Goal: Complete application form

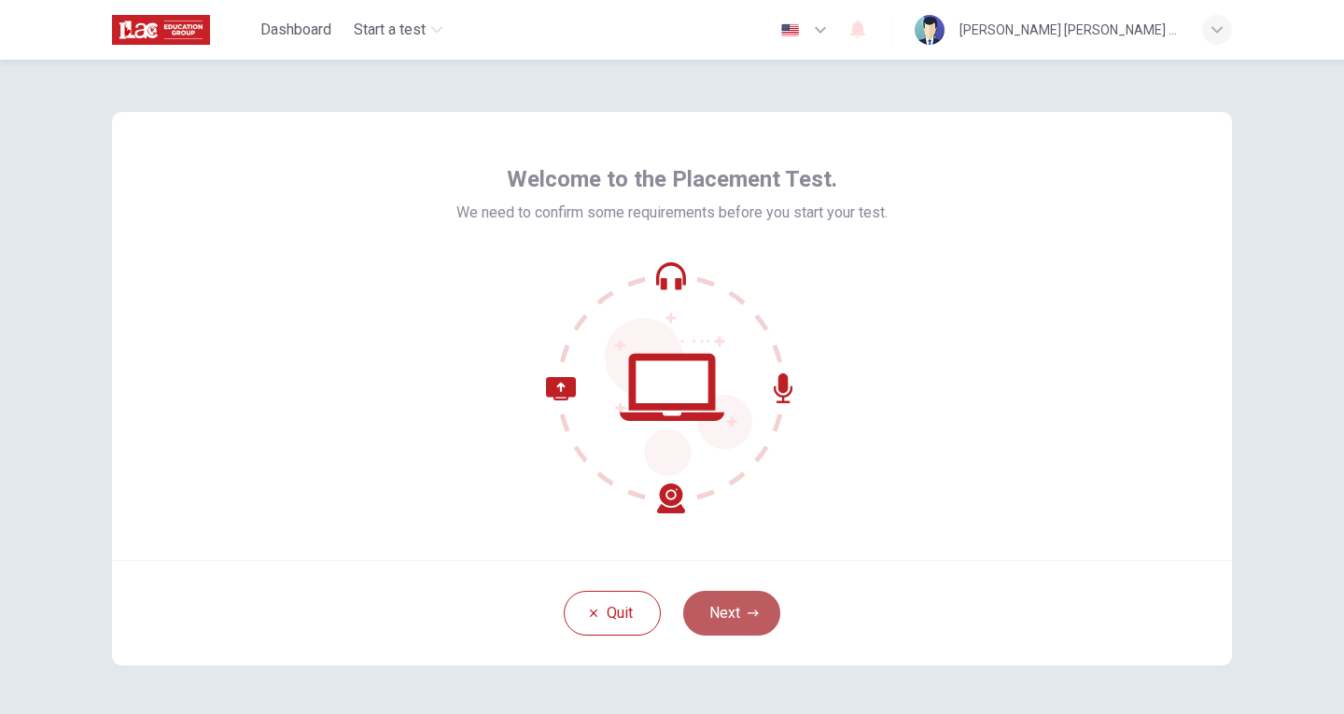
click at [733, 607] on button "Next" at bounding box center [731, 613] width 97 height 45
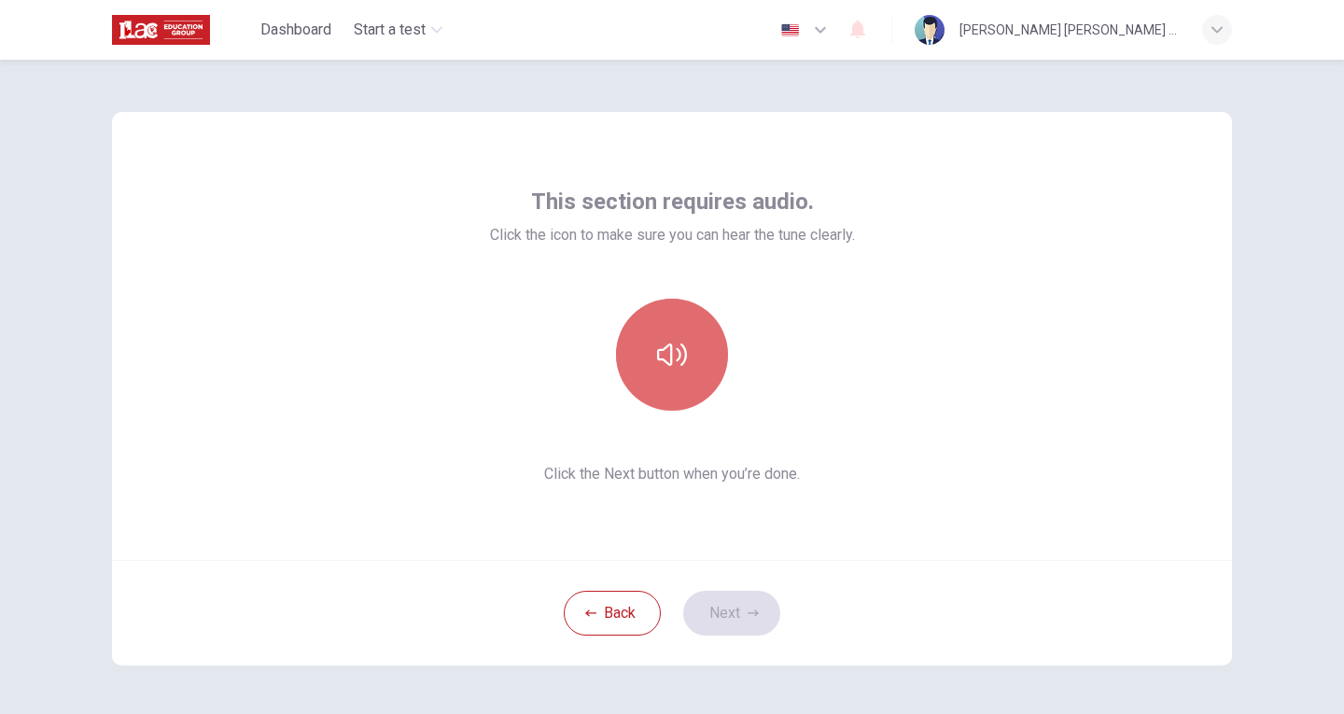
click at [662, 352] on icon "button" at bounding box center [672, 355] width 30 height 30
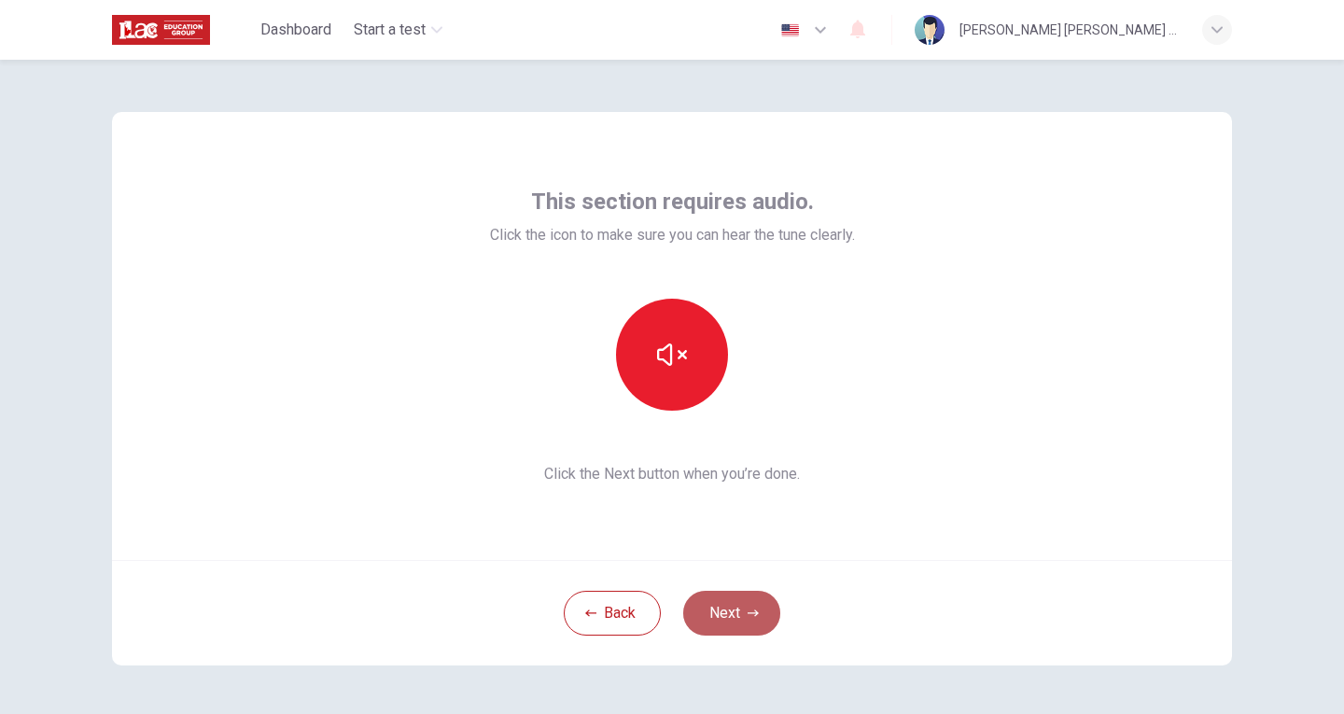
click at [736, 604] on button "Next" at bounding box center [731, 613] width 97 height 45
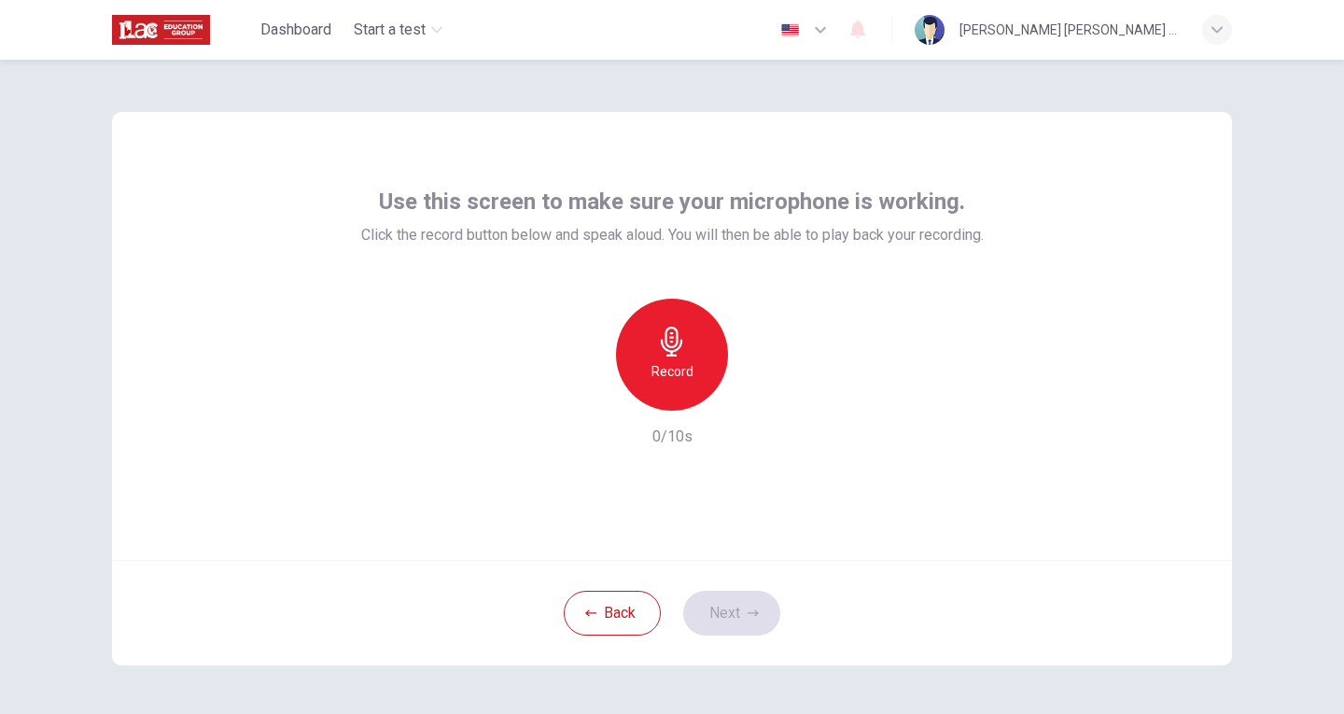
click at [666, 358] on div "Record" at bounding box center [672, 355] width 112 height 112
click at [673, 358] on div "Stop" at bounding box center [672, 355] width 112 height 112
click at [748, 395] on icon "button" at bounding box center [757, 395] width 19 height 19
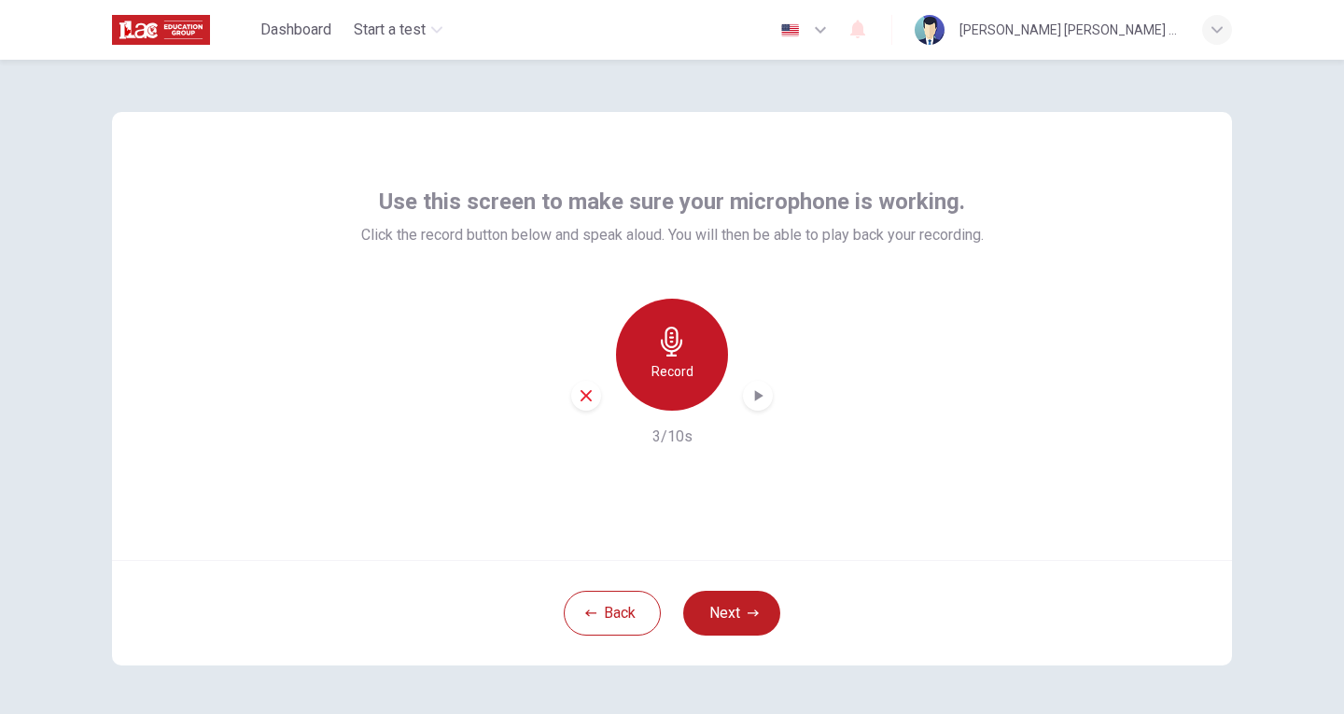
click at [672, 370] on h6 "Record" at bounding box center [672, 371] width 42 height 22
click at [671, 364] on h6 "Stop" at bounding box center [672, 371] width 28 height 22
click at [760, 397] on icon "button" at bounding box center [757, 395] width 19 height 19
click at [581, 399] on icon "button" at bounding box center [586, 395] width 17 height 17
click at [665, 360] on h6 "Record" at bounding box center [672, 371] width 42 height 22
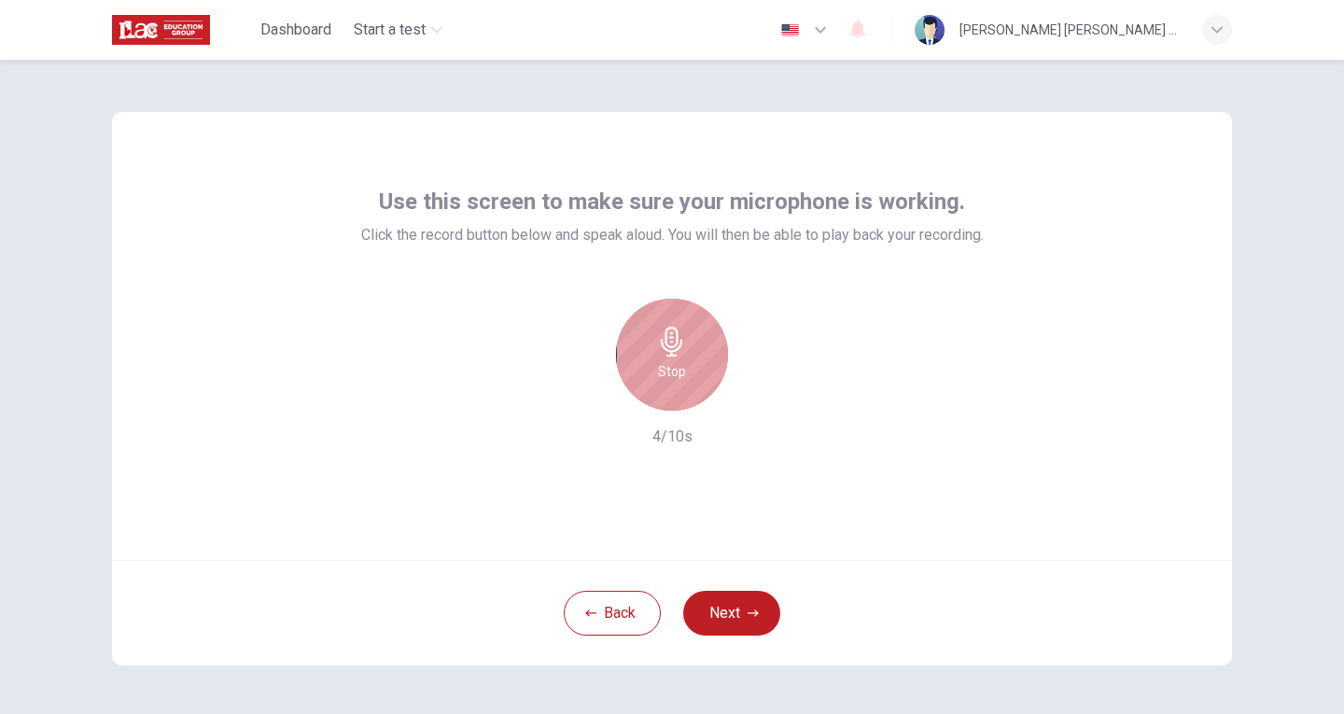
click at [676, 351] on icon "button" at bounding box center [672, 342] width 30 height 30
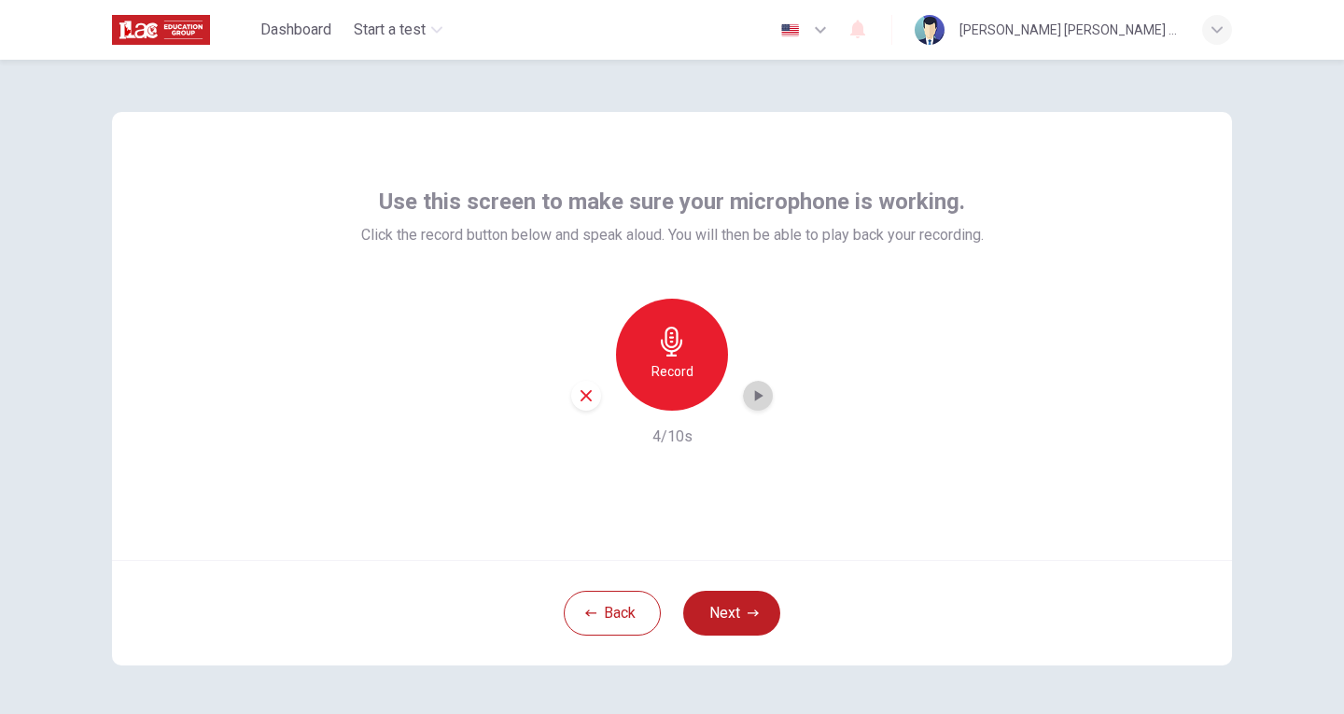
click at [755, 397] on icon "button" at bounding box center [759, 395] width 8 height 11
click at [729, 606] on button "Next" at bounding box center [731, 613] width 97 height 45
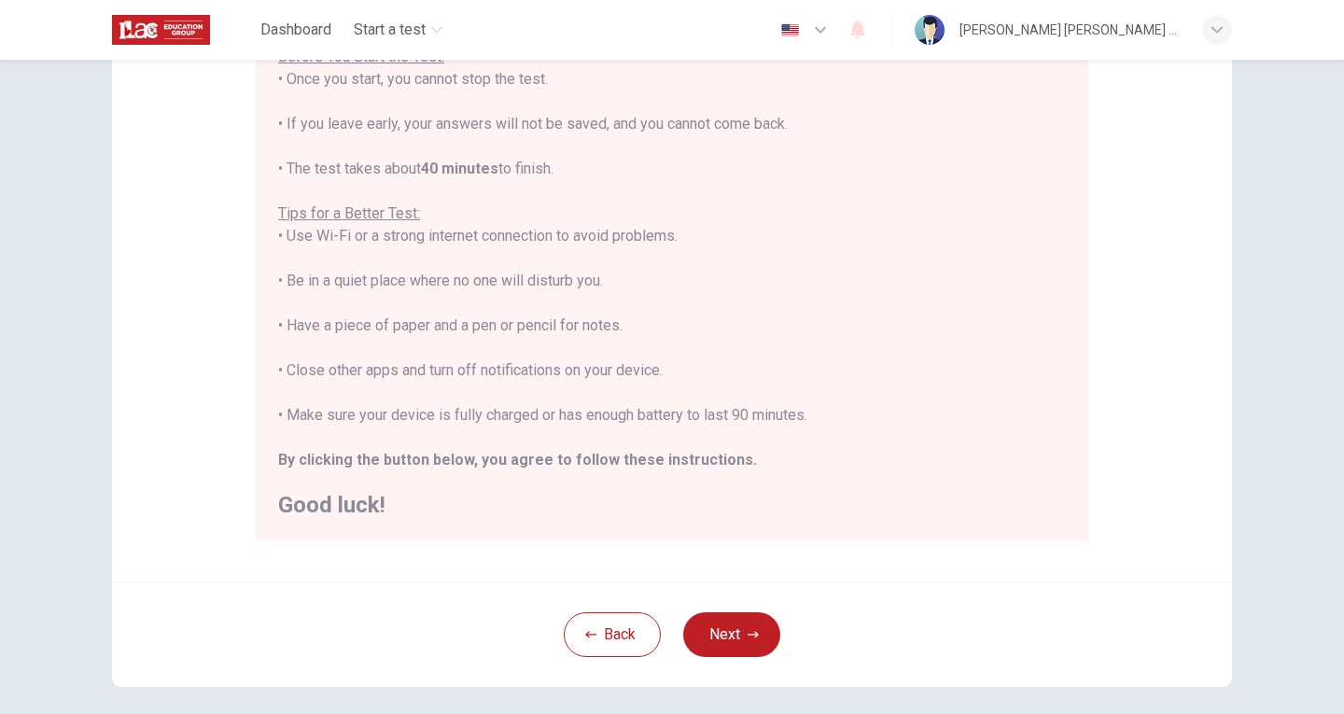
scroll to position [244, 0]
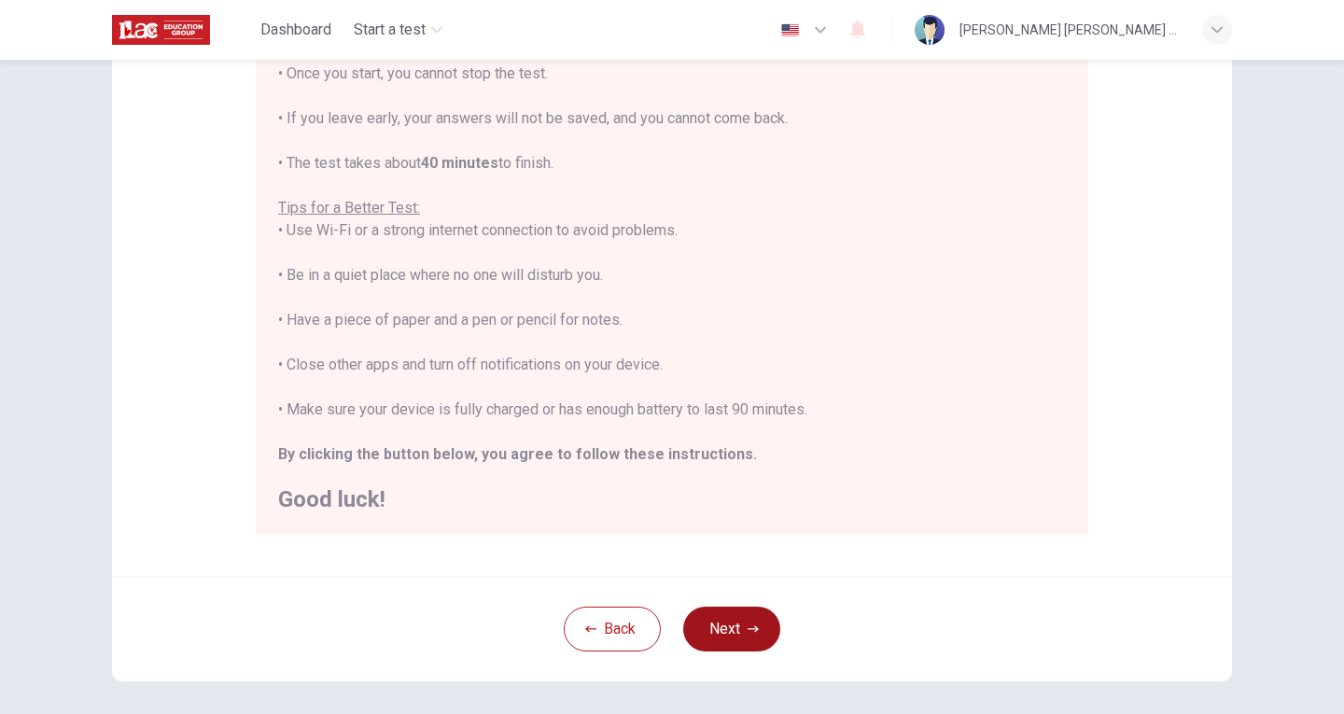
click at [747, 629] on icon "button" at bounding box center [752, 628] width 11 height 7
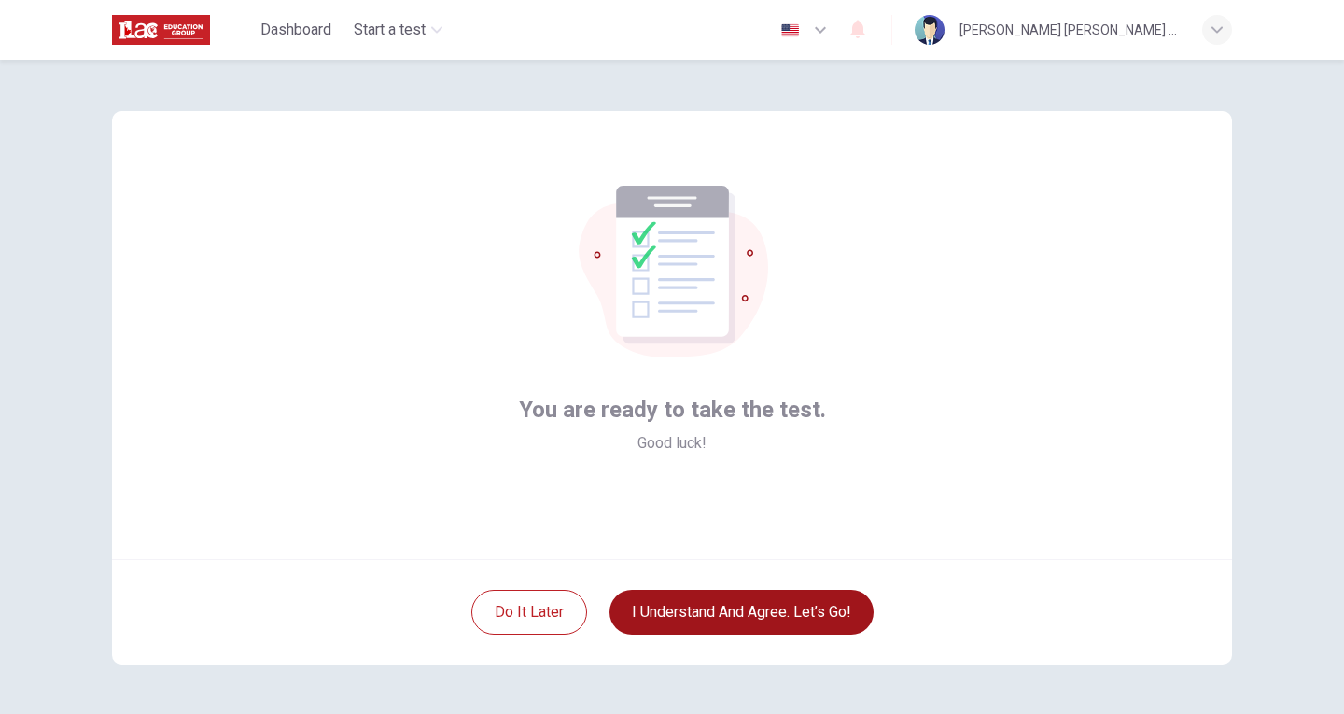
scroll to position [0, 0]
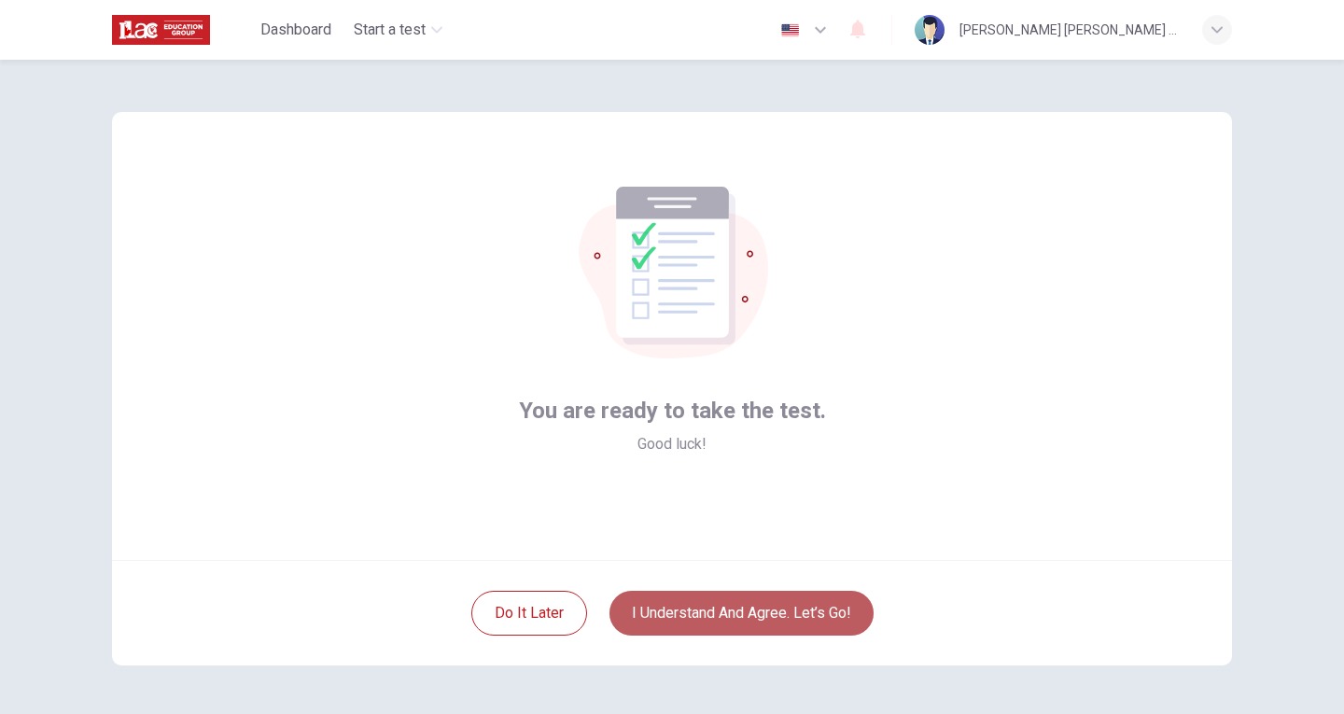
click at [770, 606] on button "I understand and agree. Let’s go!" at bounding box center [741, 613] width 264 height 45
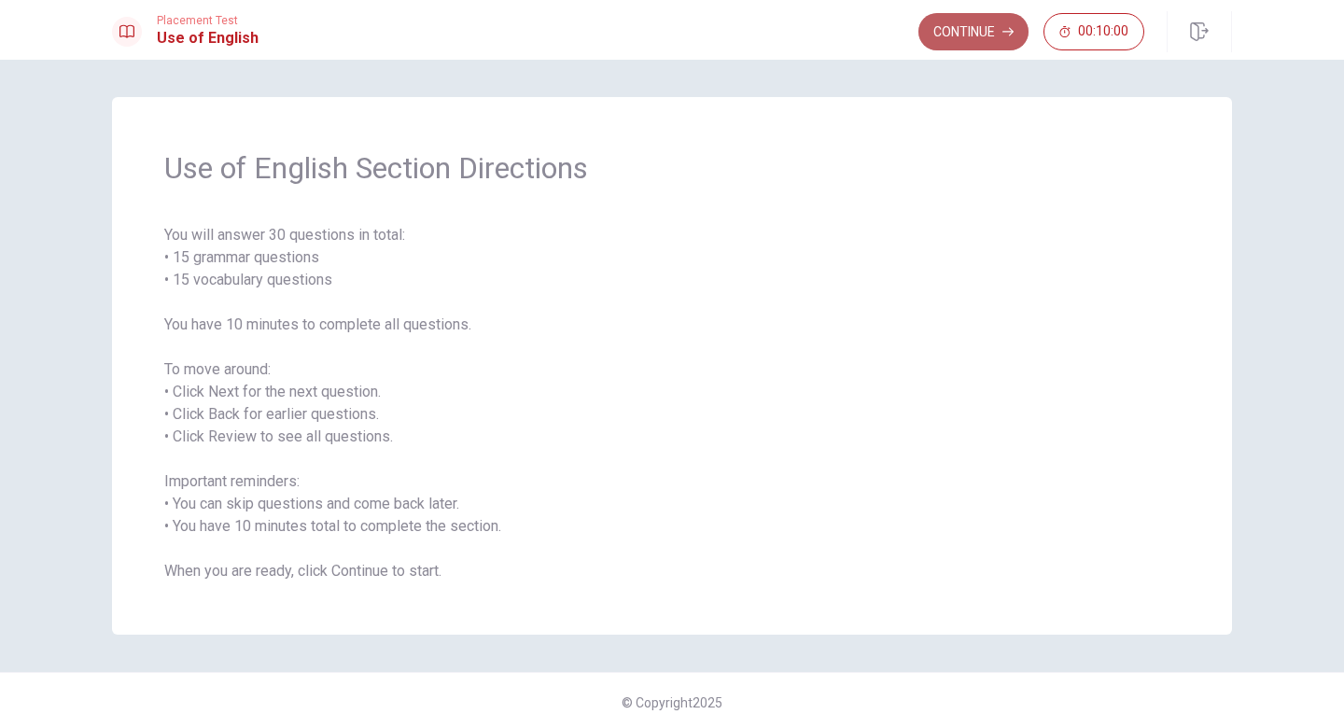
click at [975, 28] on button "Continue" at bounding box center [973, 31] width 110 height 37
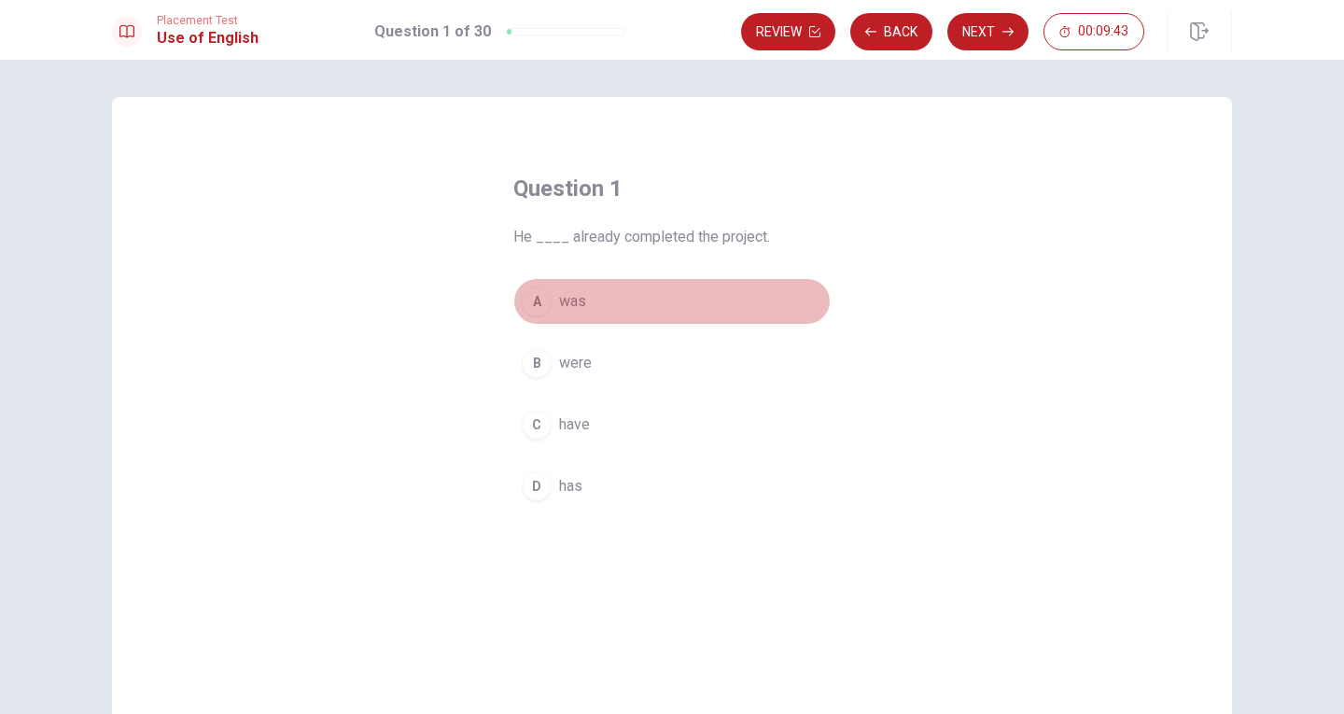
click at [527, 304] on div "A" at bounding box center [537, 301] width 30 height 30
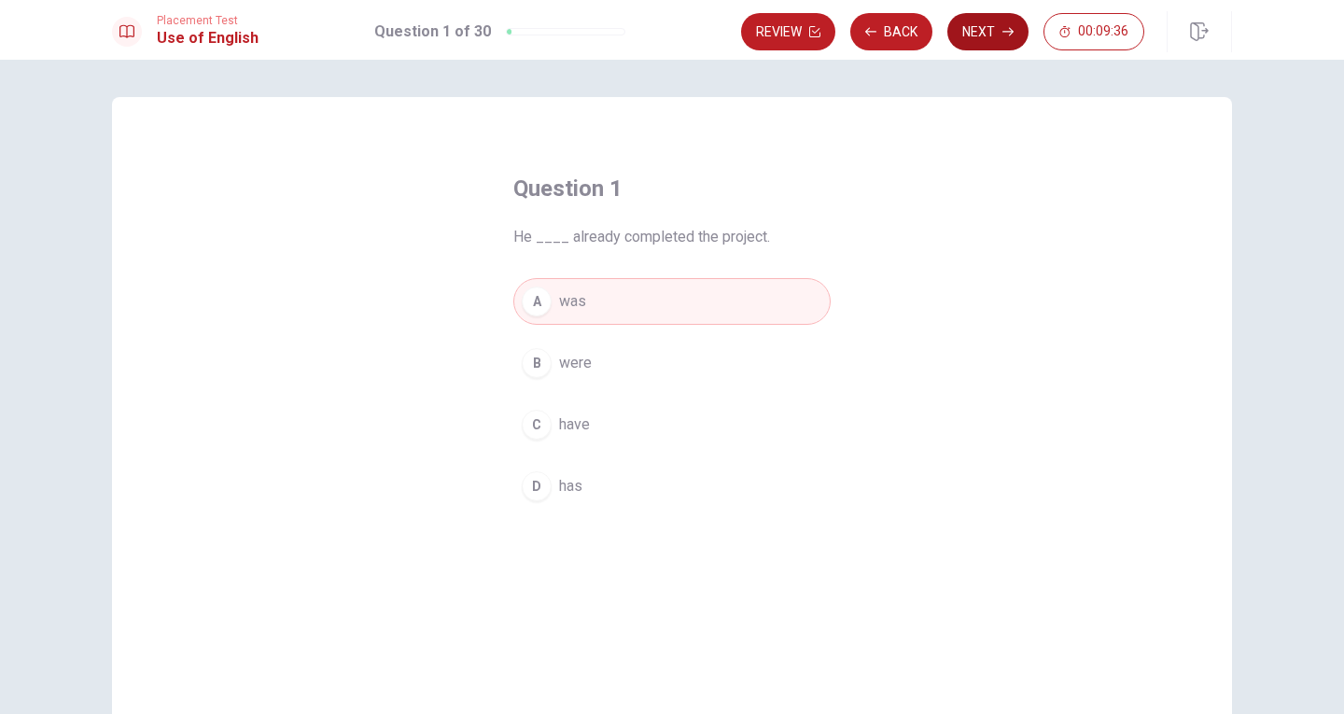
click at [987, 30] on button "Next" at bounding box center [987, 31] width 81 height 37
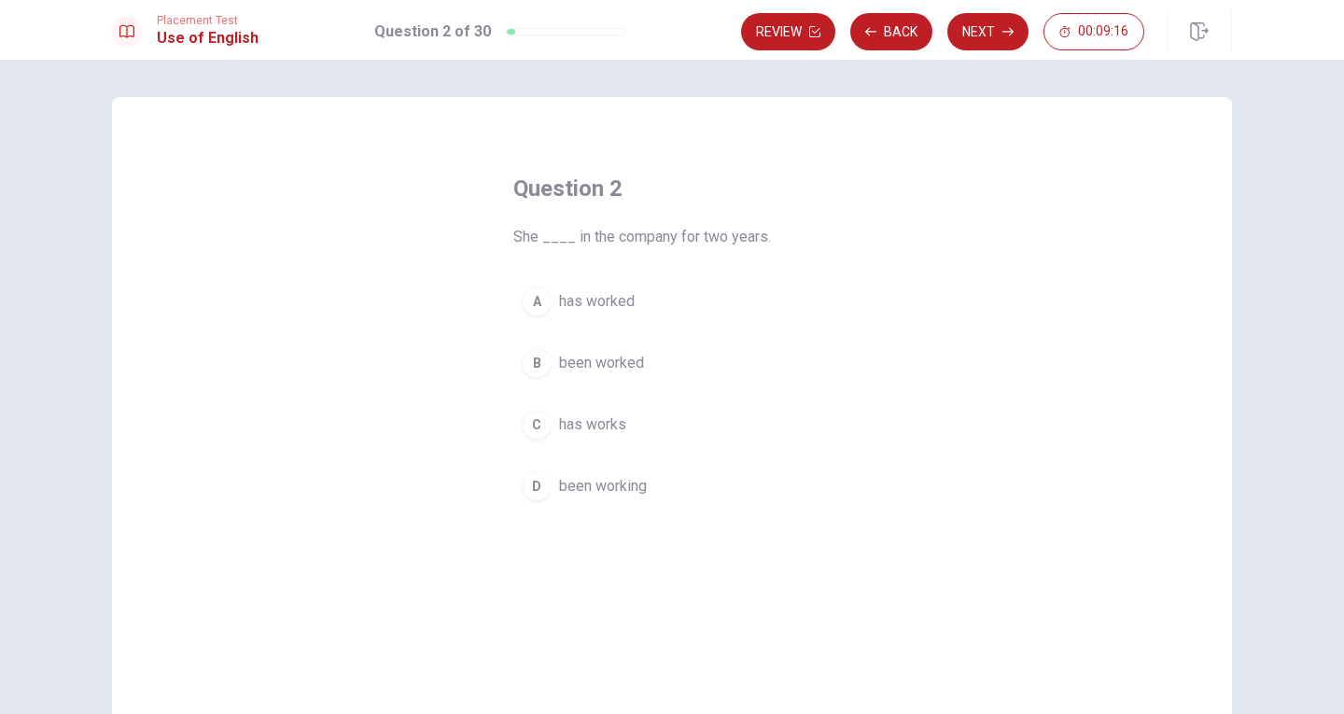
click at [532, 300] on div "A" at bounding box center [537, 301] width 30 height 30
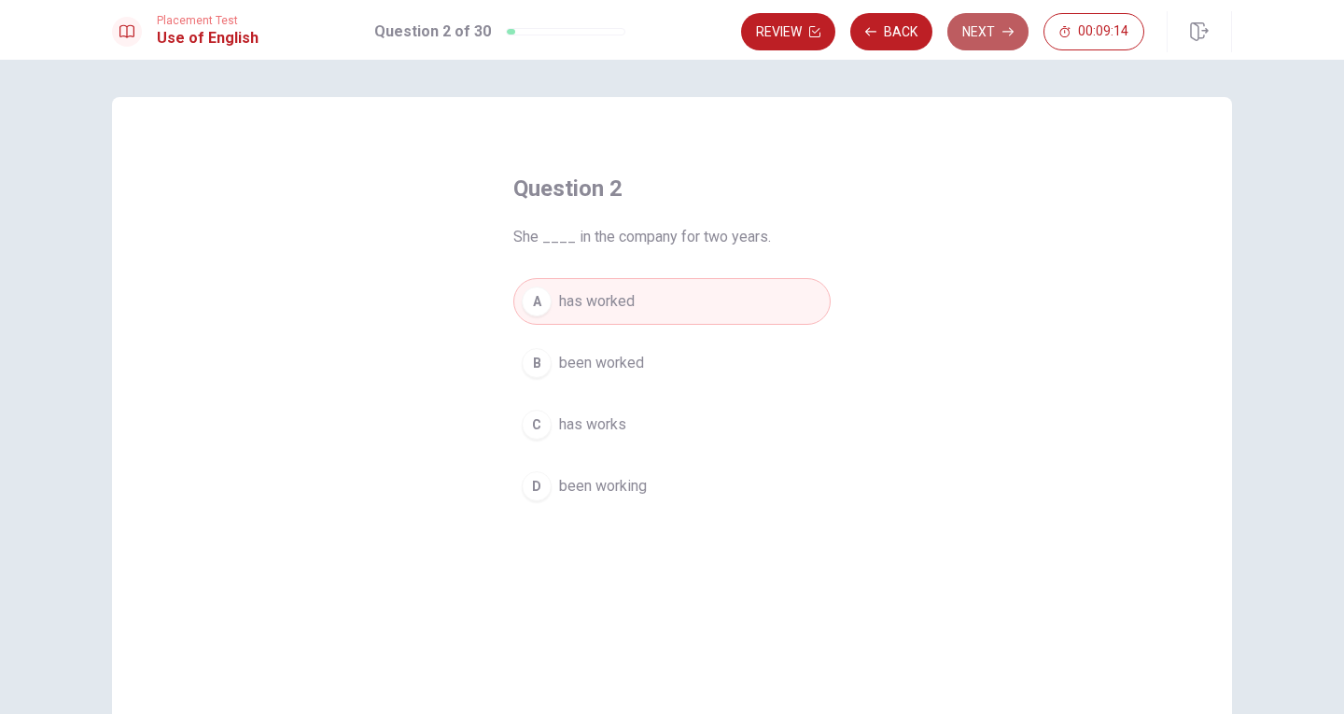
click at [982, 36] on button "Next" at bounding box center [987, 31] width 81 height 37
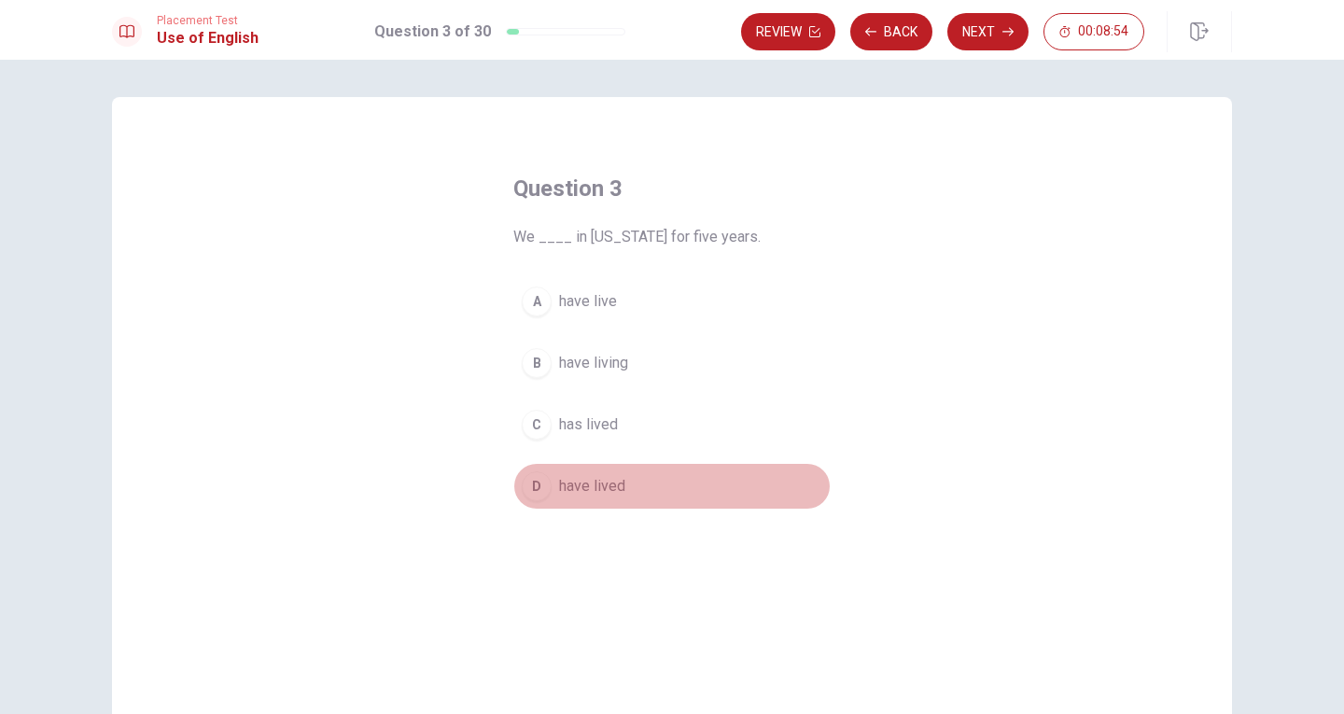
click at [604, 484] on span "have lived" at bounding box center [592, 486] width 66 height 22
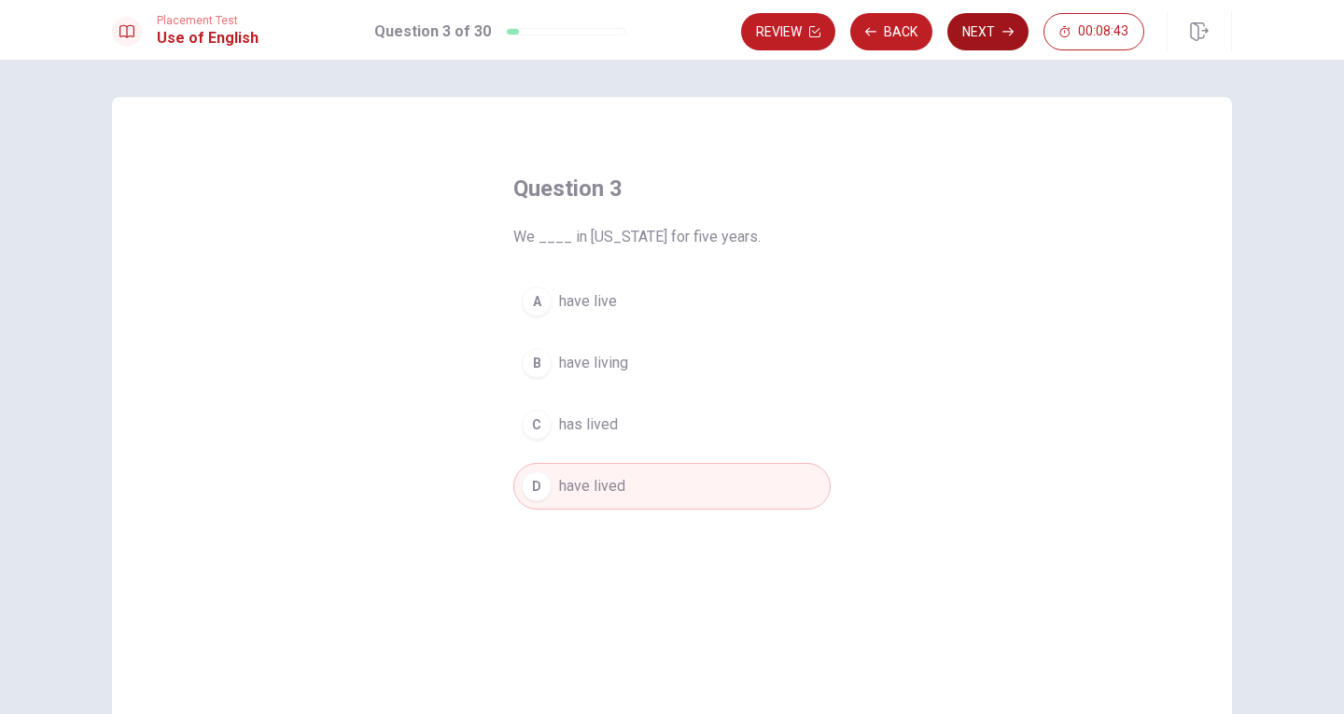
click at [979, 32] on button "Next" at bounding box center [987, 31] width 81 height 37
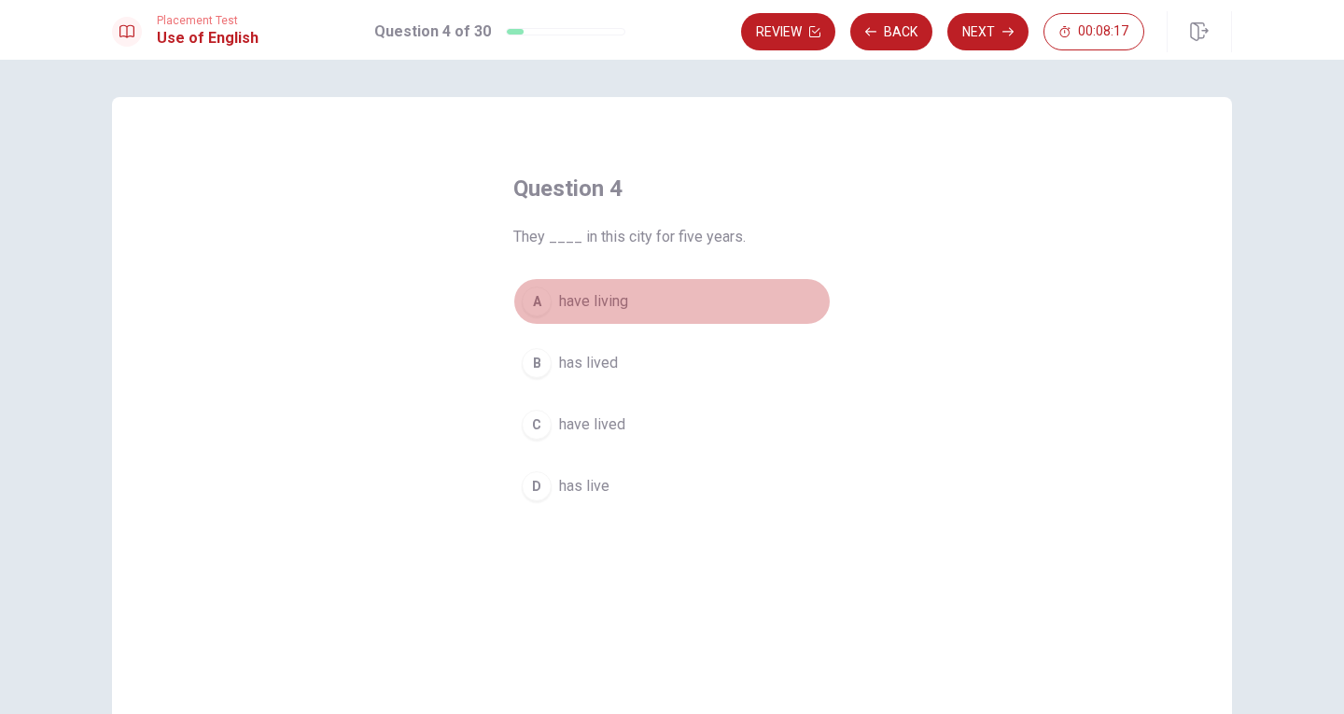
click at [579, 303] on span "have living" at bounding box center [593, 301] width 69 height 22
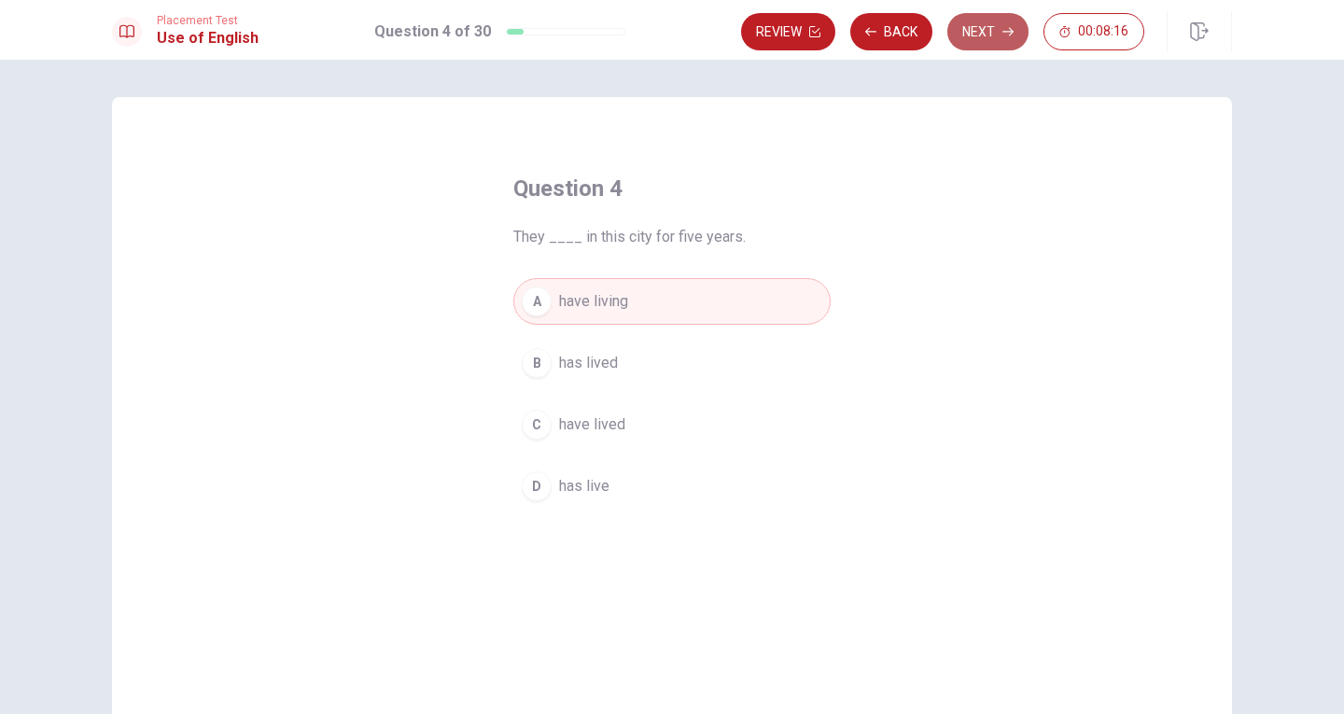
click at [997, 25] on button "Next" at bounding box center [987, 31] width 81 height 37
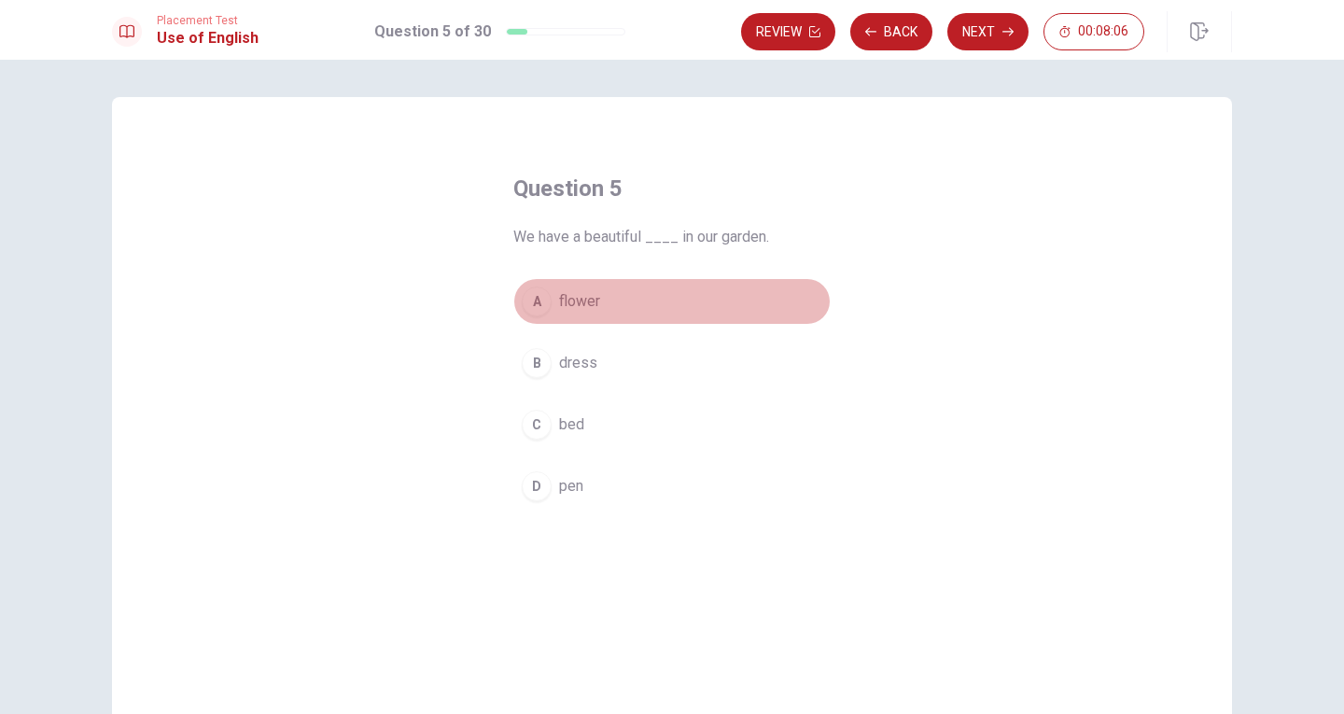
click at [573, 299] on span "flower" at bounding box center [579, 301] width 41 height 22
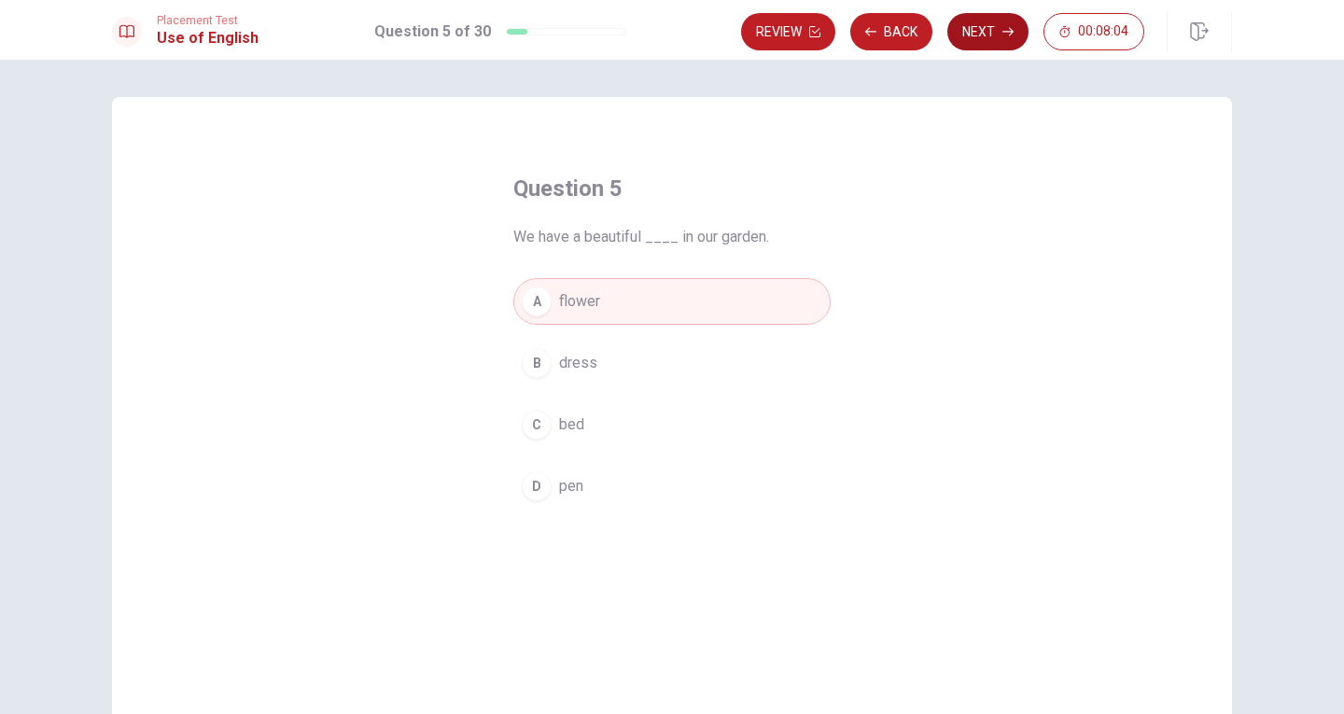
click at [976, 27] on button "Next" at bounding box center [987, 31] width 81 height 37
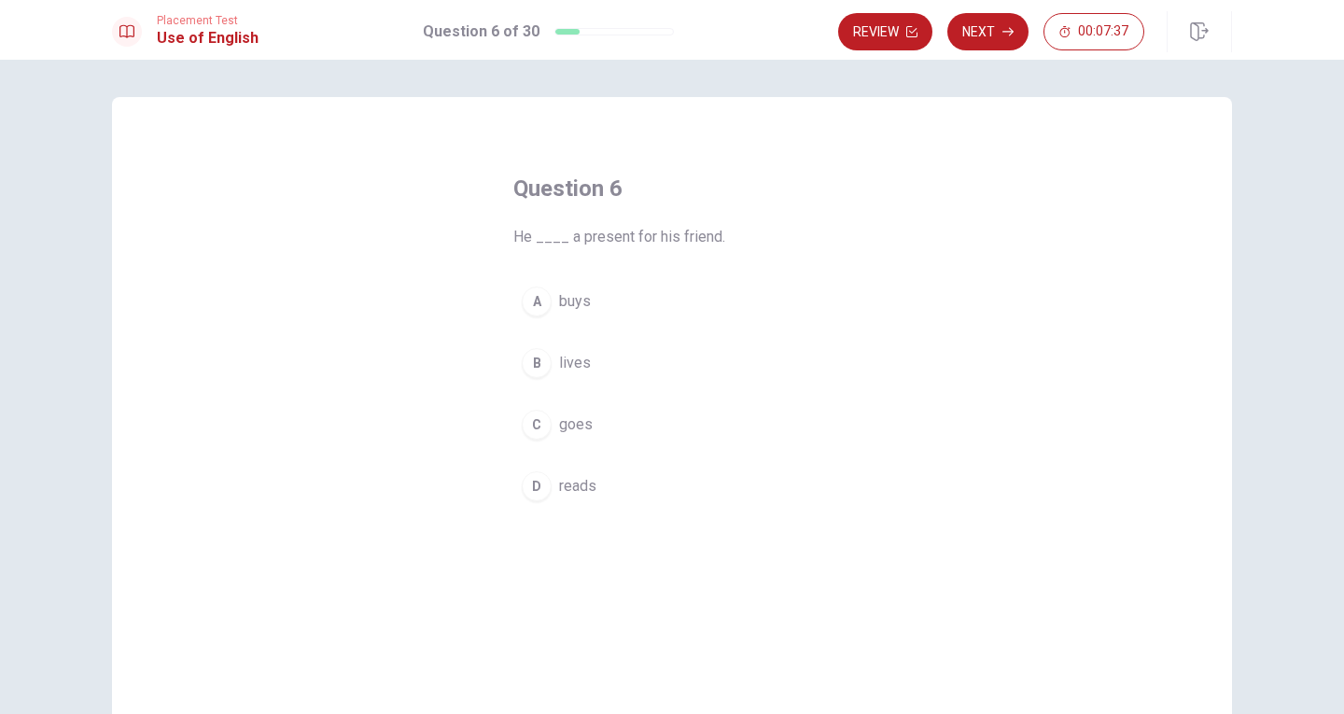
click at [569, 299] on span "buys" at bounding box center [575, 301] width 32 height 22
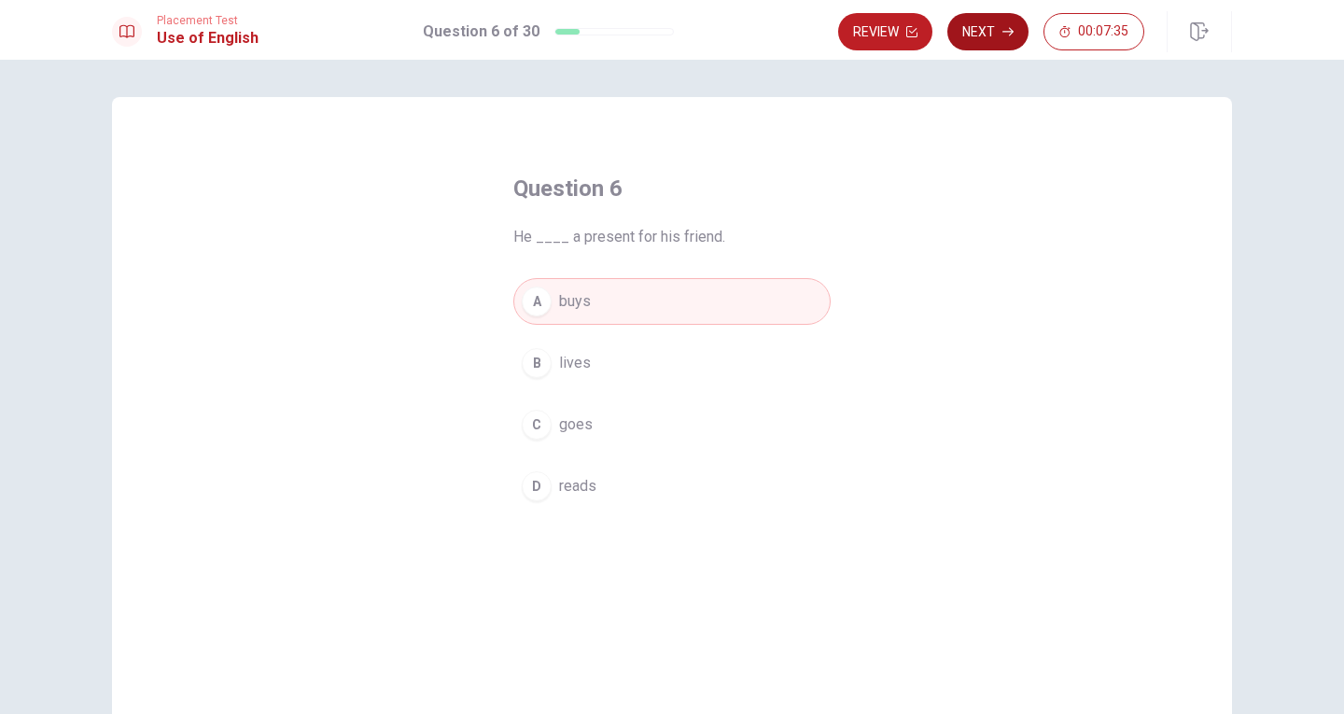
click at [996, 28] on button "Next" at bounding box center [987, 31] width 81 height 37
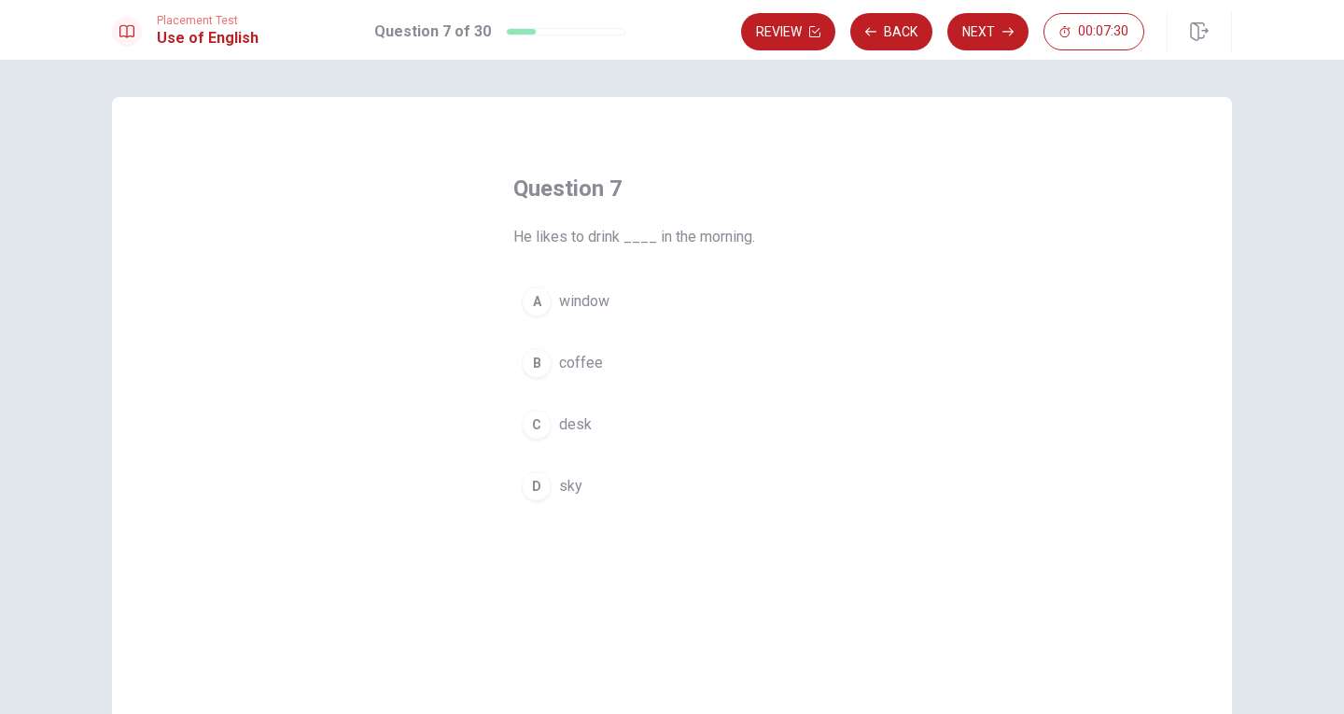
click at [588, 357] on span "coffee" at bounding box center [581, 363] width 44 height 22
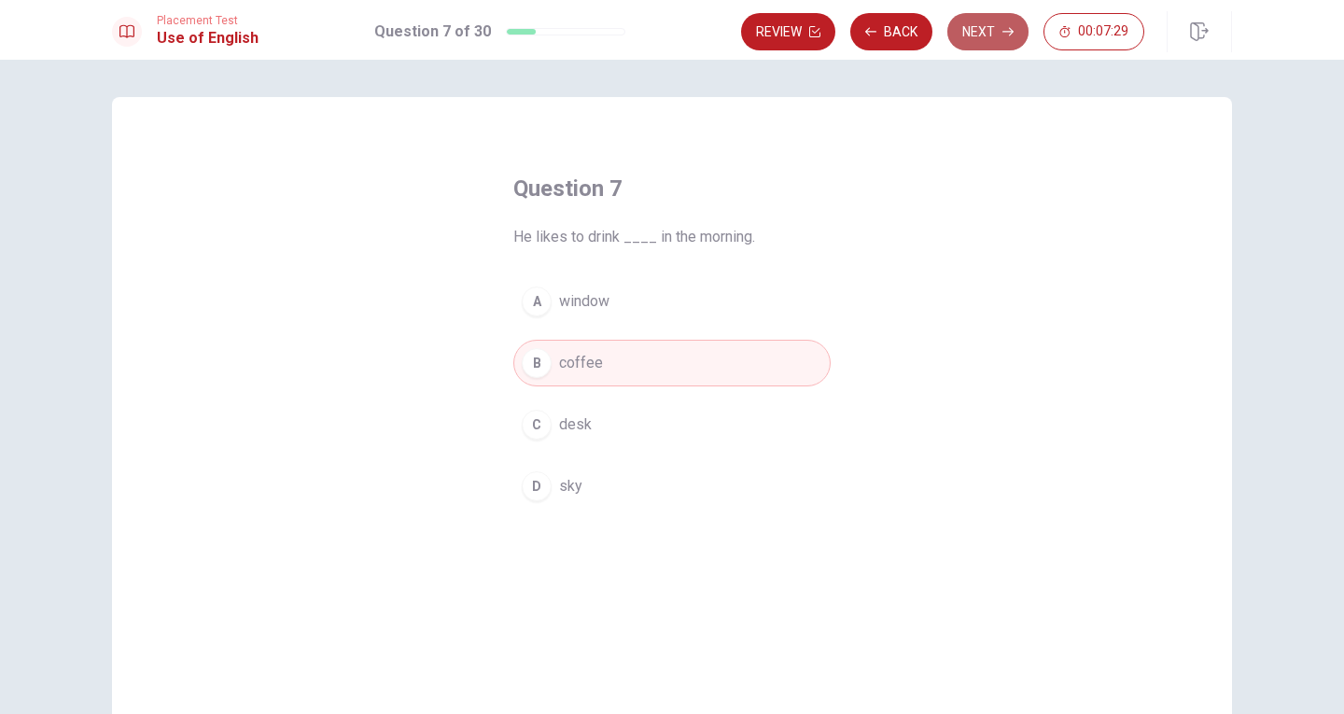
click at [981, 38] on button "Next" at bounding box center [987, 31] width 81 height 37
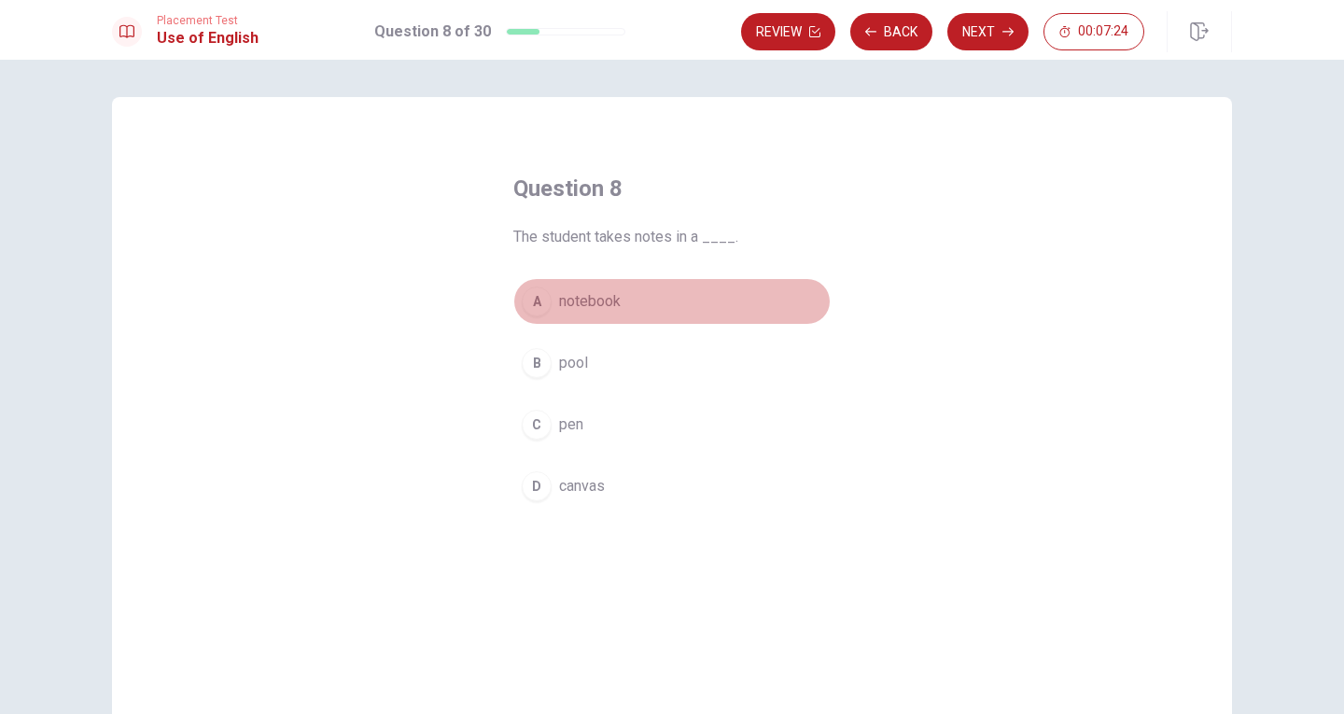
click at [603, 297] on span "notebook" at bounding box center [590, 301] width 62 height 22
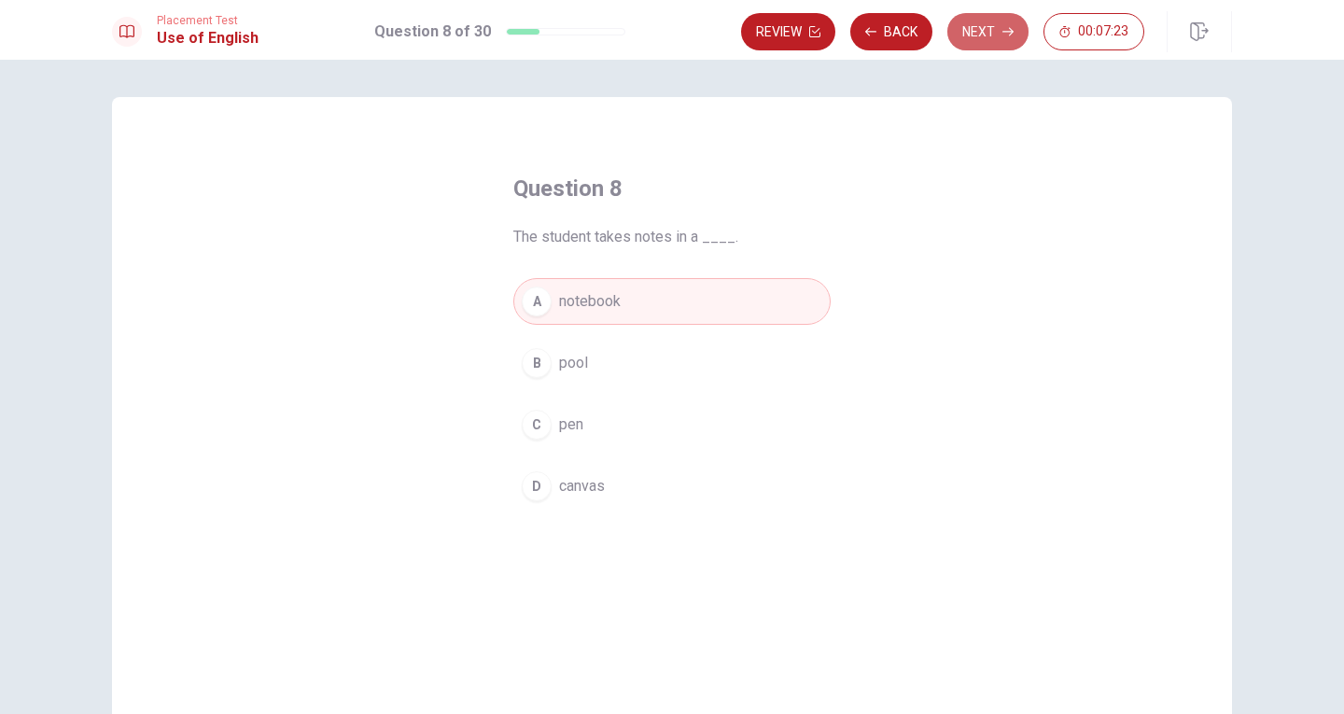
click at [1009, 28] on icon "button" at bounding box center [1007, 31] width 11 height 11
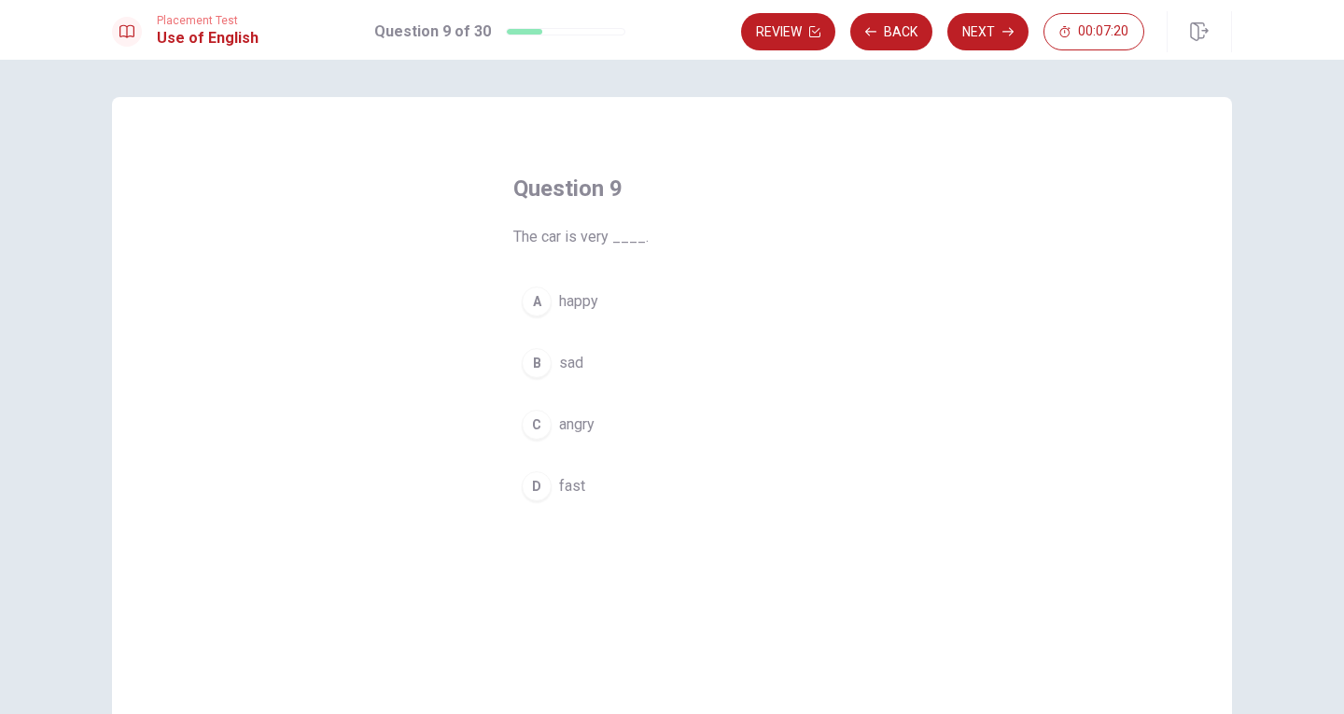
click at [579, 479] on span "fast" at bounding box center [572, 486] width 26 height 22
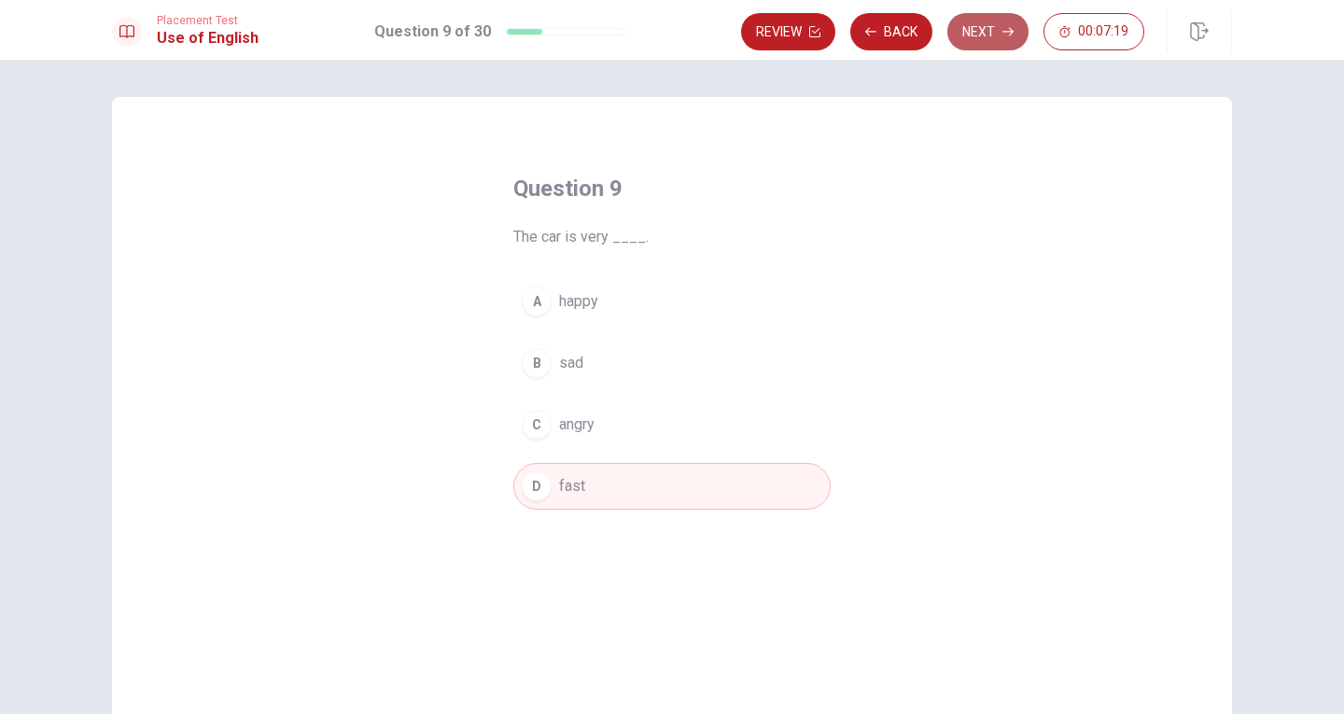
click at [992, 31] on button "Next" at bounding box center [987, 31] width 81 height 37
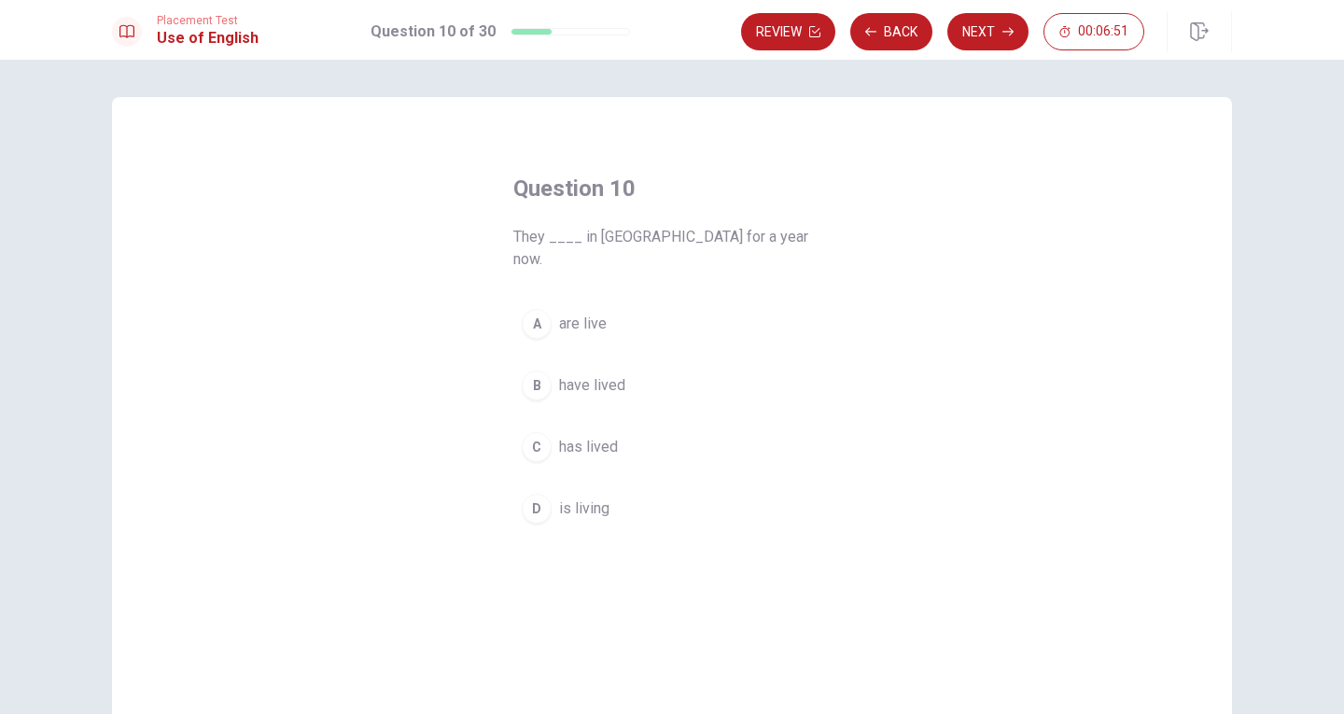
click at [607, 374] on span "have lived" at bounding box center [592, 385] width 66 height 22
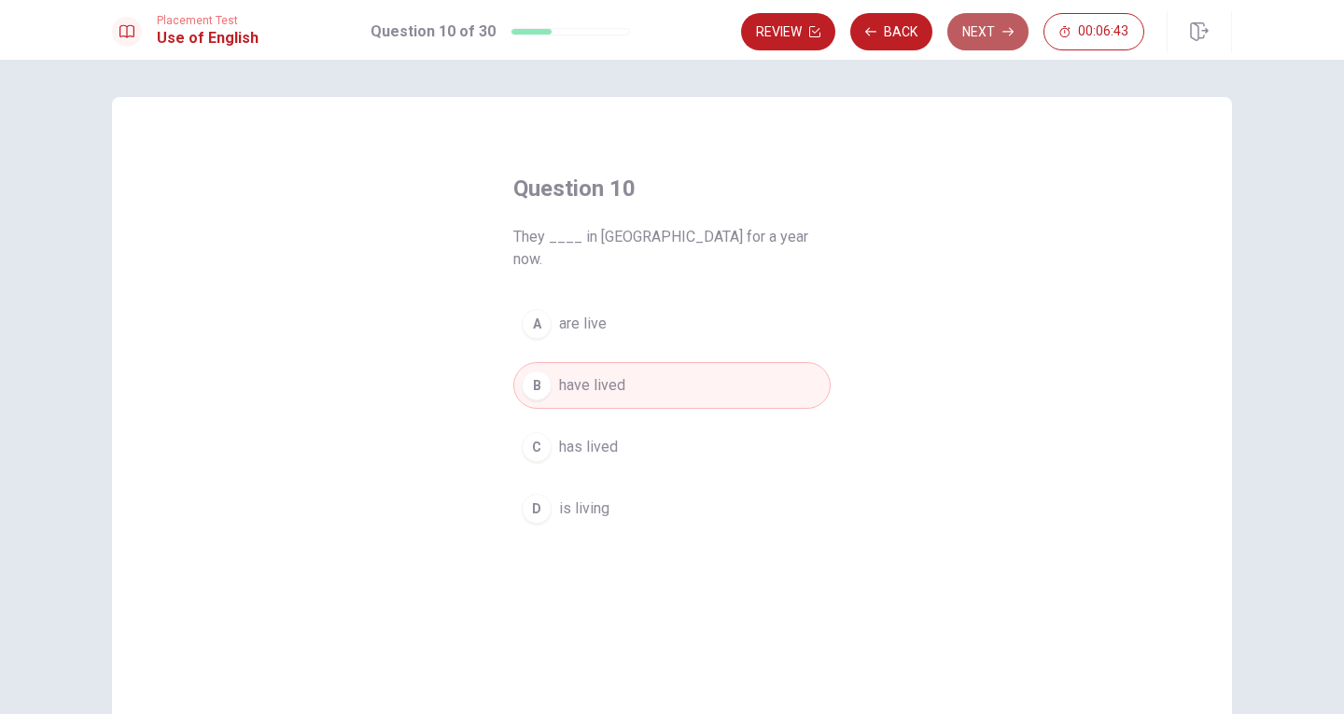
click at [981, 35] on button "Next" at bounding box center [987, 31] width 81 height 37
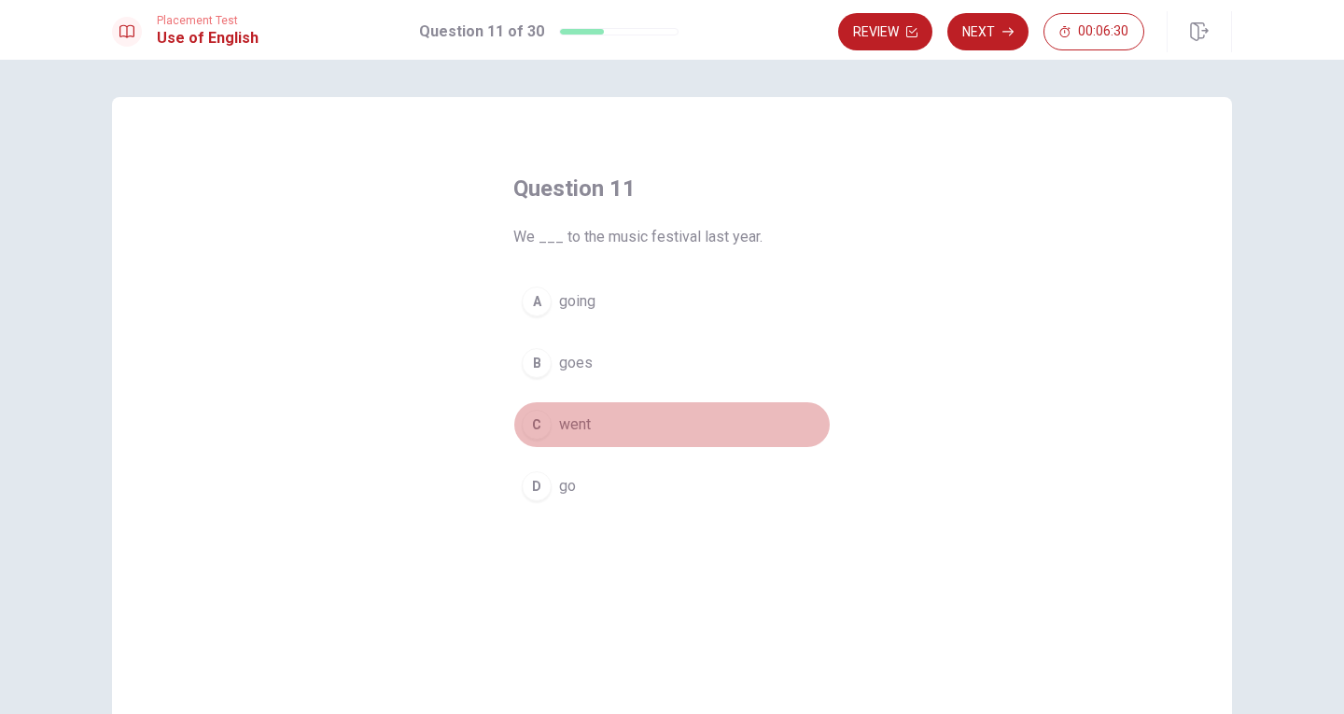
click at [589, 422] on button "C went" at bounding box center [671, 424] width 317 height 47
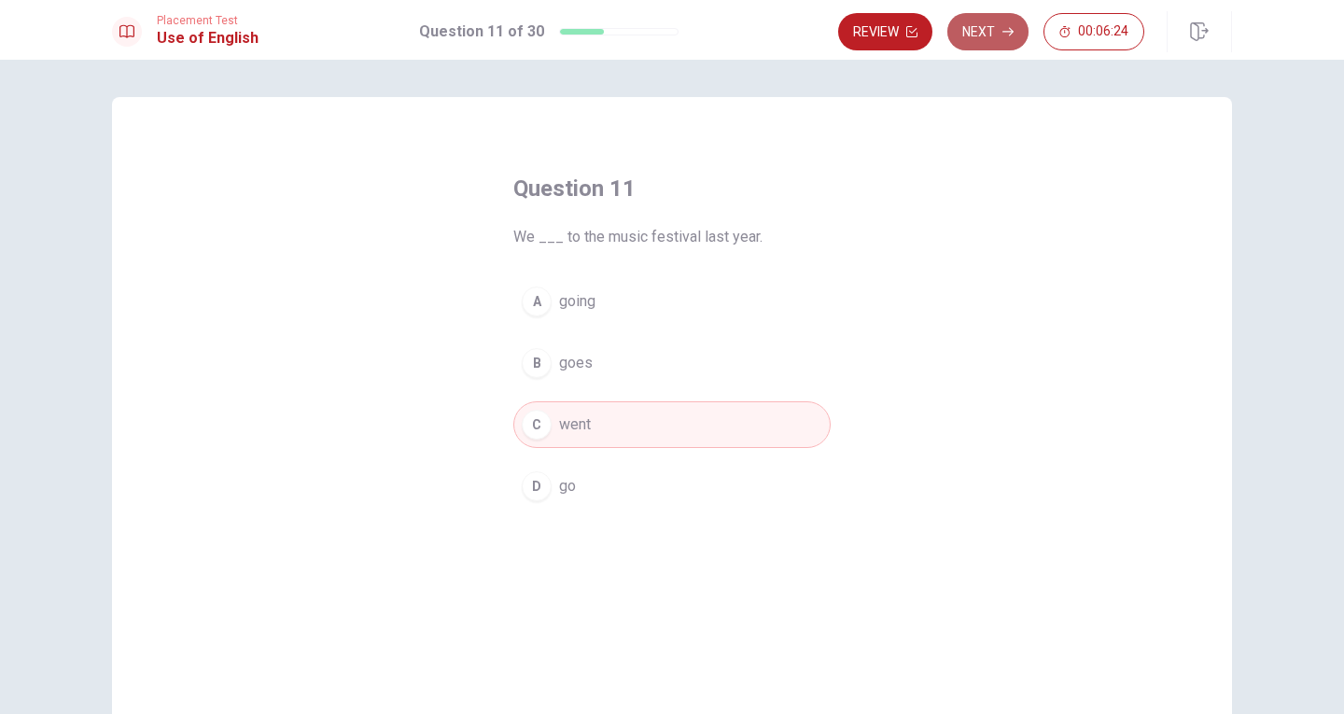
click at [984, 34] on button "Next" at bounding box center [987, 31] width 81 height 37
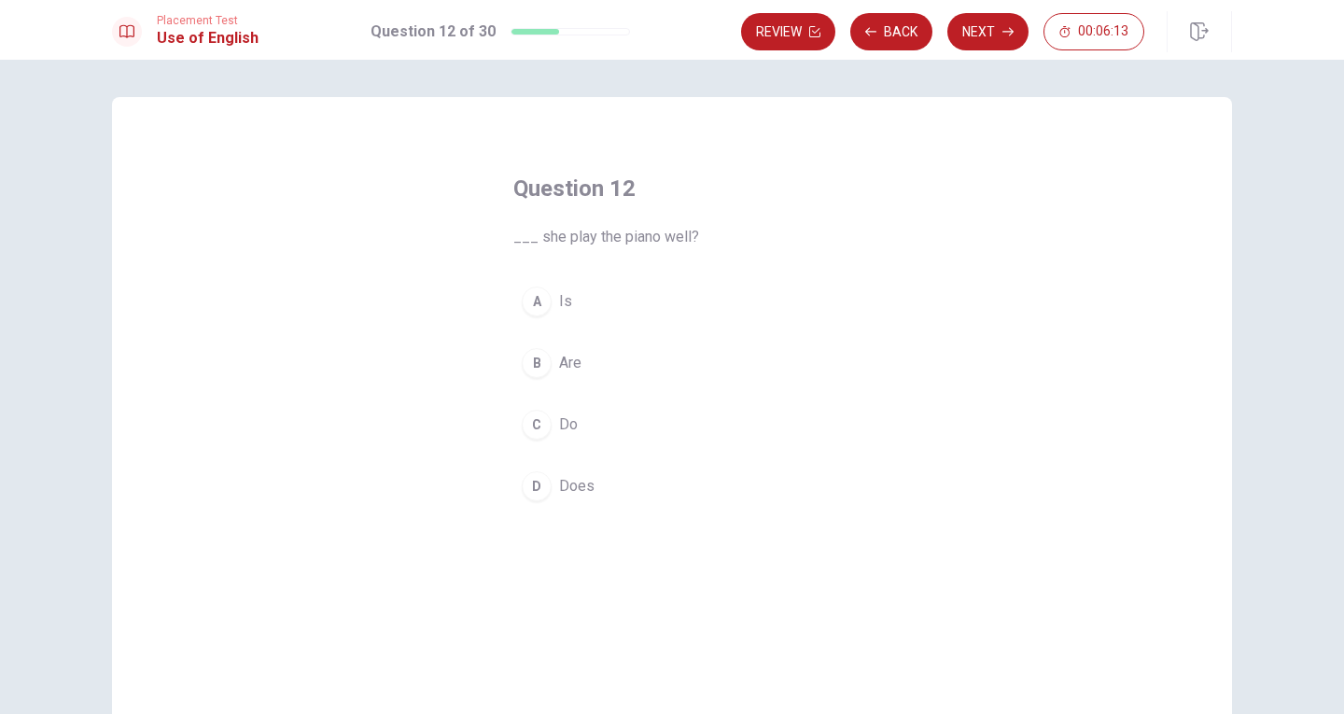
click at [565, 306] on span "Is" at bounding box center [565, 301] width 13 height 22
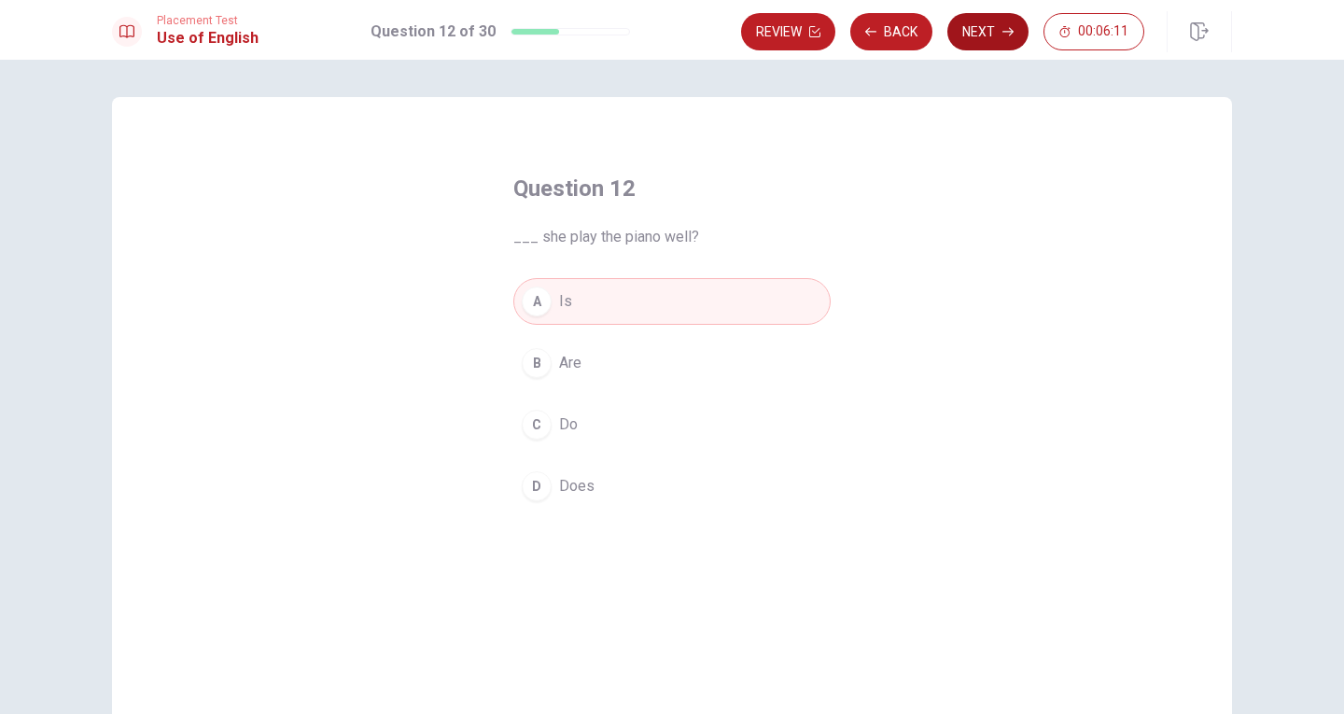
click at [983, 32] on button "Next" at bounding box center [987, 31] width 81 height 37
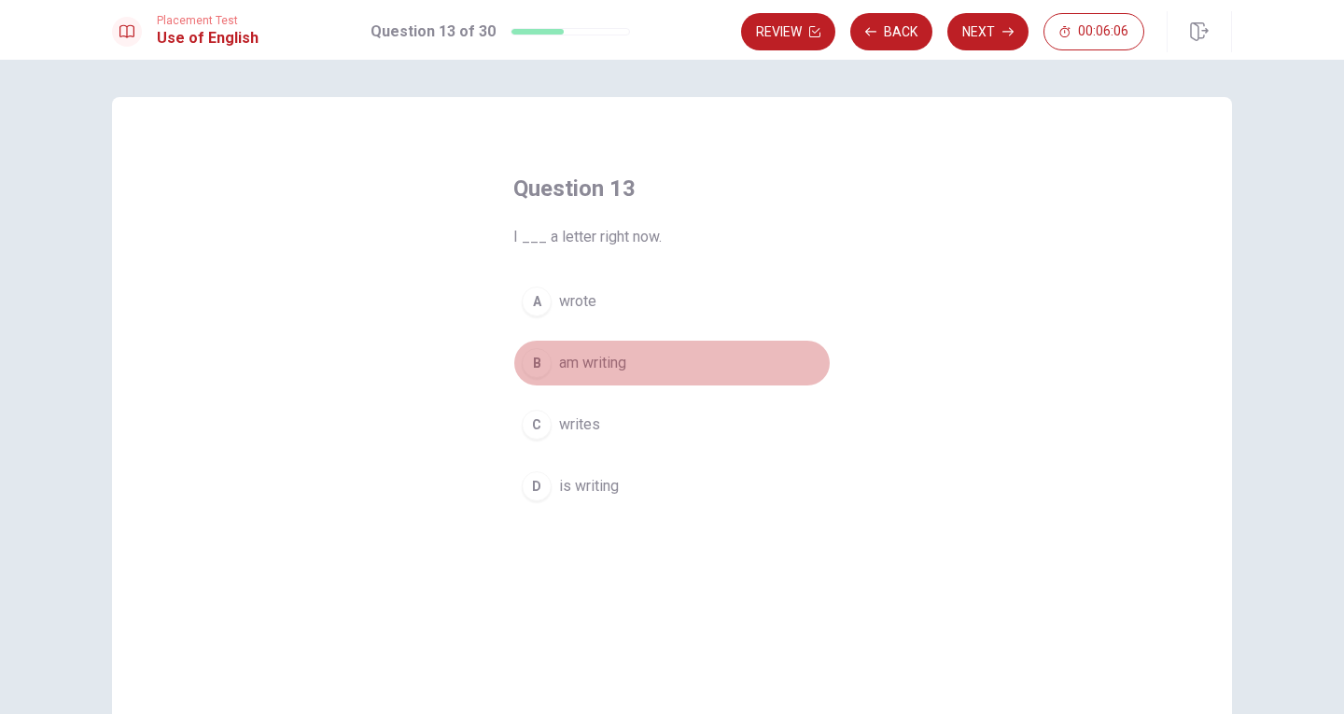
click at [611, 365] on span "am writing" at bounding box center [592, 363] width 67 height 22
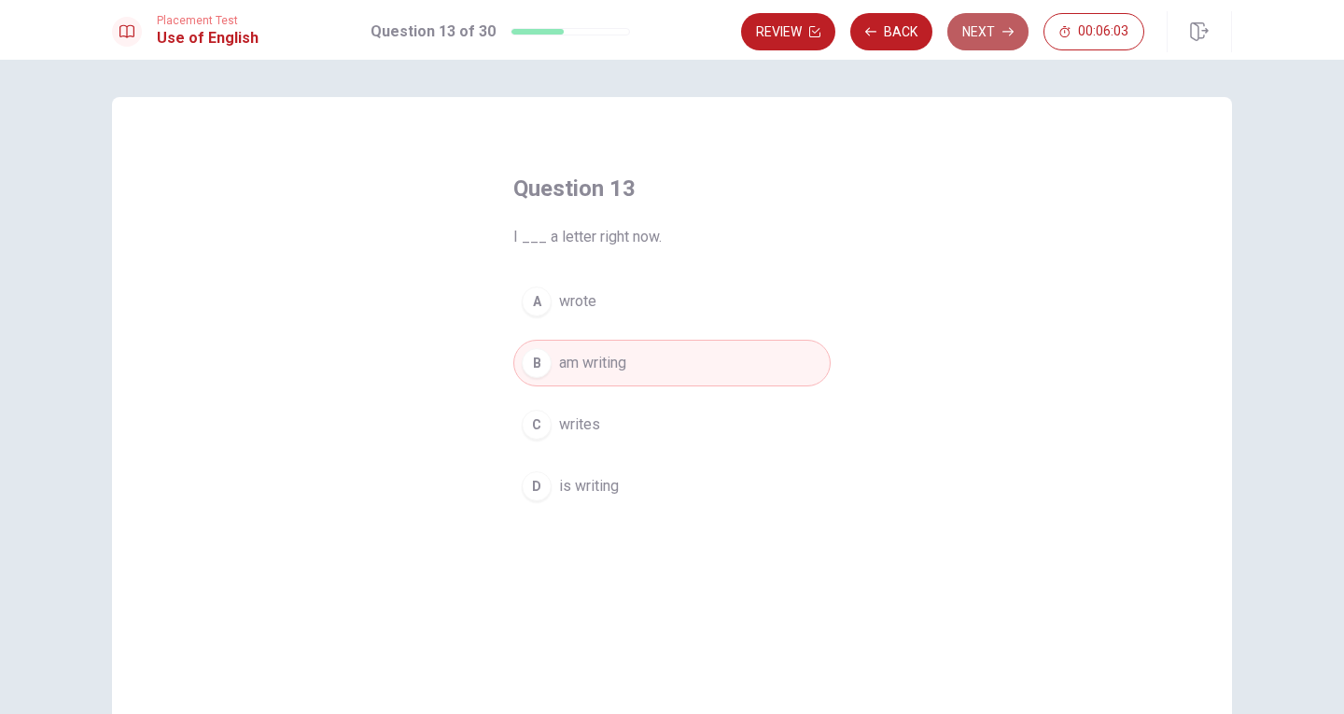
click at [988, 32] on button "Next" at bounding box center [987, 31] width 81 height 37
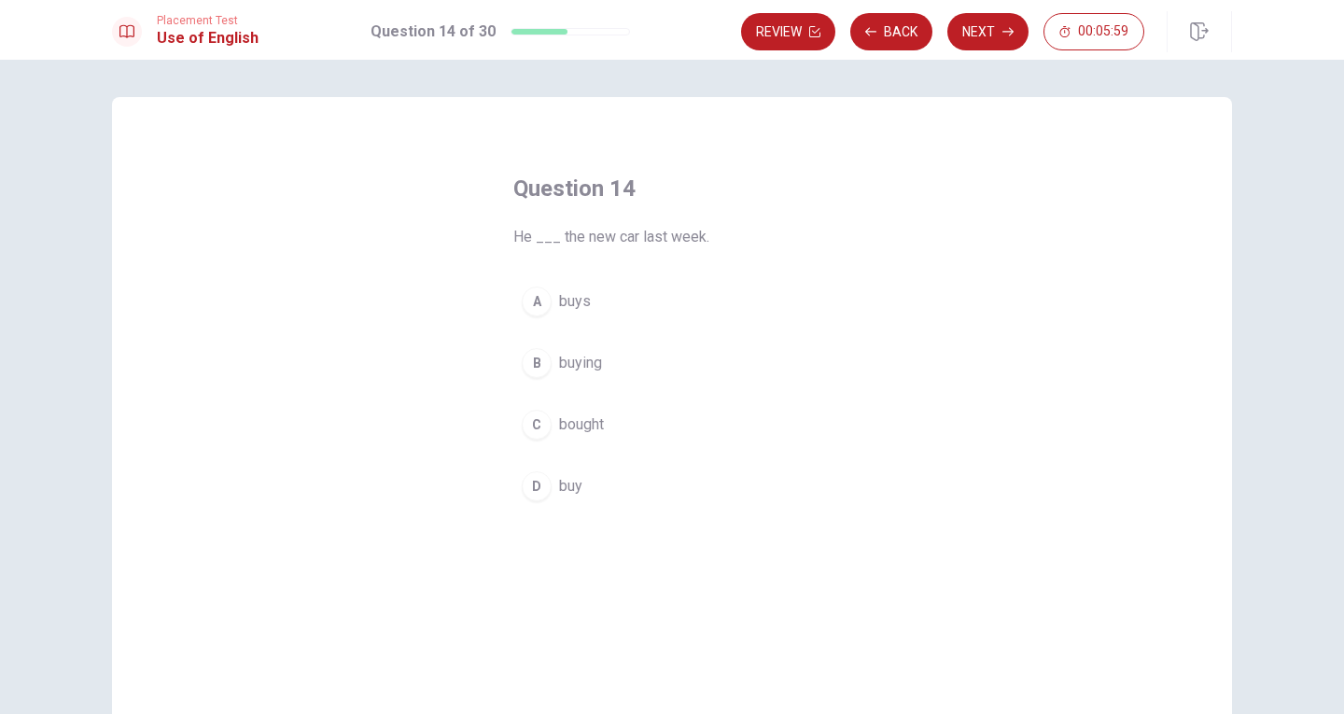
click at [589, 418] on span "bought" at bounding box center [581, 424] width 45 height 22
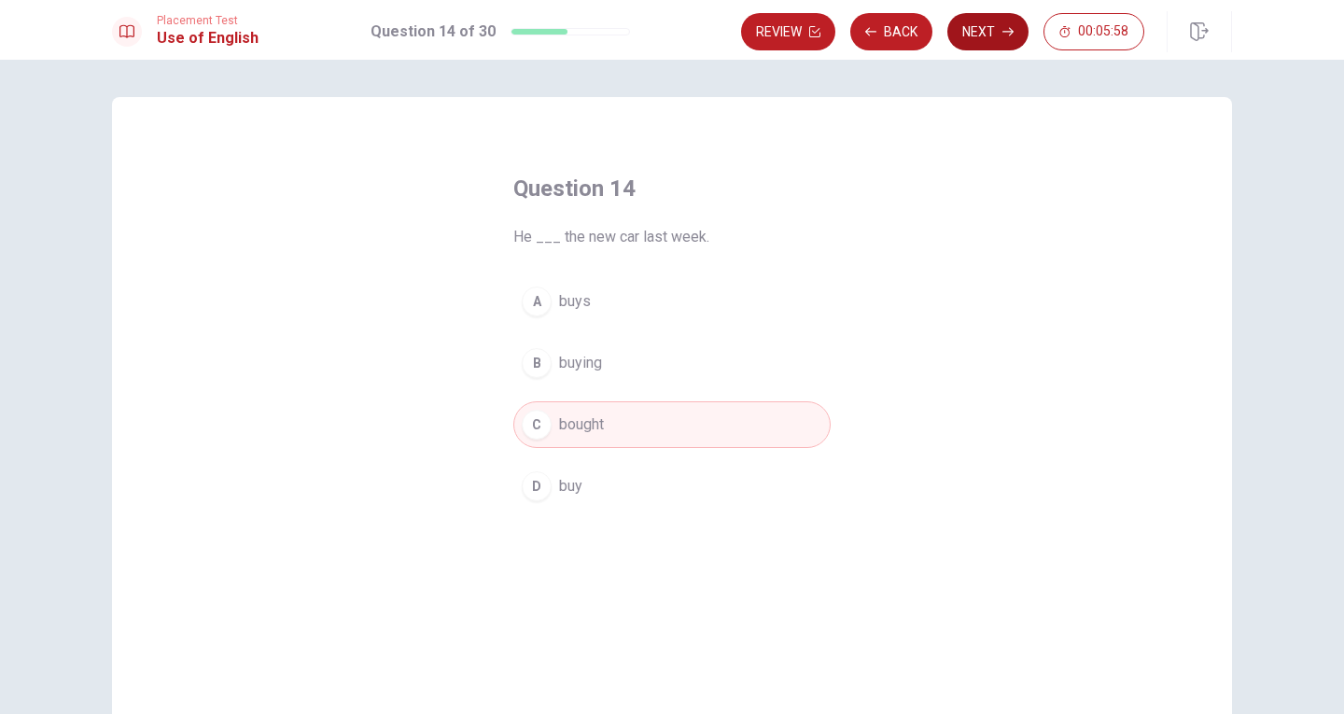
click at [985, 28] on button "Next" at bounding box center [987, 31] width 81 height 37
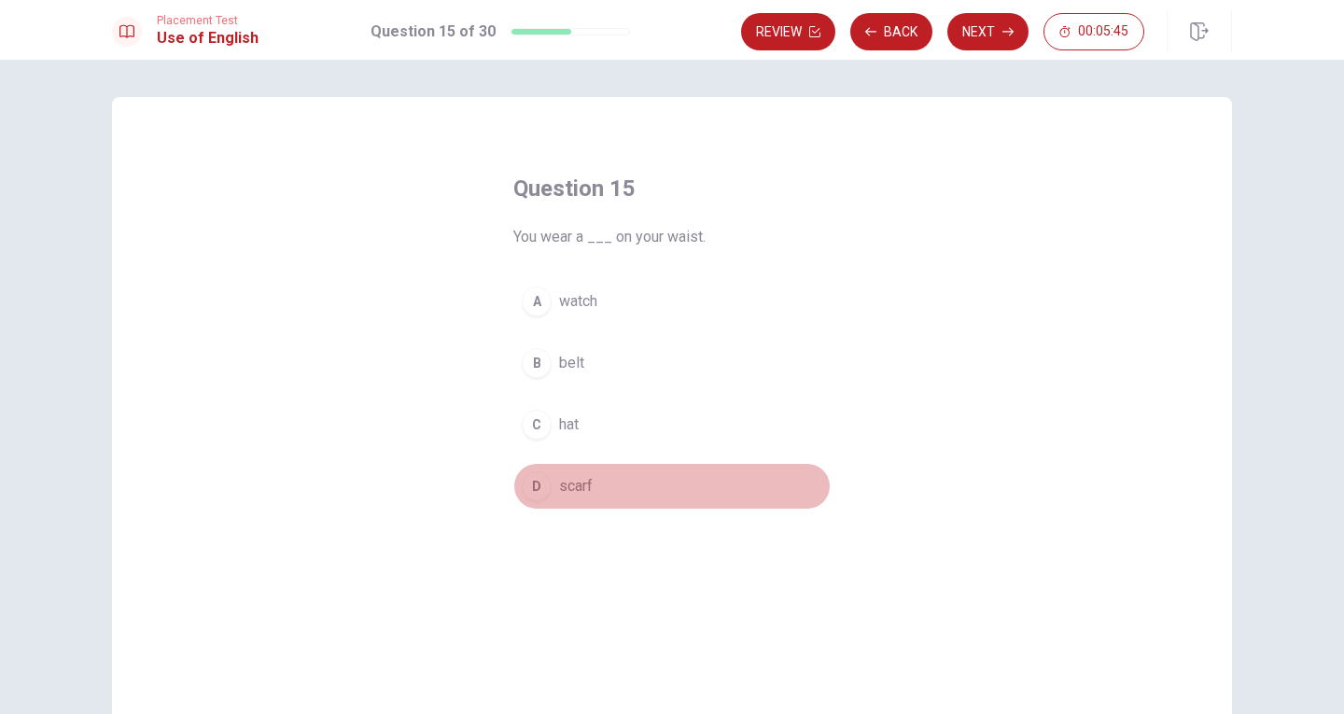
click at [579, 484] on span "scarf" at bounding box center [576, 486] width 34 height 22
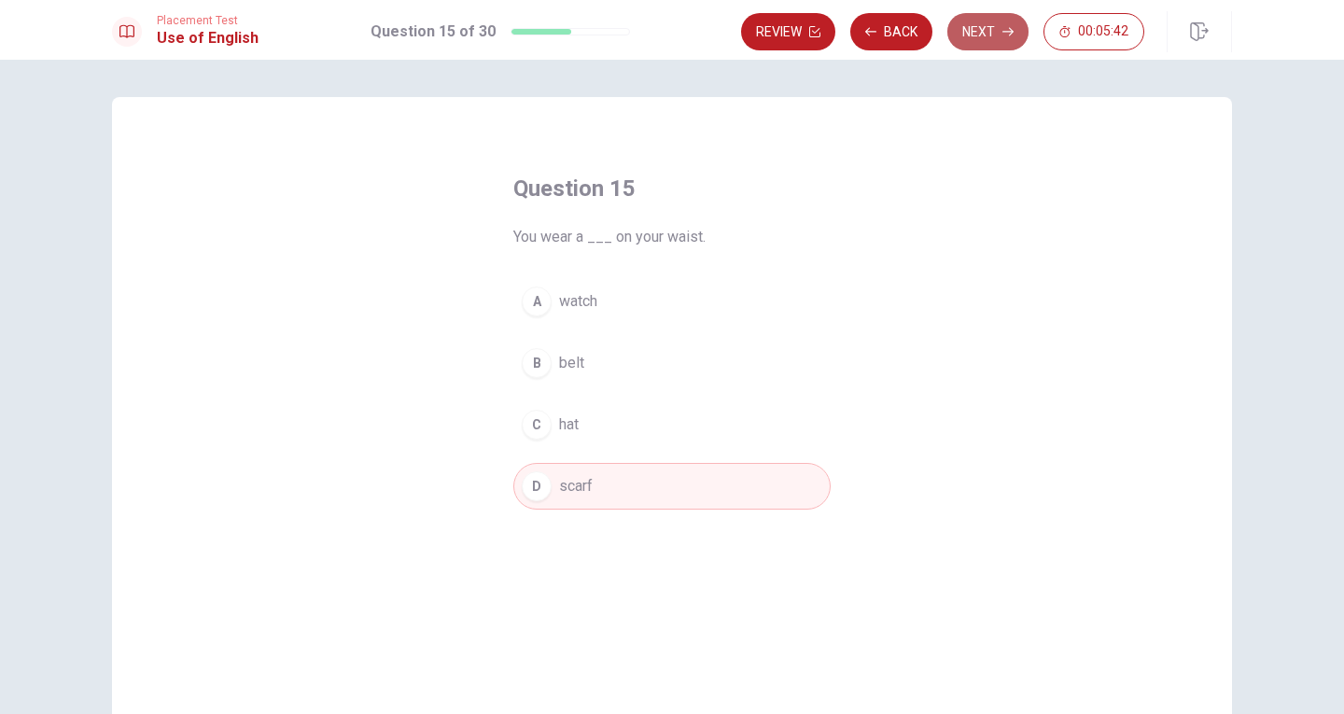
click at [978, 36] on button "Next" at bounding box center [987, 31] width 81 height 37
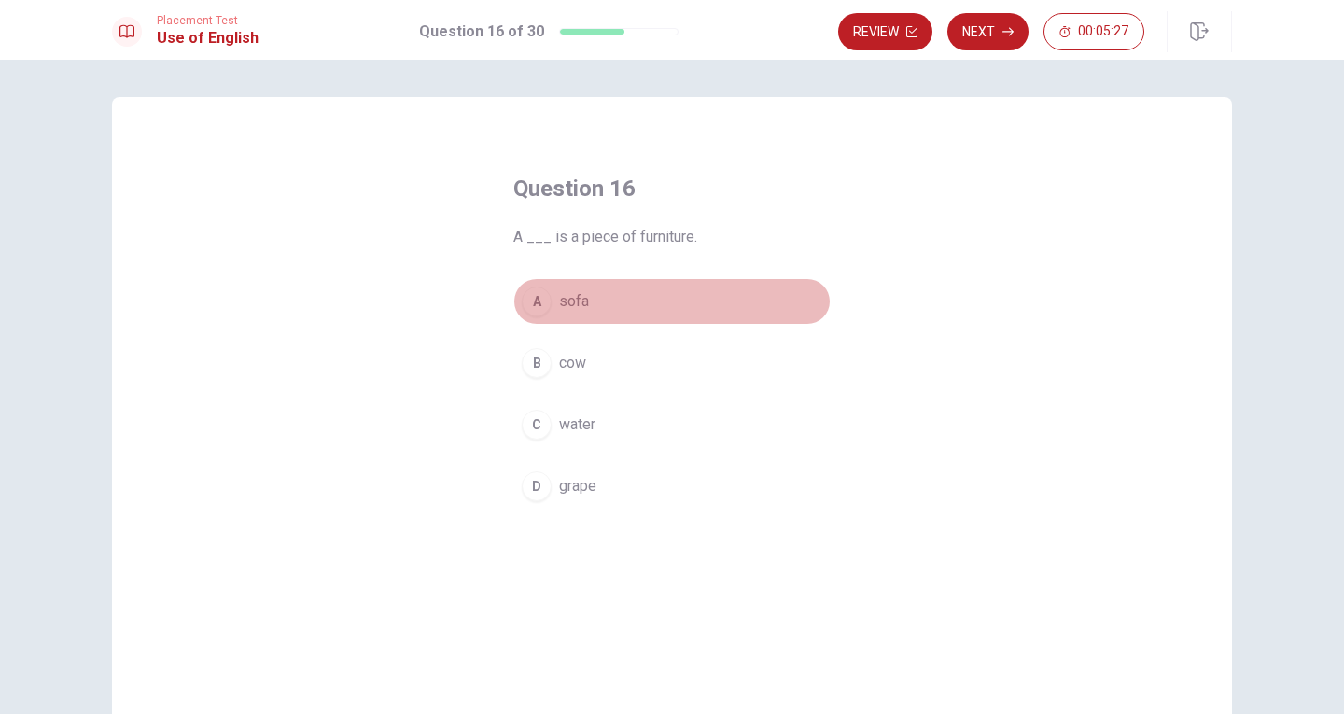
click at [577, 301] on span "sofa" at bounding box center [574, 301] width 30 height 22
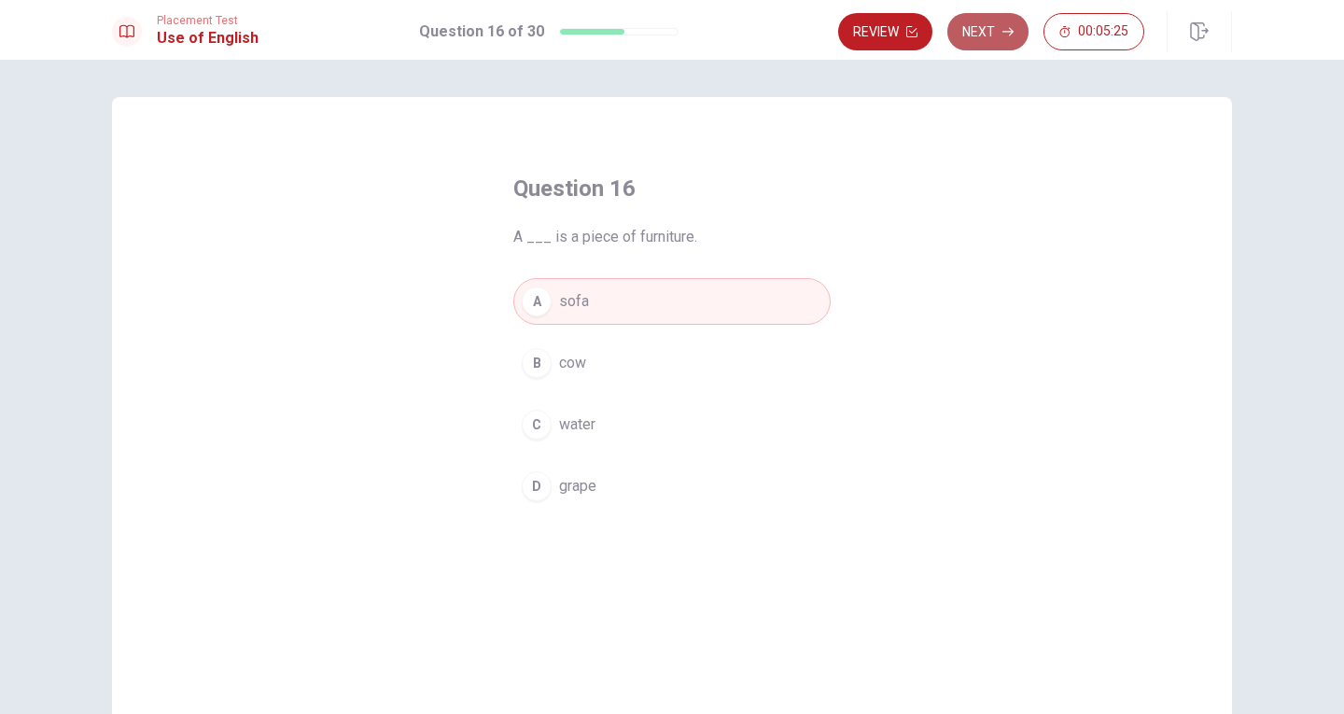
click at [984, 35] on button "Next" at bounding box center [987, 31] width 81 height 37
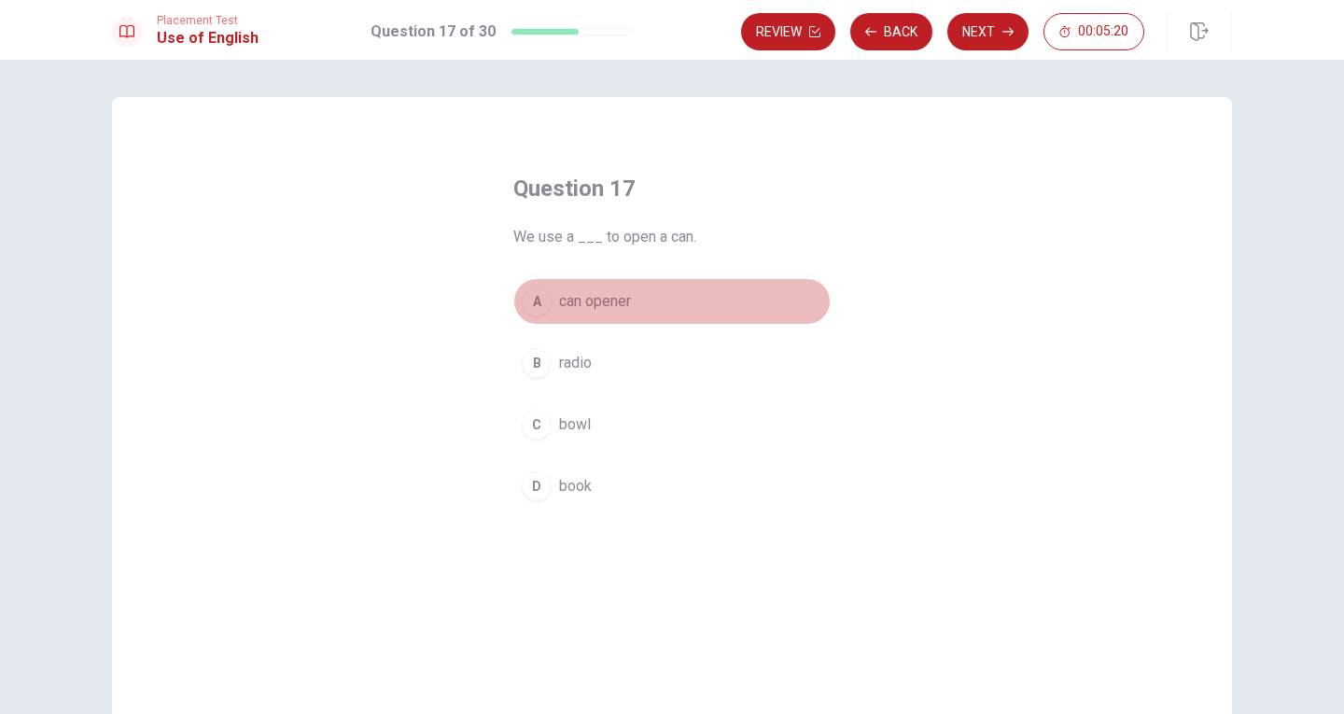
click at [606, 300] on span "can opener" at bounding box center [595, 301] width 72 height 22
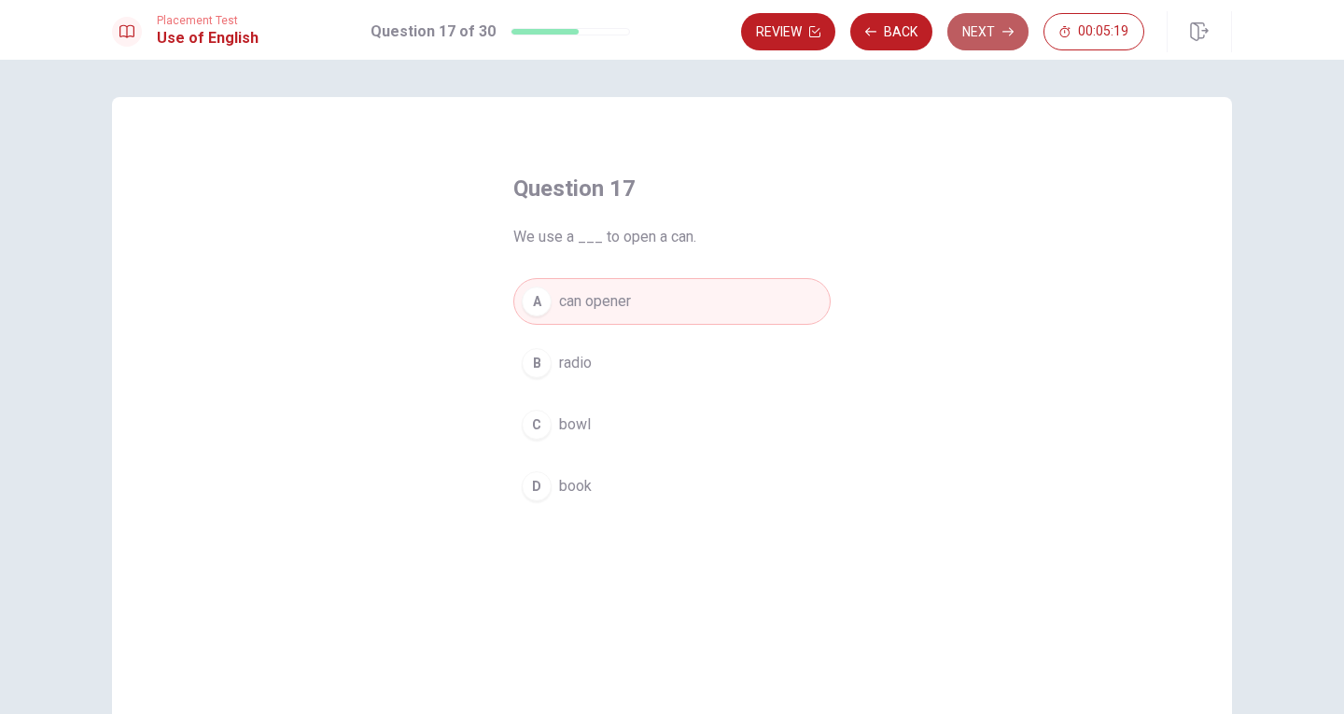
click at [977, 40] on button "Next" at bounding box center [987, 31] width 81 height 37
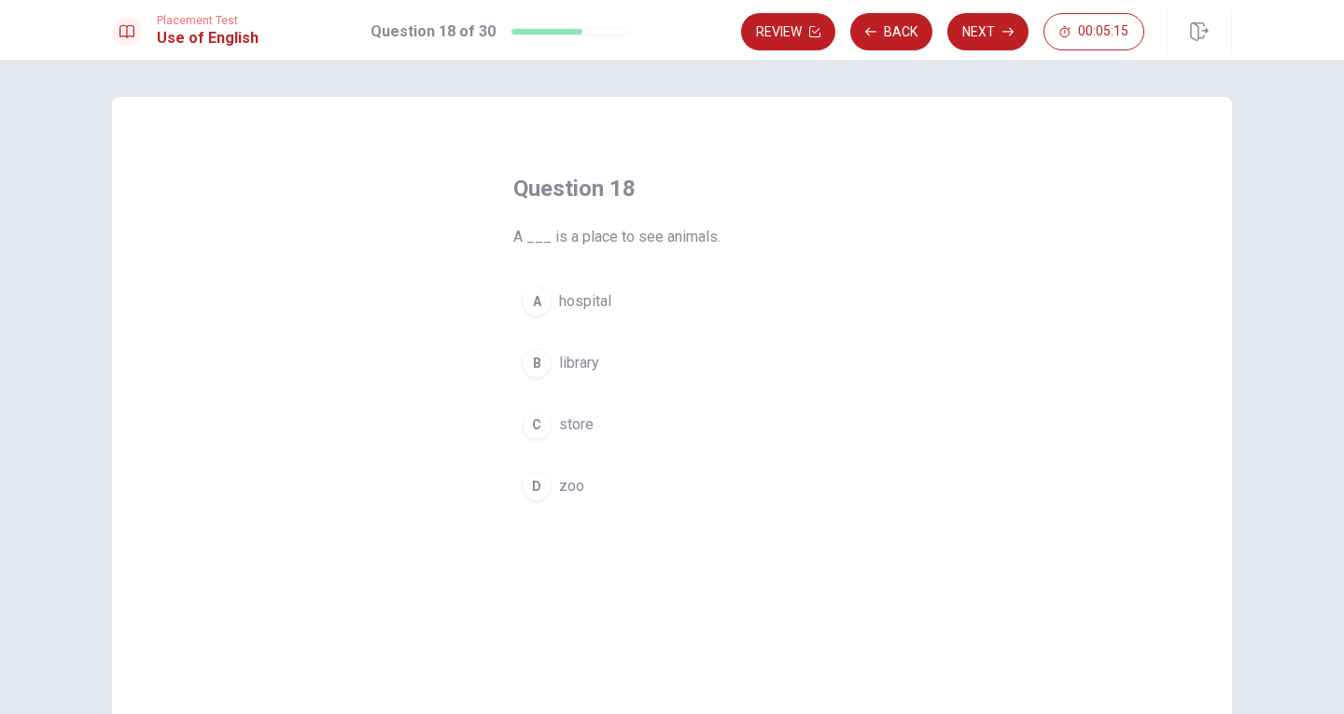
click at [565, 478] on span "zoo" at bounding box center [571, 486] width 25 height 22
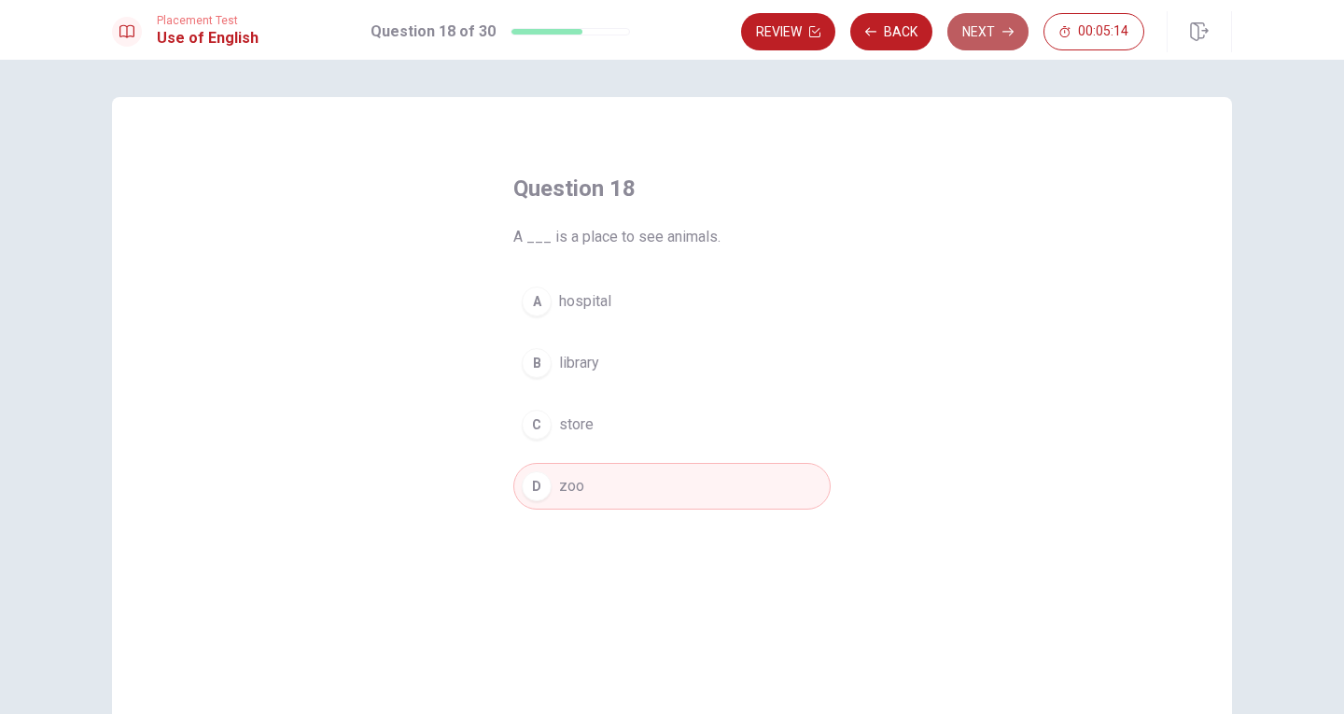
click at [983, 33] on button "Next" at bounding box center [987, 31] width 81 height 37
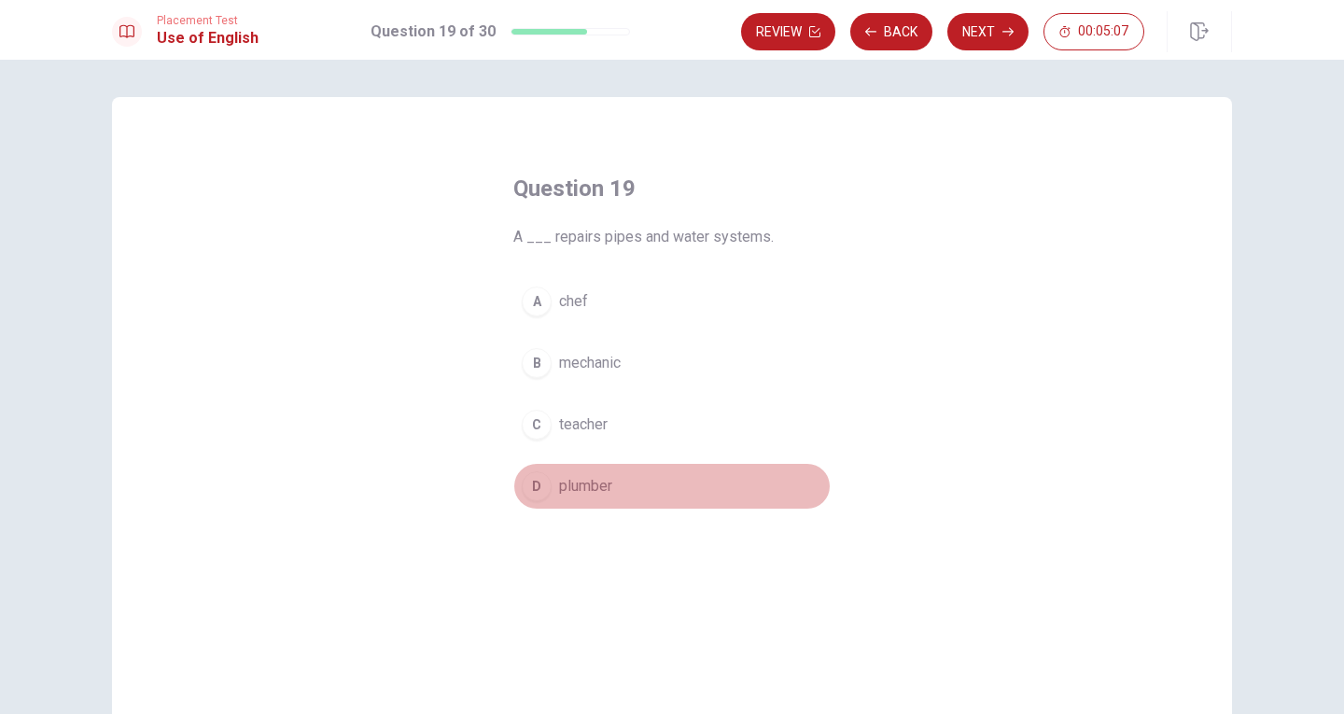
click at [595, 482] on span "plumber" at bounding box center [585, 486] width 53 height 22
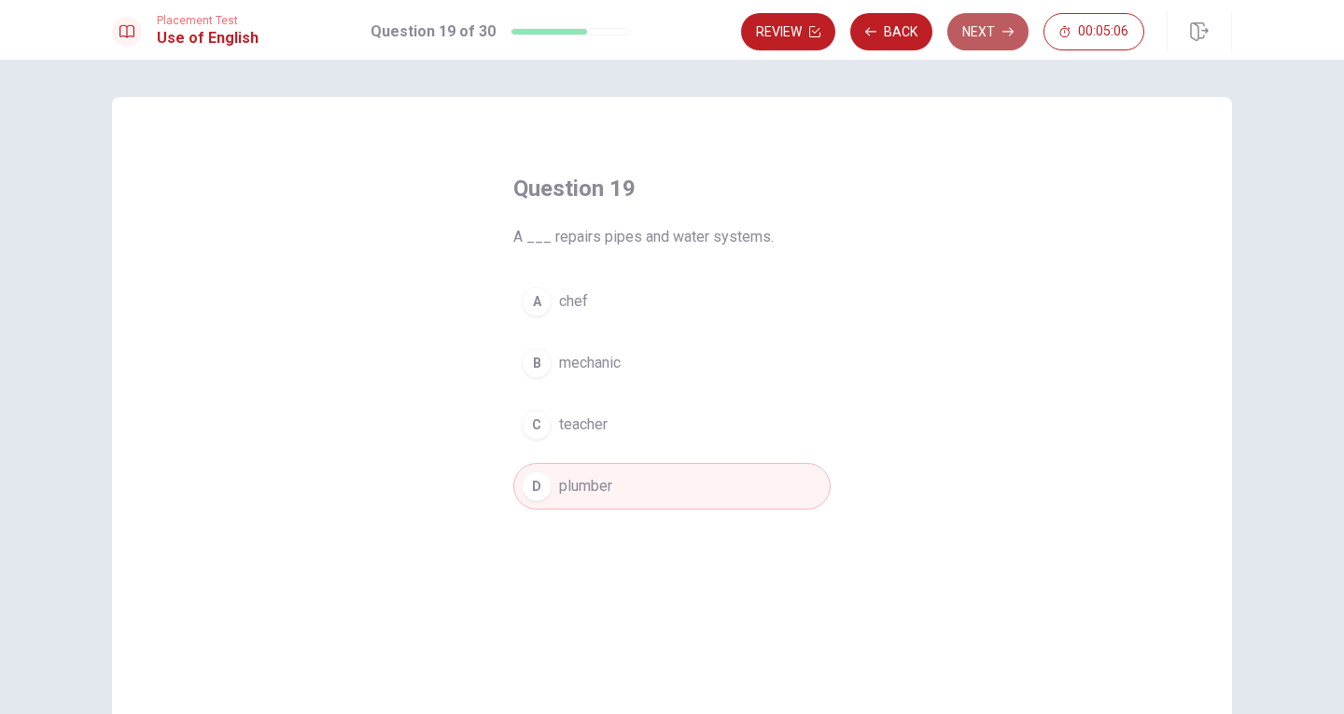
click at [991, 38] on button "Next" at bounding box center [987, 31] width 81 height 37
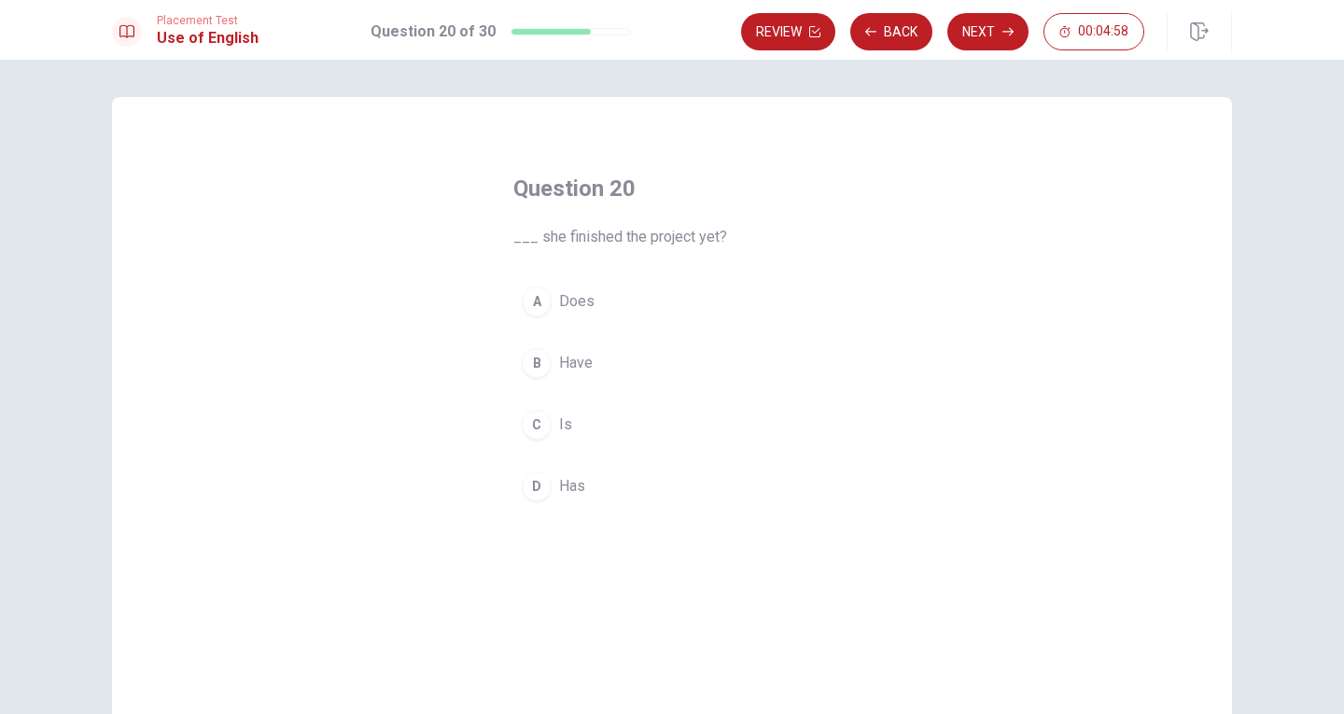
click at [582, 361] on span "Have" at bounding box center [576, 363] width 34 height 22
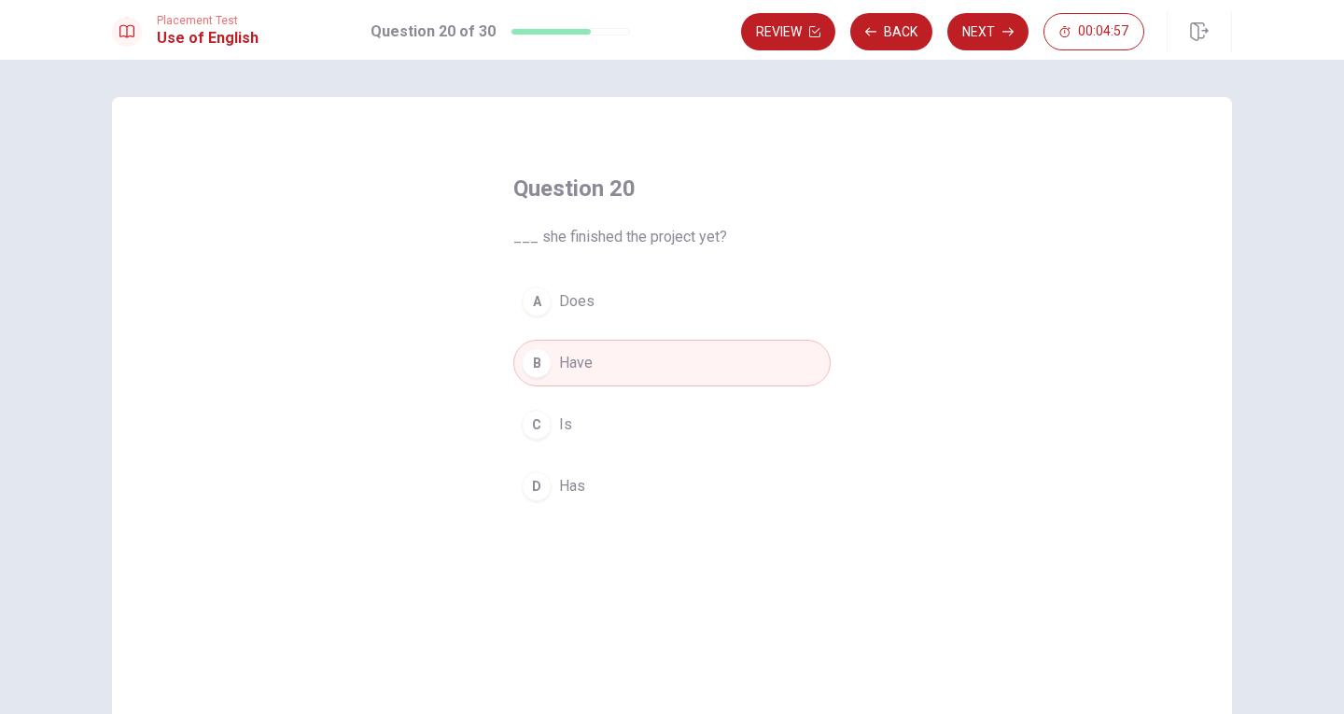
click at [564, 480] on span "Has" at bounding box center [572, 486] width 26 height 22
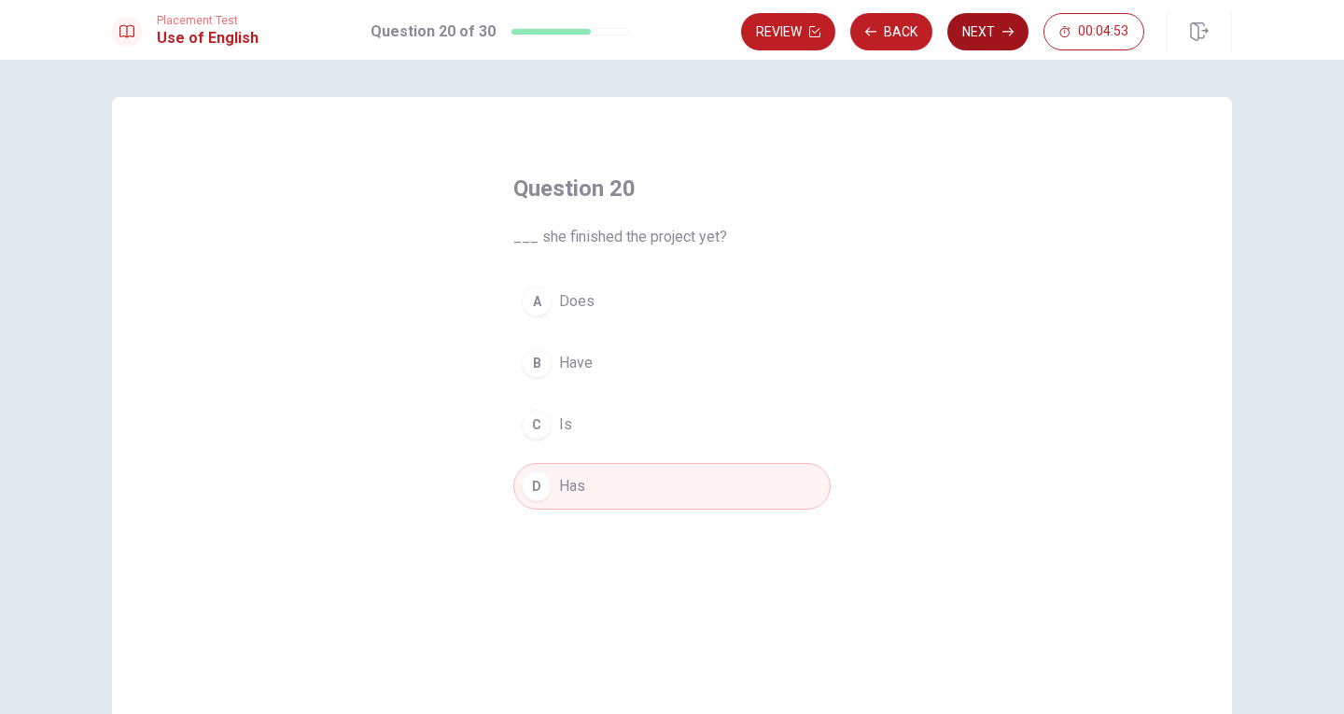
click at [976, 31] on button "Next" at bounding box center [987, 31] width 81 height 37
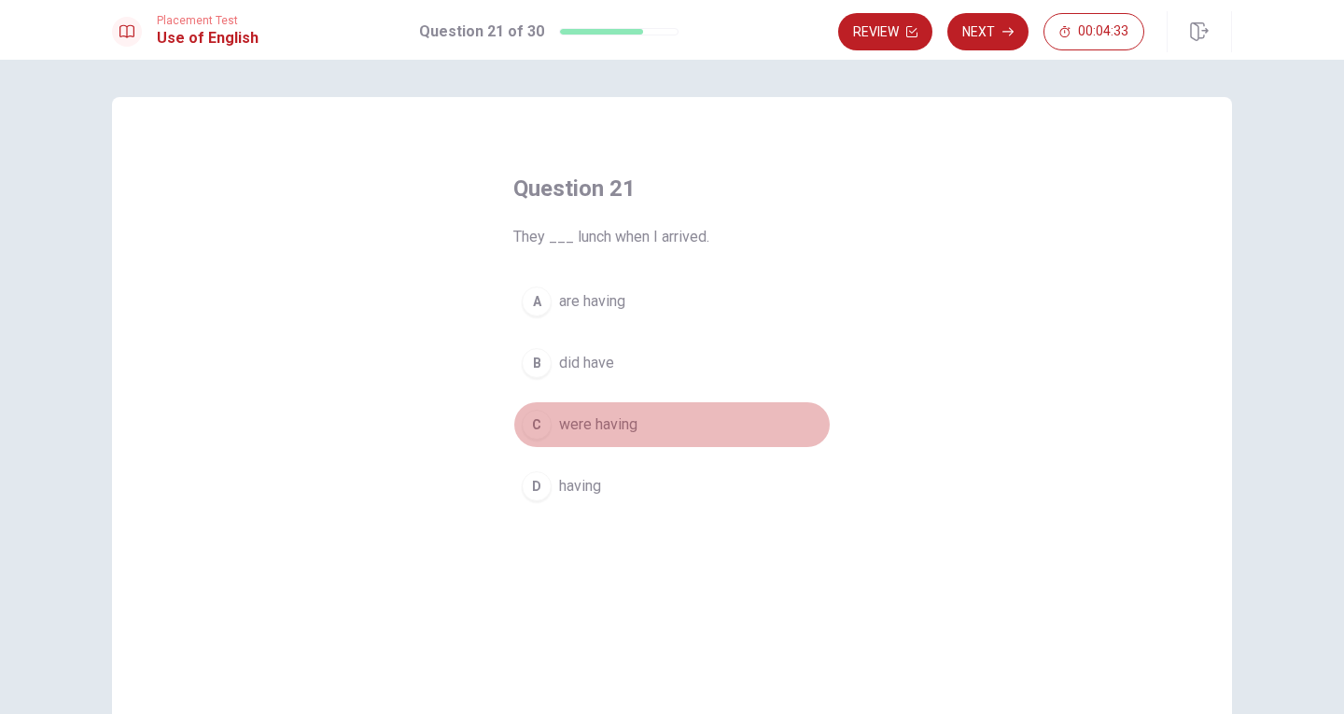
click at [601, 428] on span "were having" at bounding box center [598, 424] width 78 height 22
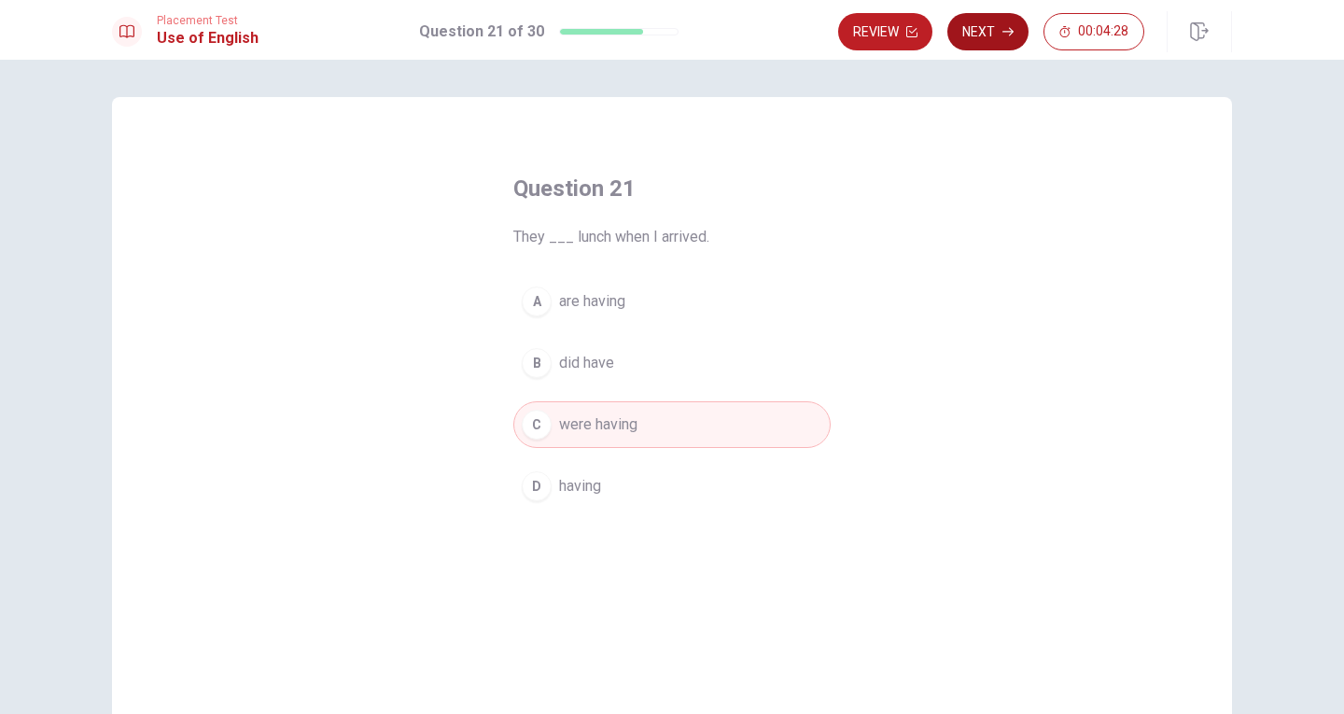
click at [984, 27] on button "Next" at bounding box center [987, 31] width 81 height 37
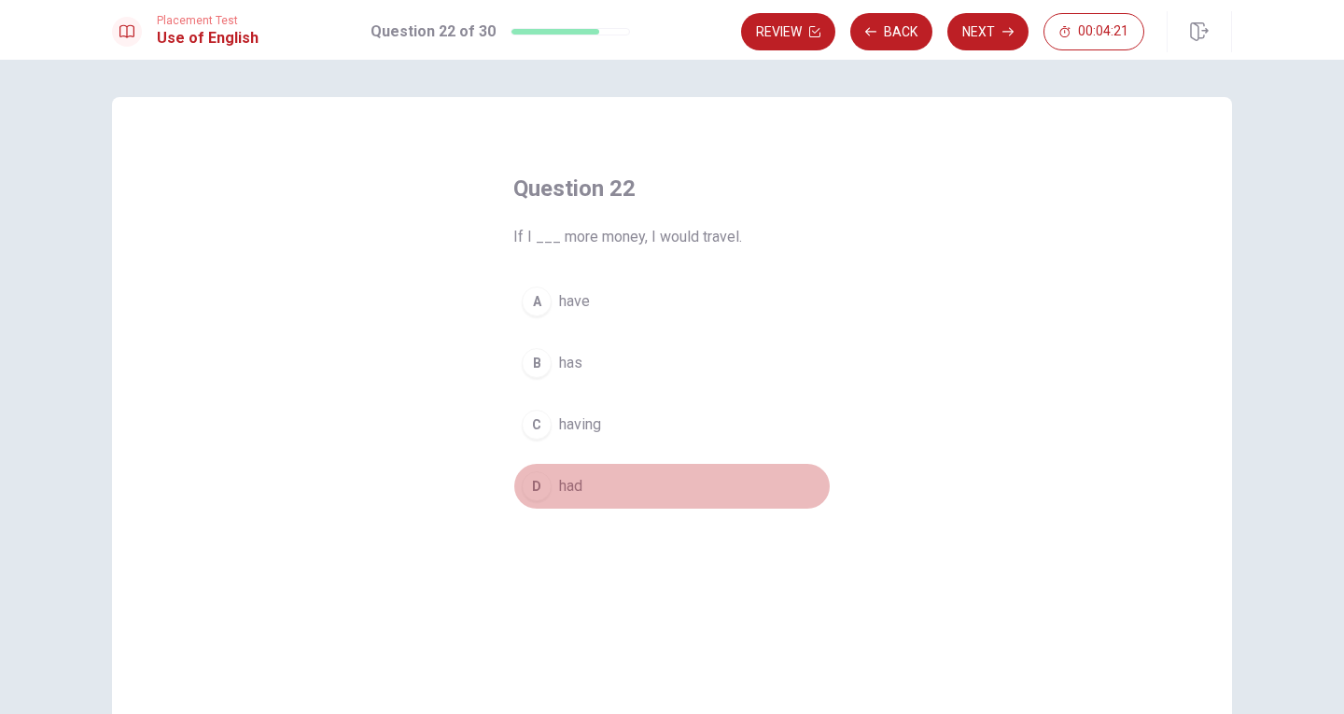
click at [574, 484] on span "had" at bounding box center [570, 486] width 23 height 22
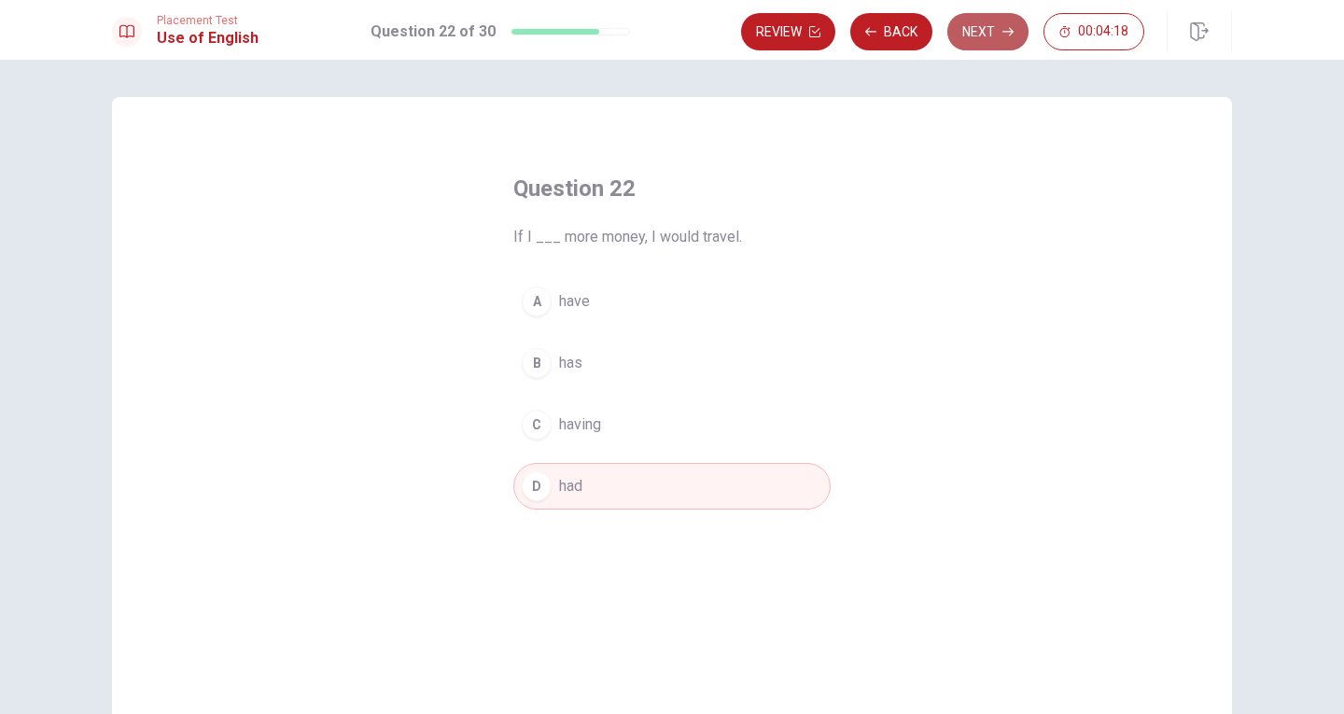
click at [997, 31] on button "Next" at bounding box center [987, 31] width 81 height 37
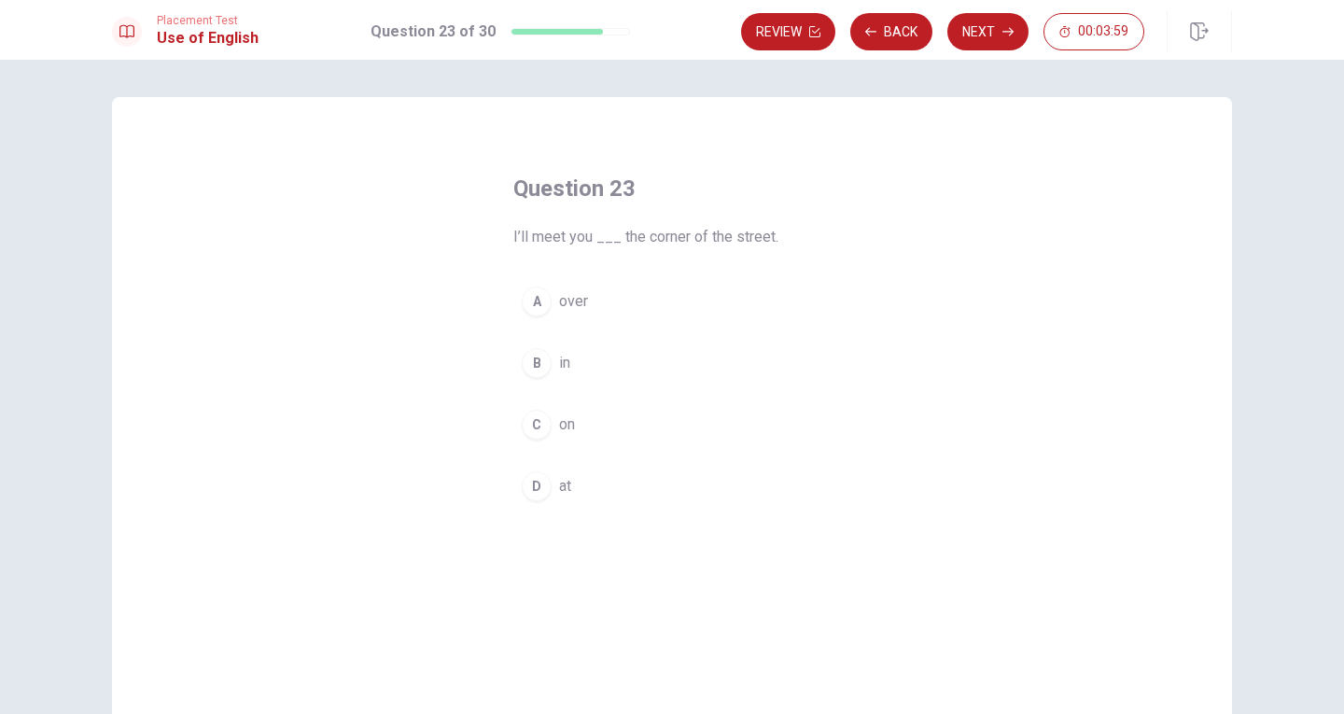
click at [572, 483] on button "D at" at bounding box center [671, 486] width 317 height 47
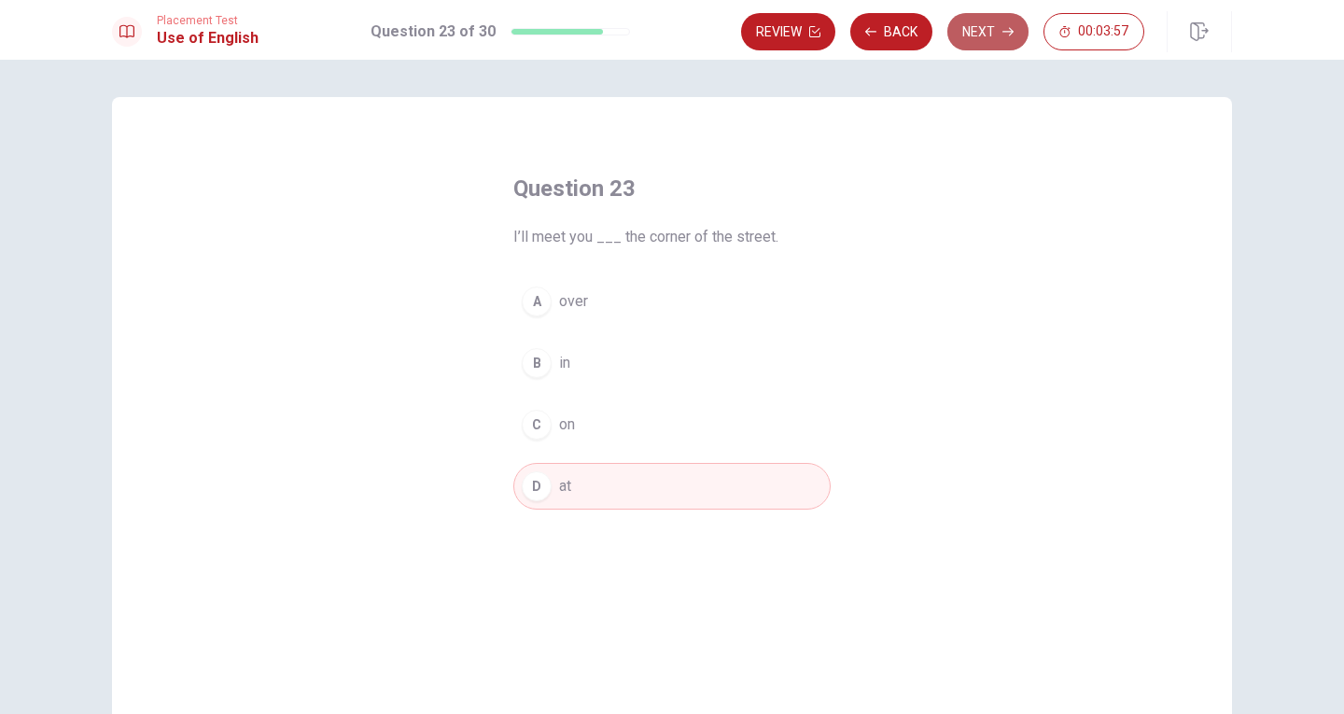
click at [977, 33] on button "Next" at bounding box center [987, 31] width 81 height 37
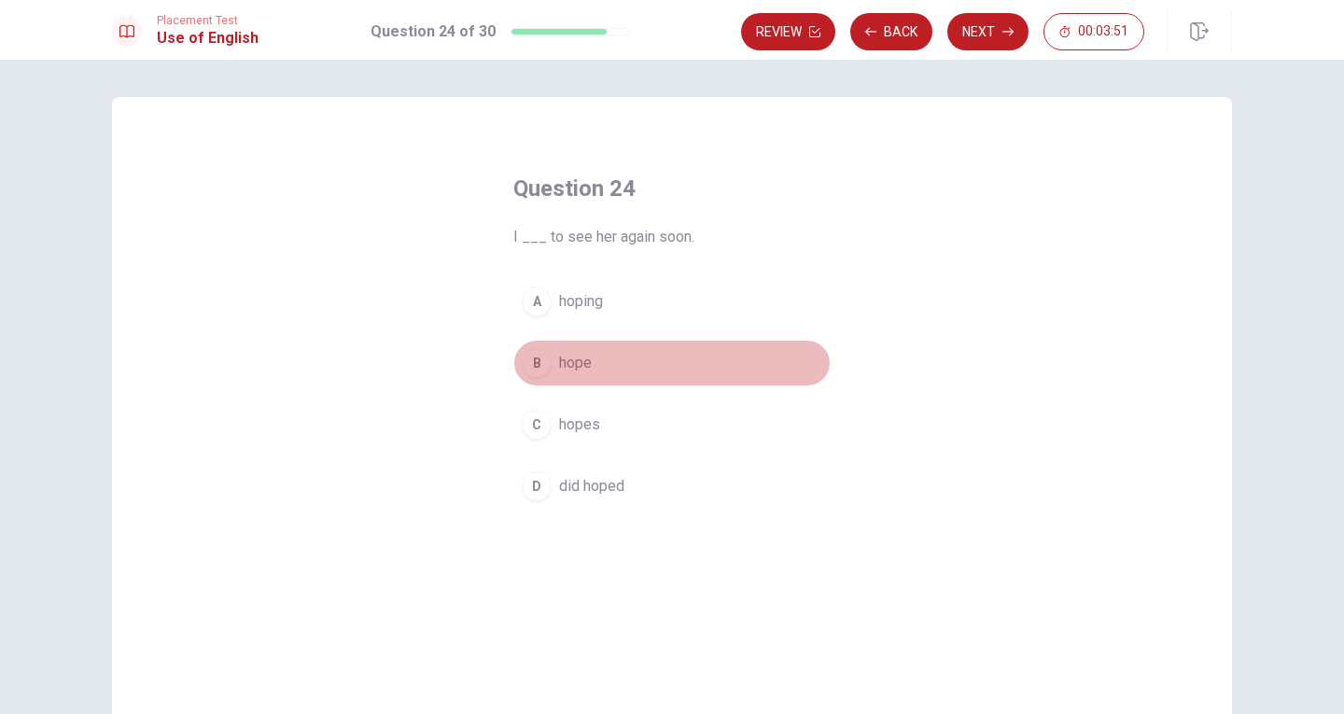
click at [582, 362] on span "hope" at bounding box center [575, 363] width 33 height 22
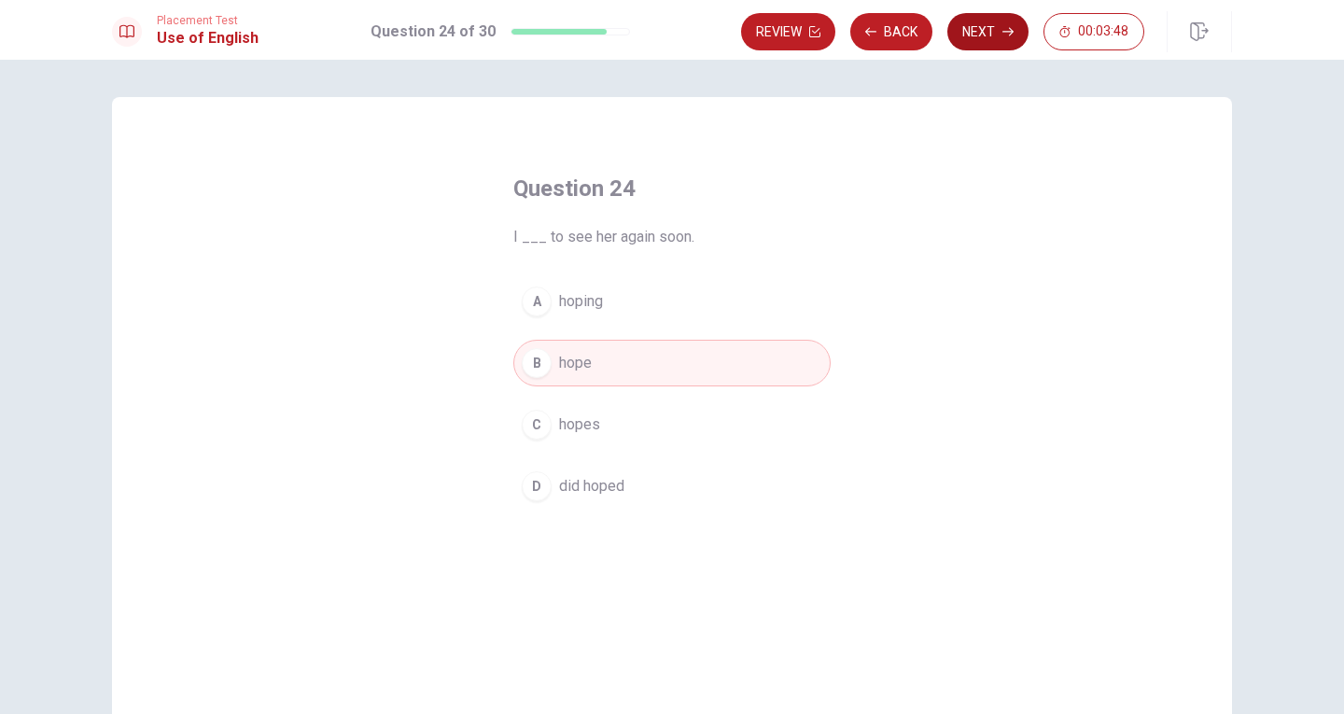
click at [987, 38] on button "Next" at bounding box center [987, 31] width 81 height 37
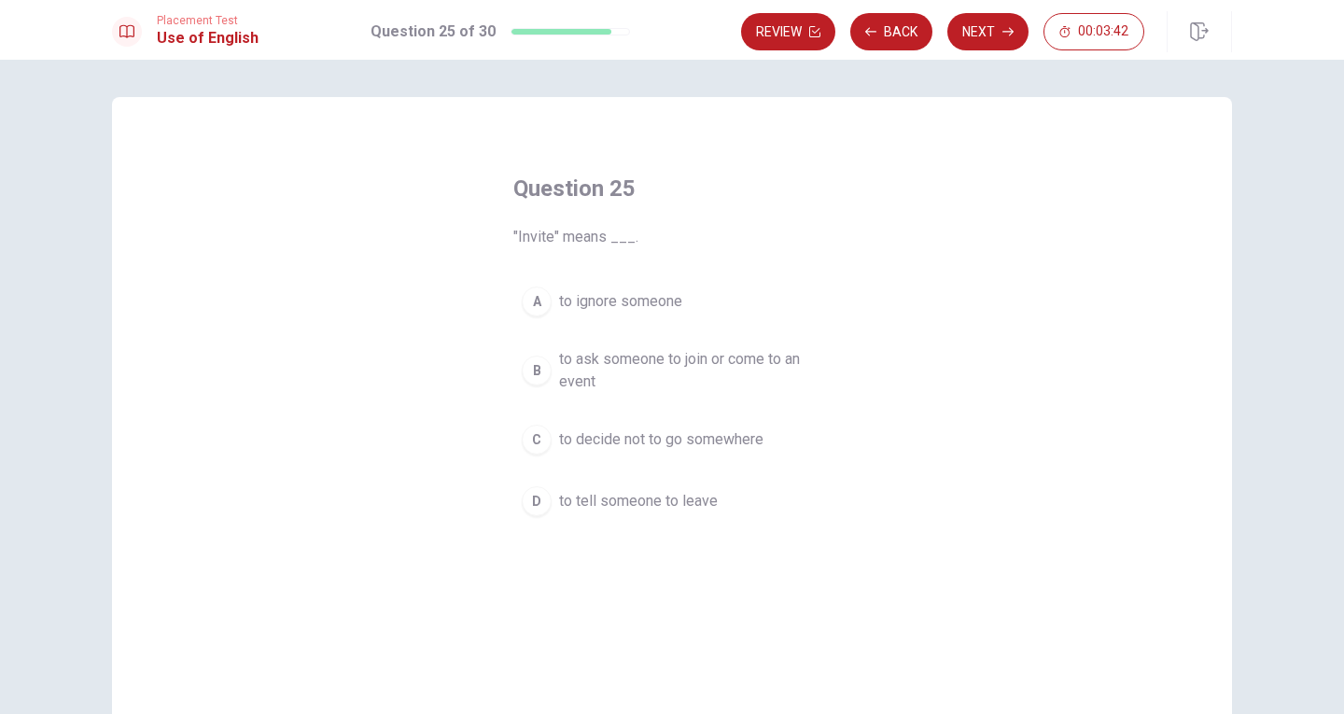
click at [719, 359] on span "to ask someone to join or come to an event" at bounding box center [690, 370] width 263 height 45
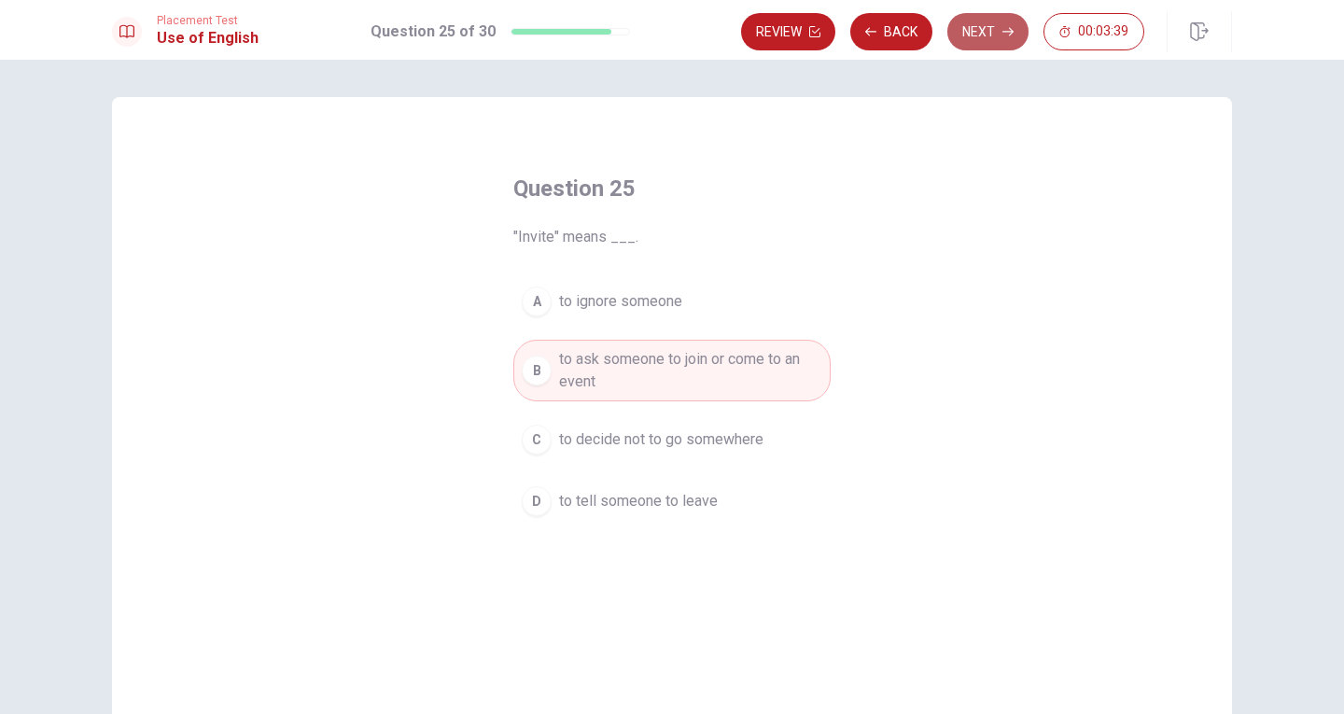
click at [990, 37] on button "Next" at bounding box center [987, 31] width 81 height 37
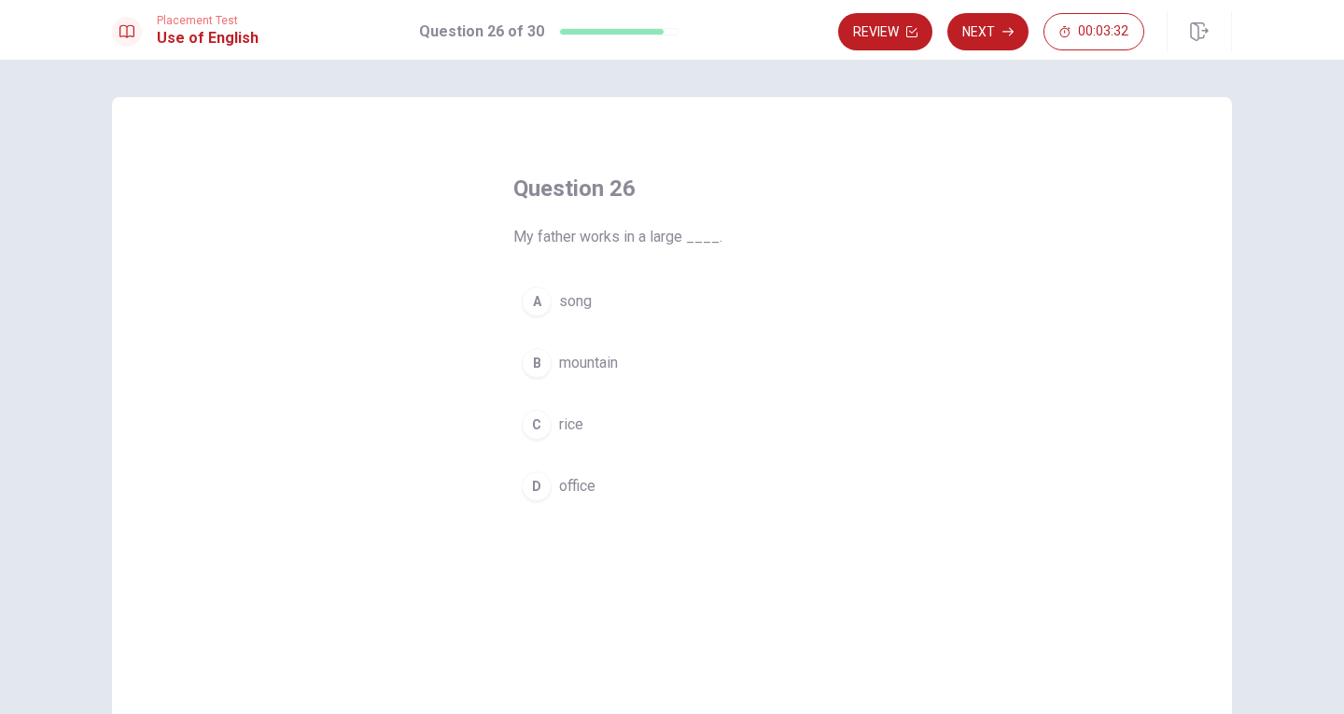
click at [567, 482] on span "office" at bounding box center [577, 486] width 36 height 22
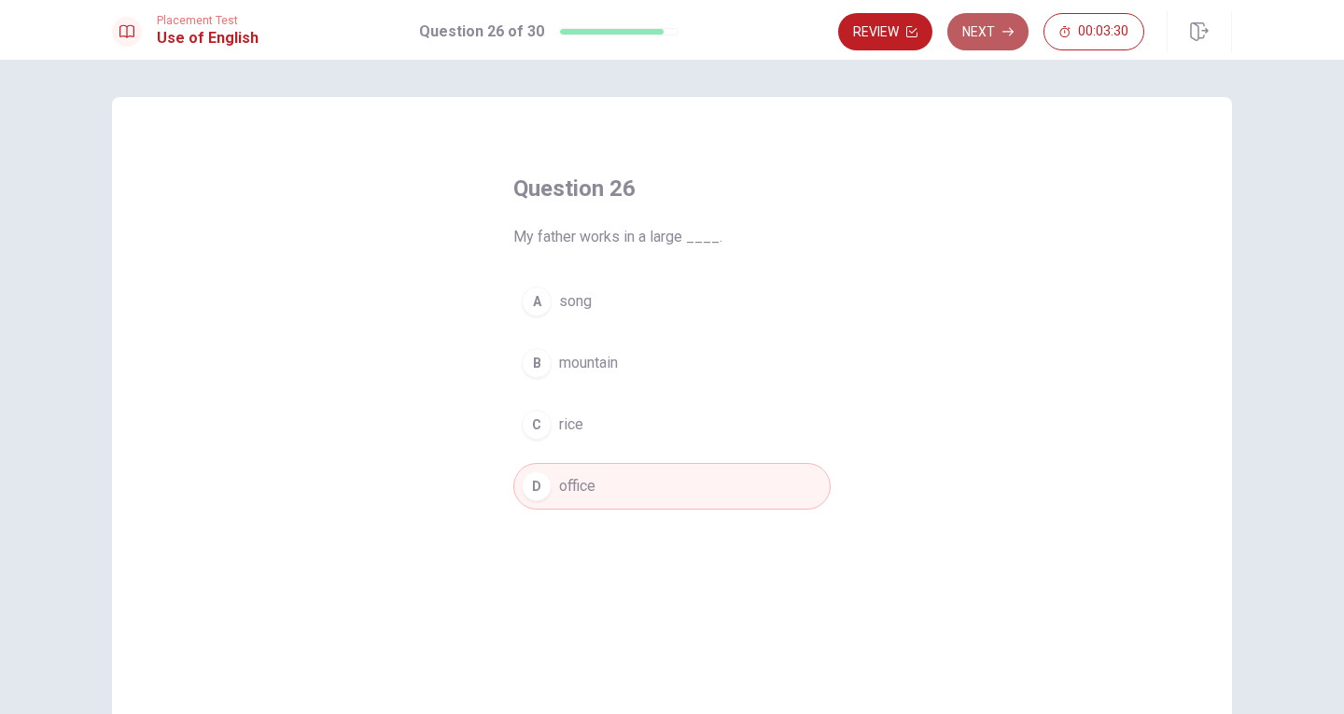
click at [993, 30] on button "Next" at bounding box center [987, 31] width 81 height 37
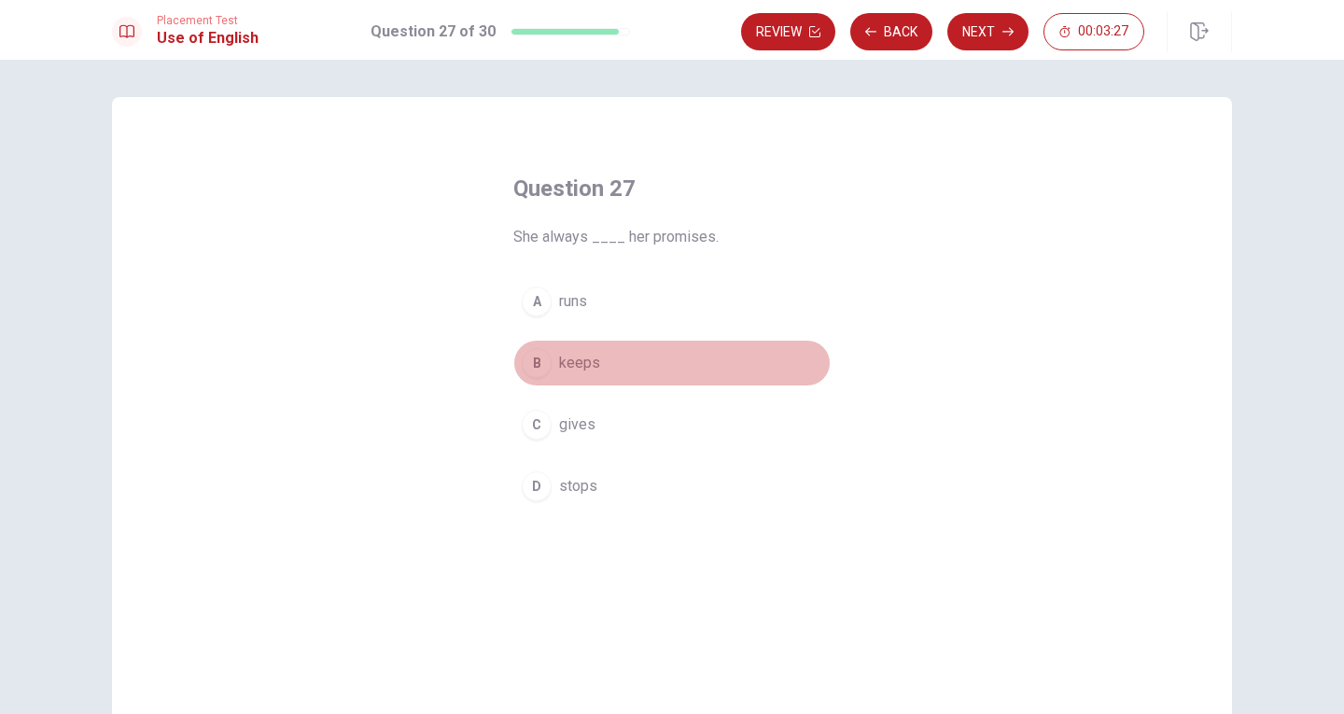
click at [587, 363] on span "keeps" at bounding box center [579, 363] width 41 height 22
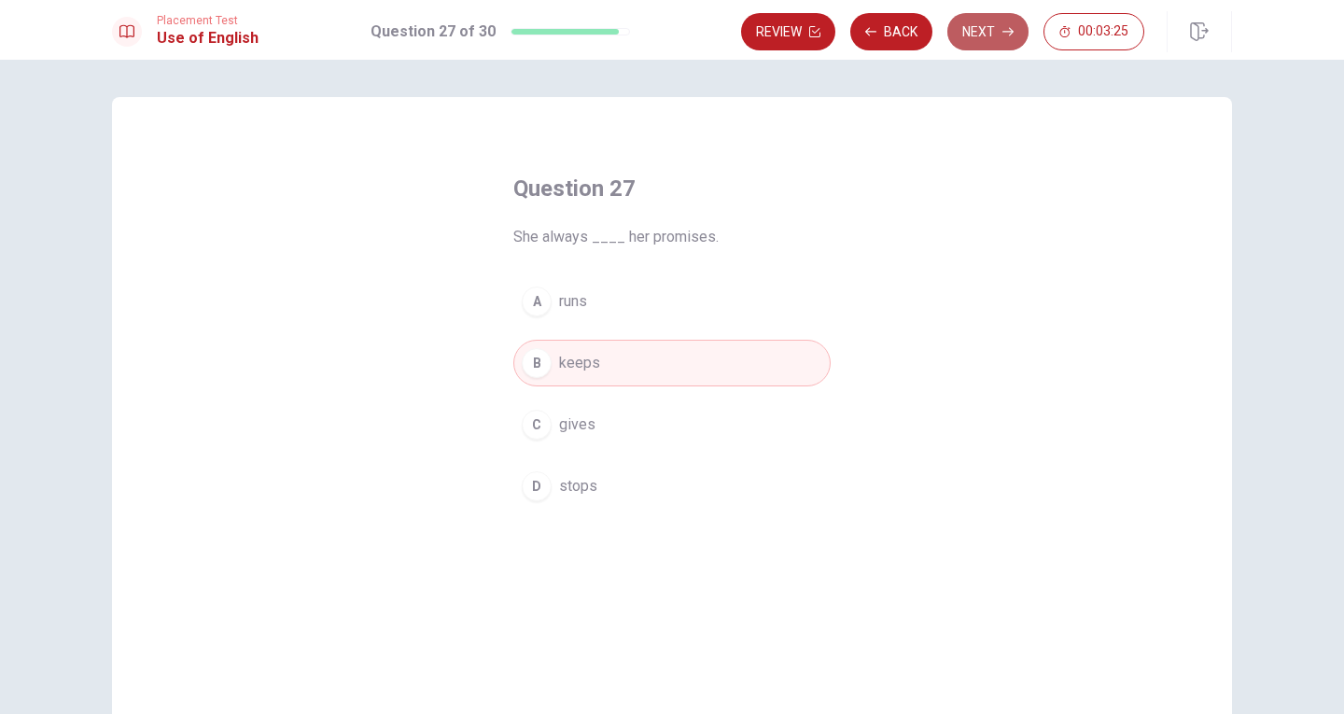
click at [985, 33] on button "Next" at bounding box center [987, 31] width 81 height 37
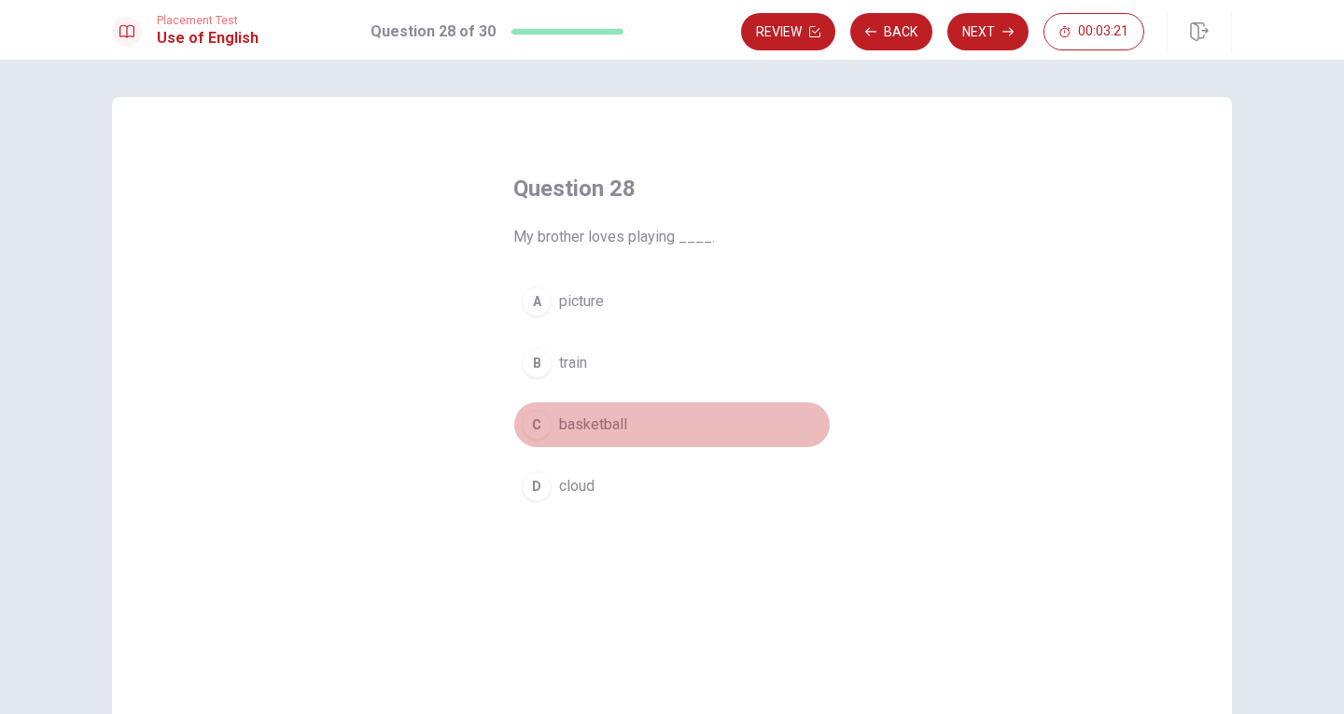
click at [606, 424] on span "basketball" at bounding box center [593, 424] width 68 height 22
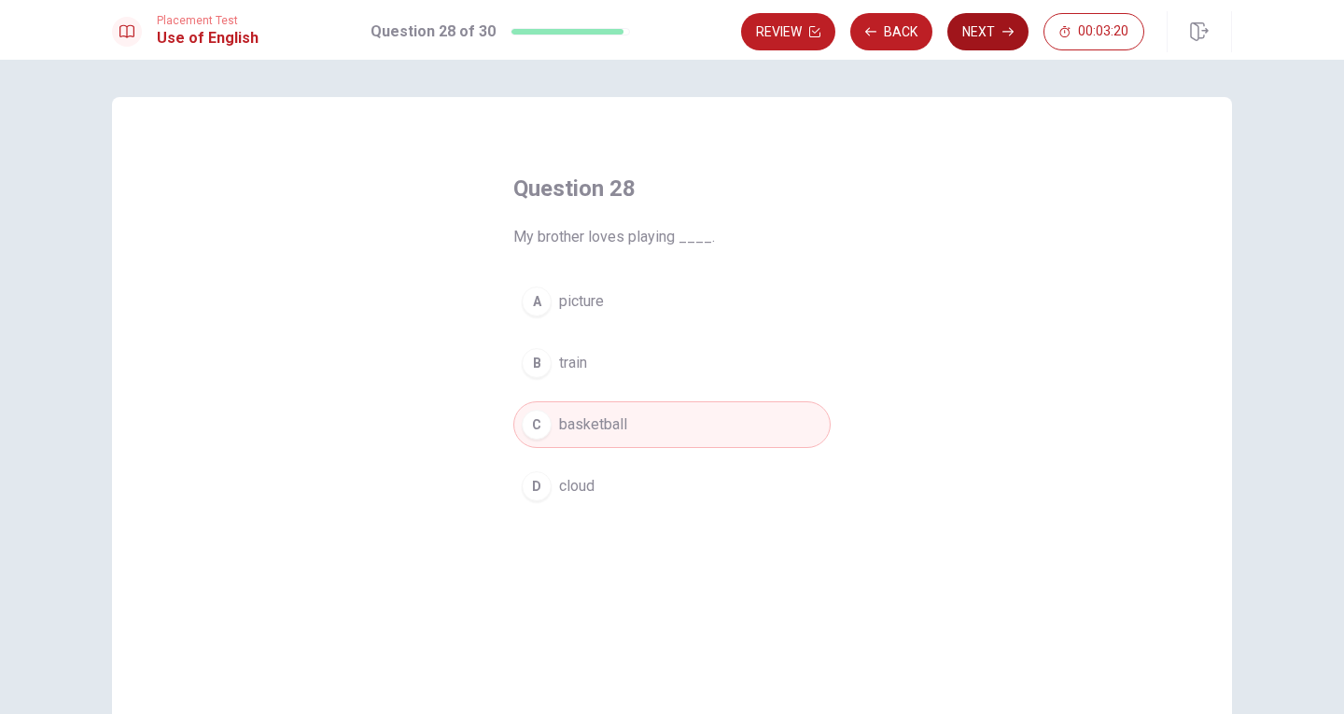
click at [994, 26] on button "Next" at bounding box center [987, 31] width 81 height 37
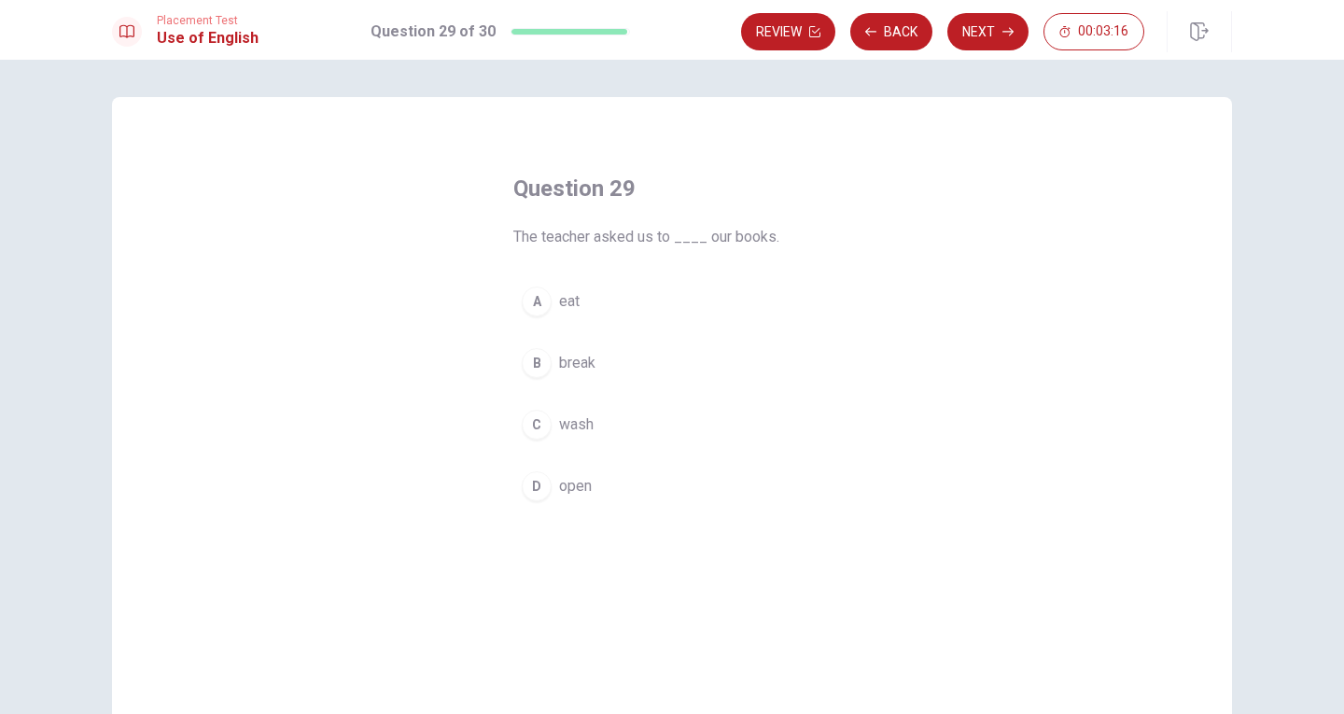
click at [585, 491] on span "open" at bounding box center [575, 486] width 33 height 22
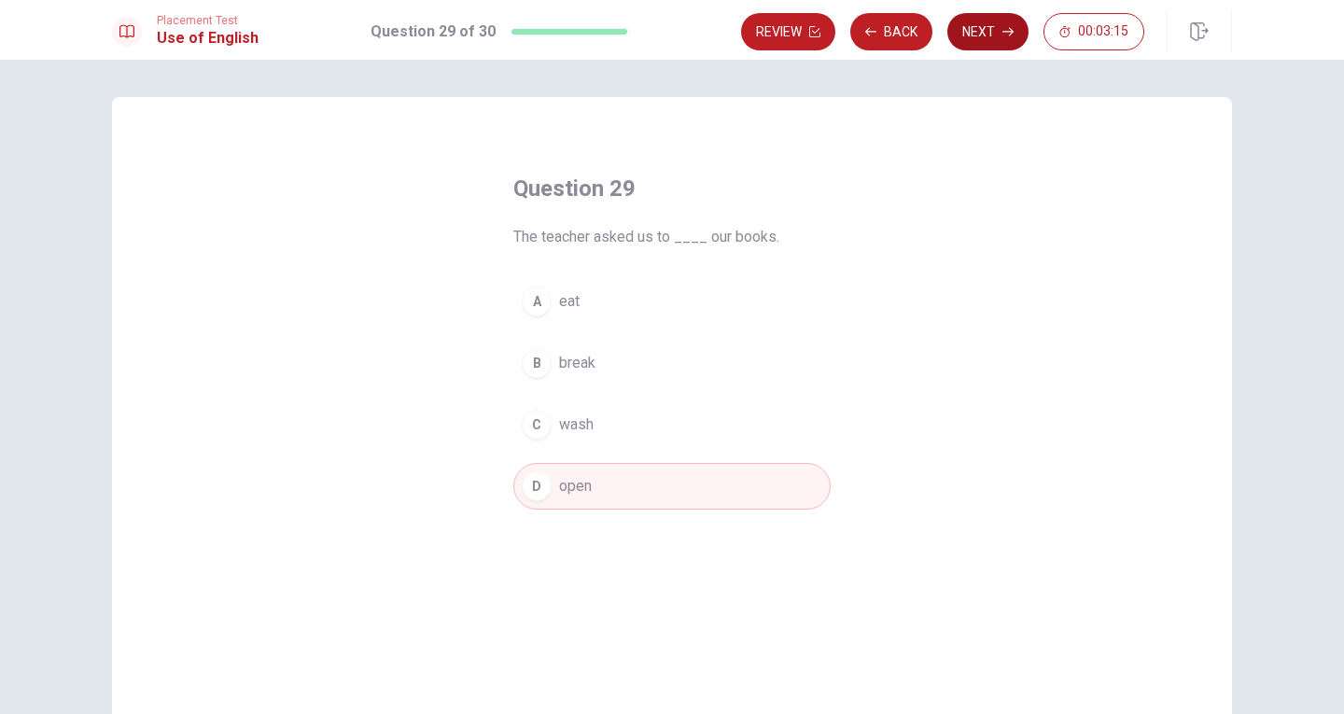
click at [995, 31] on button "Next" at bounding box center [987, 31] width 81 height 37
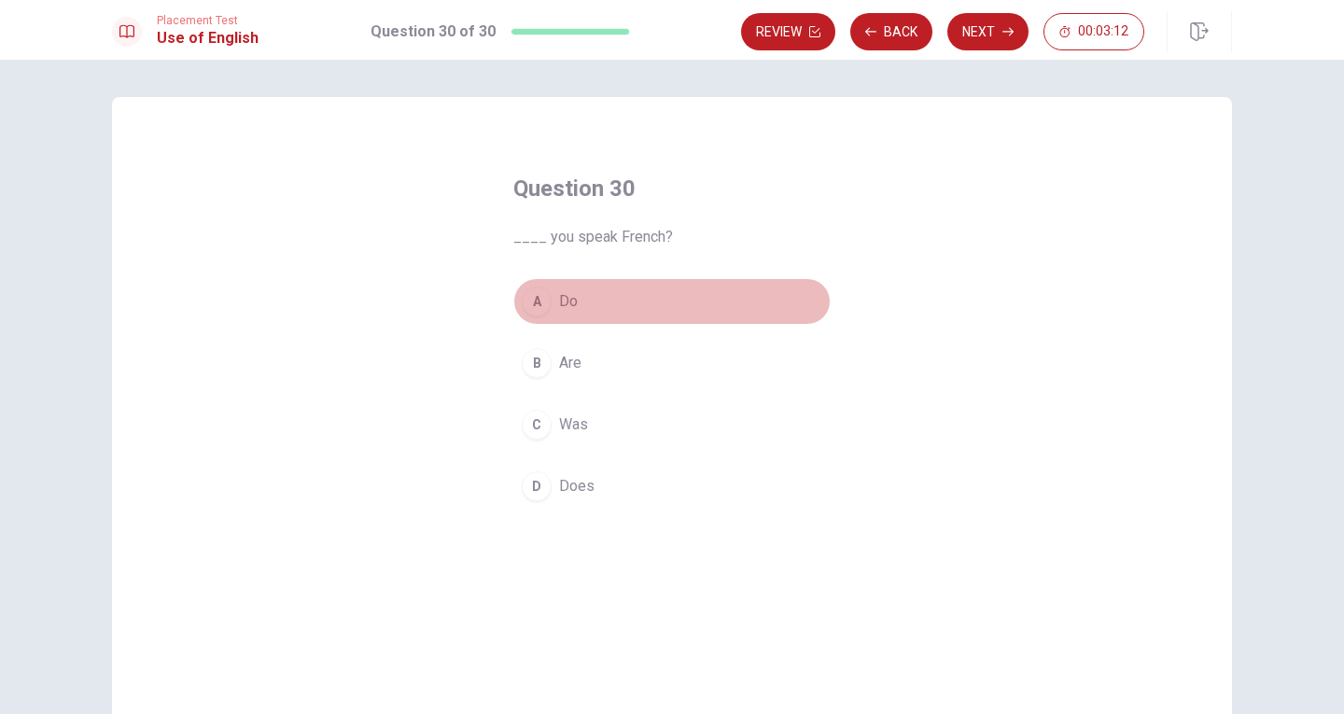
click at [563, 300] on span "Do" at bounding box center [568, 301] width 19 height 22
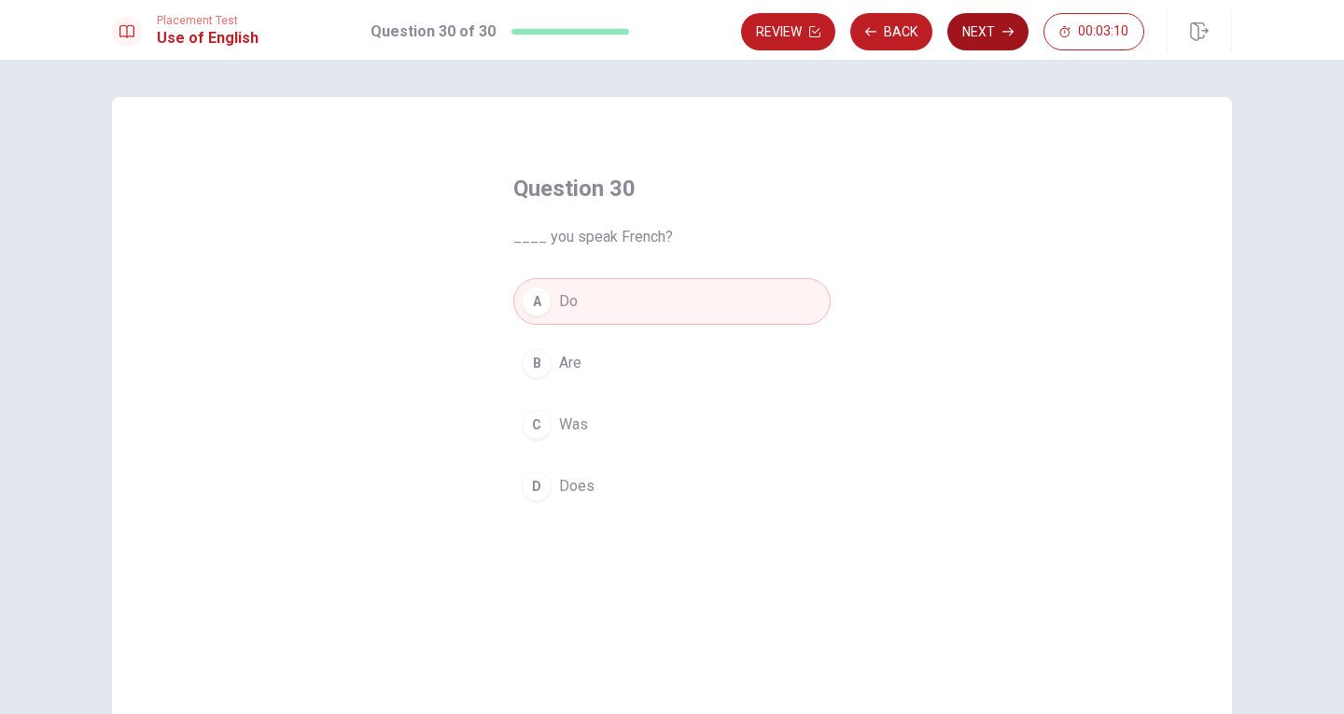
click at [994, 26] on button "Next" at bounding box center [987, 31] width 81 height 37
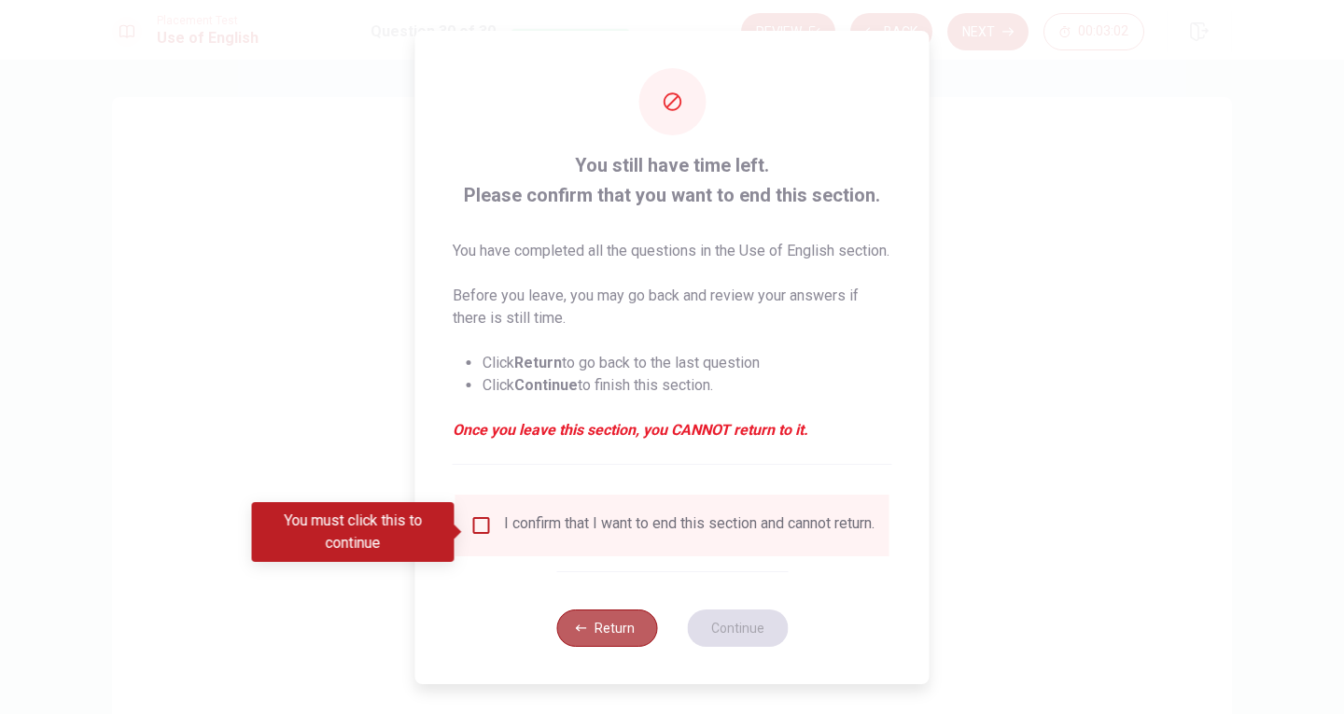
click at [602, 639] on button "Return" at bounding box center [606, 627] width 101 height 37
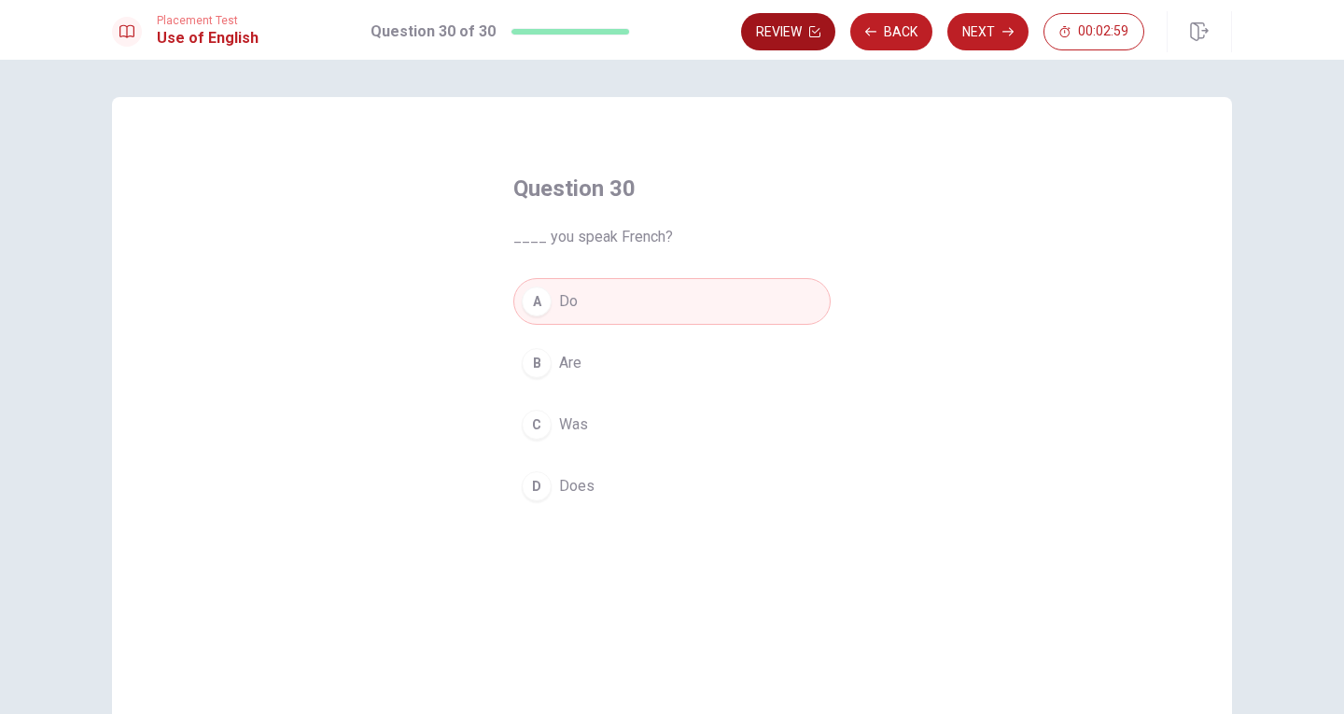
click at [792, 29] on button "Review" at bounding box center [788, 31] width 94 height 37
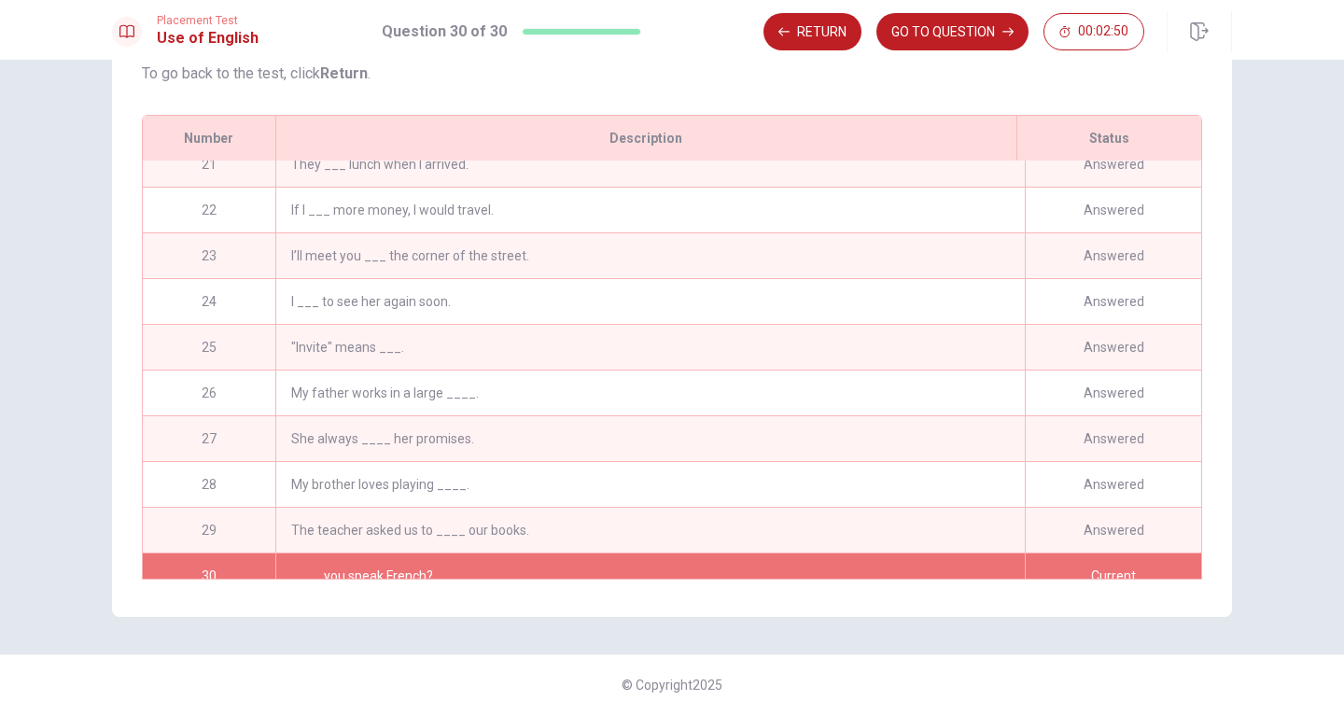
scroll to position [962, 0]
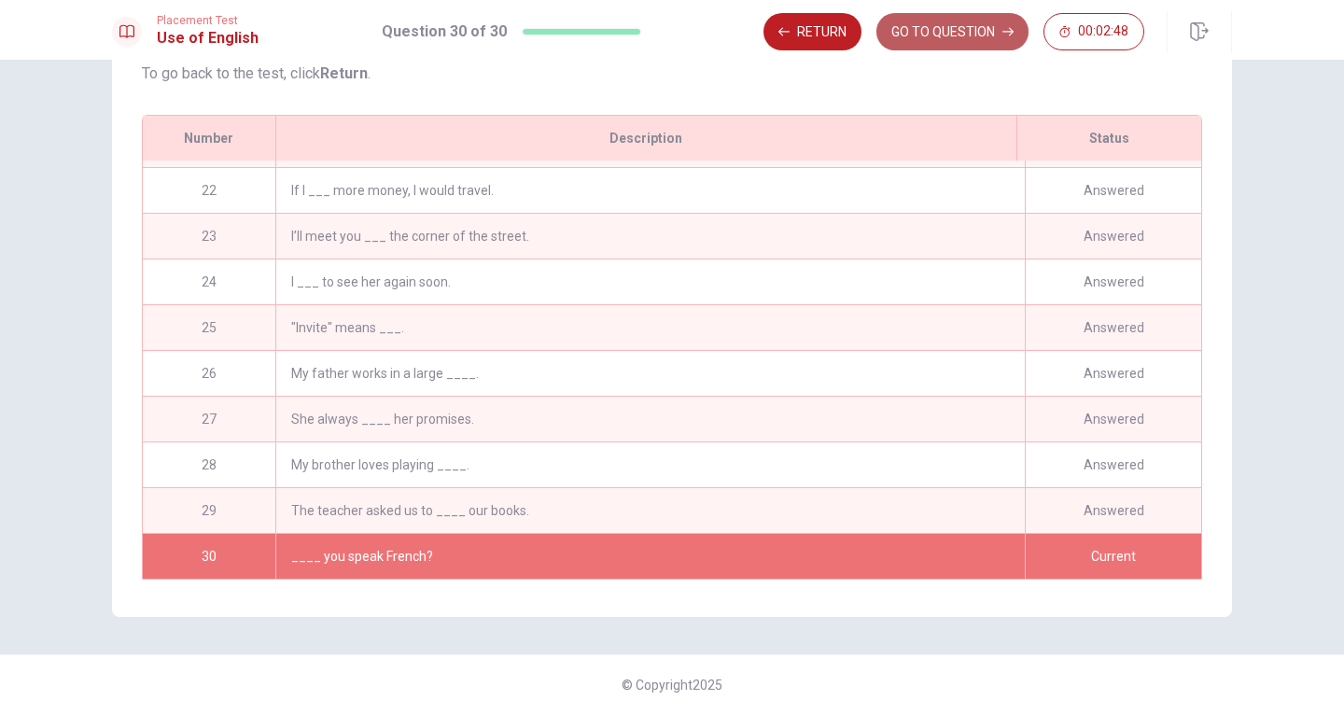
click at [942, 31] on button "GO TO QUESTION" at bounding box center [952, 31] width 152 height 37
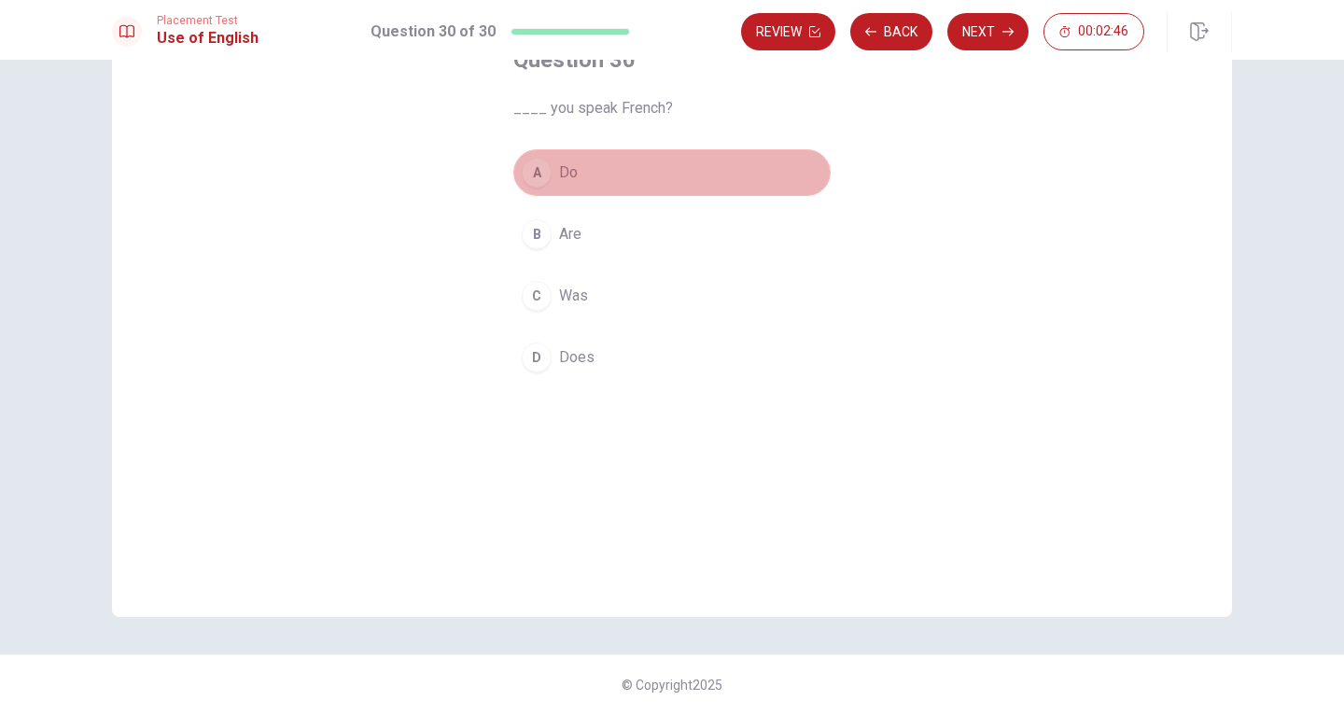
click at [646, 182] on button "A Do" at bounding box center [671, 172] width 317 height 47
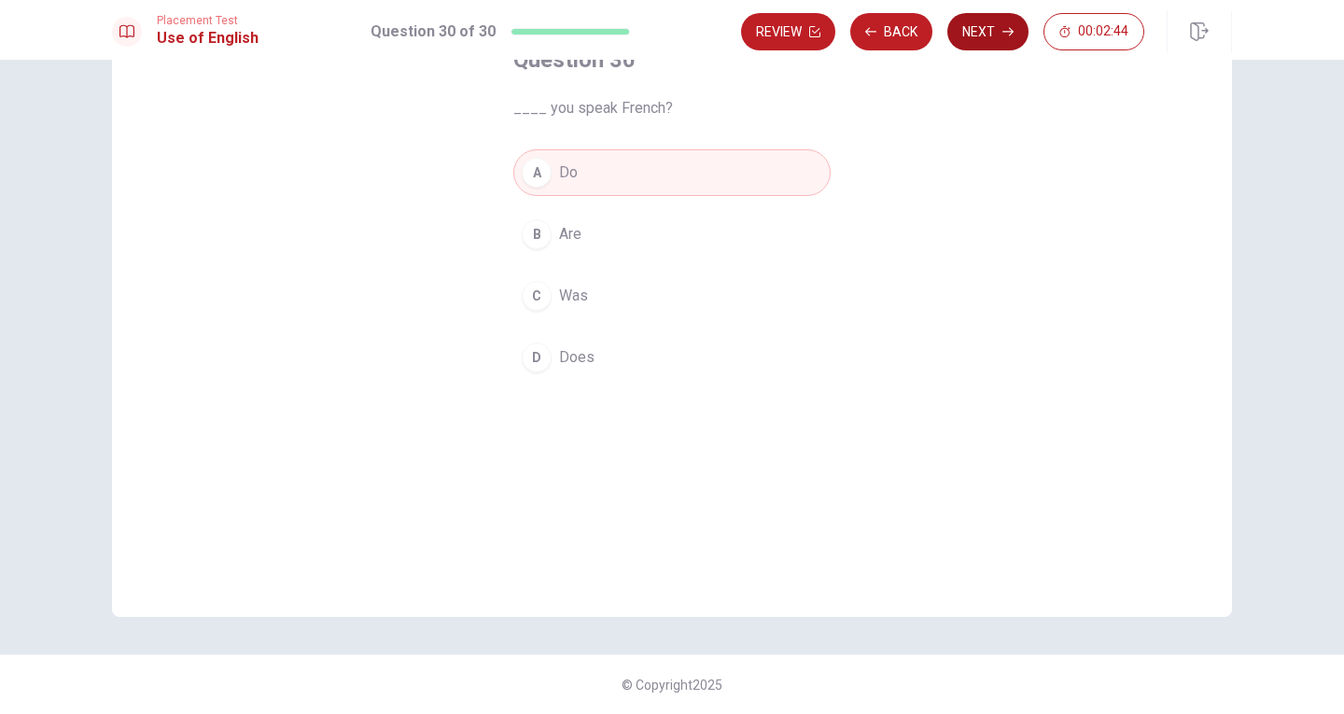
click at [980, 29] on button "Next" at bounding box center [987, 31] width 81 height 37
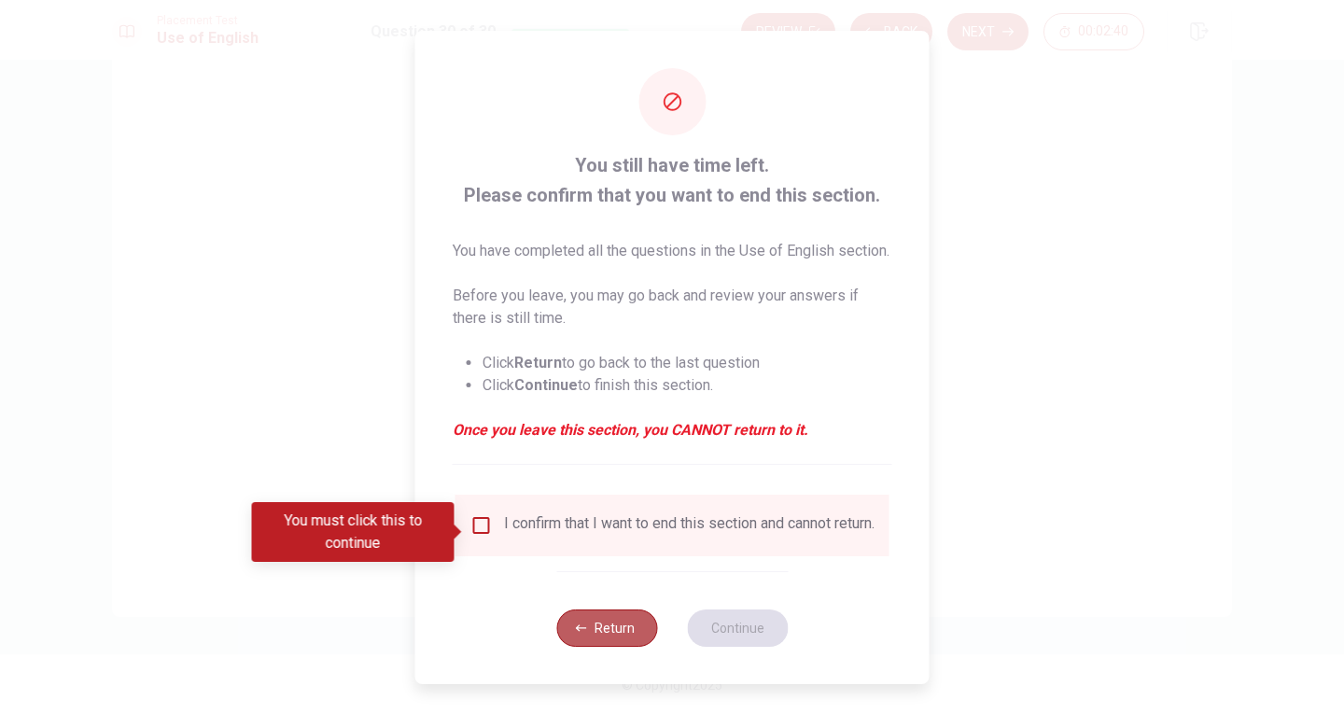
click at [604, 646] on button "Return" at bounding box center [606, 627] width 101 height 37
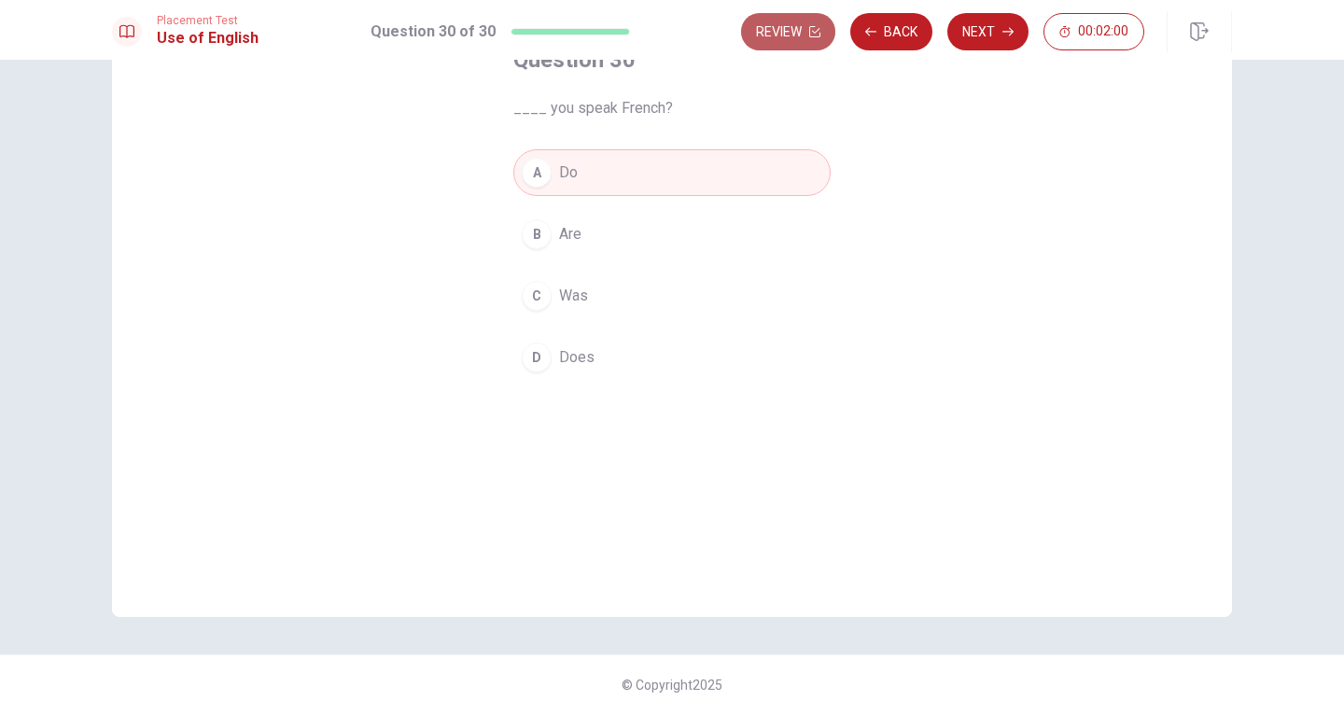
click at [778, 40] on button "Review" at bounding box center [788, 31] width 94 height 37
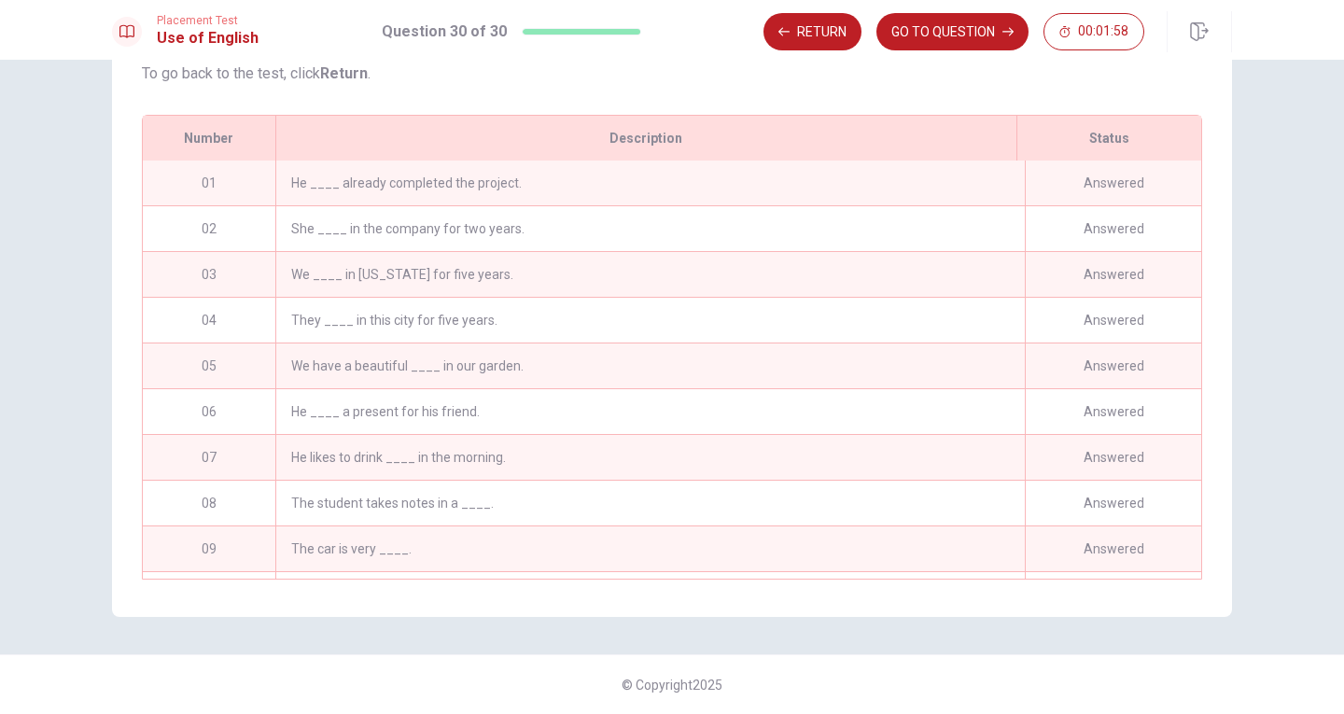
scroll to position [42, 0]
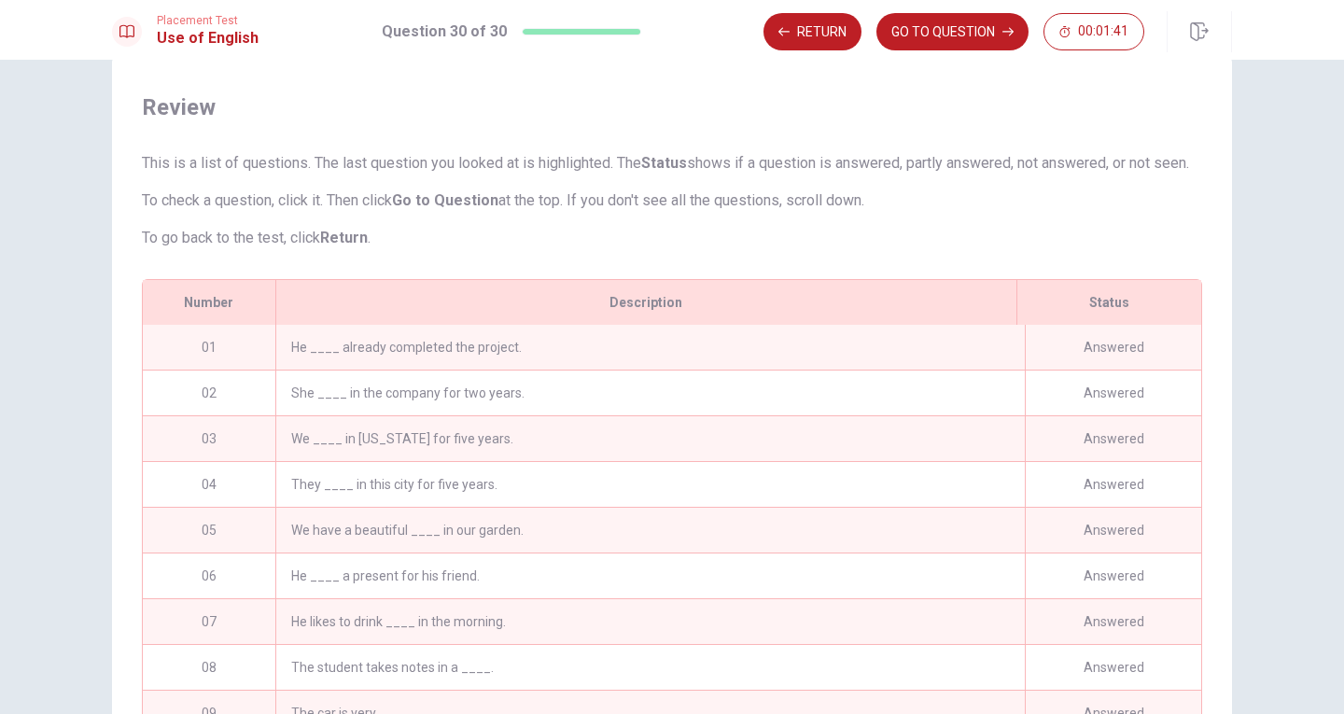
click at [459, 364] on div "He ____ already completed the project." at bounding box center [649, 347] width 749 height 45
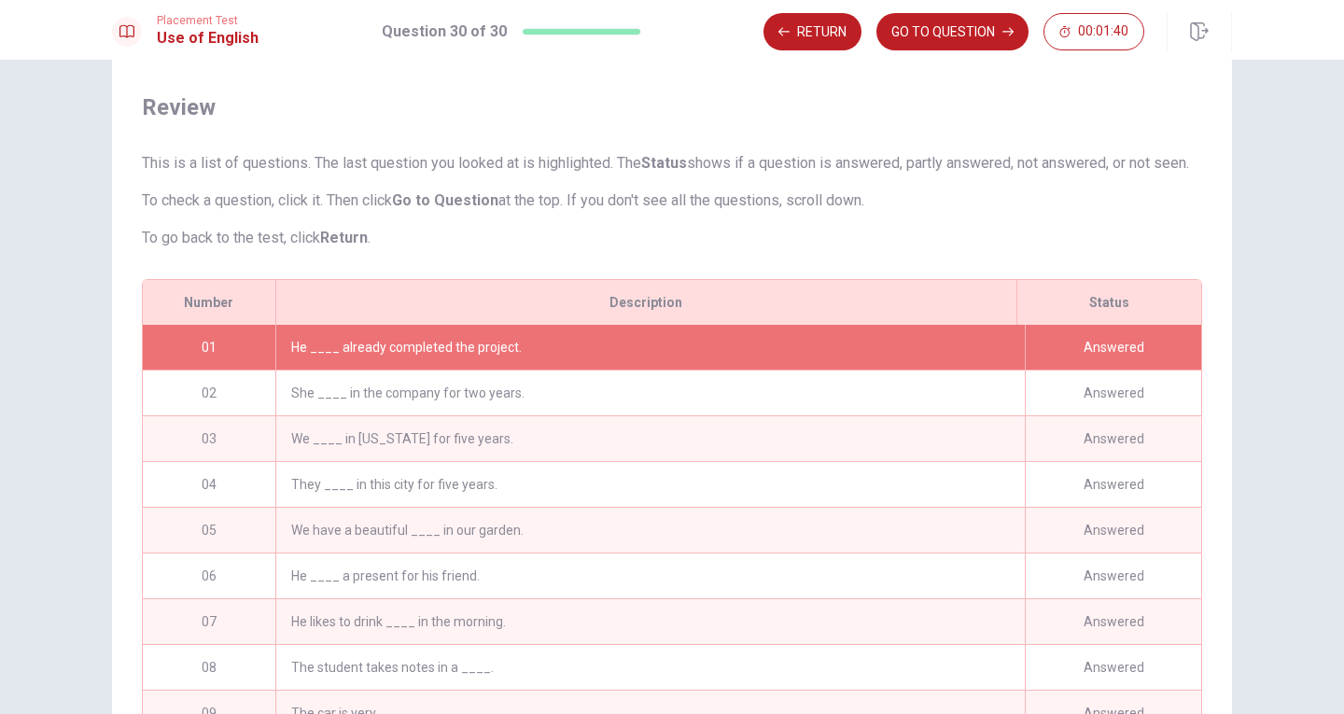
click at [459, 364] on div "He ____ already completed the project." at bounding box center [649, 347] width 749 height 45
click at [569, 364] on div "He ____ already completed the project." at bounding box center [649, 347] width 749 height 45
click at [803, 29] on button "Return" at bounding box center [812, 31] width 98 height 37
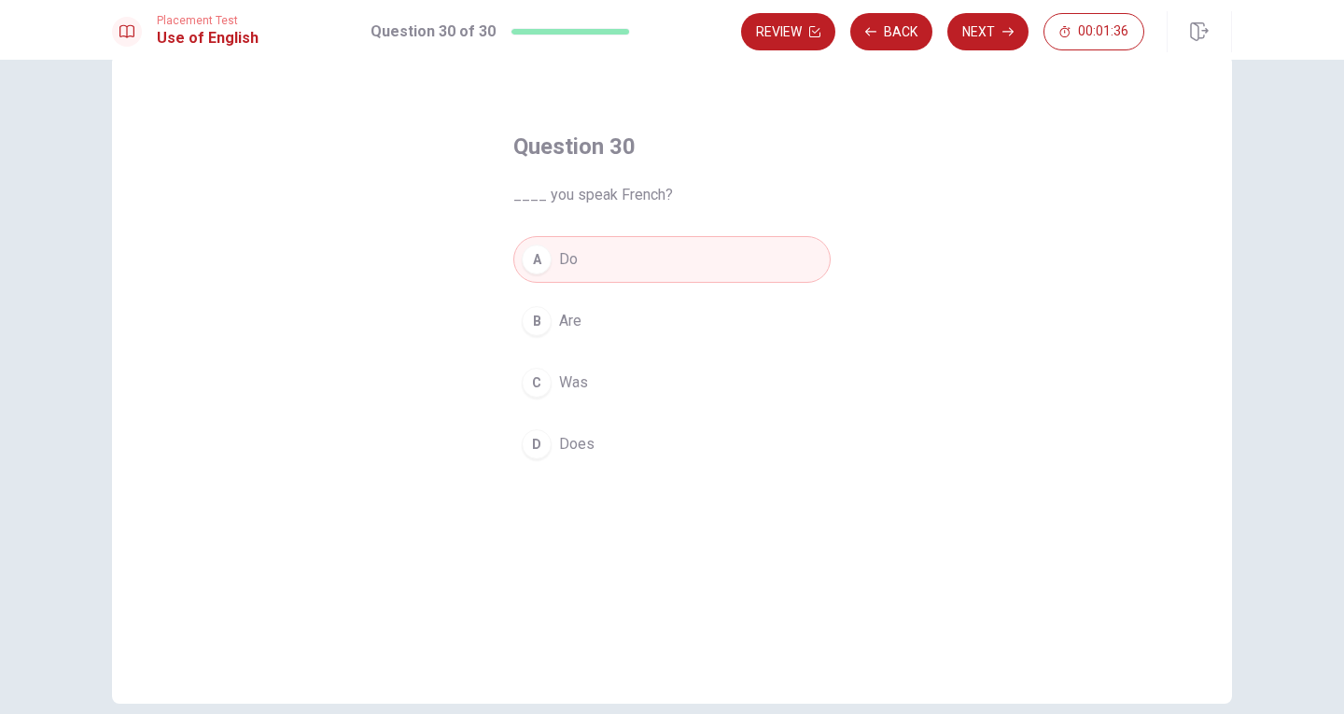
click at [803, 29] on button "Review" at bounding box center [788, 31] width 94 height 37
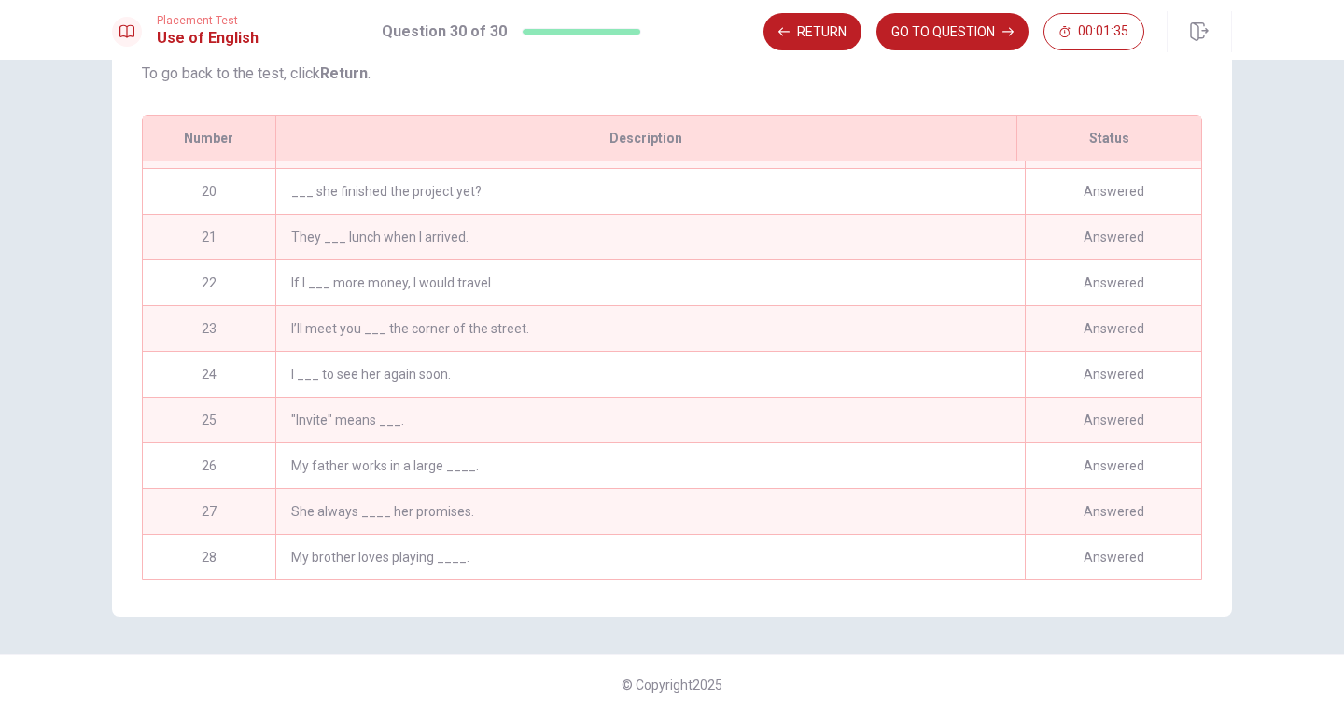
scroll to position [962, 0]
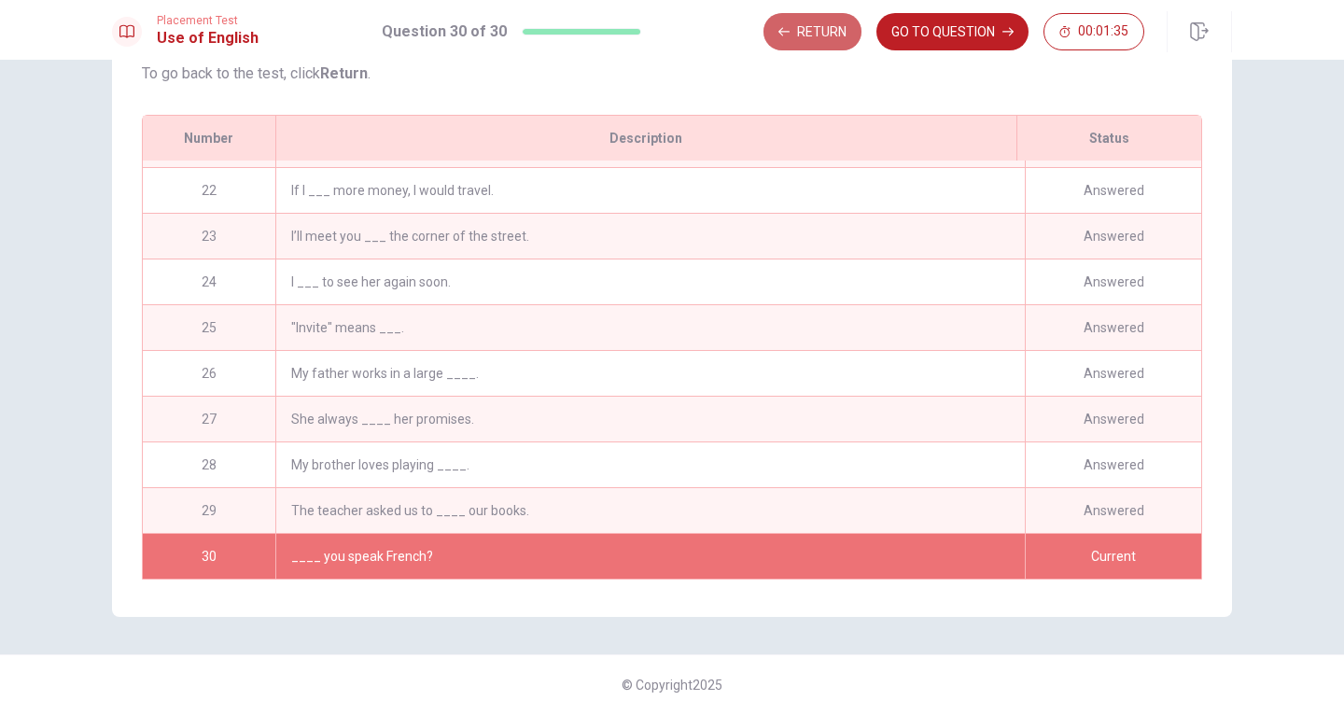
click at [803, 29] on button "Return" at bounding box center [812, 31] width 98 height 37
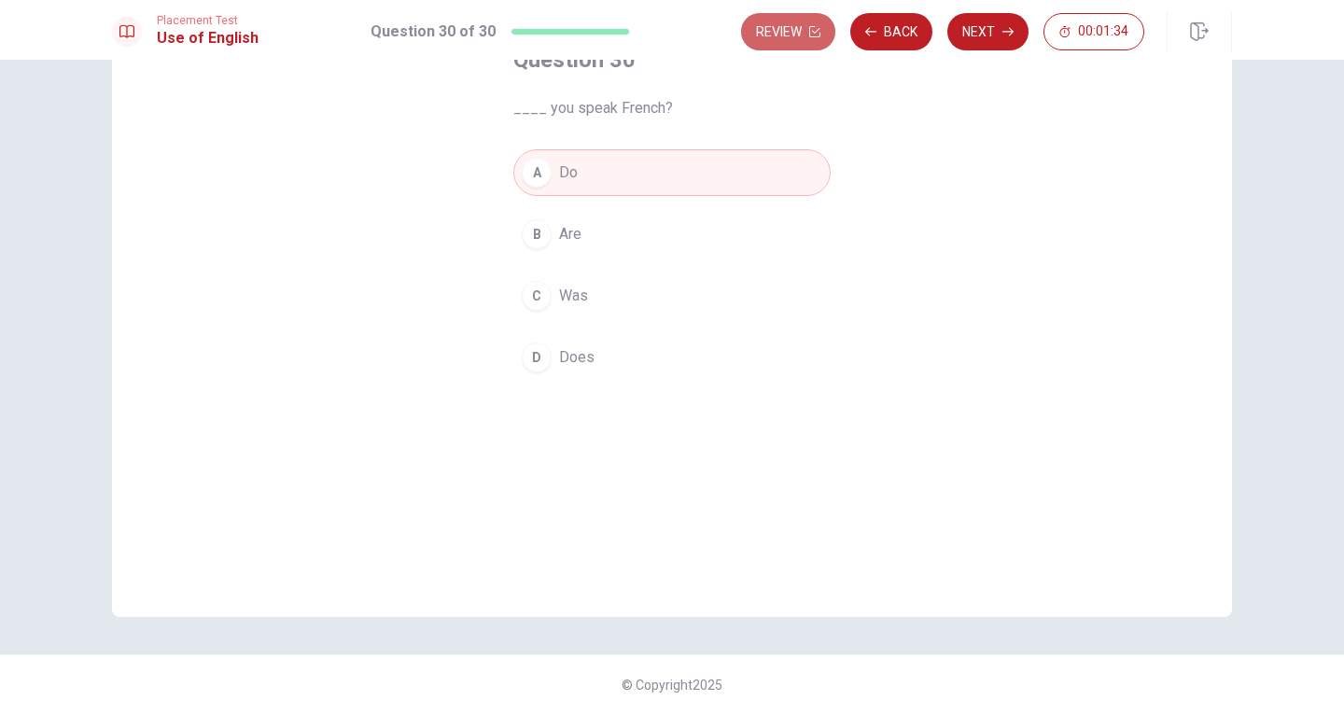
click at [803, 29] on button "Review" at bounding box center [788, 31] width 94 height 37
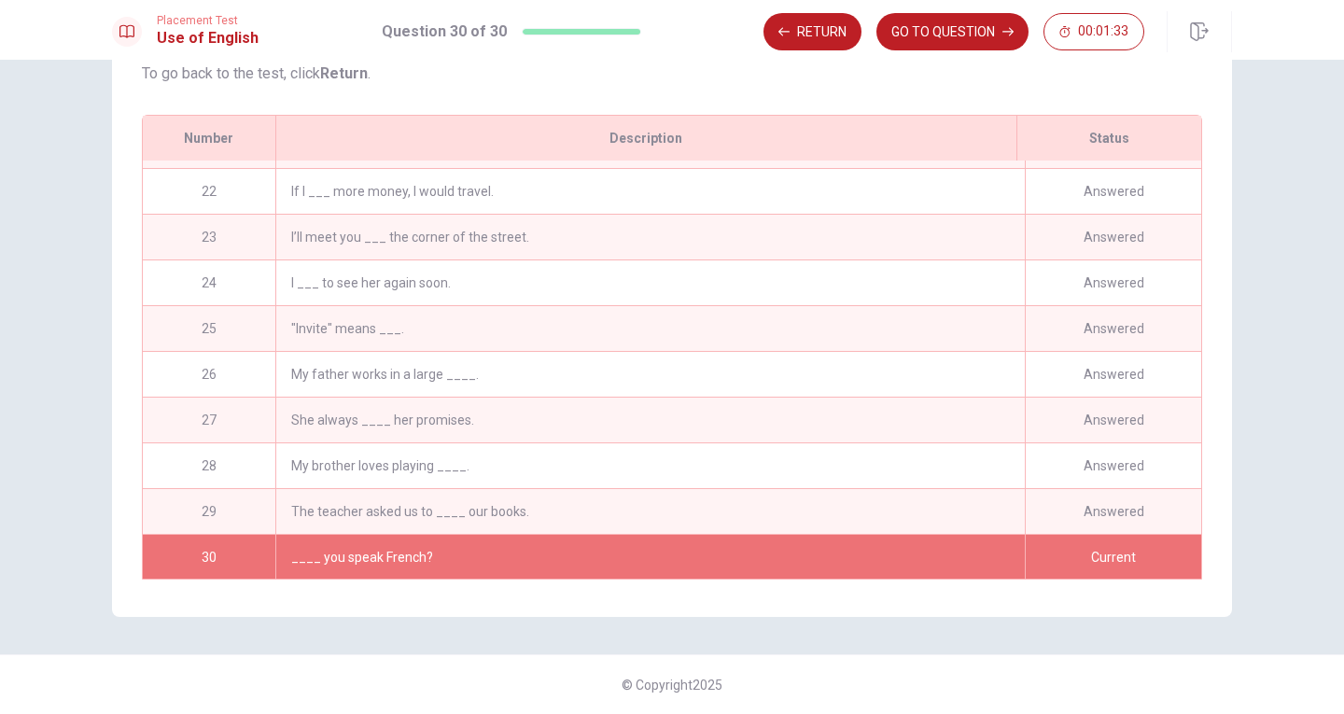
scroll to position [962, 0]
click at [803, 29] on button "Return" at bounding box center [812, 31] width 98 height 37
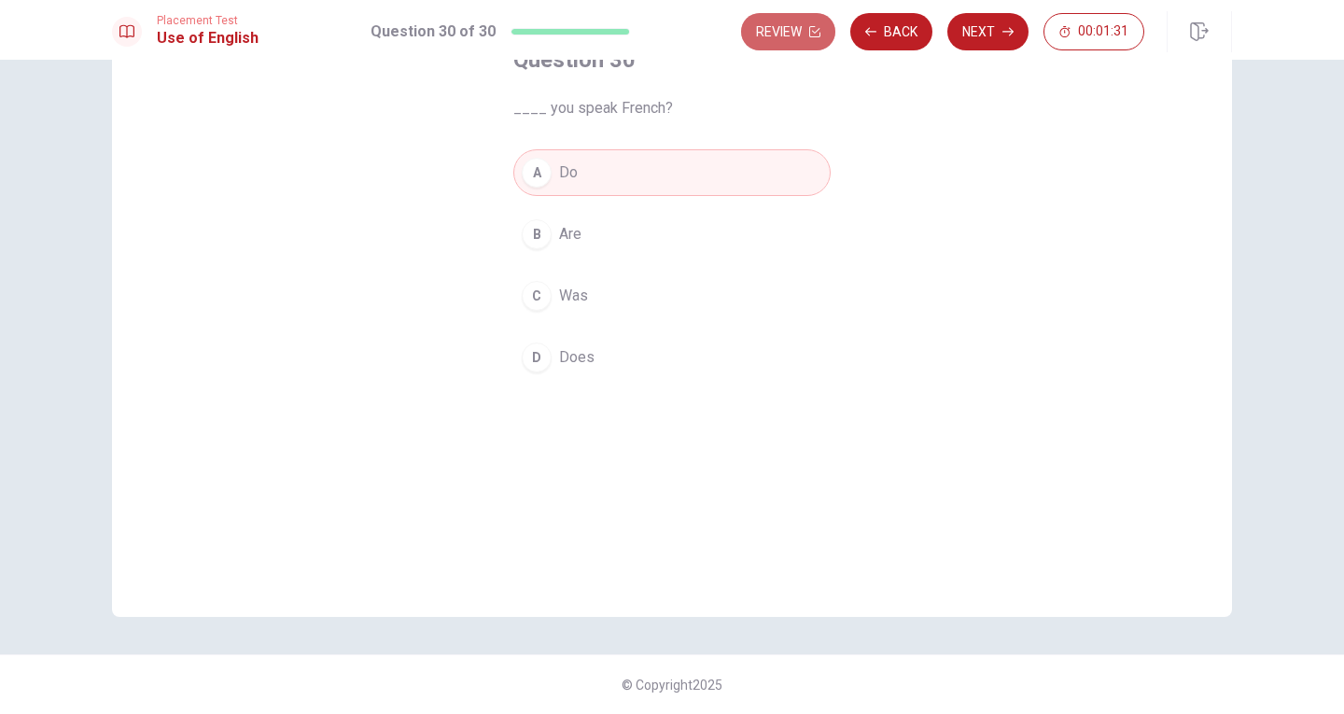
click at [803, 29] on button "Review" at bounding box center [788, 31] width 94 height 37
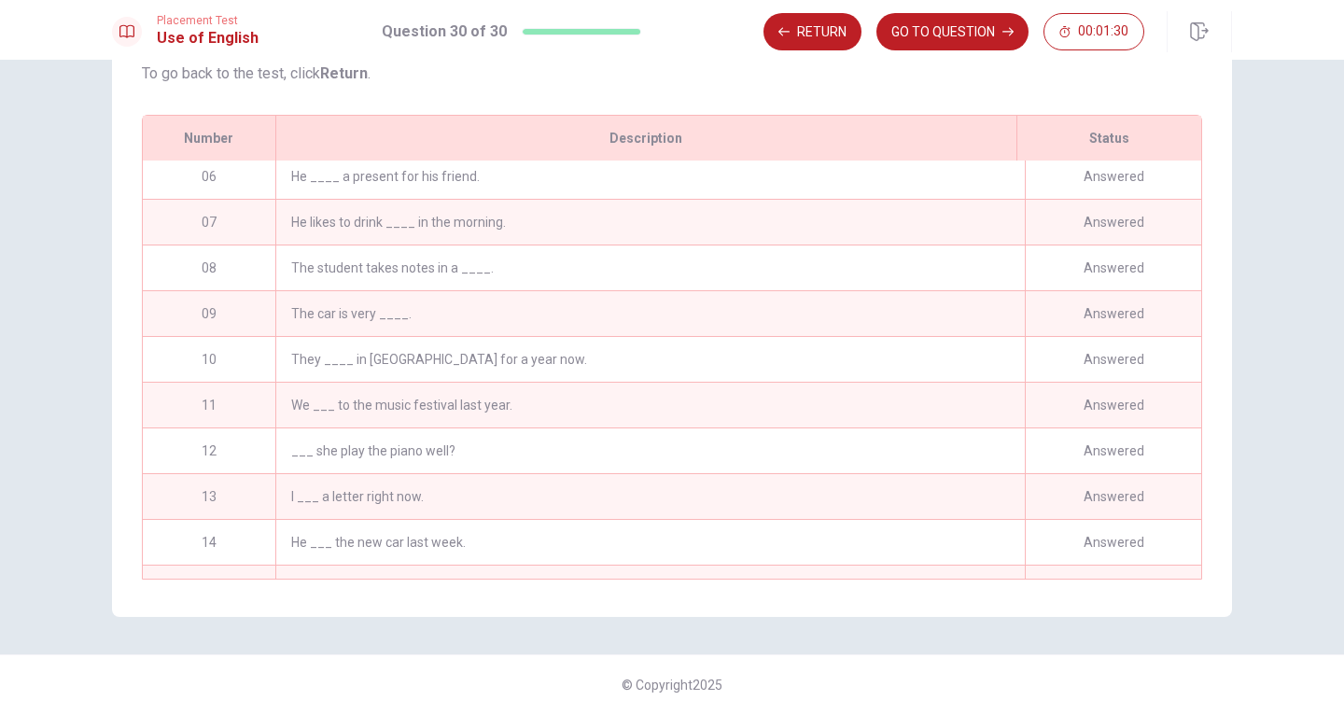
scroll to position [0, 0]
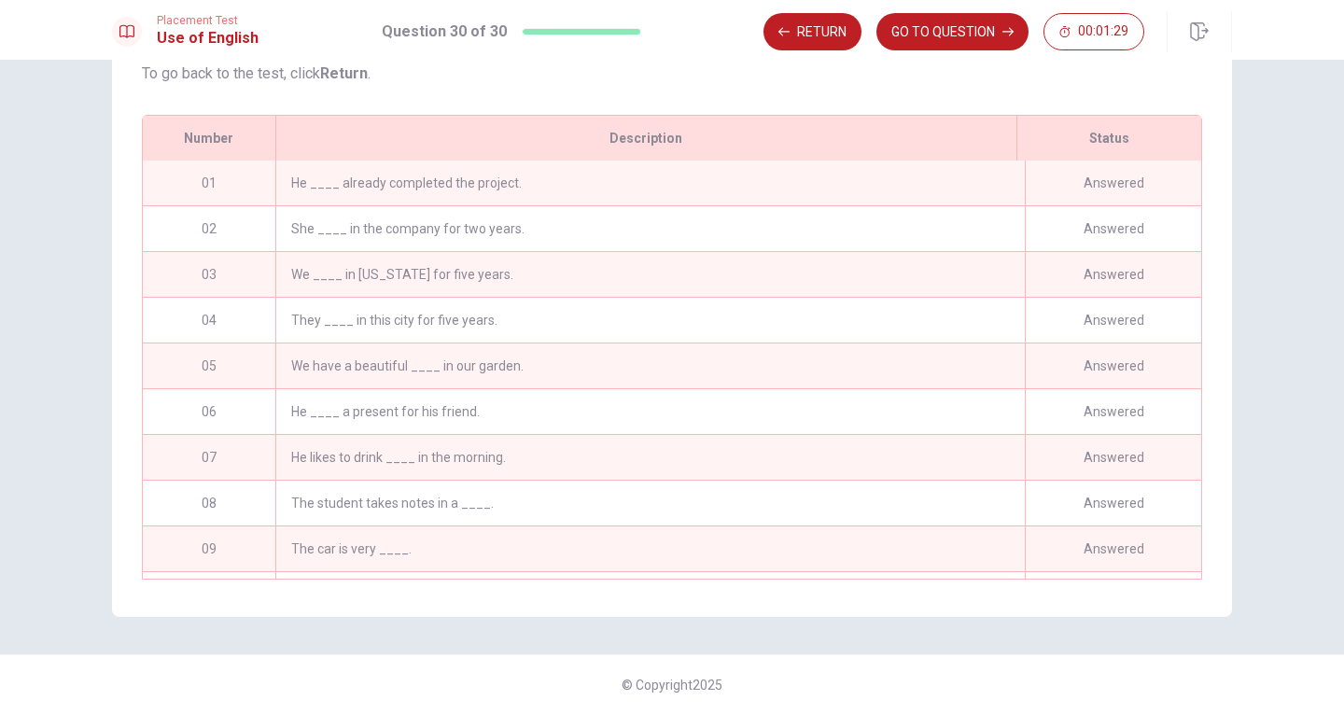
click at [399, 177] on div "He ____ already completed the project." at bounding box center [649, 182] width 749 height 45
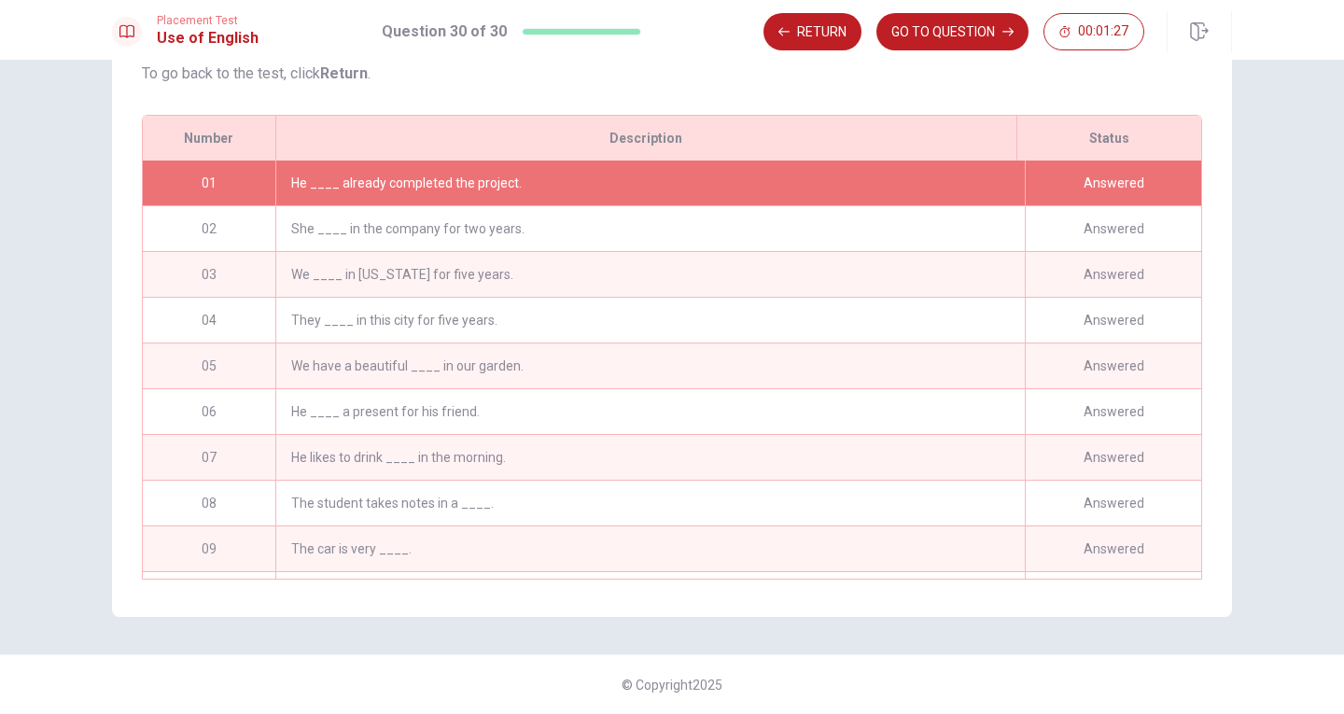
click at [208, 179] on div "01" at bounding box center [209, 182] width 132 height 45
click at [1123, 178] on div "Answered" at bounding box center [1113, 182] width 176 height 45
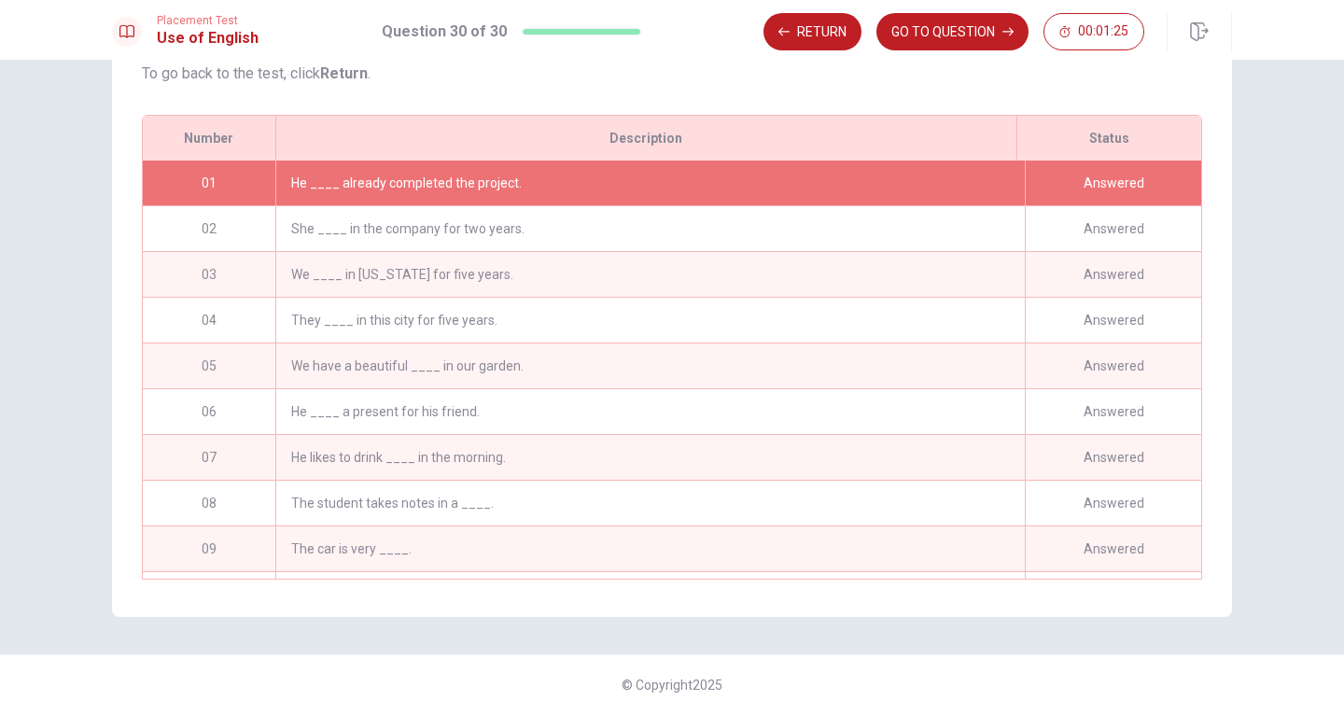
click at [1123, 178] on div "Answered" at bounding box center [1113, 182] width 176 height 45
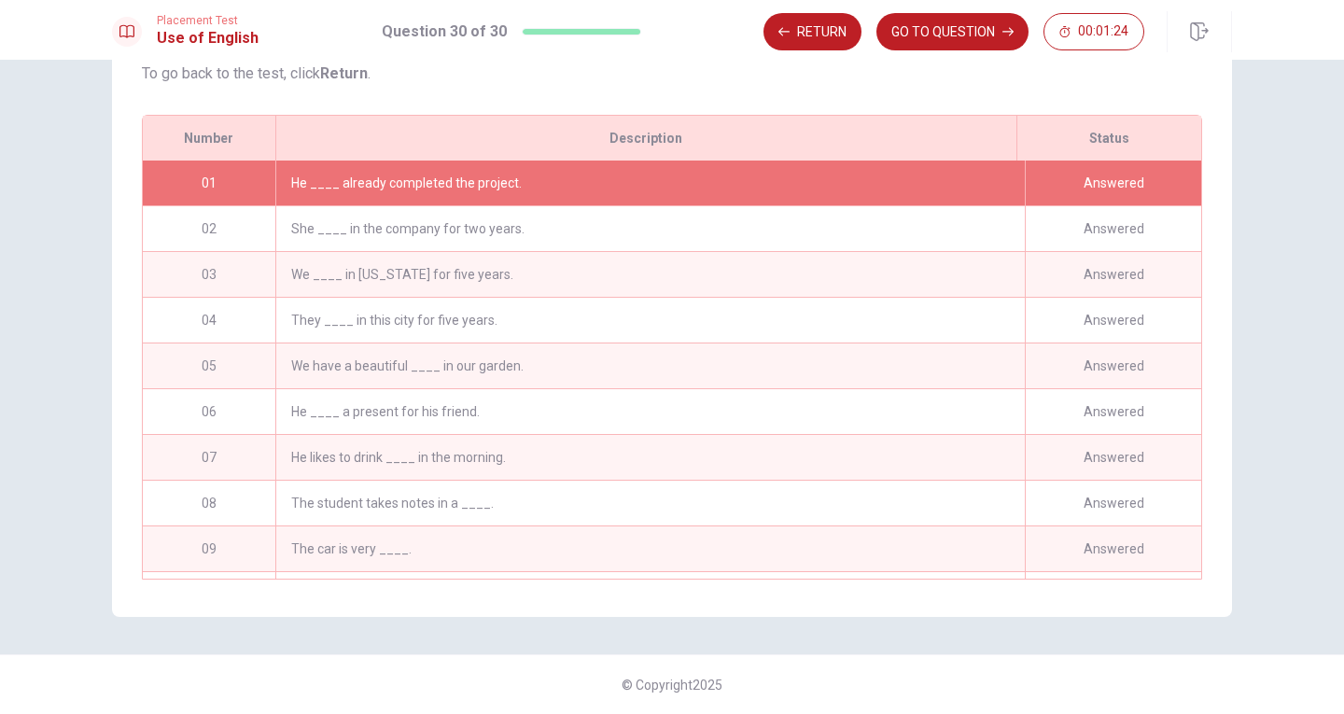
click at [1123, 178] on div "Answered" at bounding box center [1113, 182] width 176 height 45
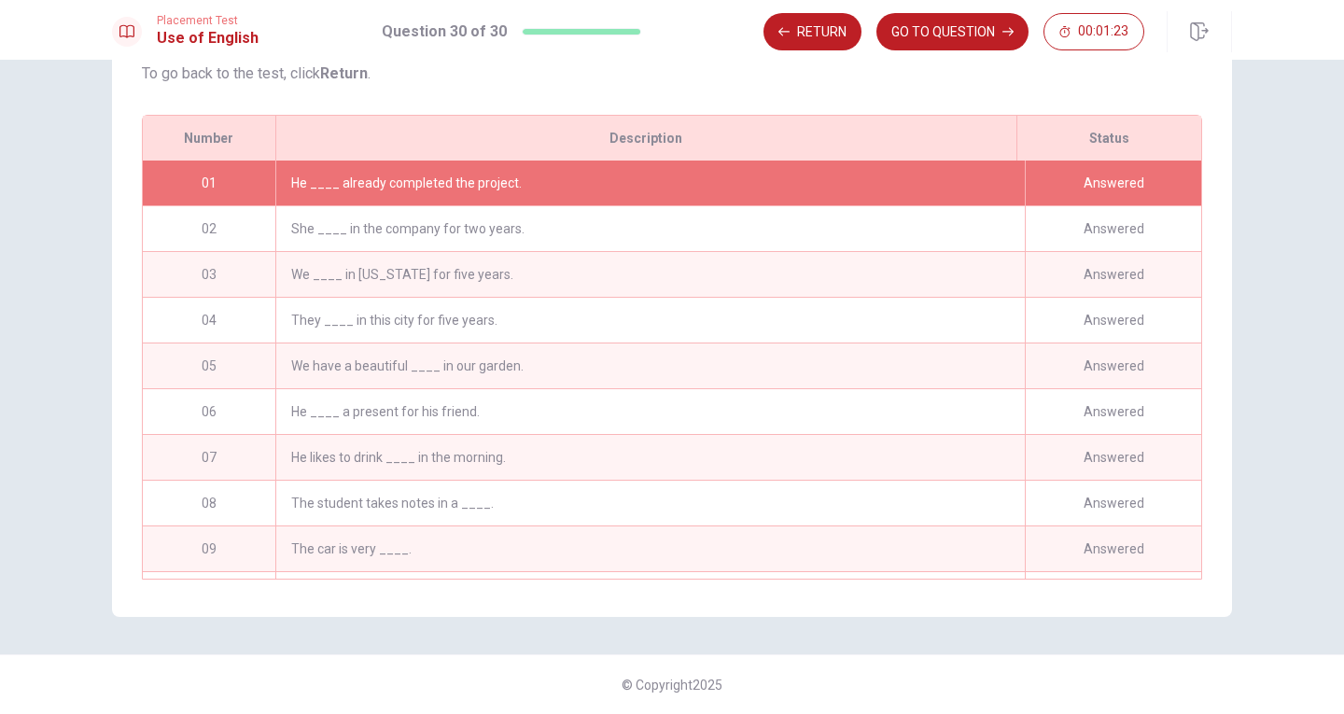
click at [1123, 178] on div "Answered" at bounding box center [1113, 182] width 176 height 45
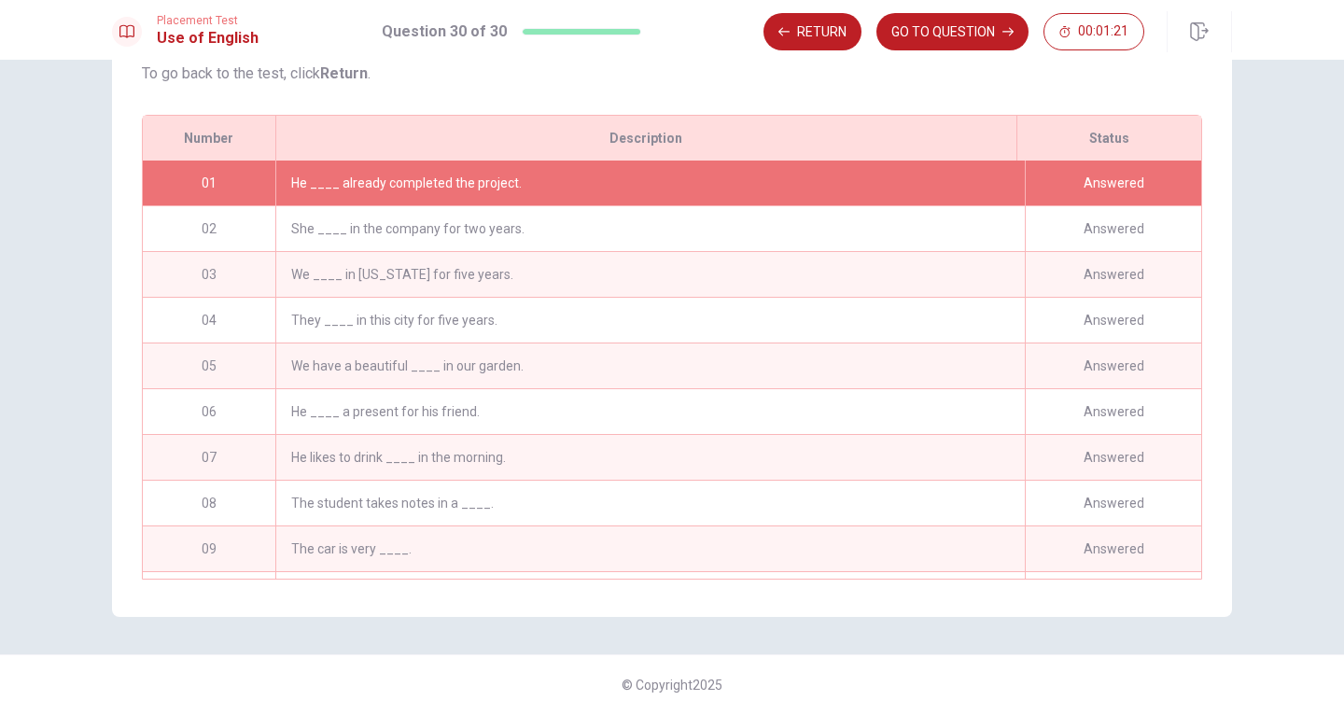
click at [1094, 177] on div "Answered" at bounding box center [1113, 182] width 176 height 45
click at [1081, 234] on div "Answered" at bounding box center [1113, 228] width 176 height 45
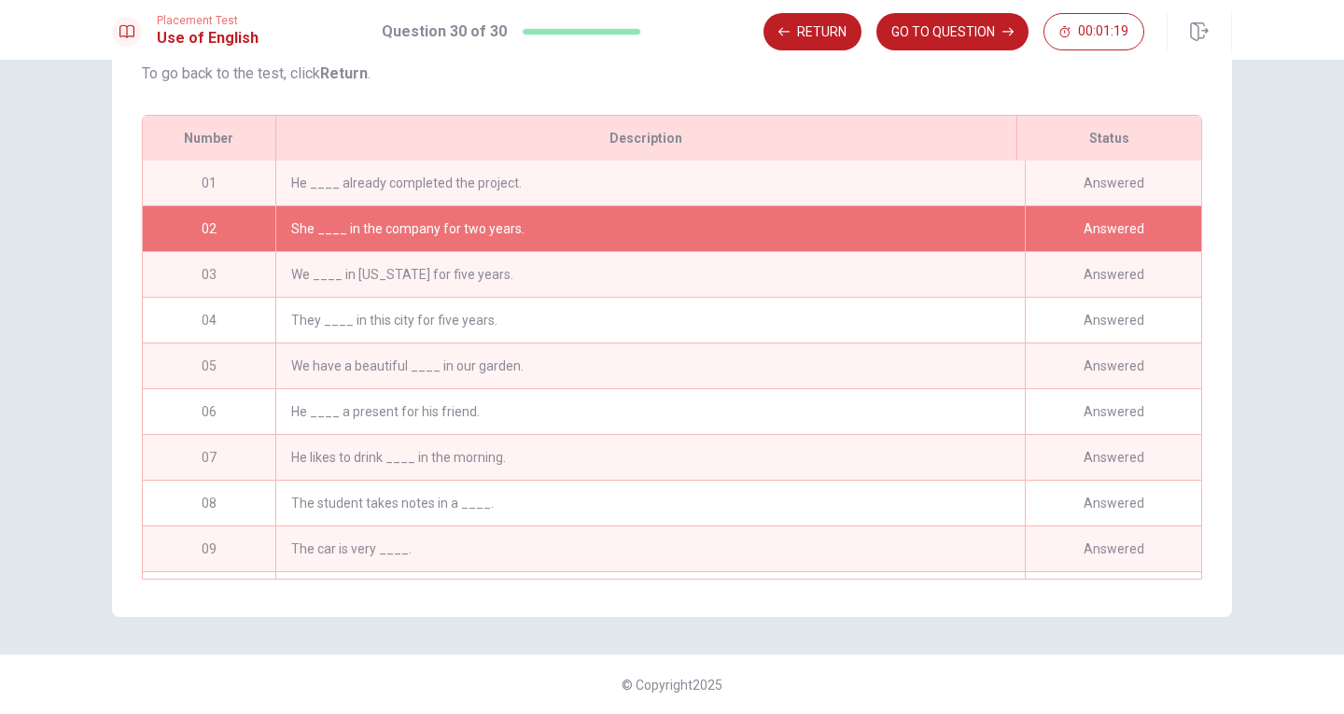
click at [1066, 198] on div "Answered" at bounding box center [1113, 182] width 176 height 45
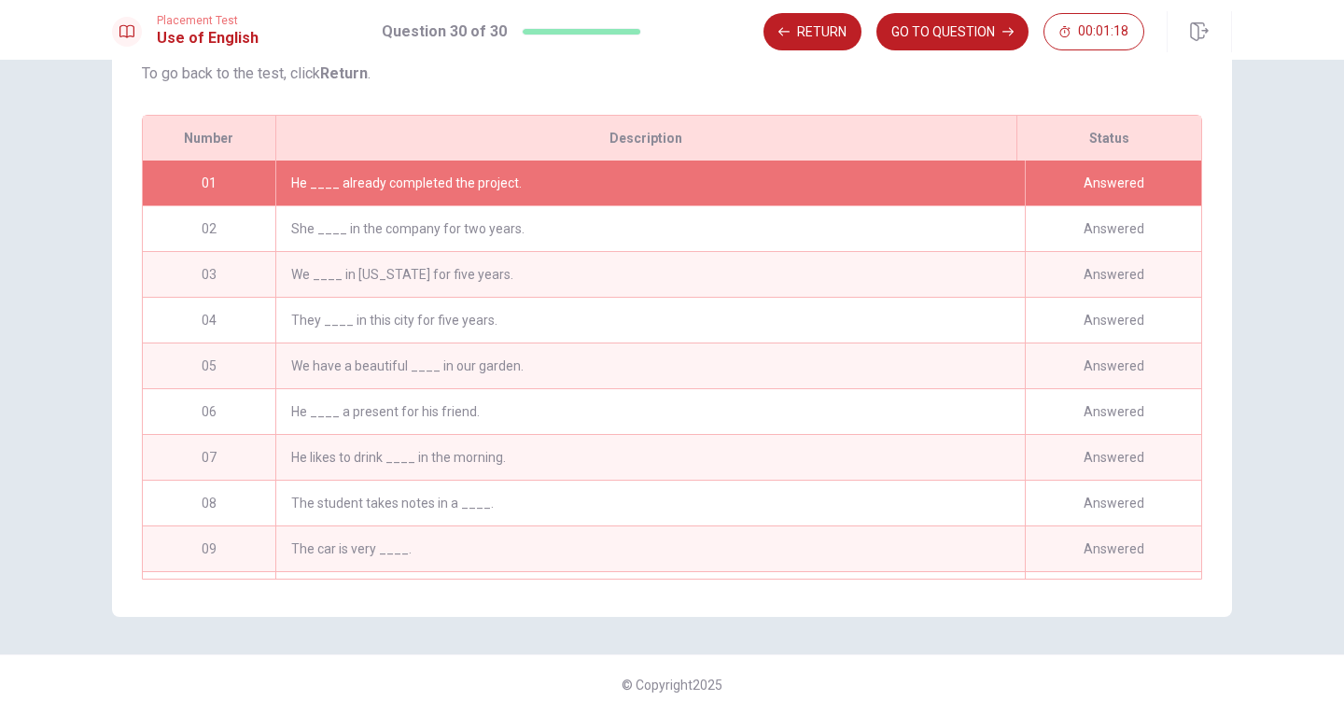
click at [1066, 198] on div "Answered" at bounding box center [1113, 182] width 176 height 45
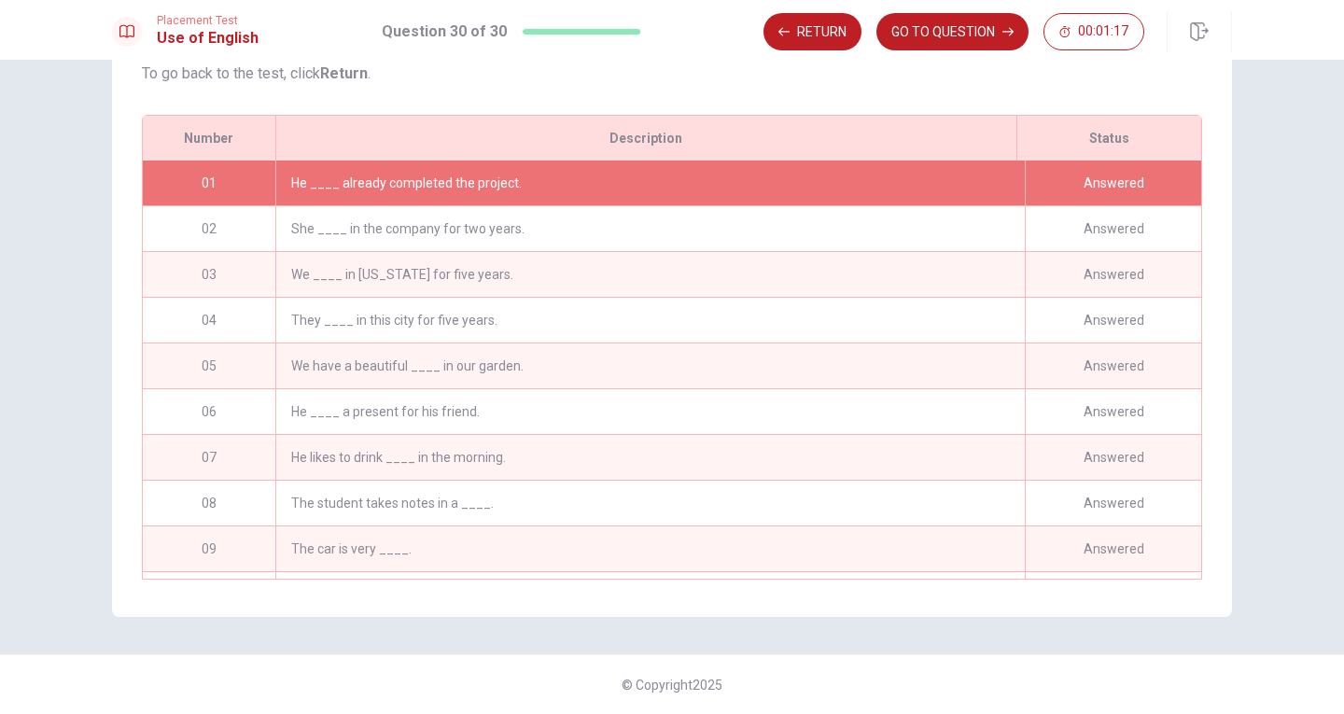
click at [1066, 198] on div "Answered" at bounding box center [1113, 182] width 176 height 45
click at [811, 21] on button "Return" at bounding box center [812, 31] width 98 height 37
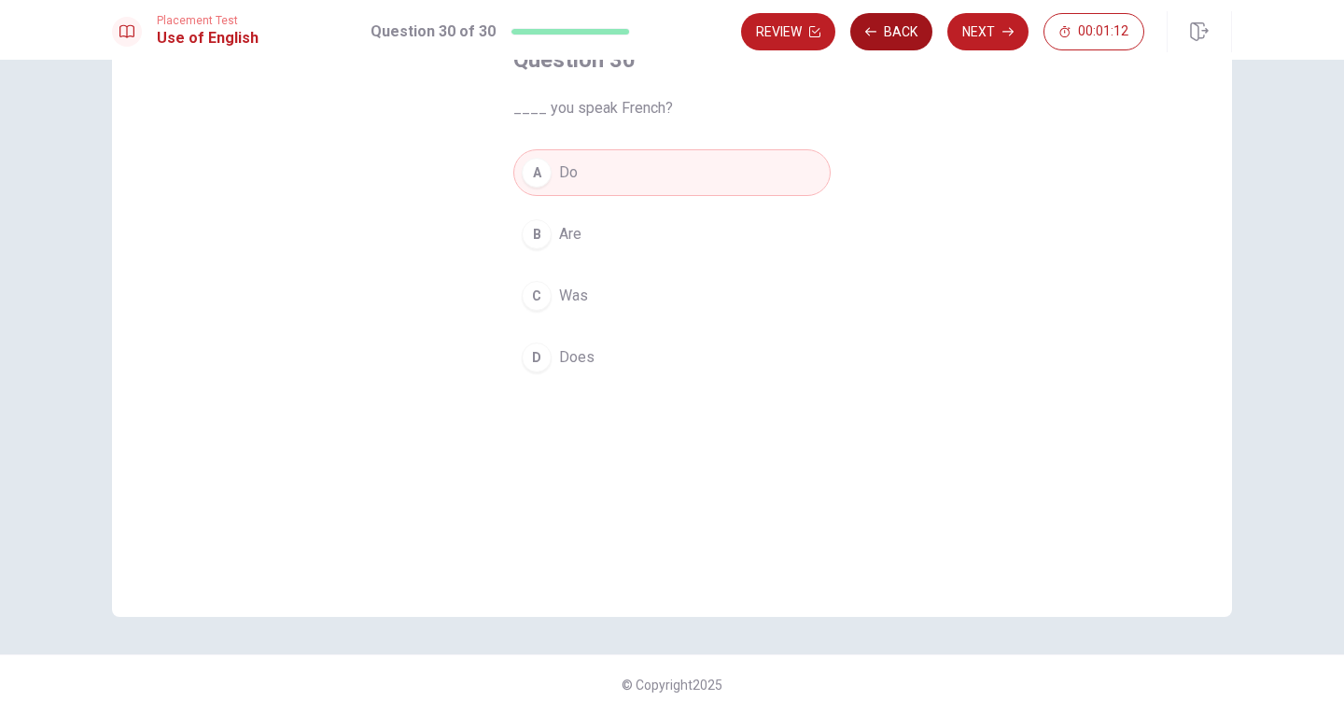
click at [889, 33] on button "Back" at bounding box center [891, 31] width 82 height 37
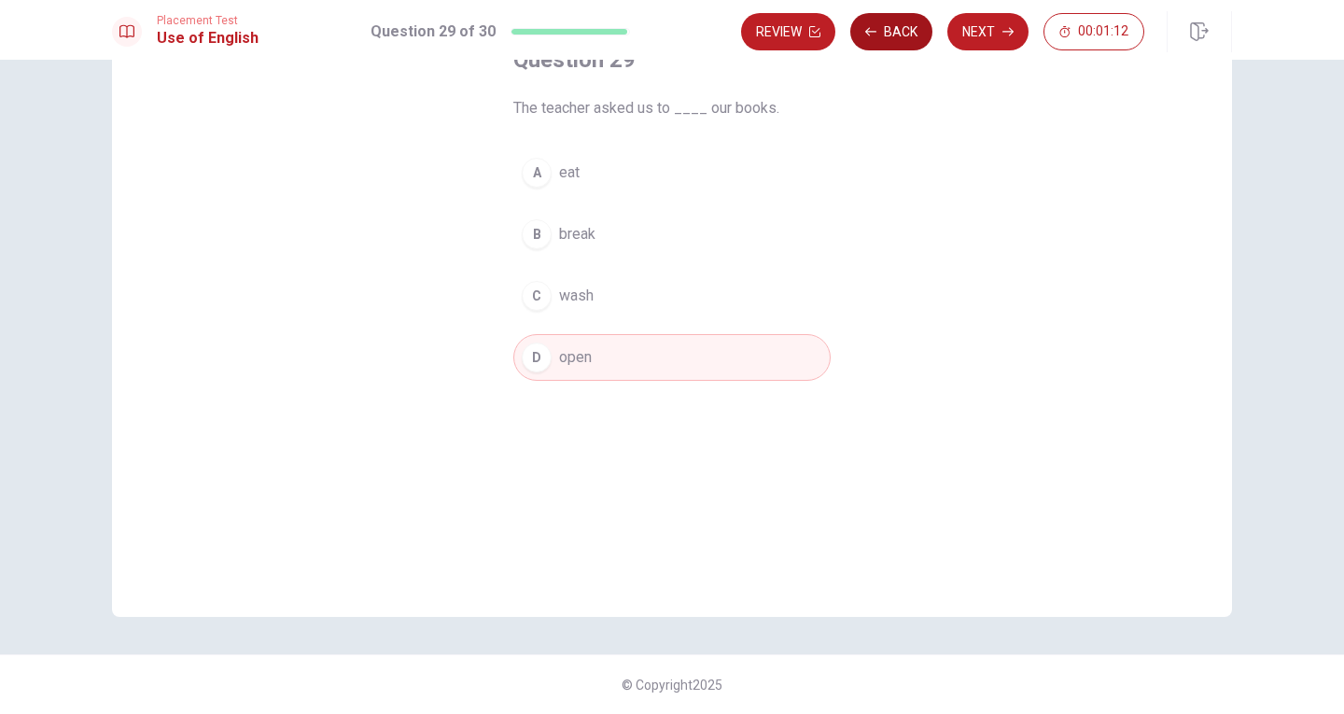
click at [889, 33] on button "Back" at bounding box center [891, 31] width 82 height 37
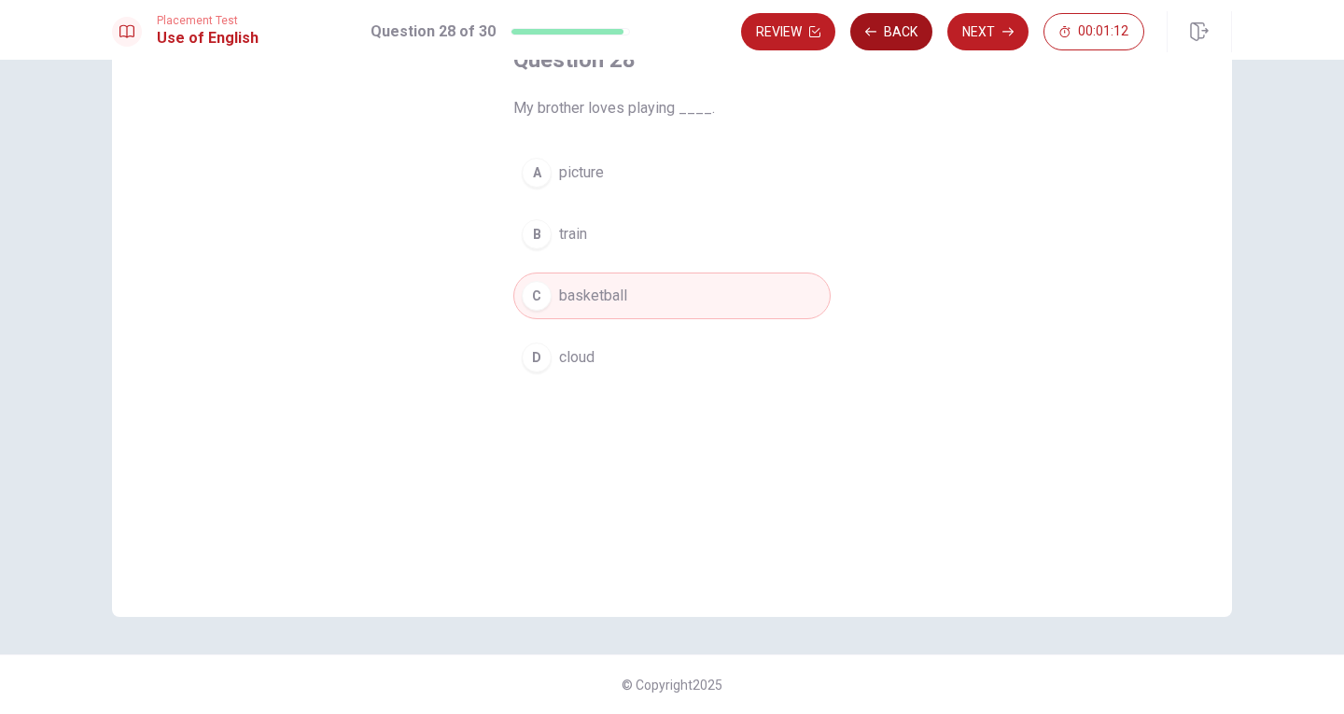
click at [889, 33] on button "Back" at bounding box center [891, 31] width 82 height 37
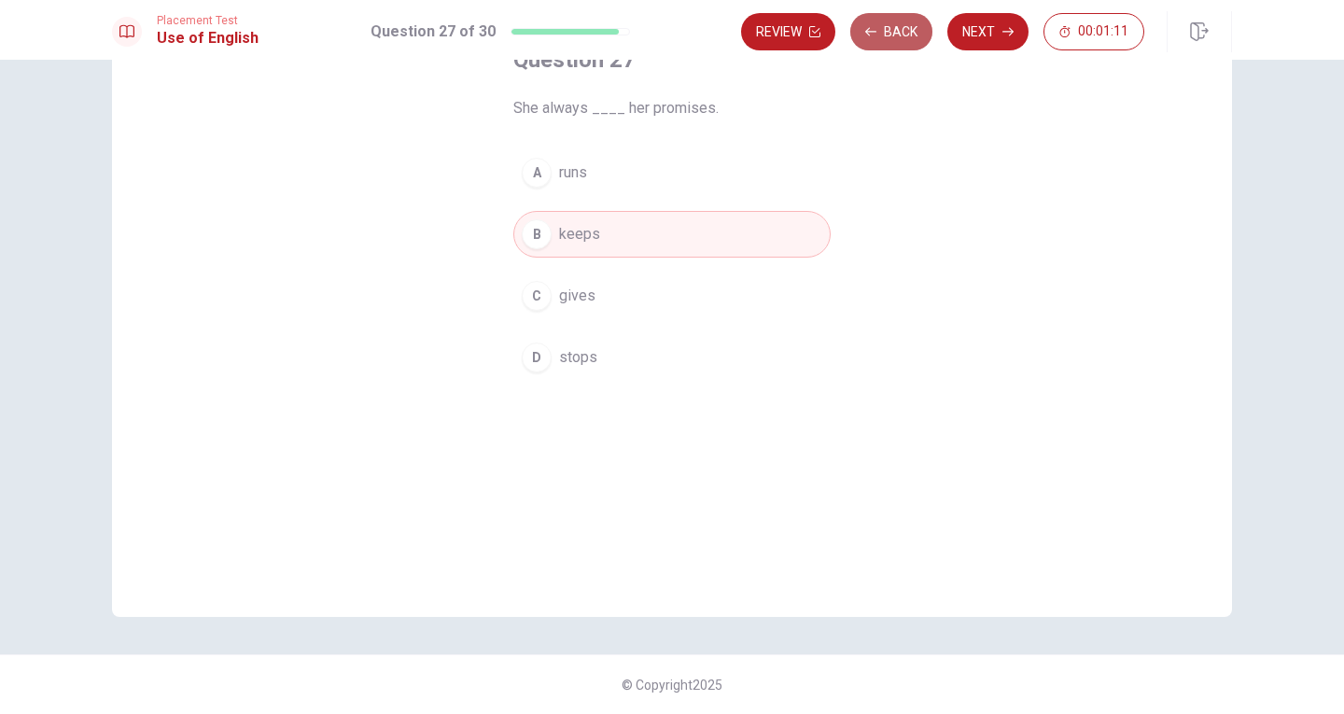
click at [889, 33] on button "Back" at bounding box center [891, 31] width 82 height 37
click at [835, 33] on button "Review" at bounding box center [788, 31] width 94 height 37
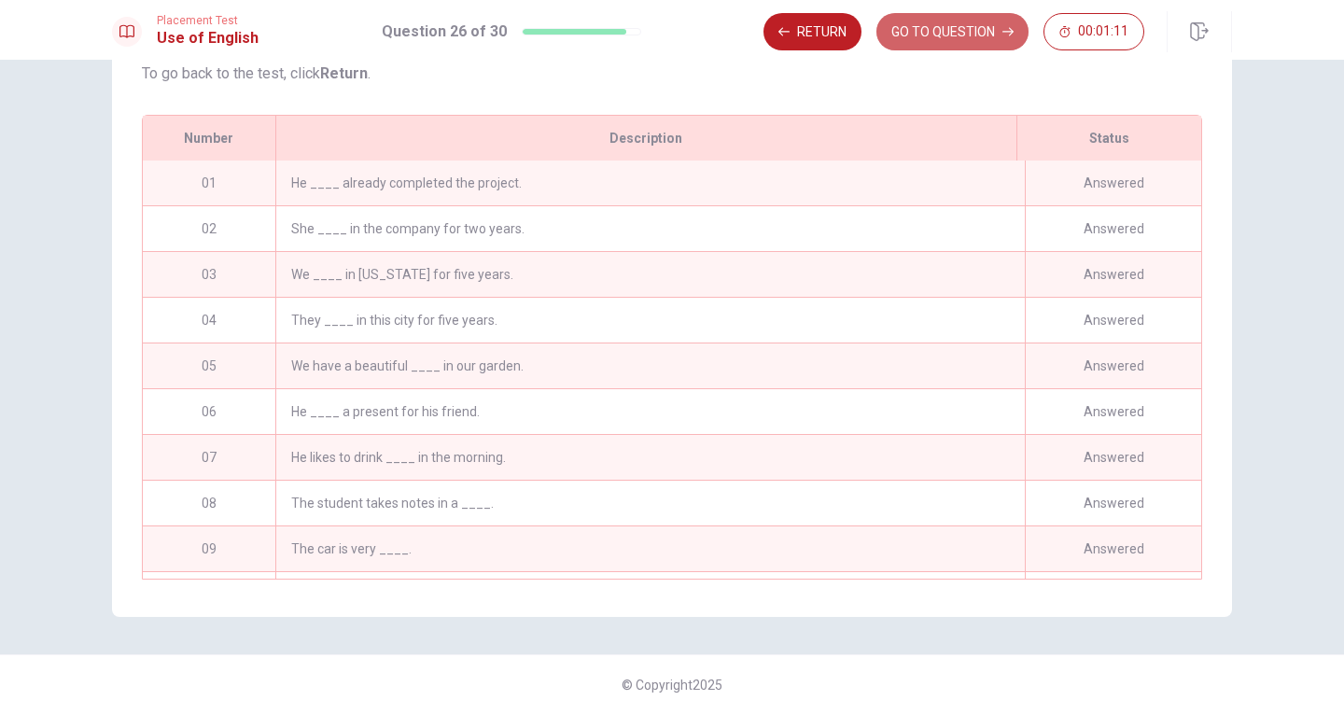
click at [889, 33] on button "GO TO QUESTION" at bounding box center [952, 31] width 152 height 37
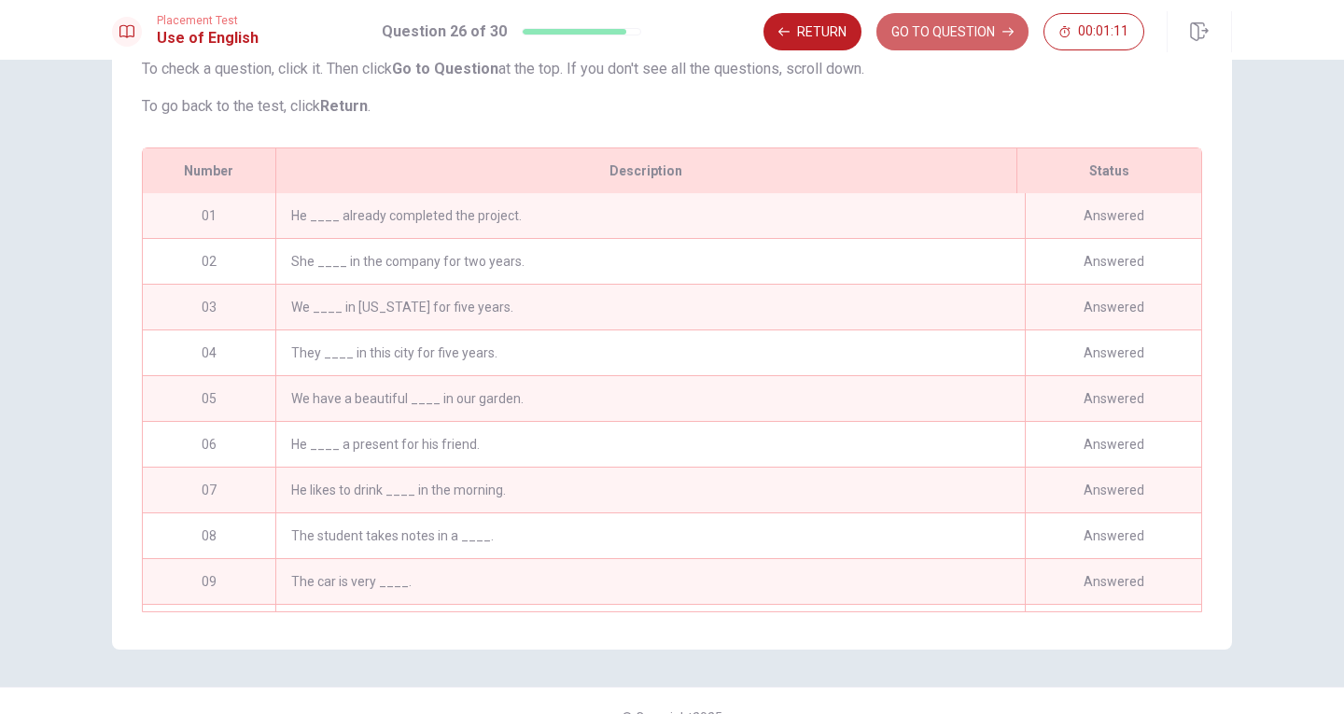
scroll to position [0, 0]
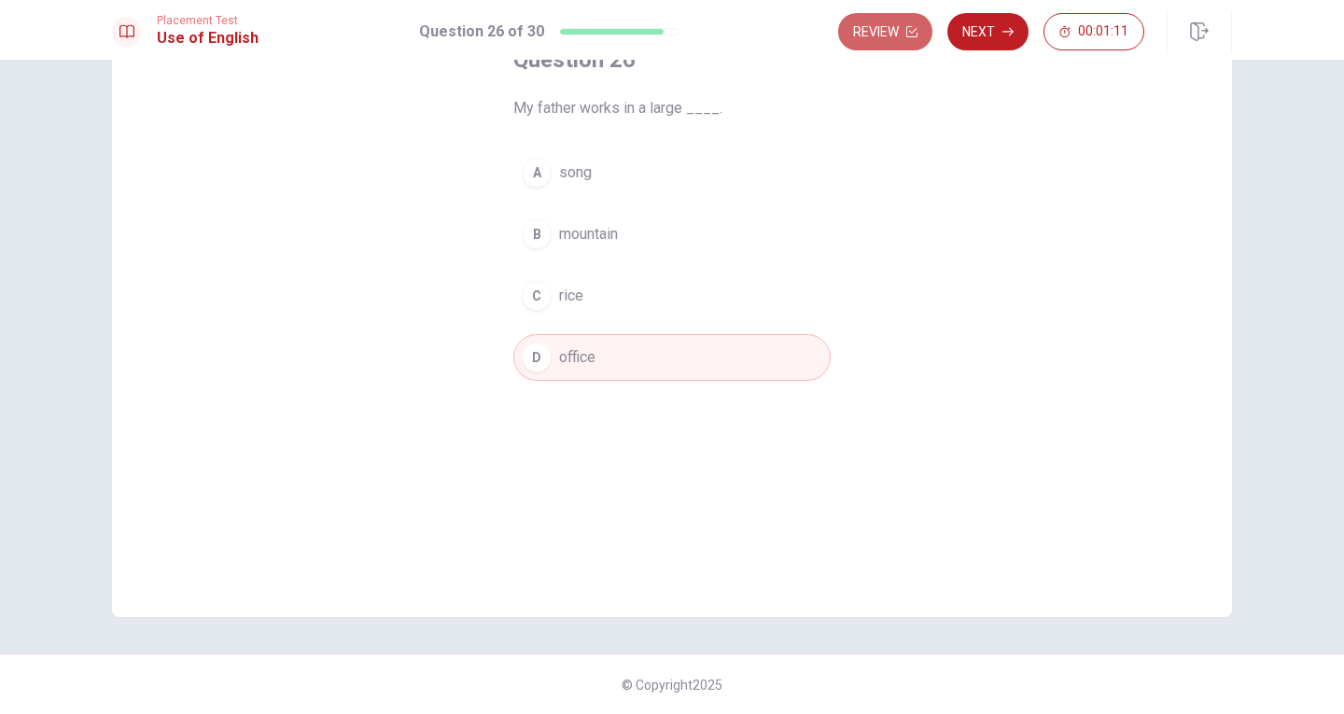
click at [889, 33] on button "Review" at bounding box center [885, 31] width 94 height 37
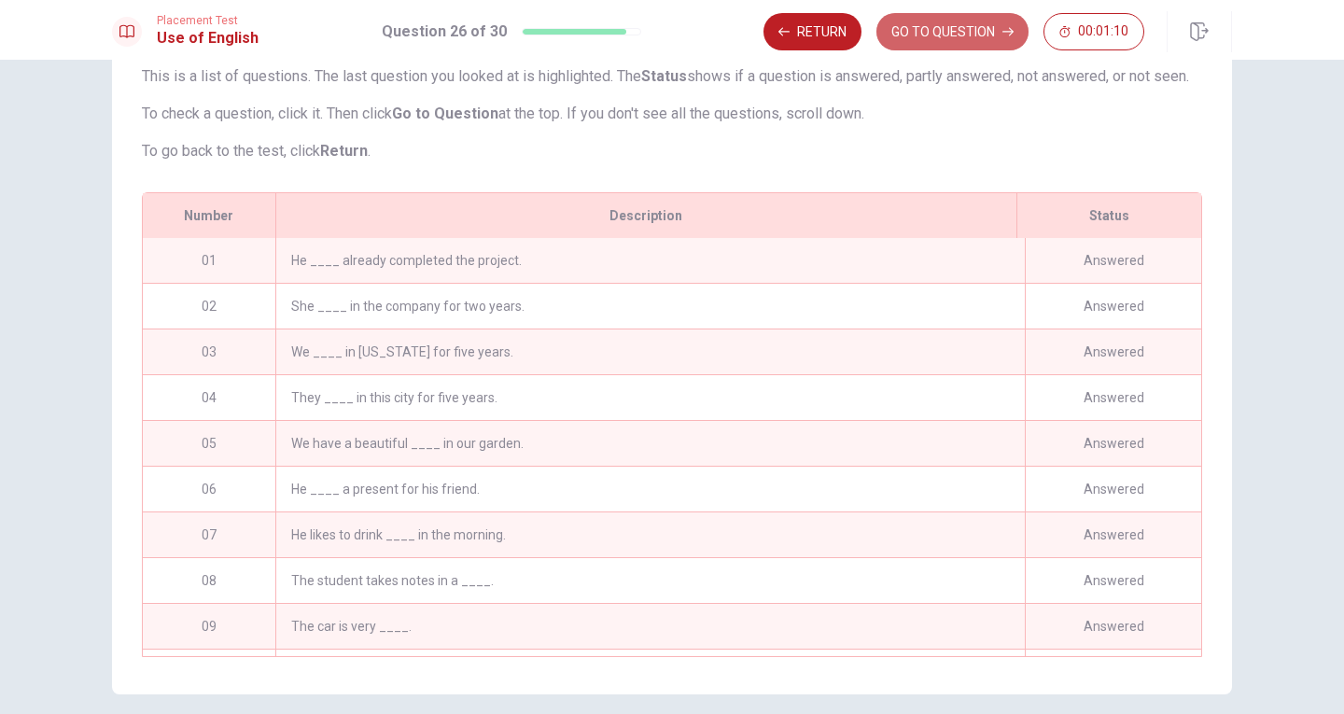
scroll to position [229, 0]
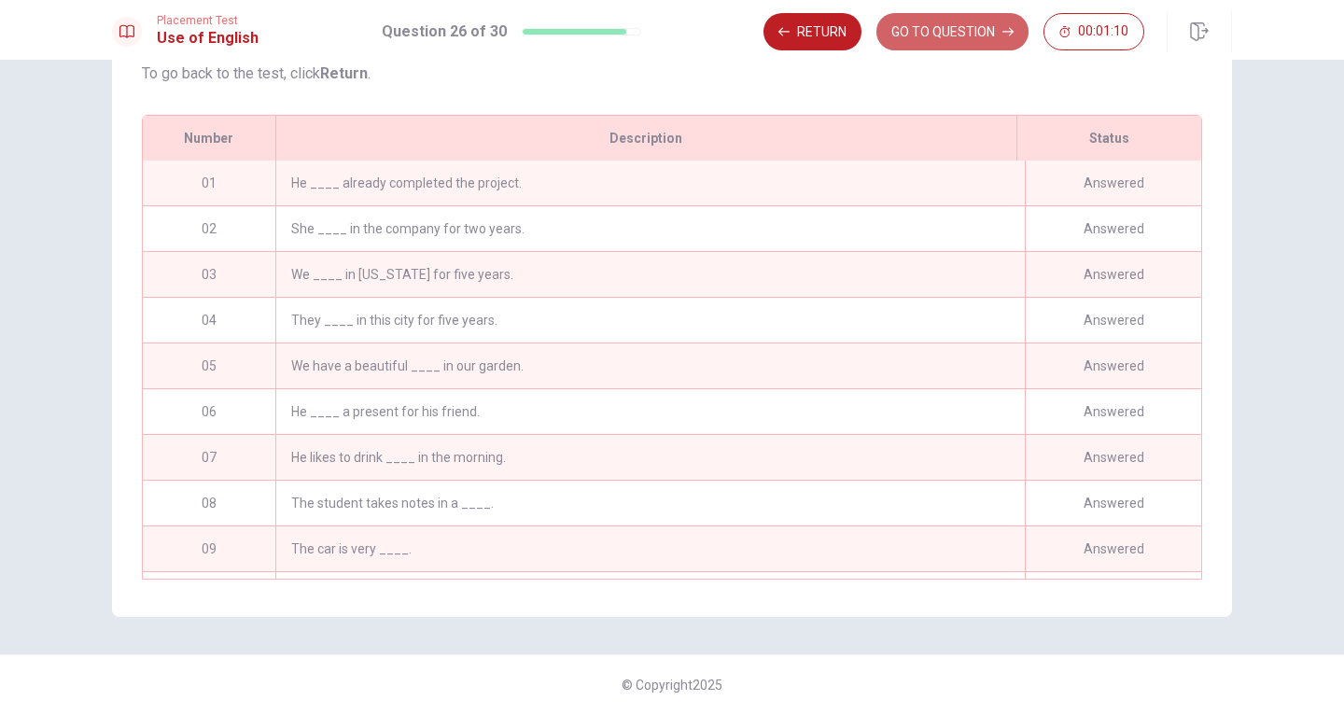
click at [889, 33] on button "GO TO QUESTION" at bounding box center [952, 31] width 152 height 37
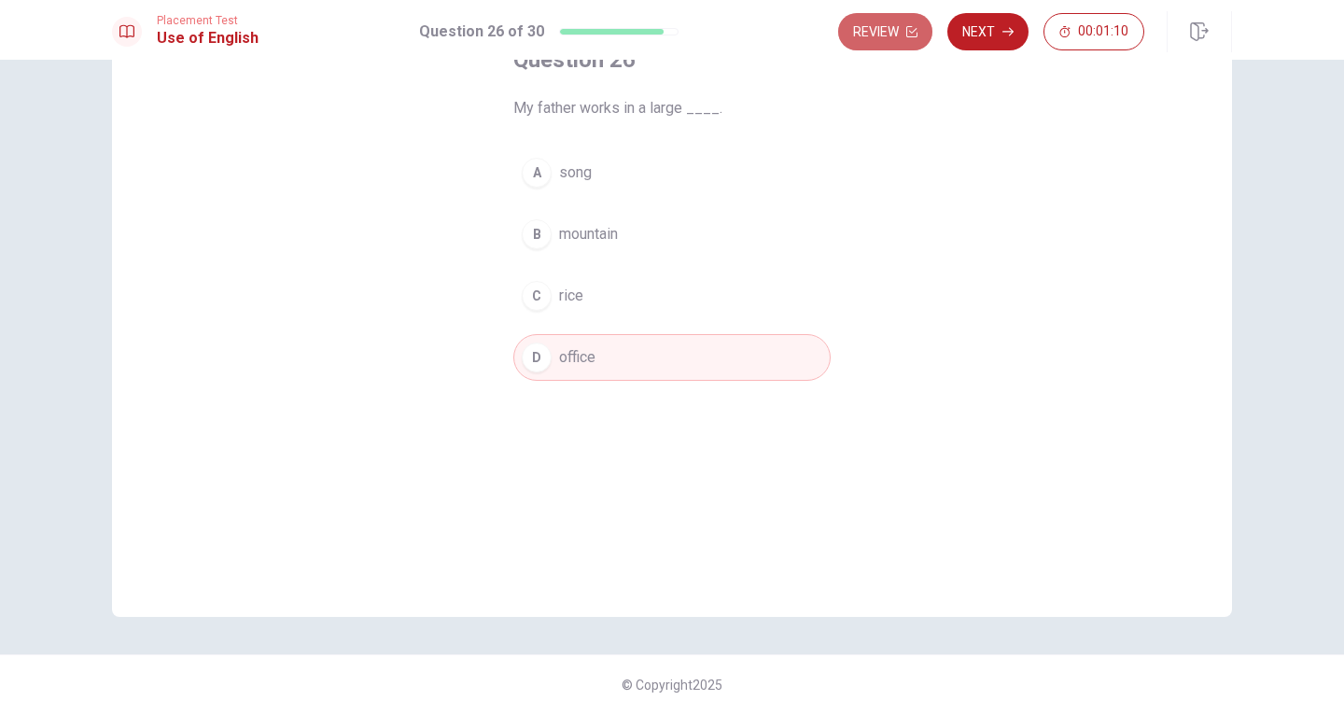
click at [889, 33] on button "Review" at bounding box center [885, 31] width 94 height 37
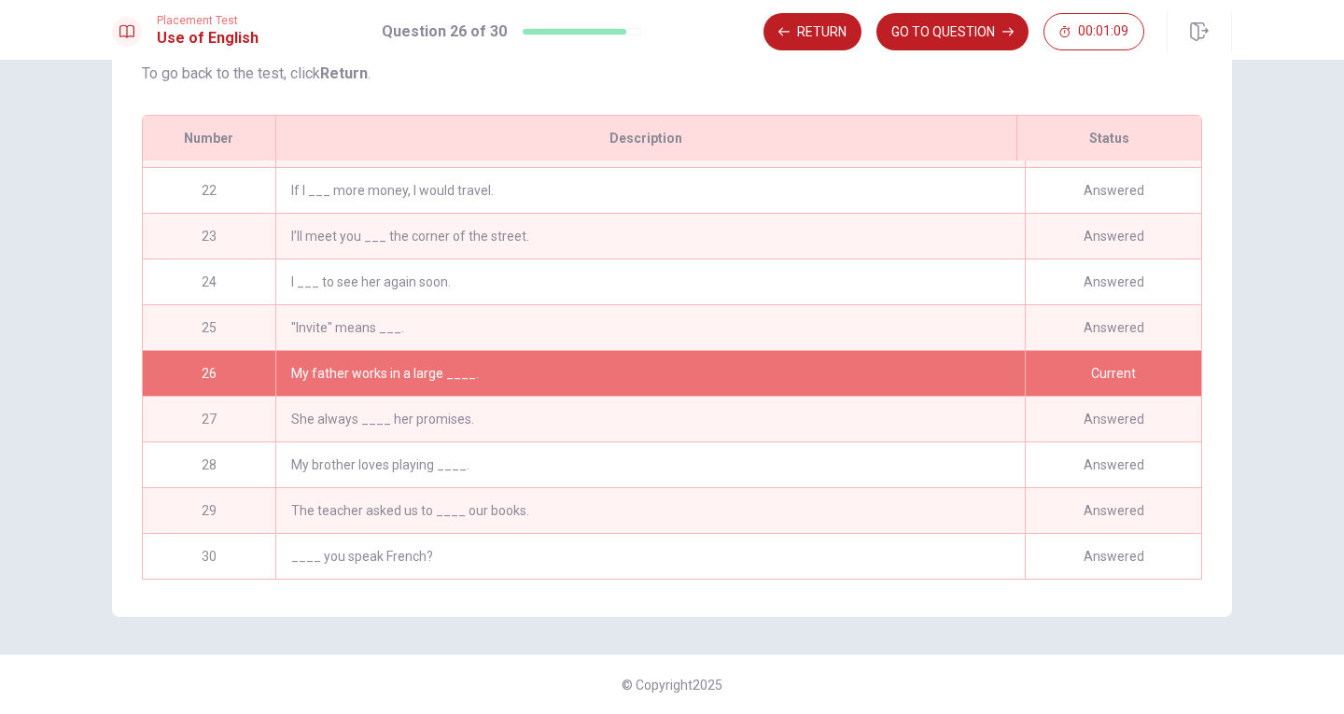
scroll to position [962, 0]
click at [831, 25] on button "Return" at bounding box center [812, 31] width 98 height 37
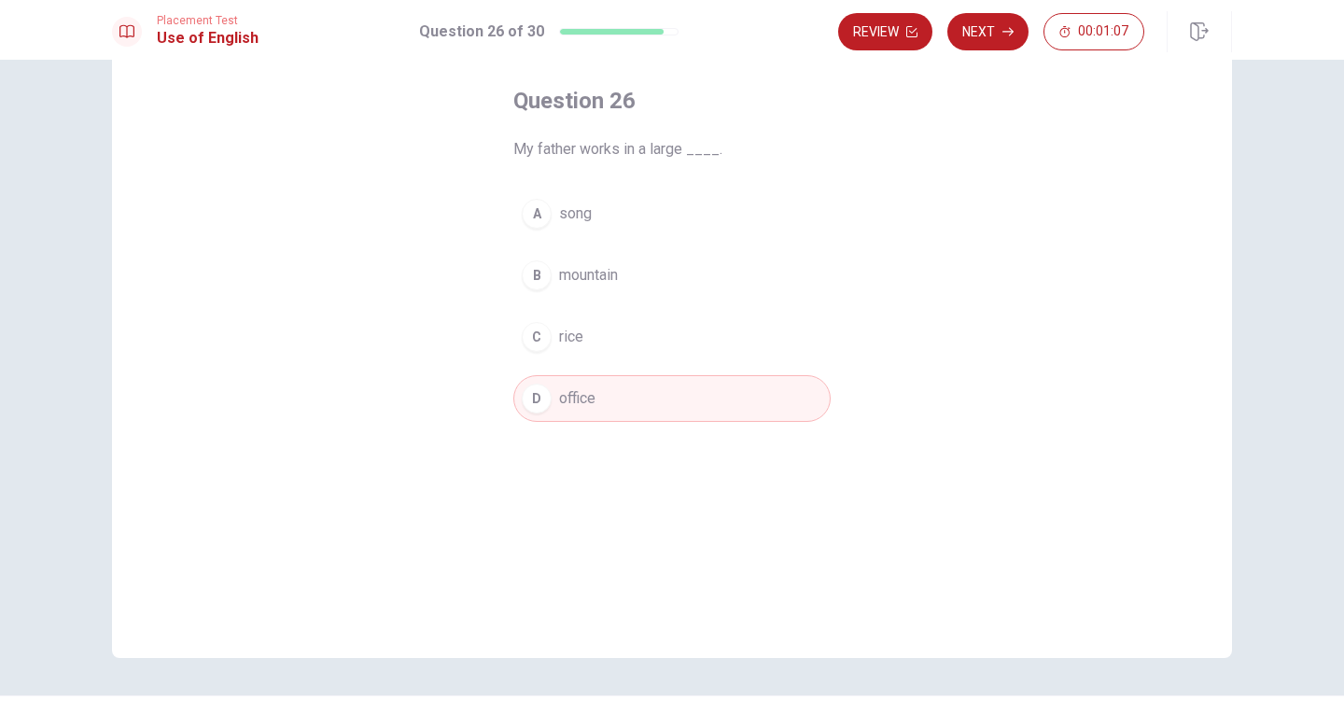
scroll to position [0, 0]
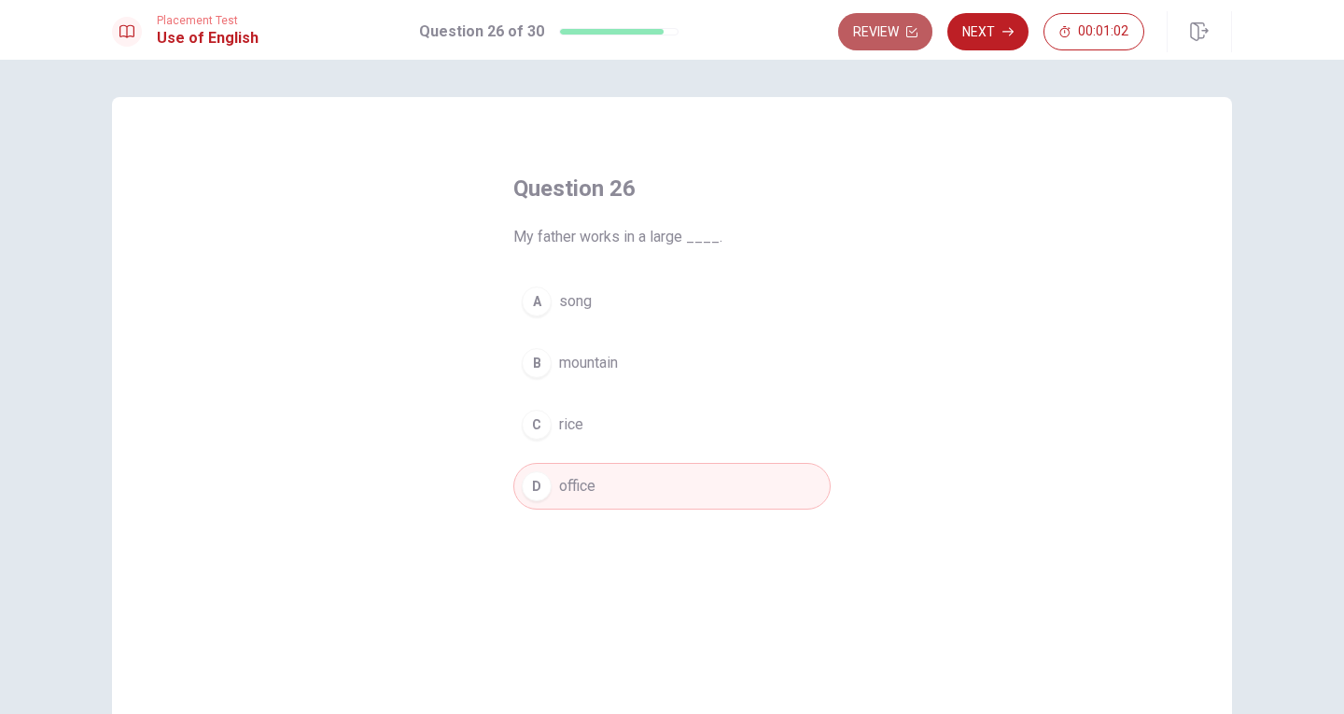
click at [882, 28] on button "Review" at bounding box center [885, 31] width 94 height 37
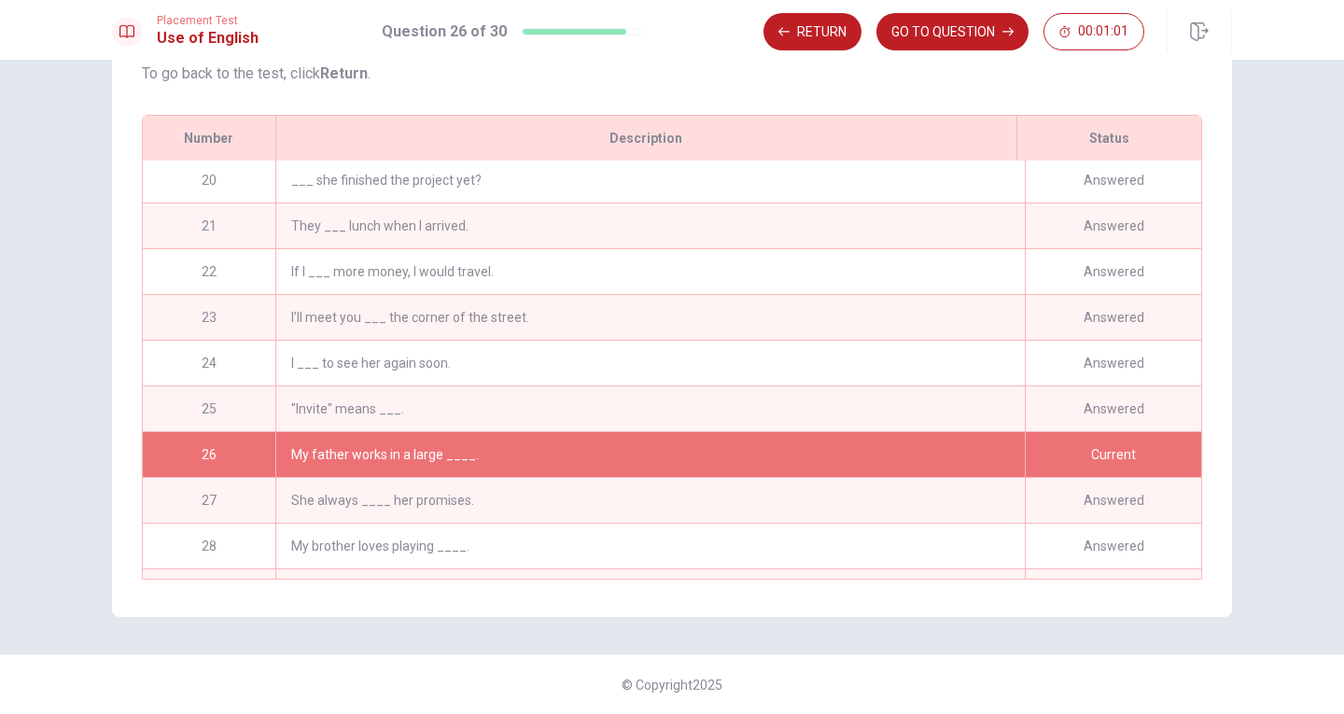
scroll to position [962, 0]
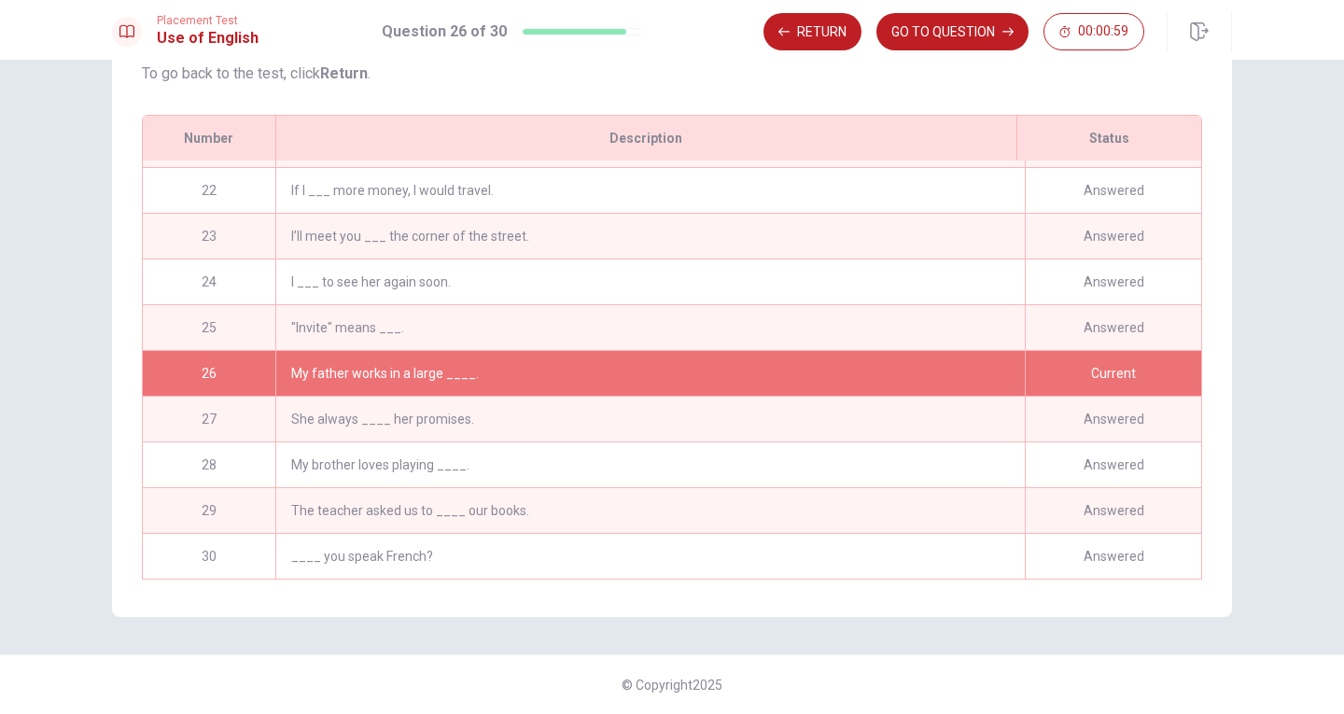
click at [1073, 362] on div "Current" at bounding box center [1113, 373] width 176 height 45
click at [949, 28] on button "GO TO QUESTION" at bounding box center [952, 31] width 152 height 37
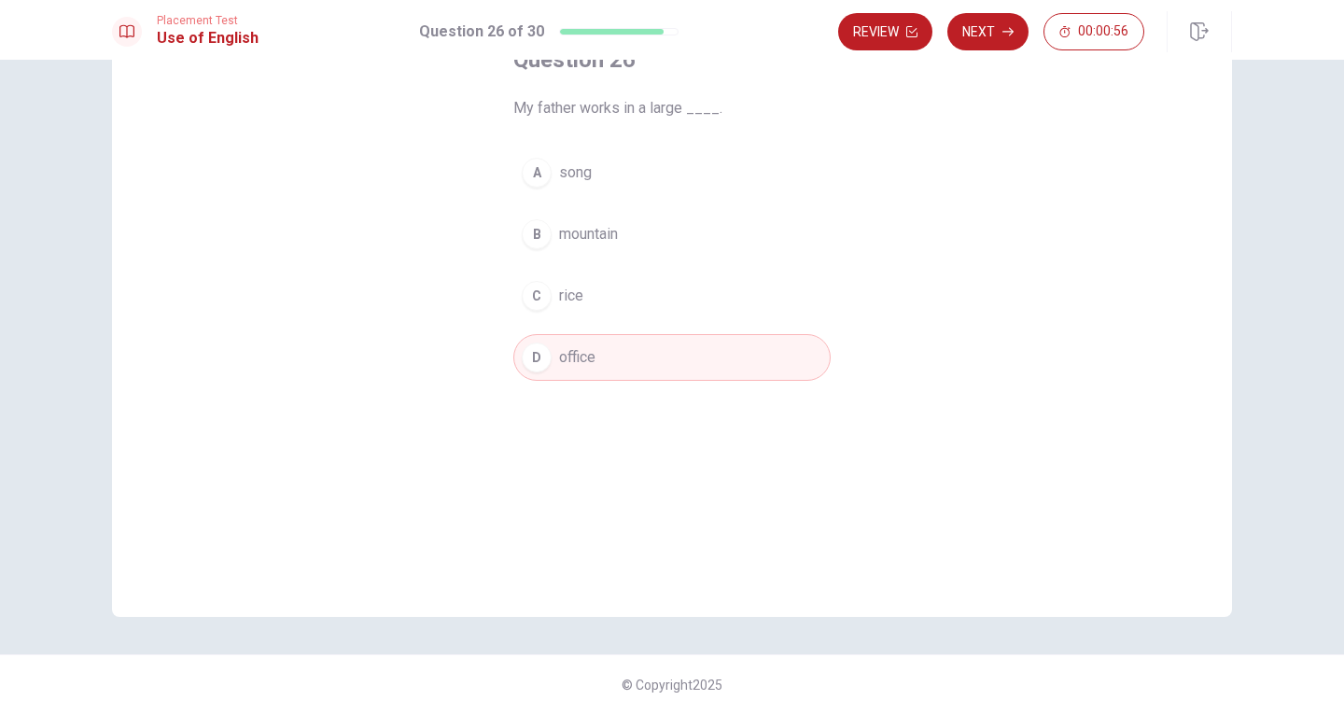
click at [644, 345] on button "D office" at bounding box center [671, 357] width 317 height 47
click at [995, 33] on button "Next" at bounding box center [987, 31] width 81 height 37
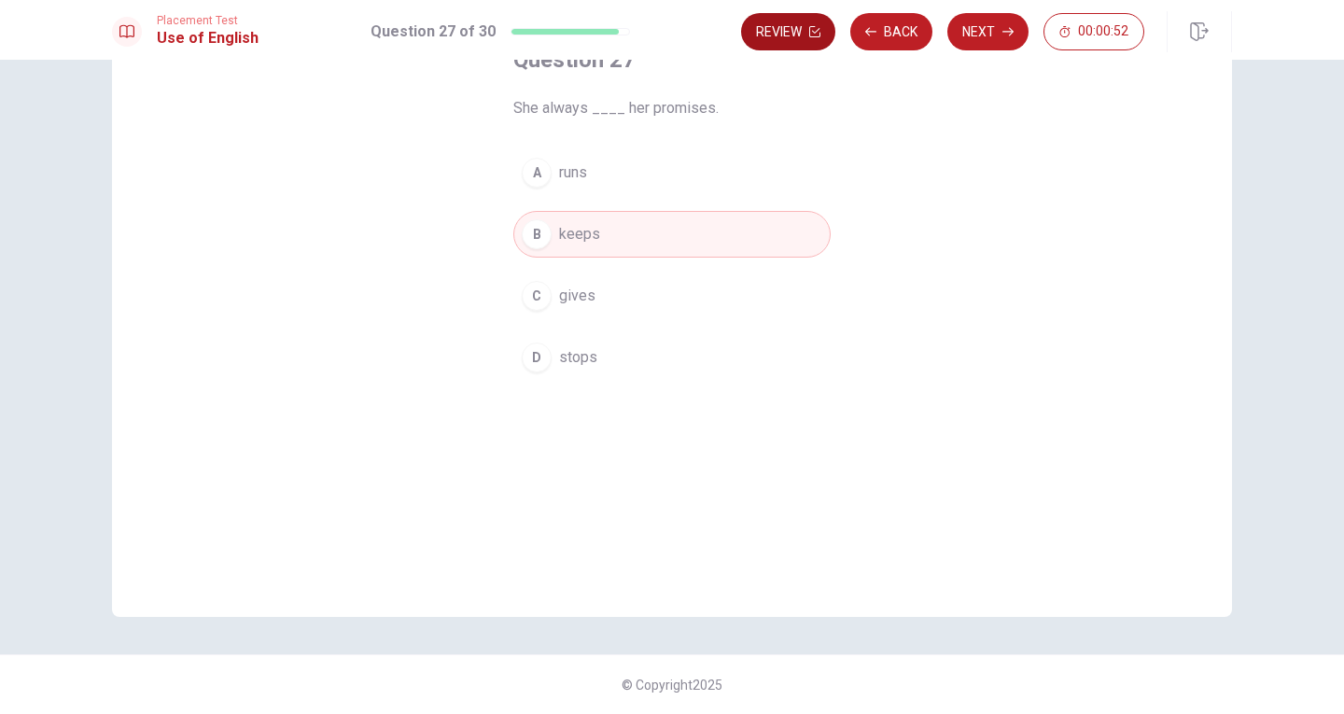
click at [787, 29] on button "Review" at bounding box center [788, 31] width 94 height 37
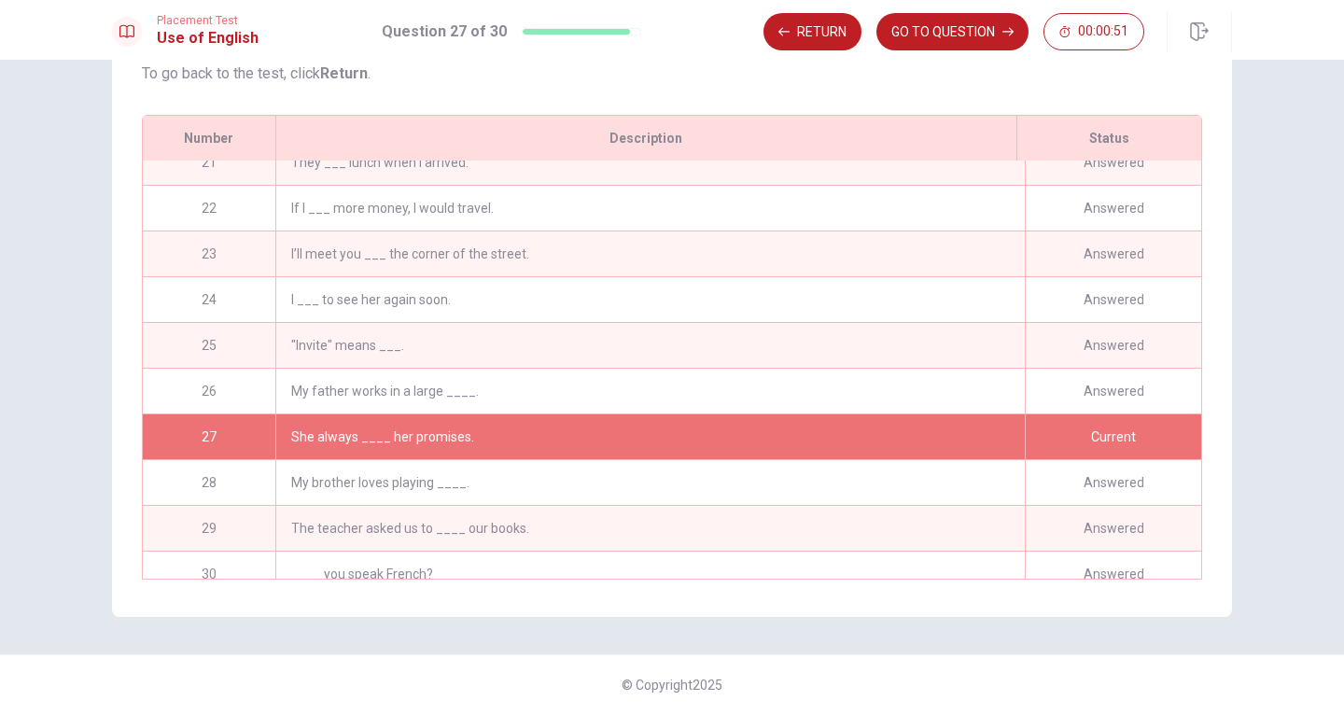
scroll to position [962, 0]
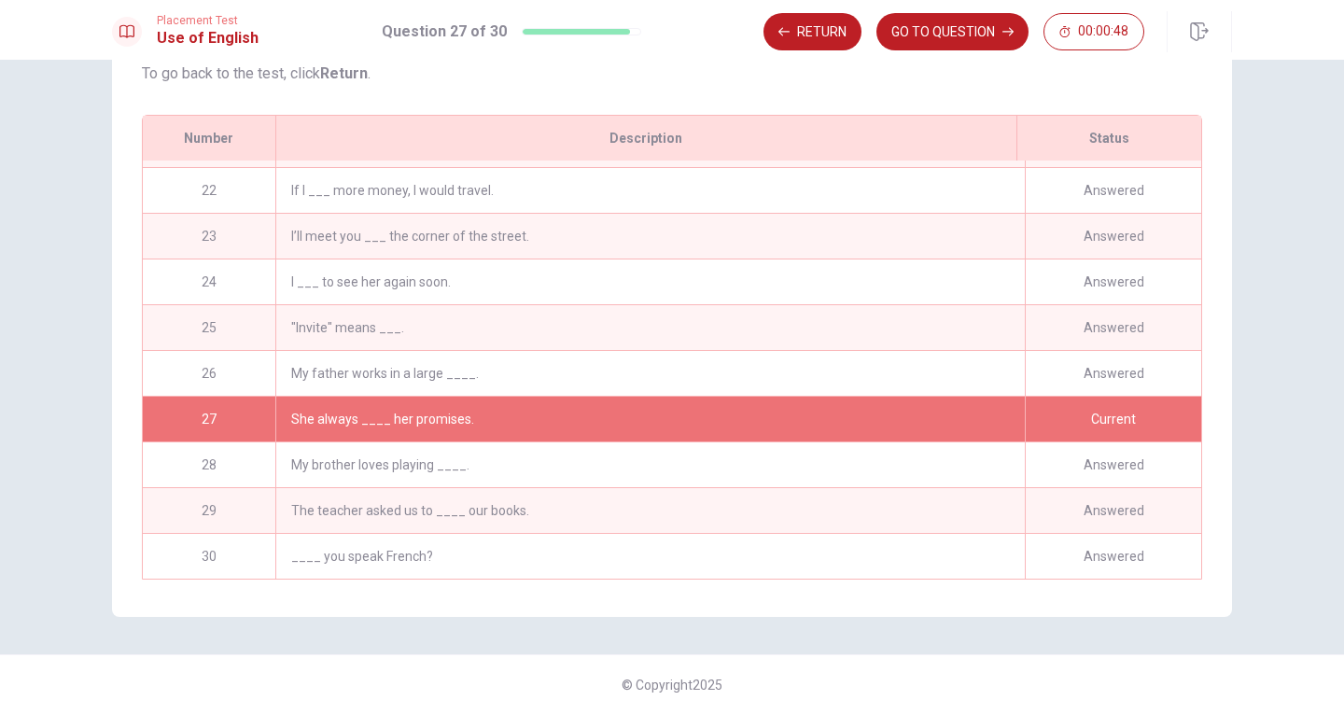
click at [978, 401] on div "She always ____ her promises." at bounding box center [649, 419] width 749 height 45
click at [954, 41] on button "GO TO QUESTION" at bounding box center [952, 31] width 152 height 37
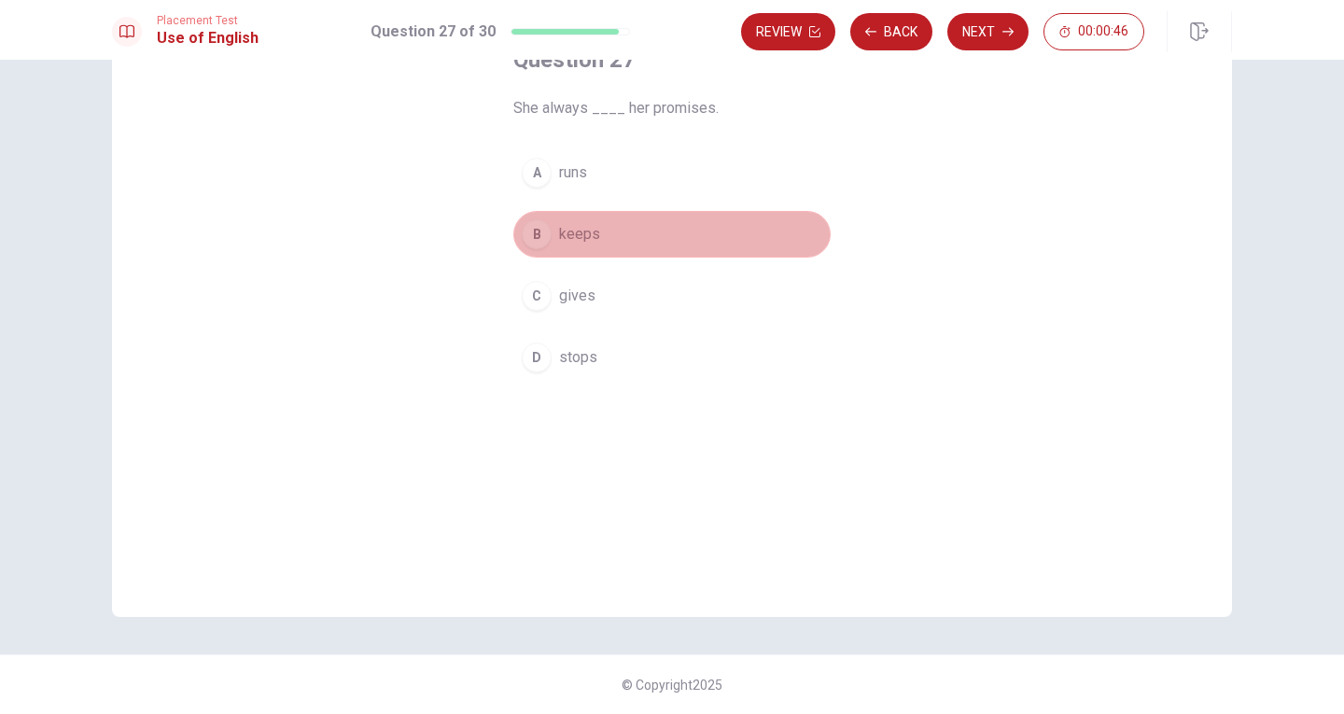
click at [615, 237] on button "B keeps" at bounding box center [671, 234] width 317 height 47
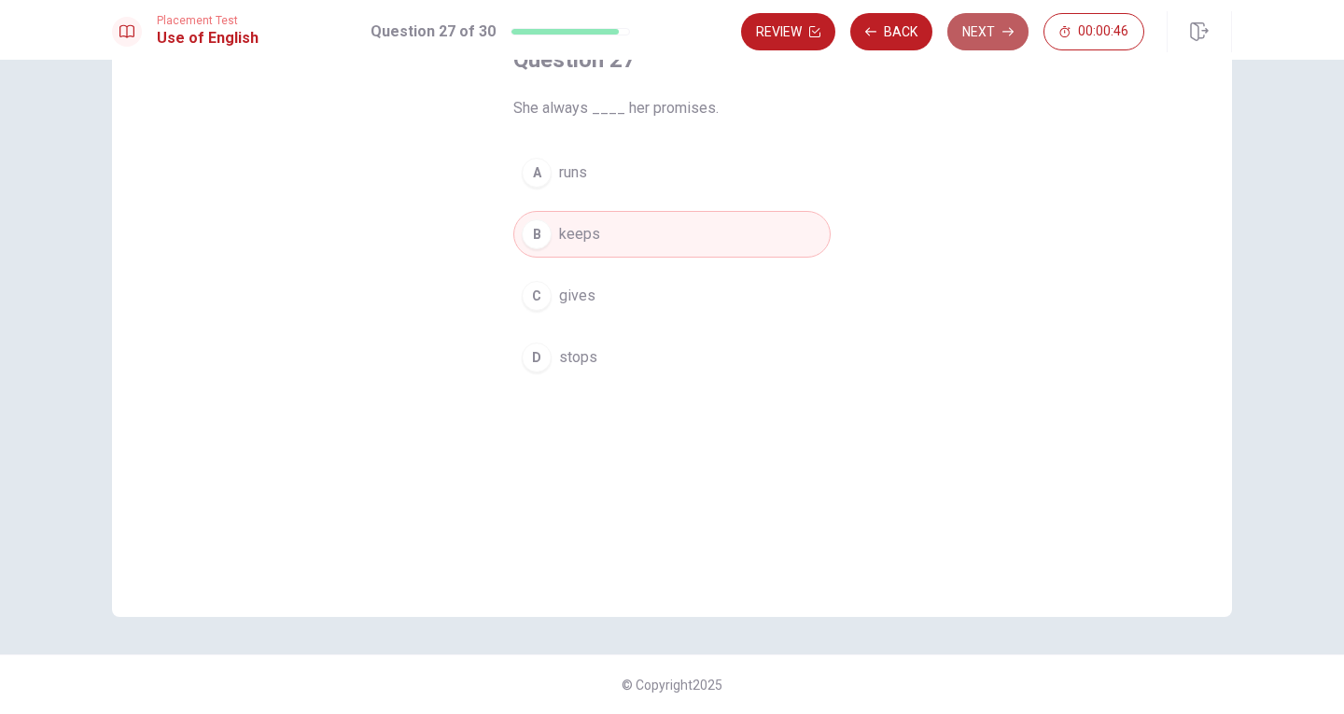
click at [964, 35] on button "Next" at bounding box center [987, 31] width 81 height 37
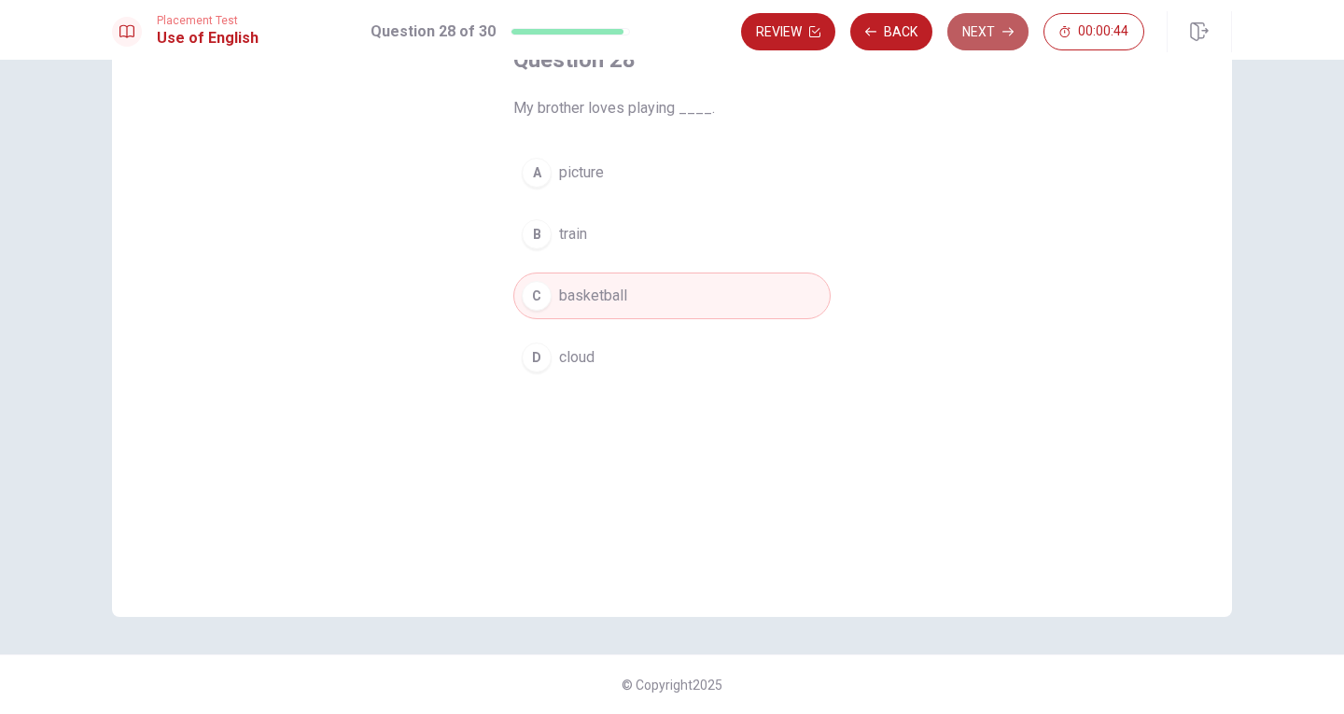
click at [976, 34] on button "Next" at bounding box center [987, 31] width 81 height 37
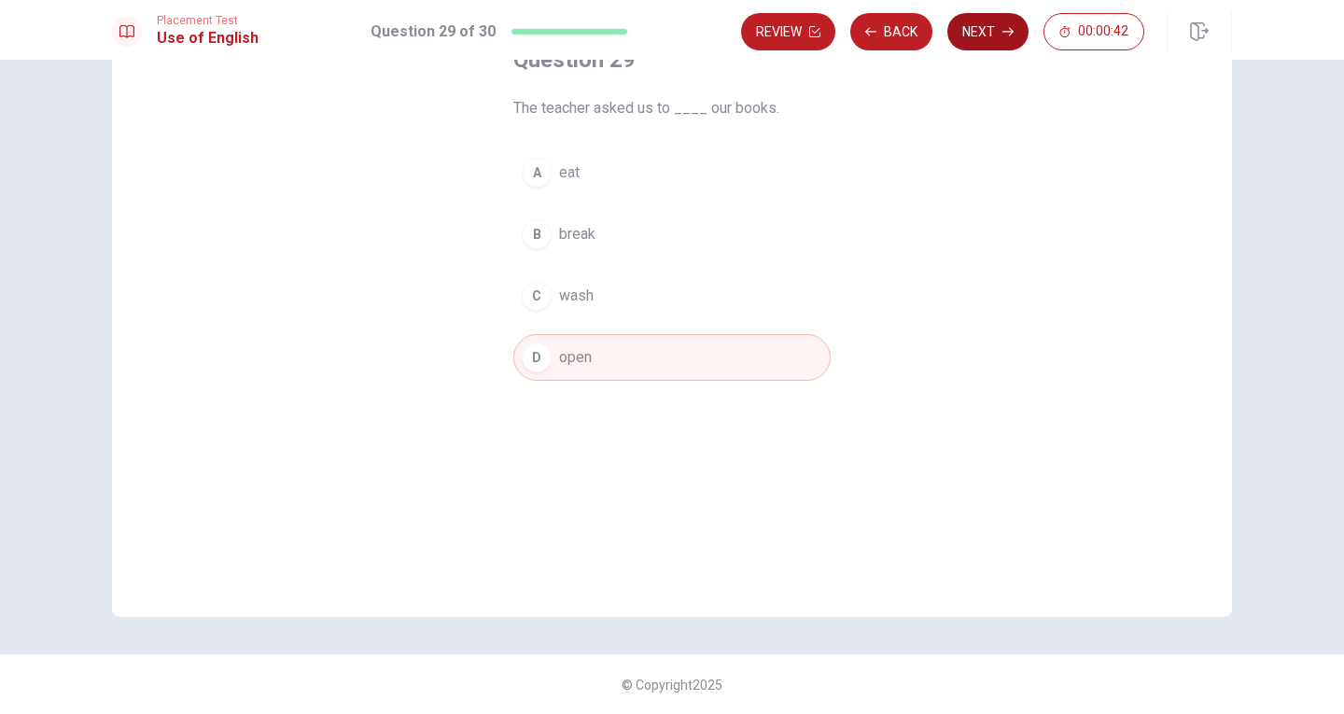
click at [976, 34] on button "Next" at bounding box center [987, 31] width 81 height 37
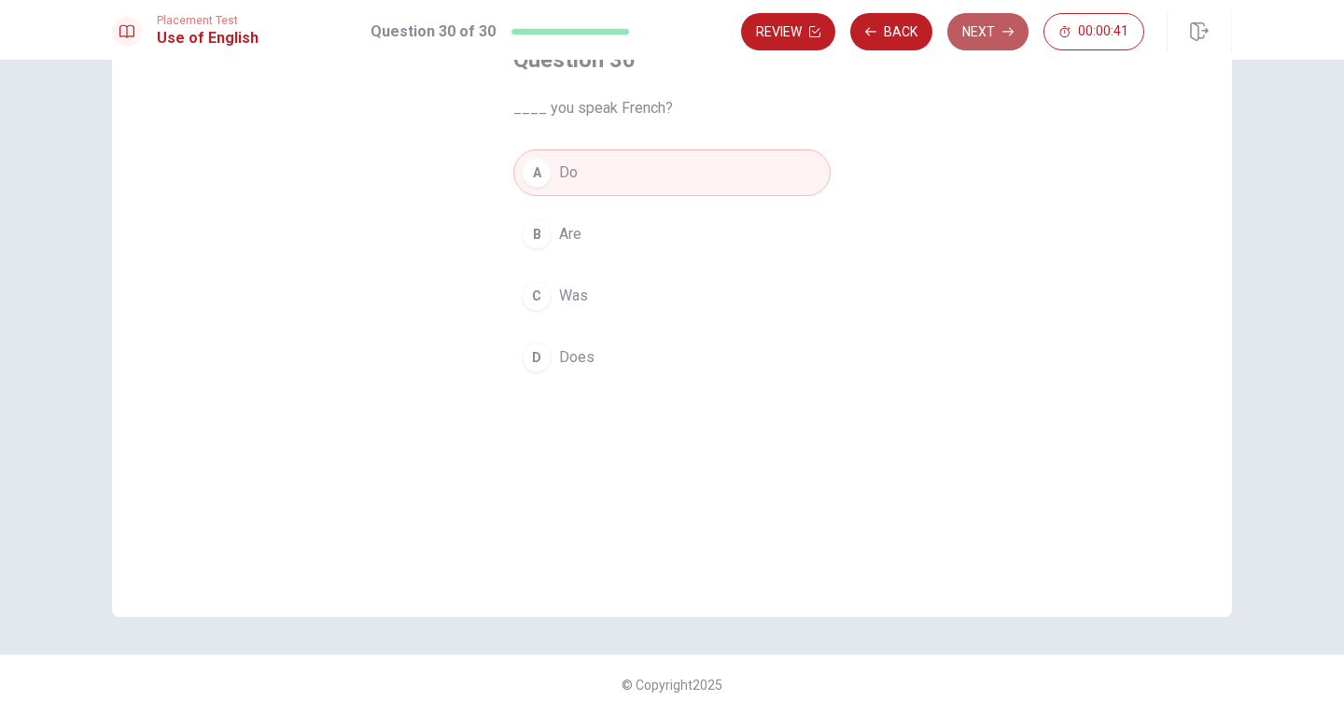
click at [976, 34] on button "Next" at bounding box center [987, 31] width 81 height 37
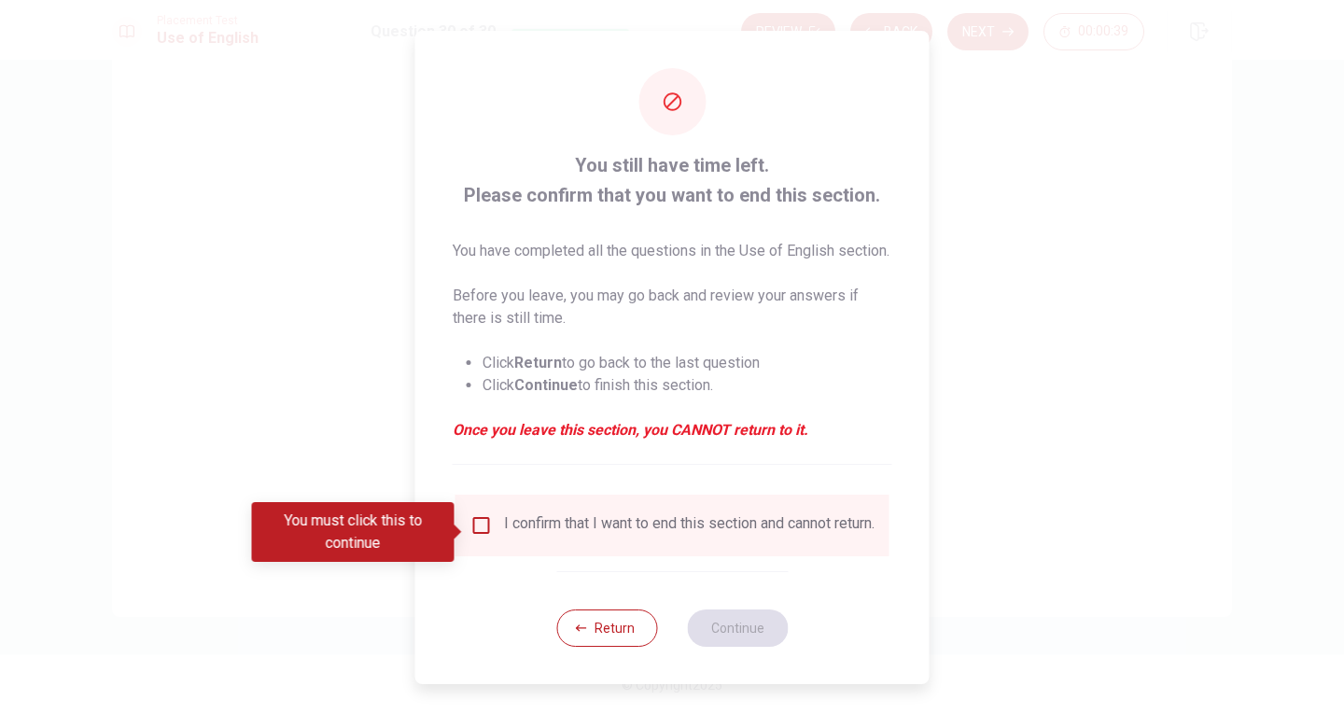
click at [472, 533] on input "You must click this to continue" at bounding box center [481, 525] width 22 height 22
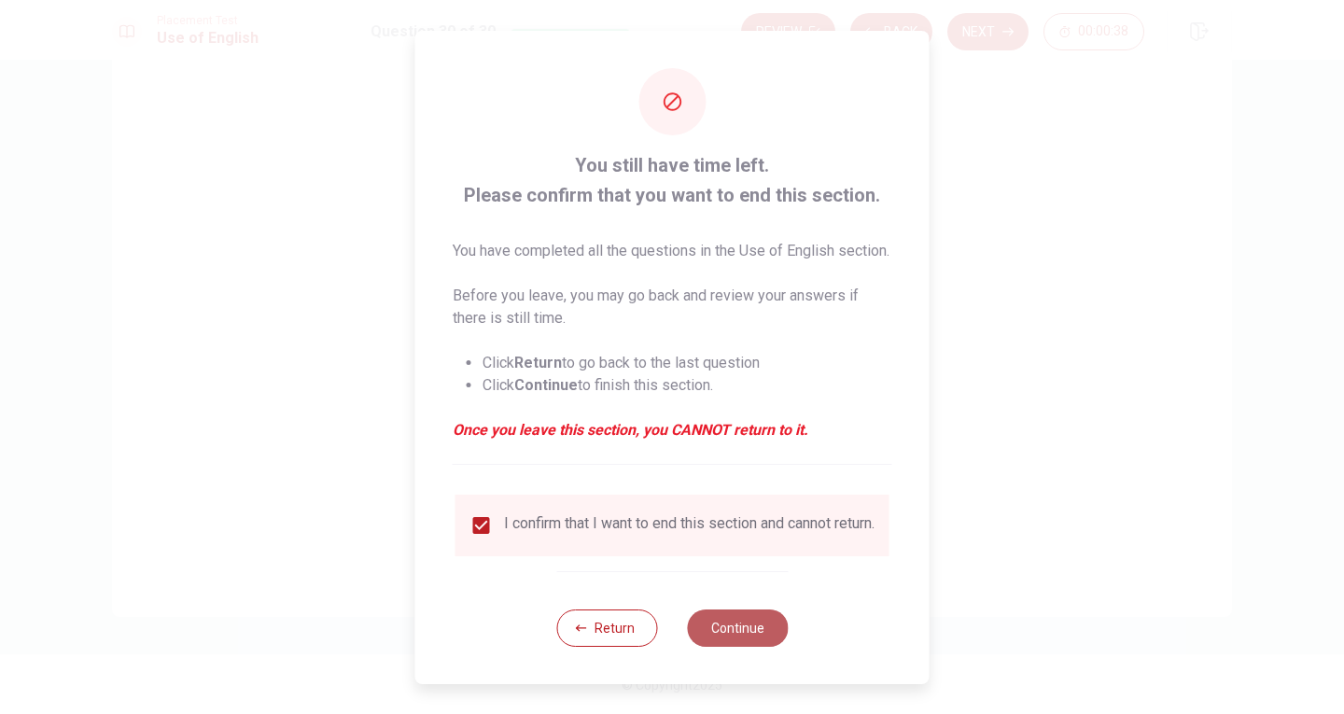
click at [737, 644] on button "Continue" at bounding box center [737, 627] width 101 height 37
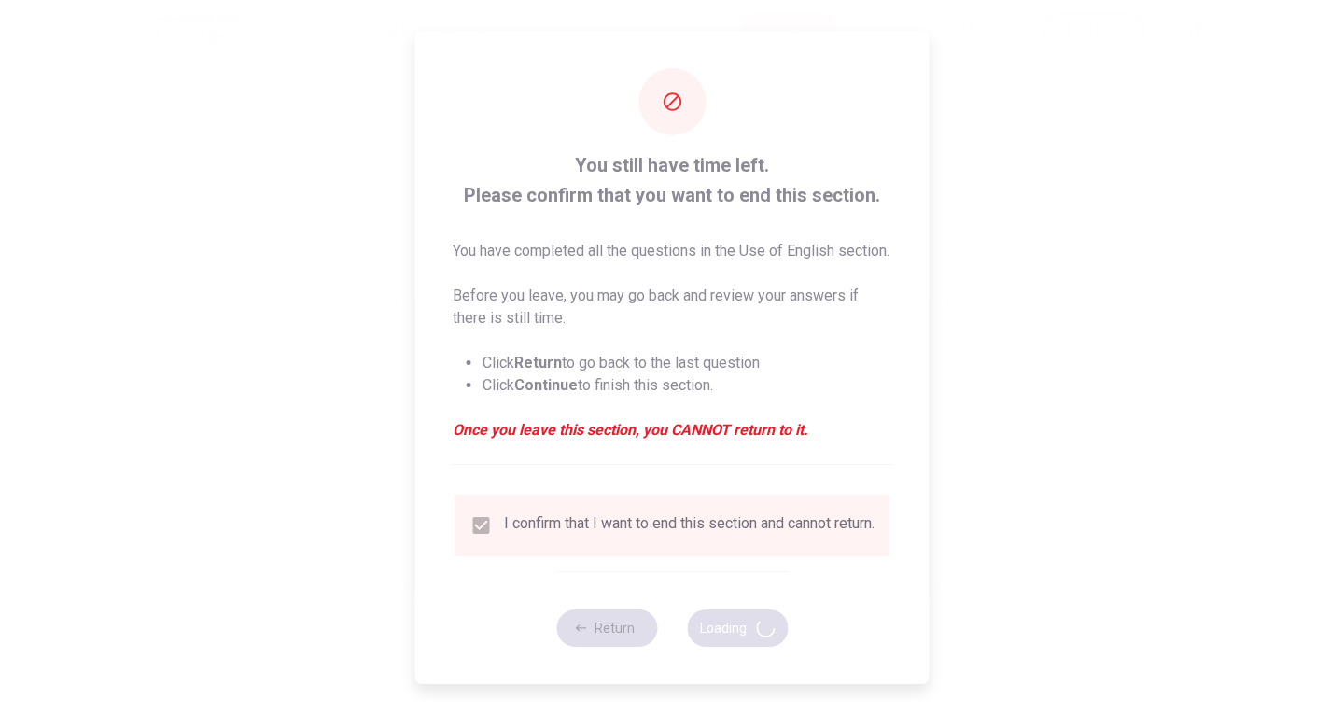
scroll to position [0, 0]
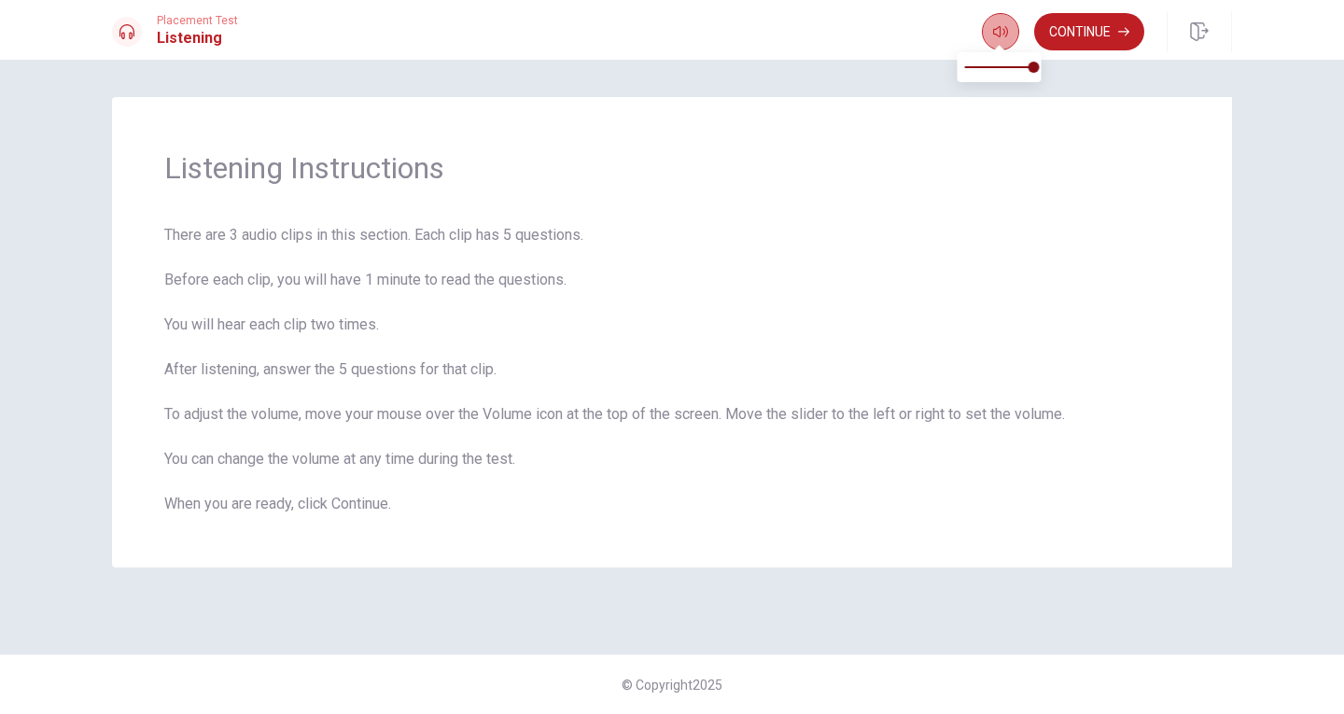
click at [997, 36] on icon "button" at bounding box center [1000, 31] width 15 height 11
type input "0.9"
click at [1027, 62] on span at bounding box center [1026, 67] width 11 height 11
click at [1058, 29] on button "Continue" at bounding box center [1089, 31] width 110 height 37
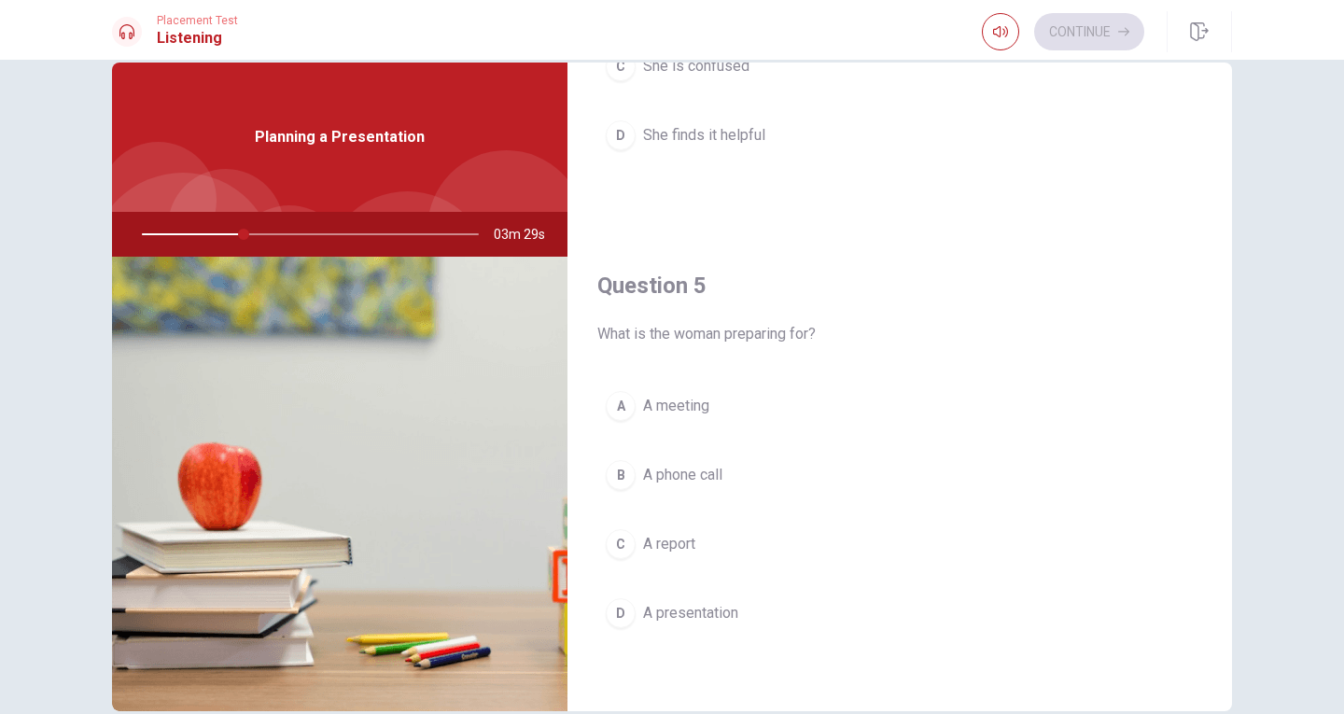
scroll to position [93, 0]
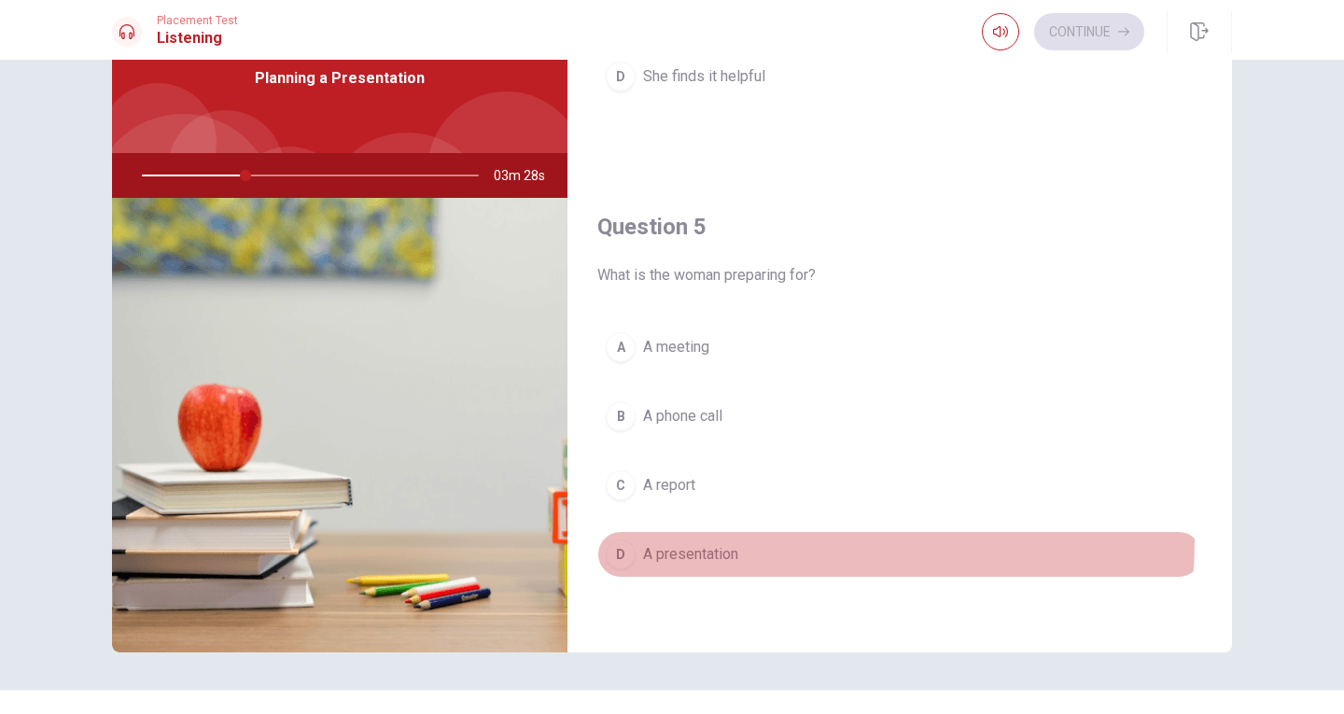
click at [714, 539] on button "D A presentation" at bounding box center [899, 554] width 605 height 47
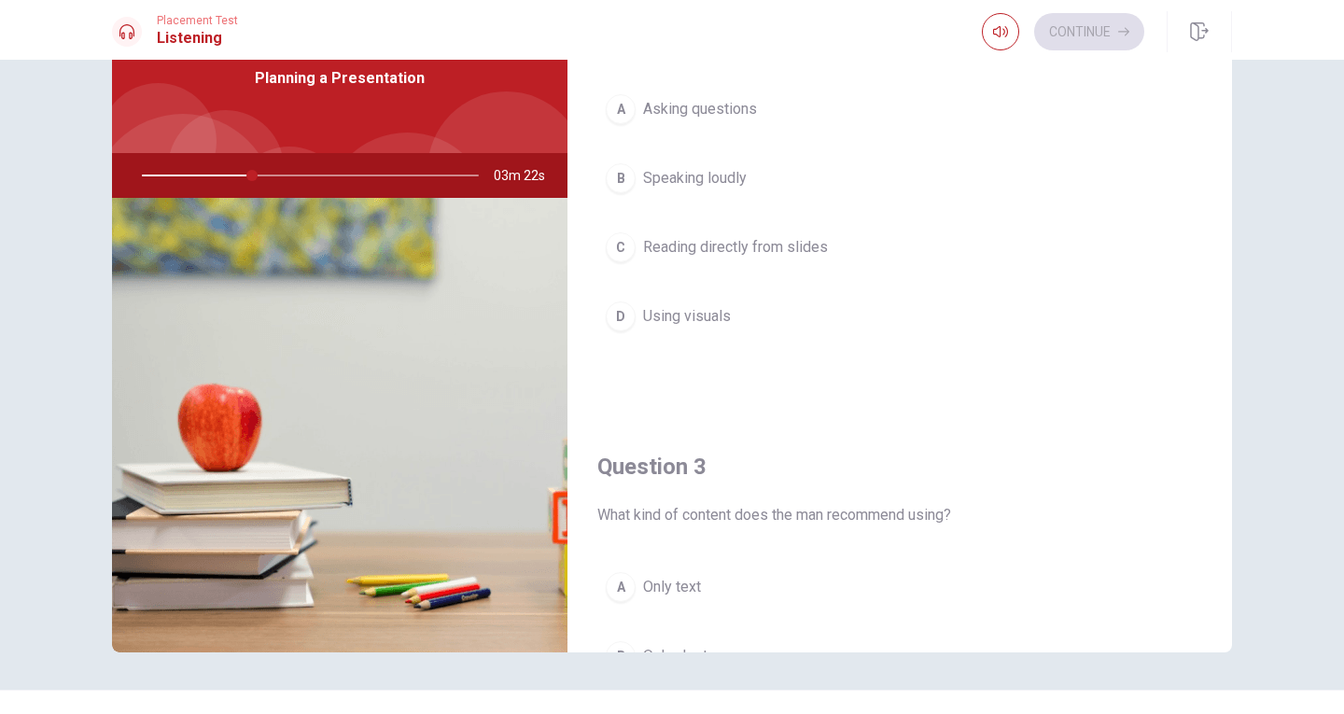
scroll to position [434, 0]
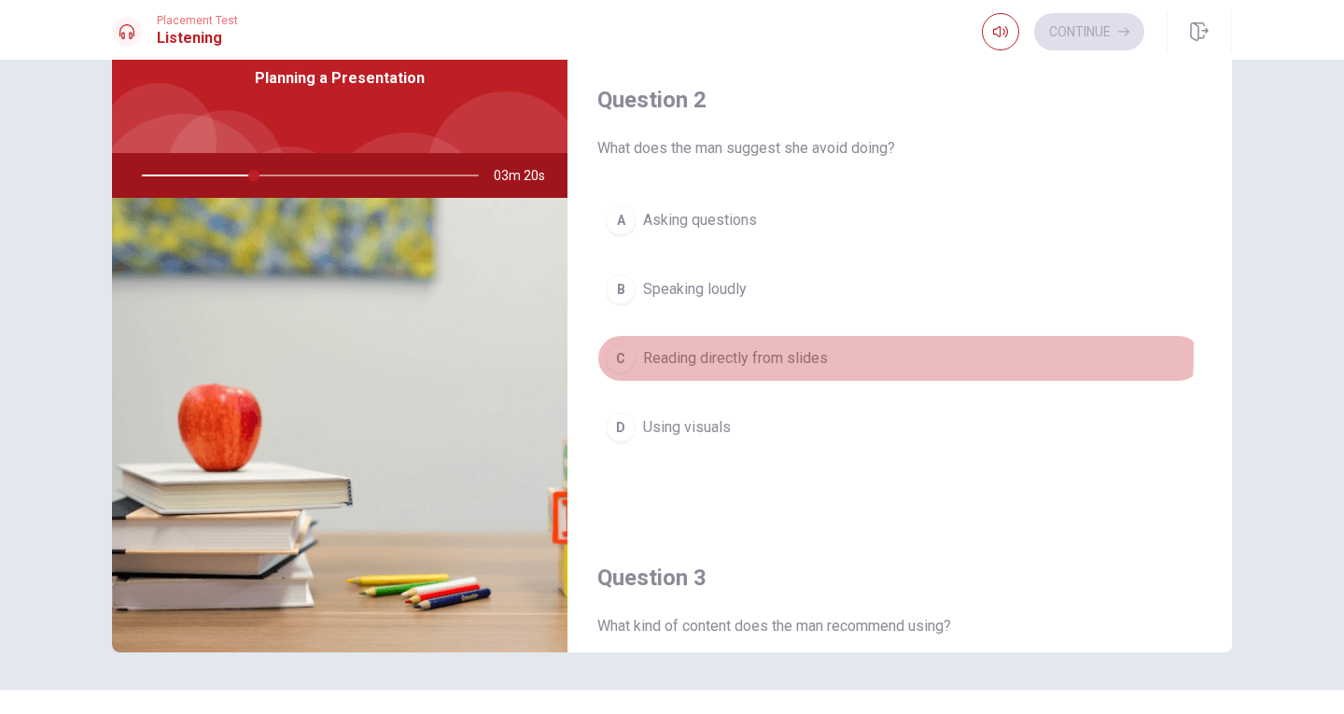
click at [774, 352] on span "Reading directly from slides" at bounding box center [735, 358] width 185 height 22
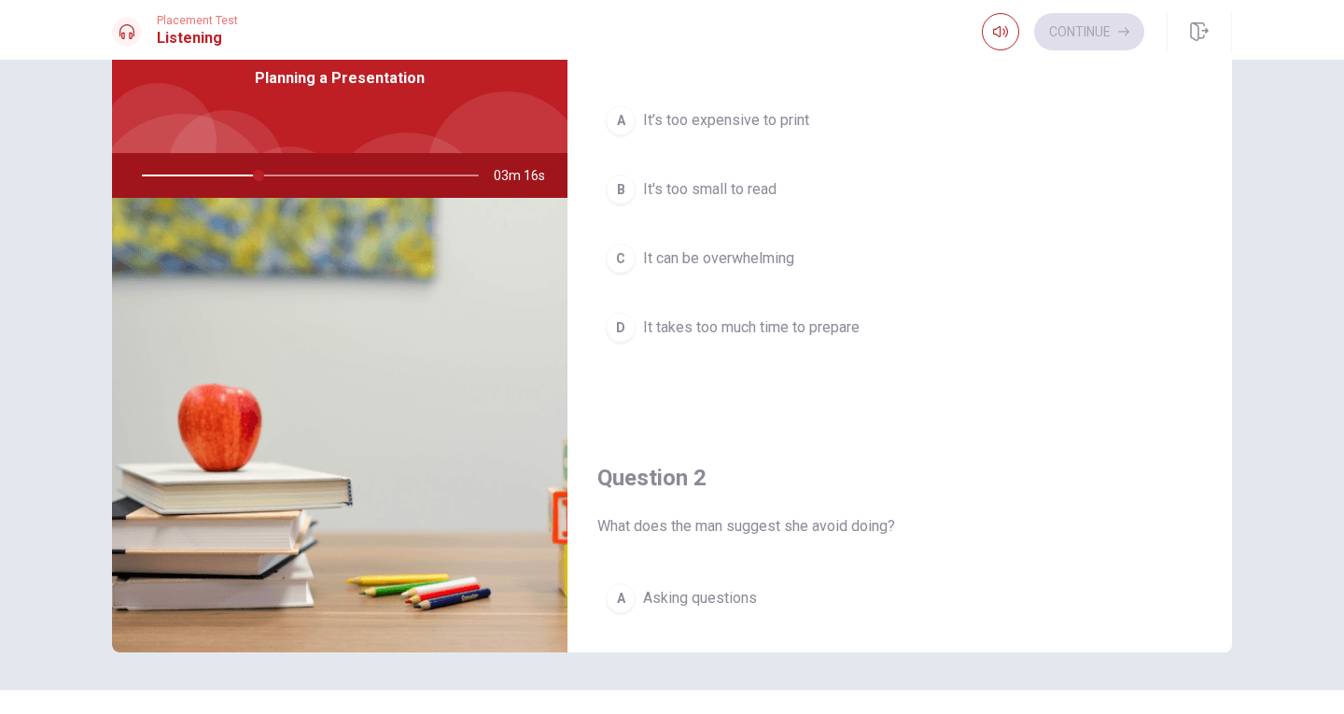
scroll to position [0, 0]
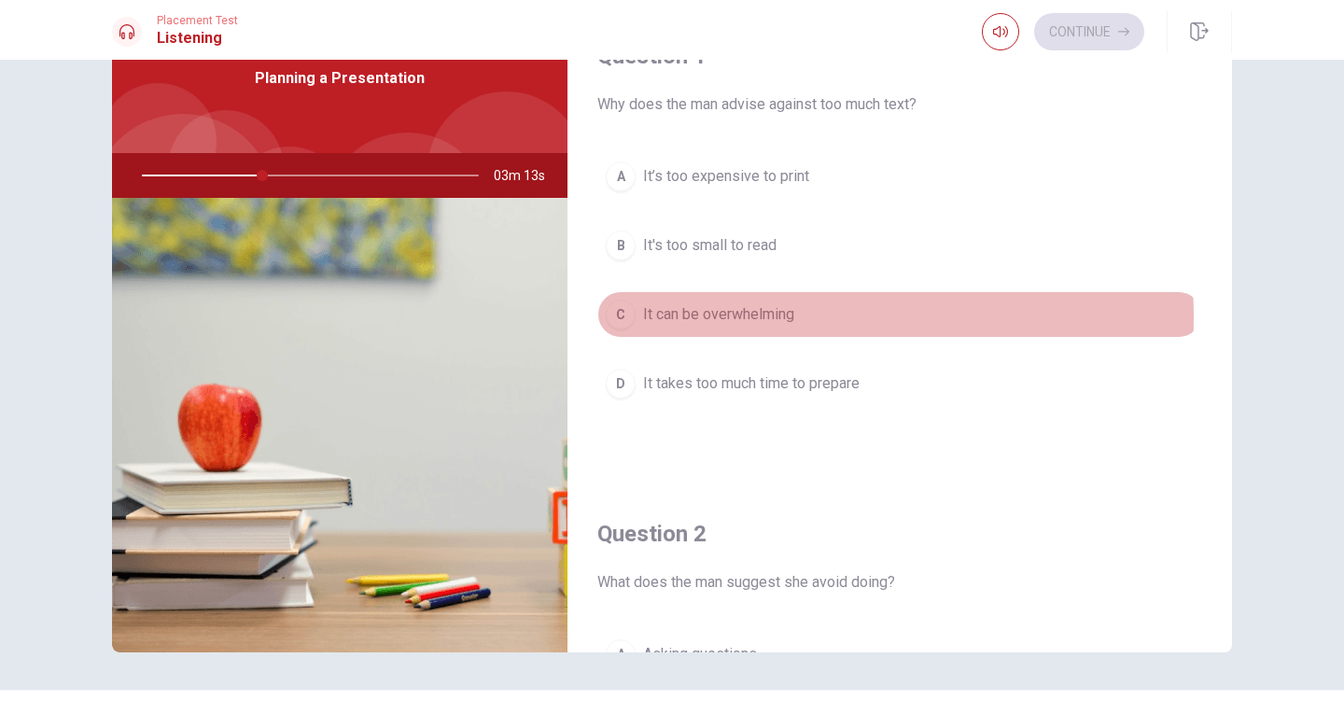
click at [752, 317] on span "It can be overwhelming" at bounding box center [718, 314] width 151 height 22
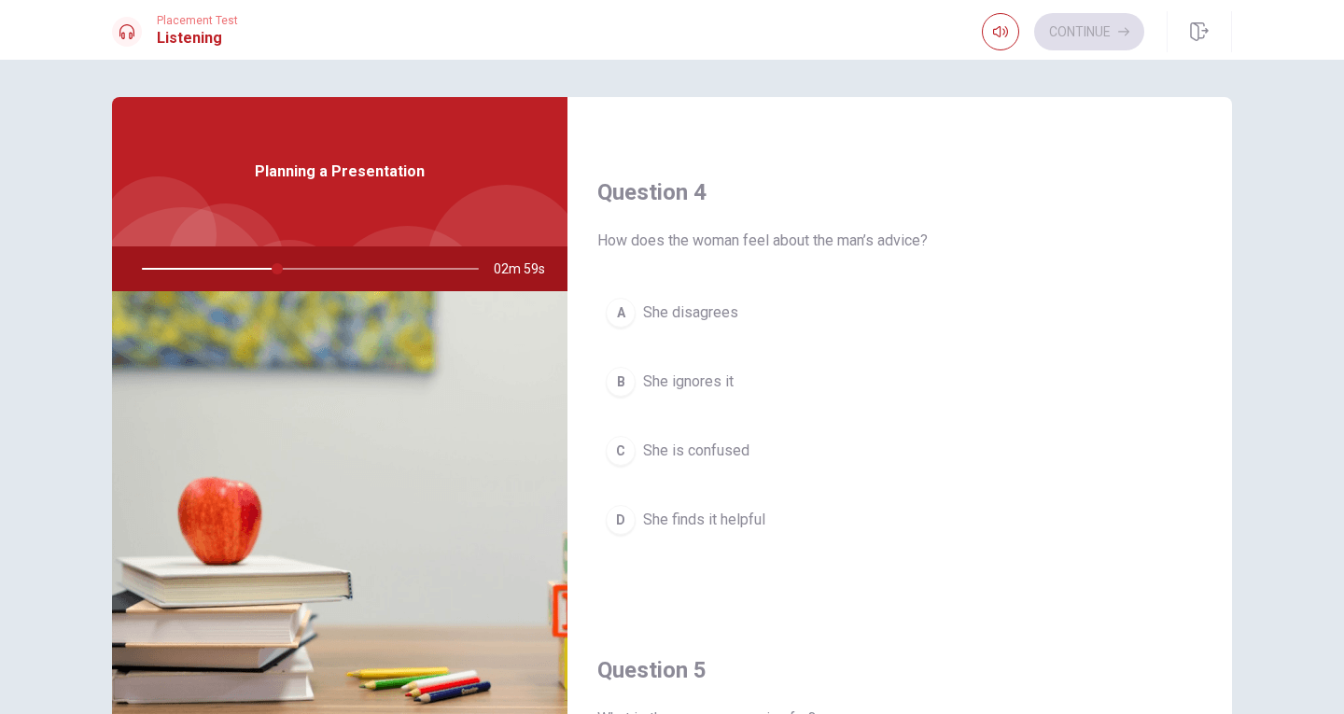
scroll to position [1367, 0]
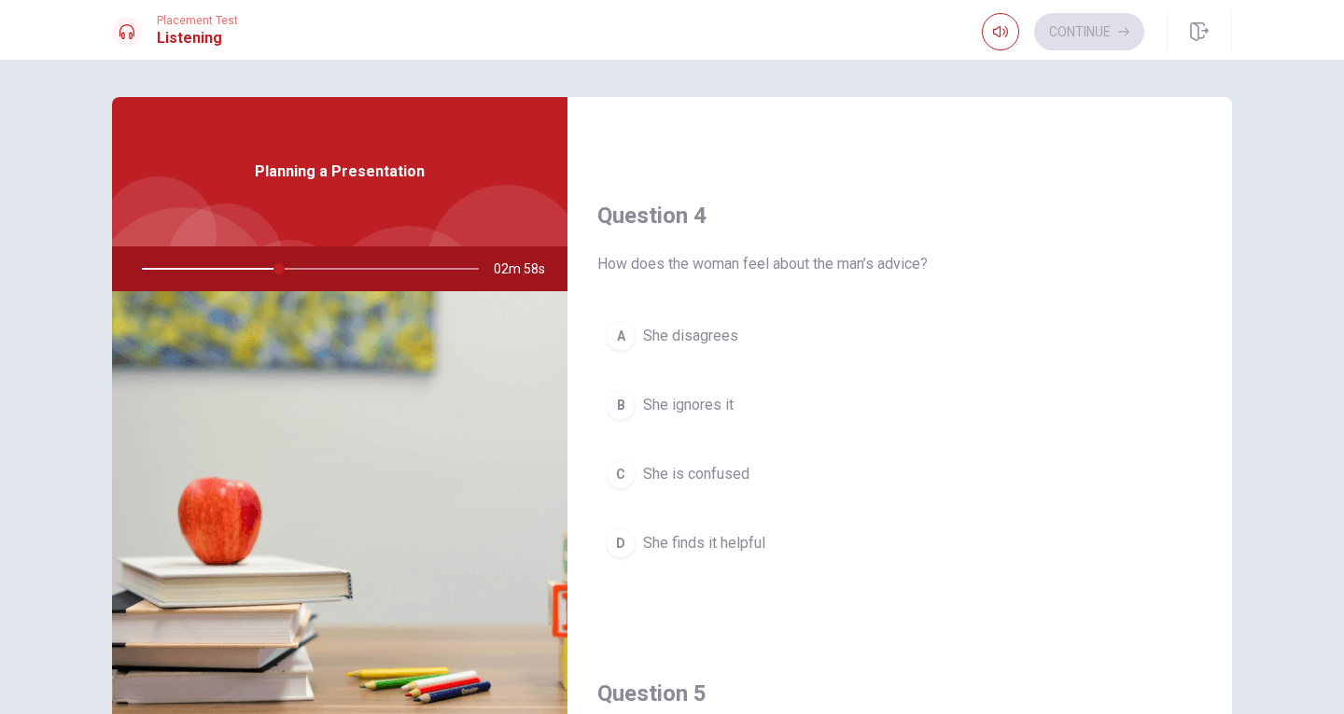
click at [736, 539] on span "She finds it helpful" at bounding box center [704, 543] width 122 height 22
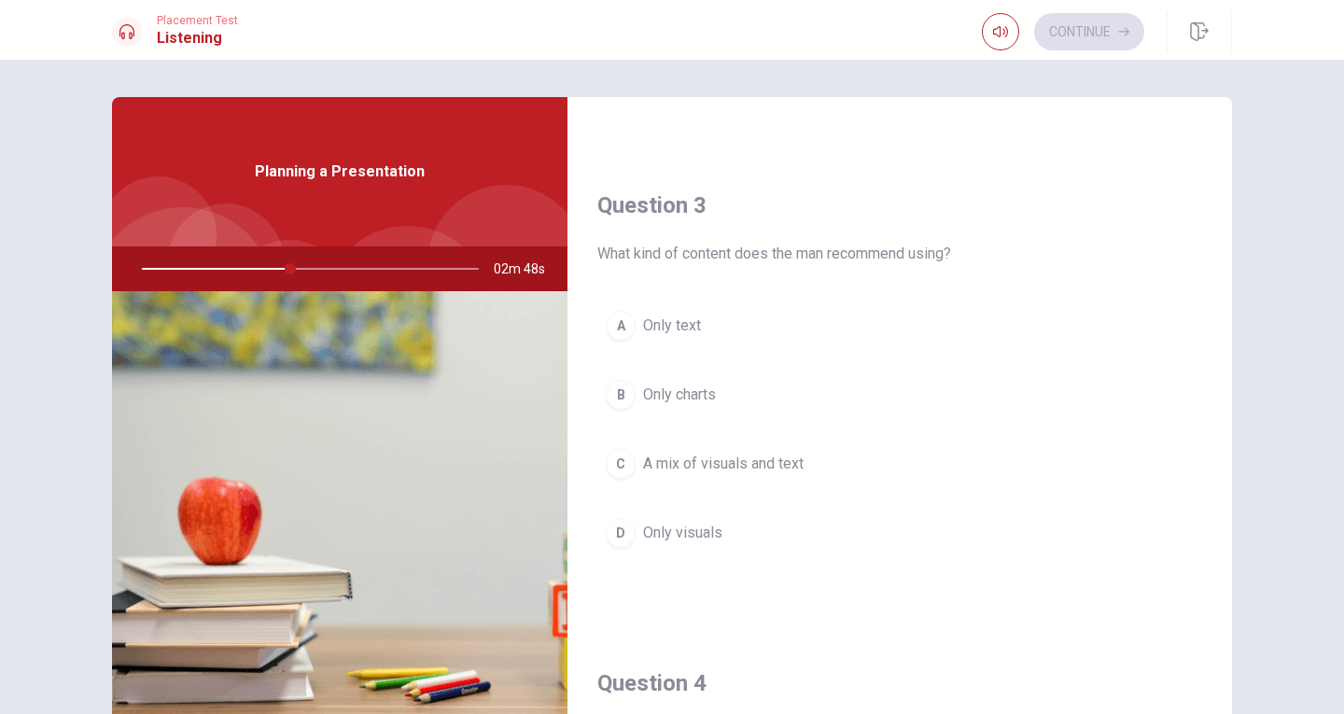
scroll to position [900, 0]
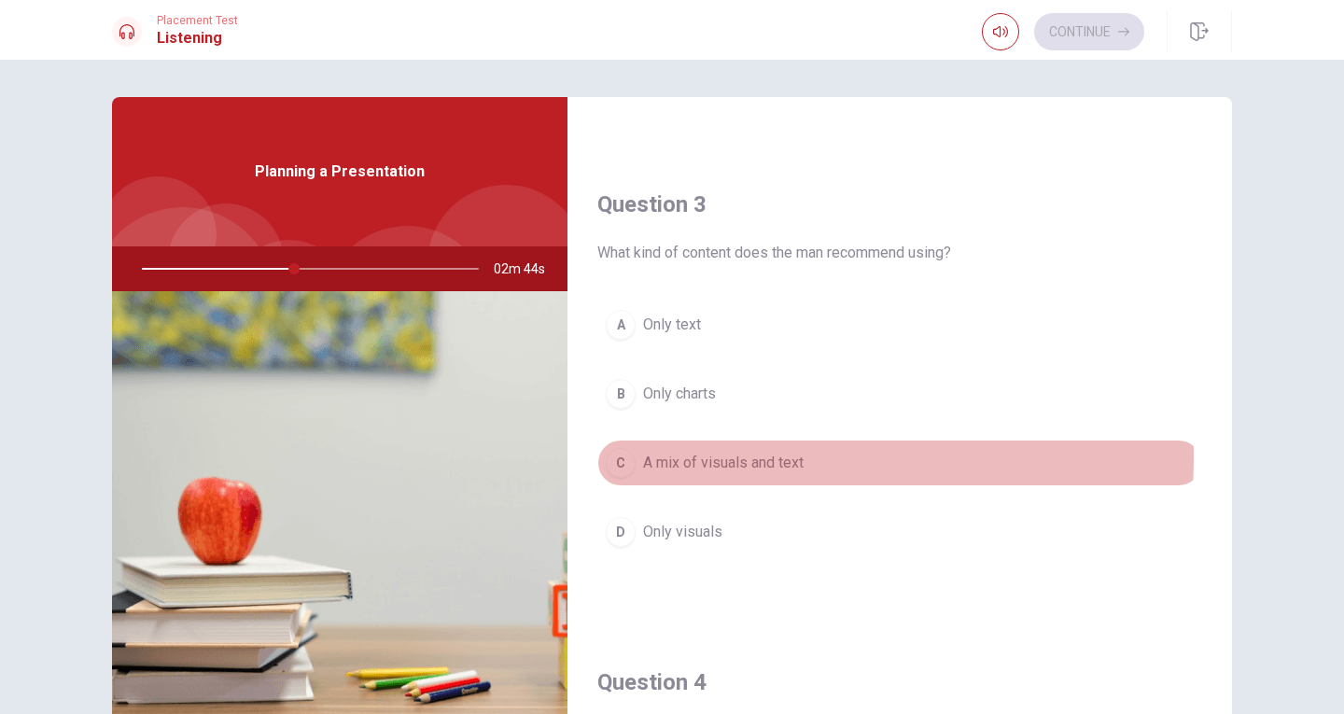
click at [746, 457] on span "A mix of visuals and text" at bounding box center [723, 463] width 160 height 22
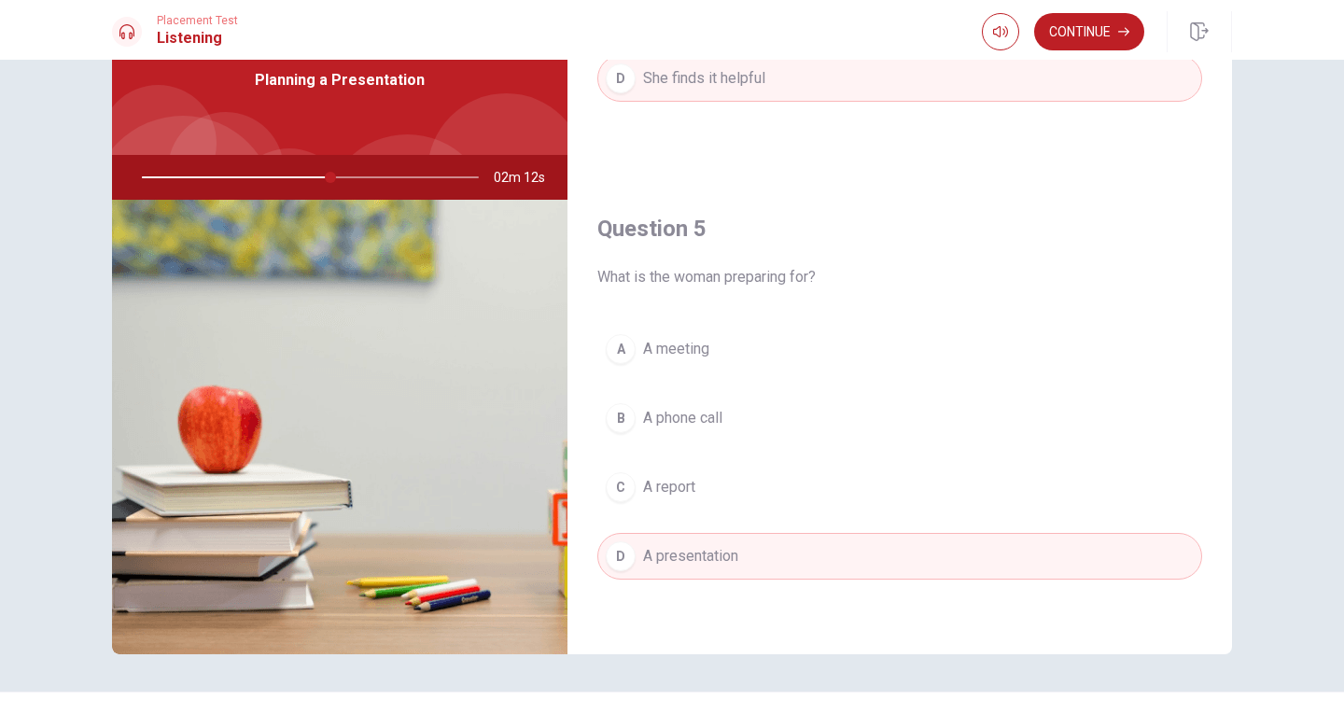
scroll to position [93, 0]
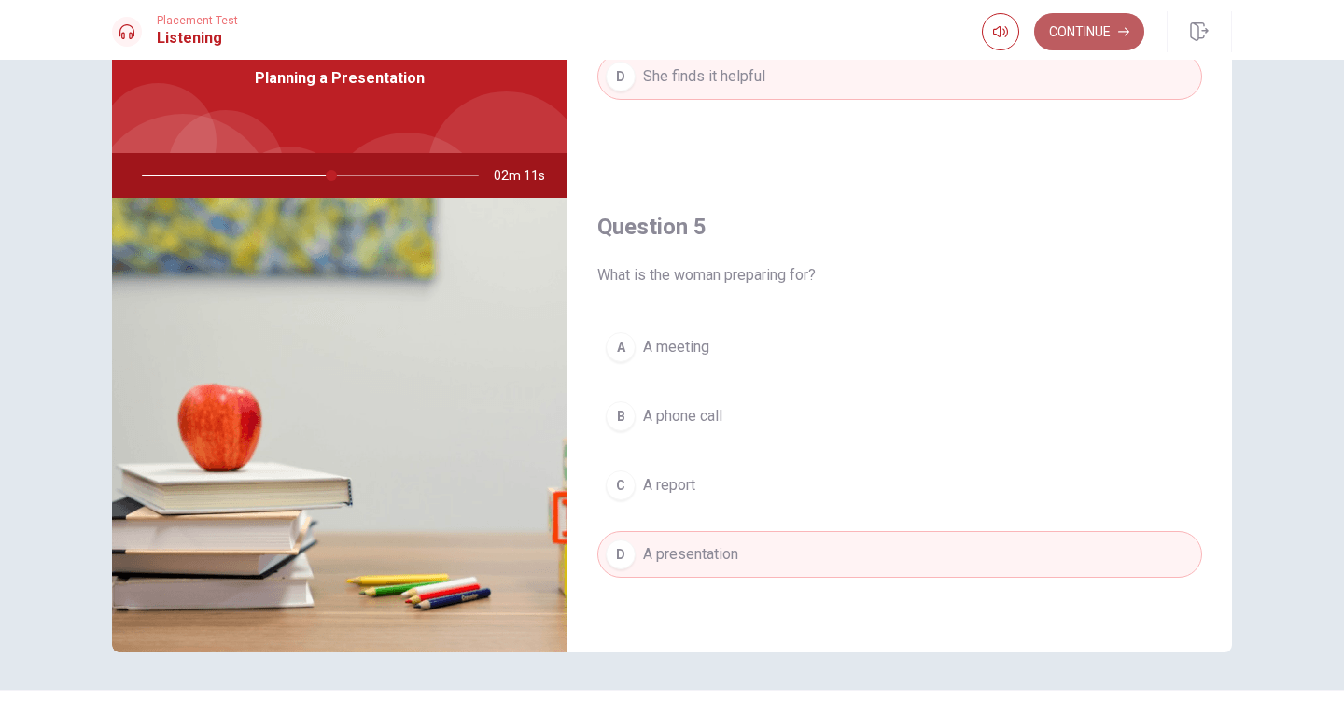
click at [1066, 37] on button "Continue" at bounding box center [1089, 31] width 110 height 37
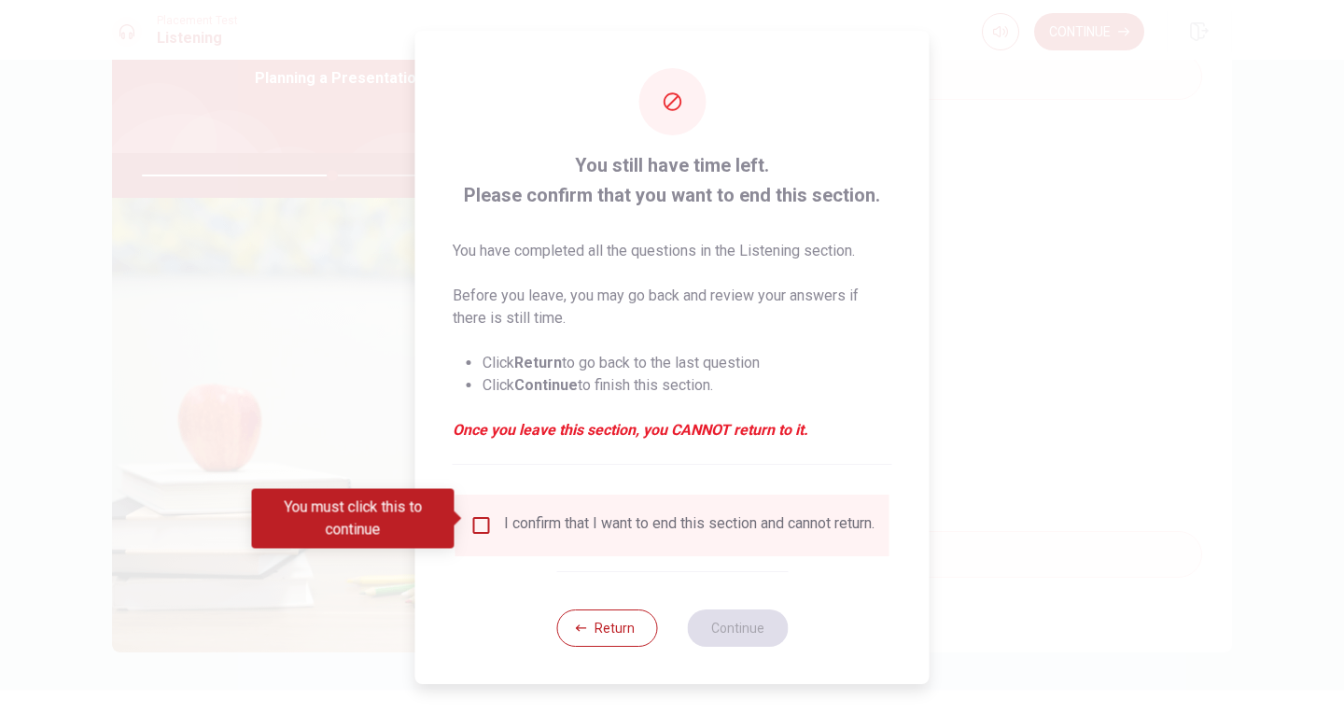
click at [476, 516] on input "You must click this to continue" at bounding box center [481, 525] width 22 height 22
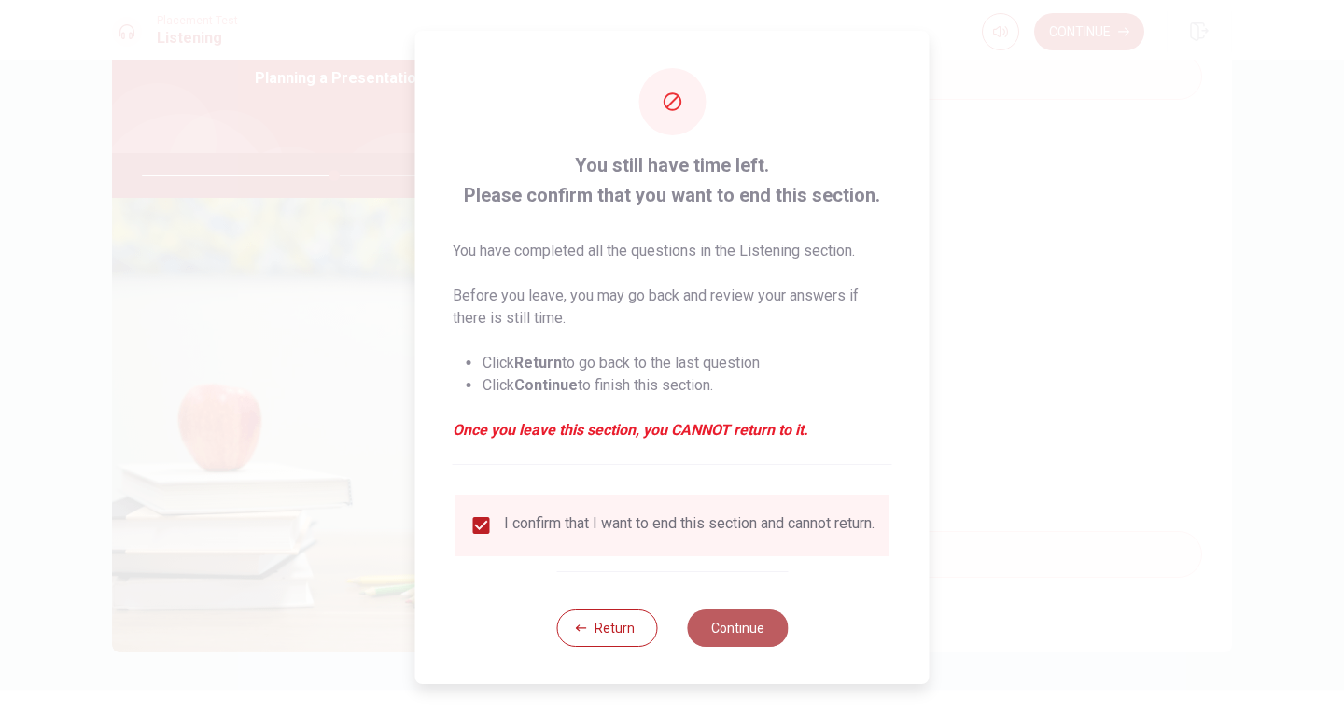
click at [759, 639] on button "Continue" at bounding box center [737, 627] width 101 height 37
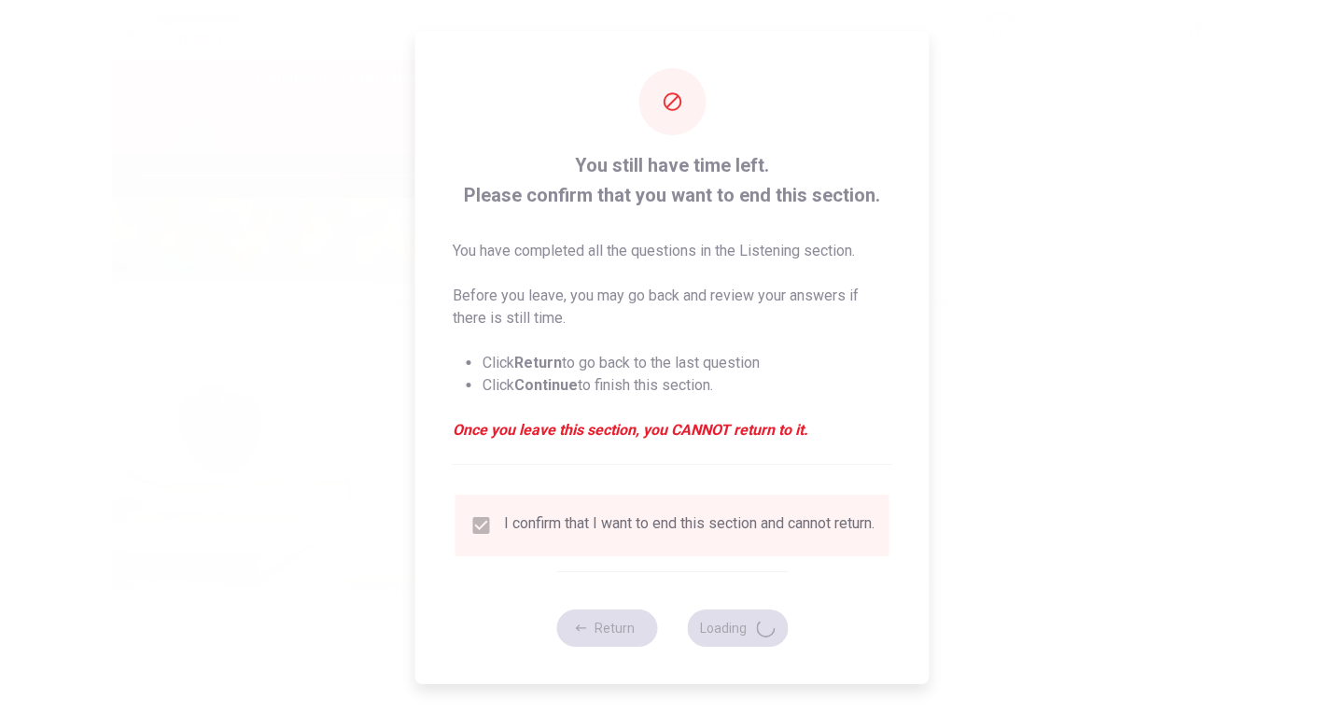
type input "57"
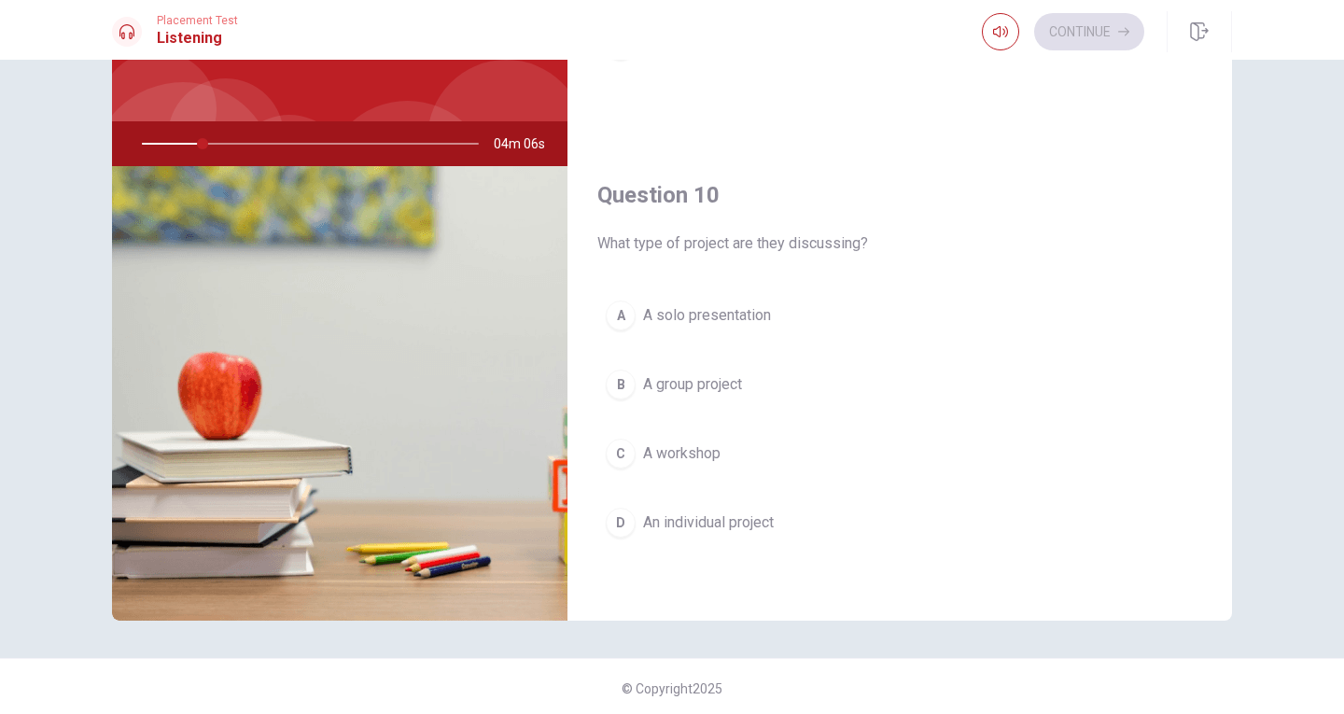
scroll to position [129, 0]
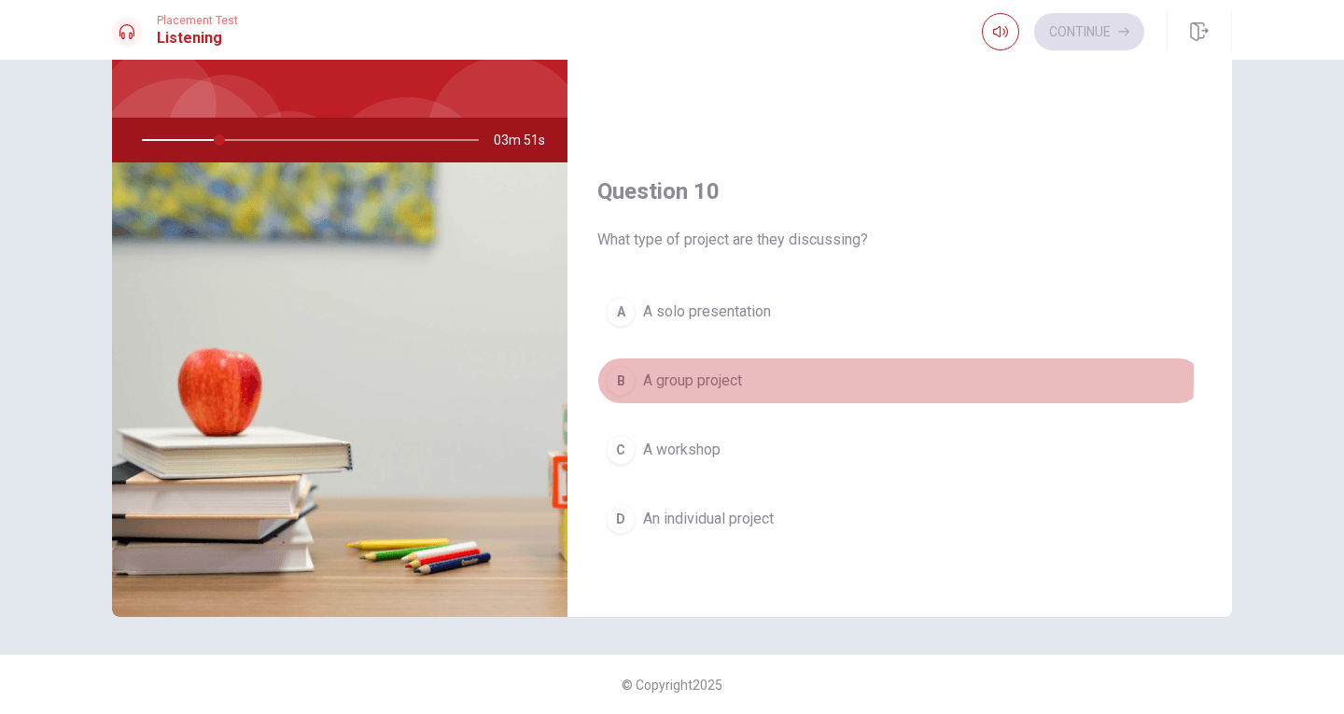
click at [743, 378] on button "B A group project" at bounding box center [899, 380] width 605 height 47
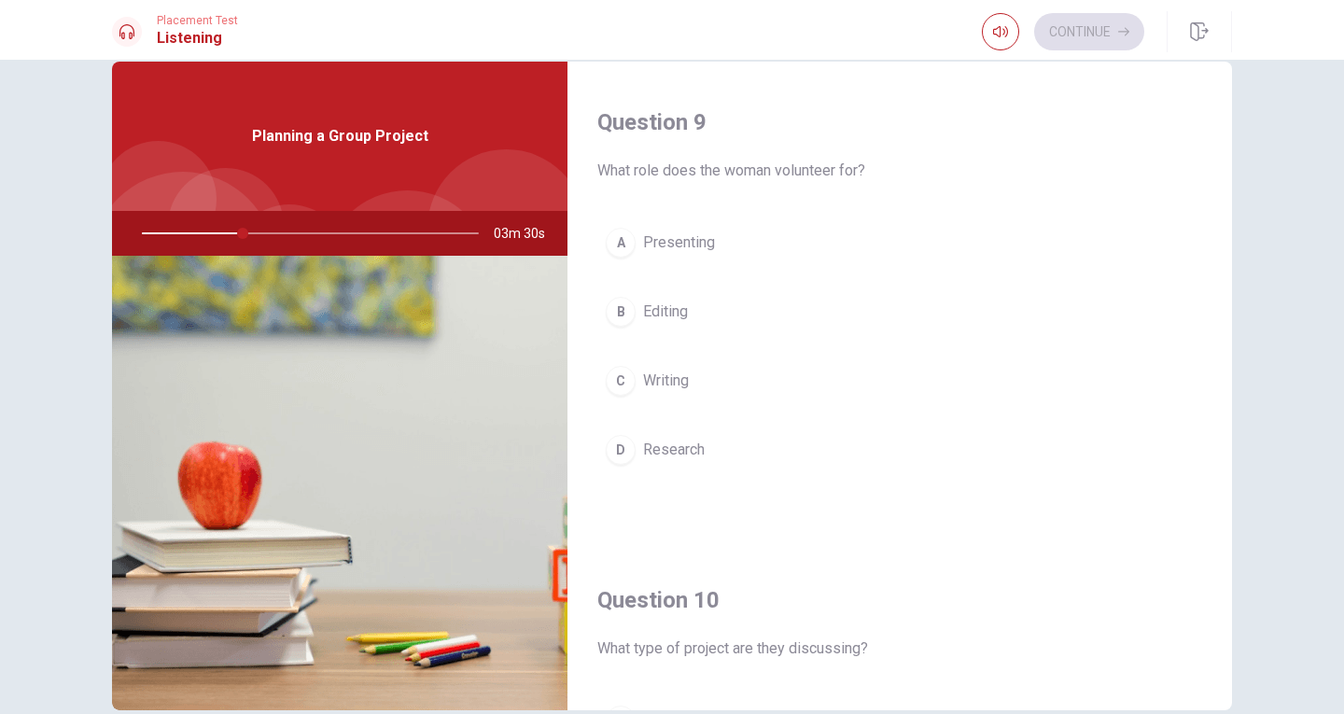
scroll to position [1367, 0]
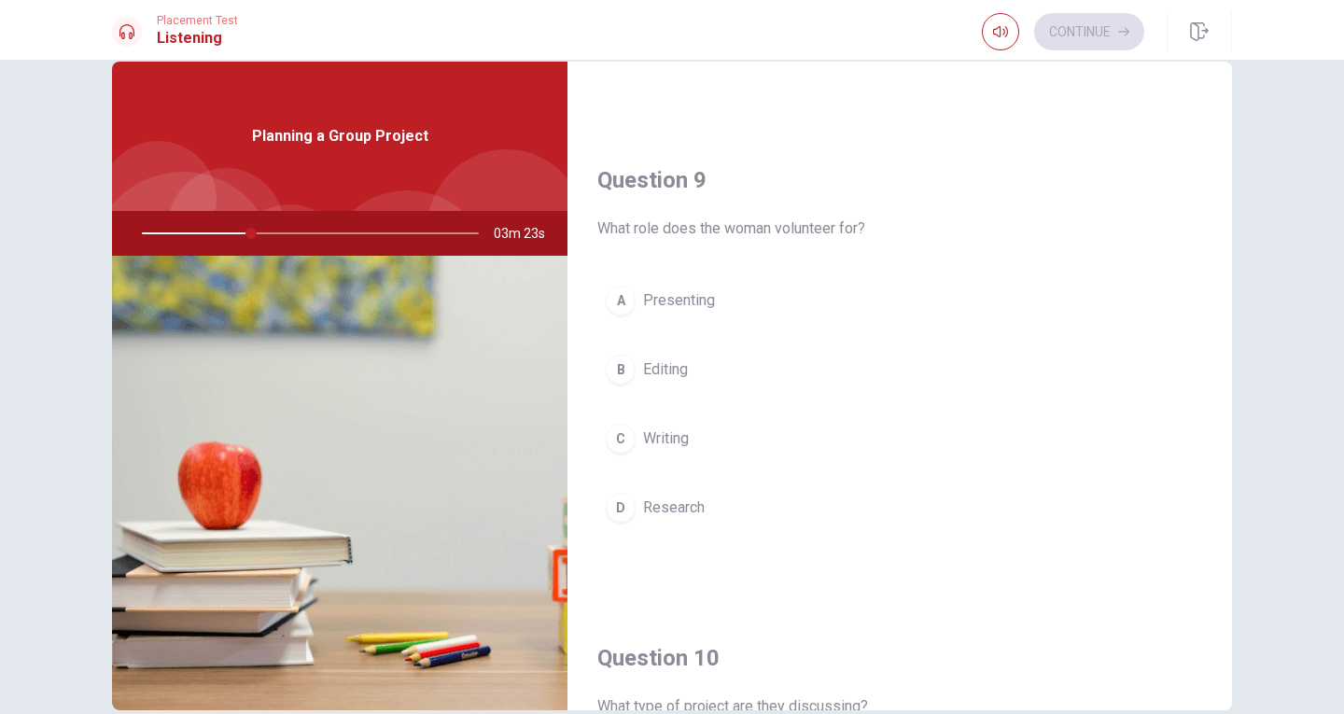
click at [690, 502] on span "Research" at bounding box center [674, 507] width 62 height 22
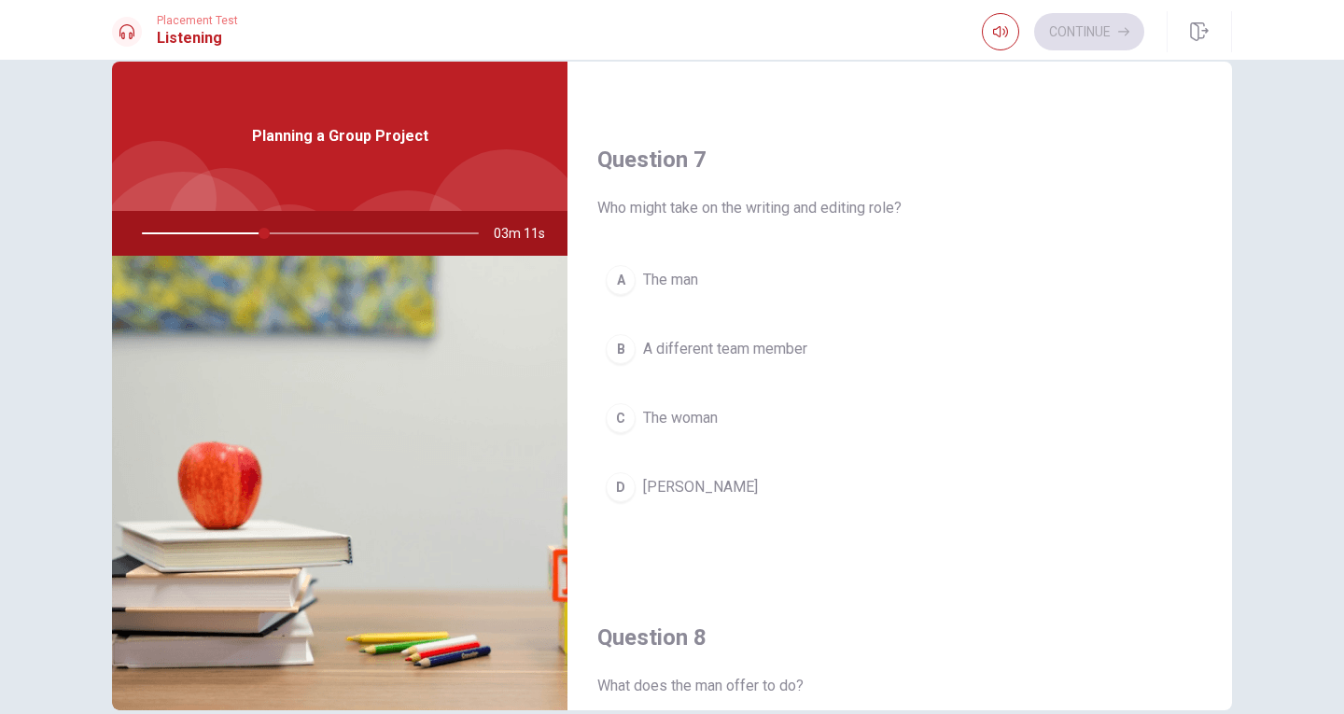
scroll to position [434, 0]
click at [662, 483] on span "[PERSON_NAME]" at bounding box center [700, 485] width 115 height 22
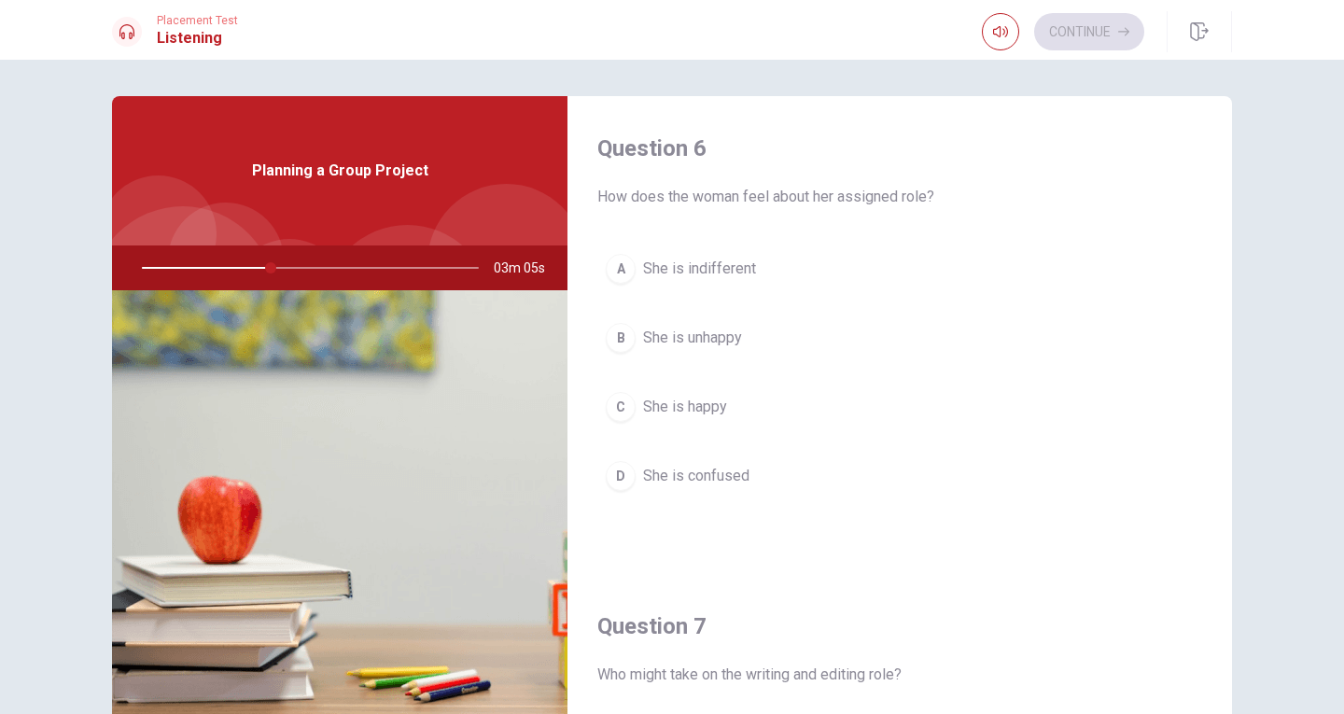
scroll to position [0, 0]
click at [693, 406] on span "She is happy" at bounding box center [685, 408] width 84 height 22
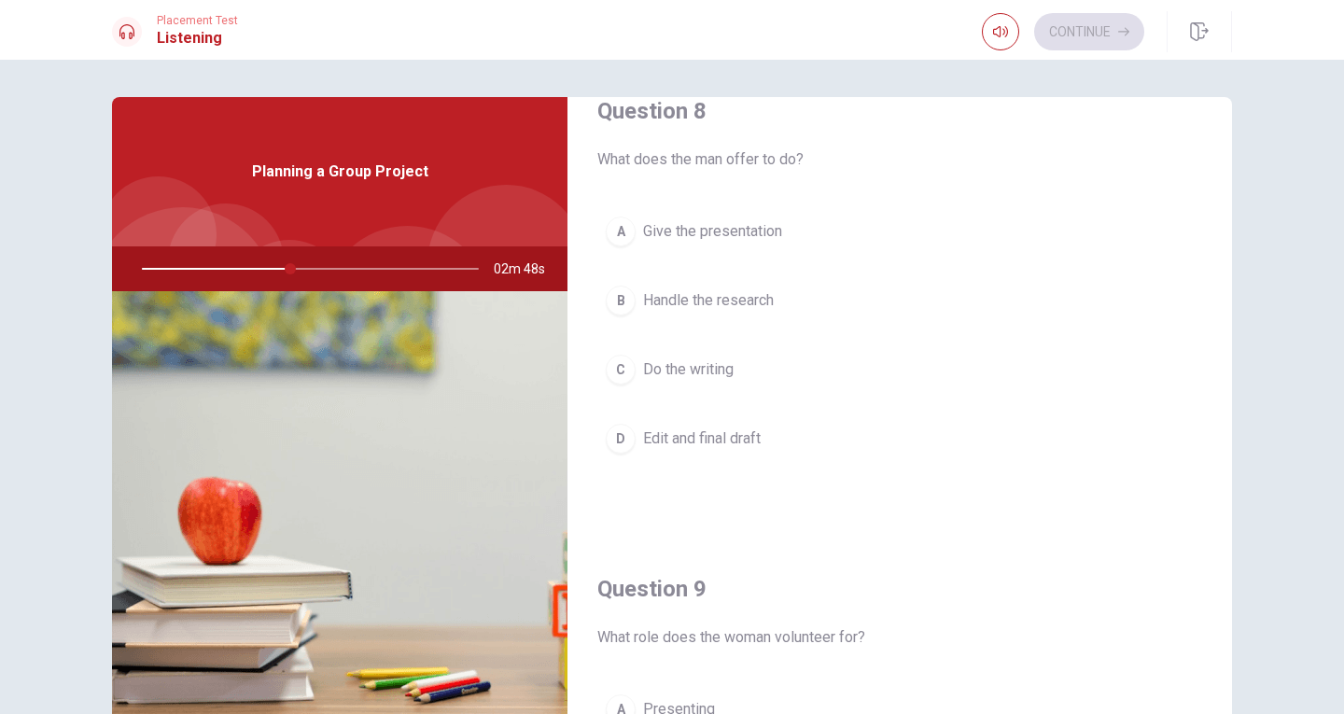
scroll to position [900, 0]
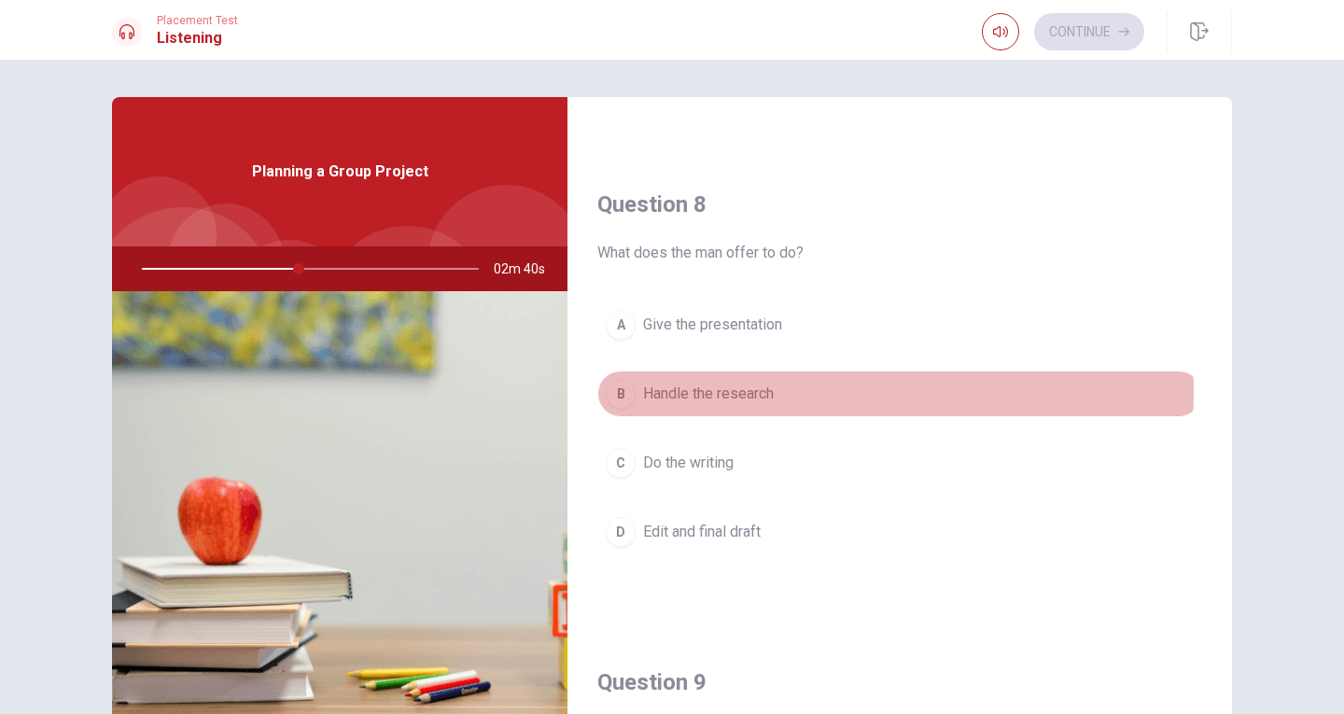
click at [757, 393] on span "Handle the research" at bounding box center [708, 394] width 131 height 22
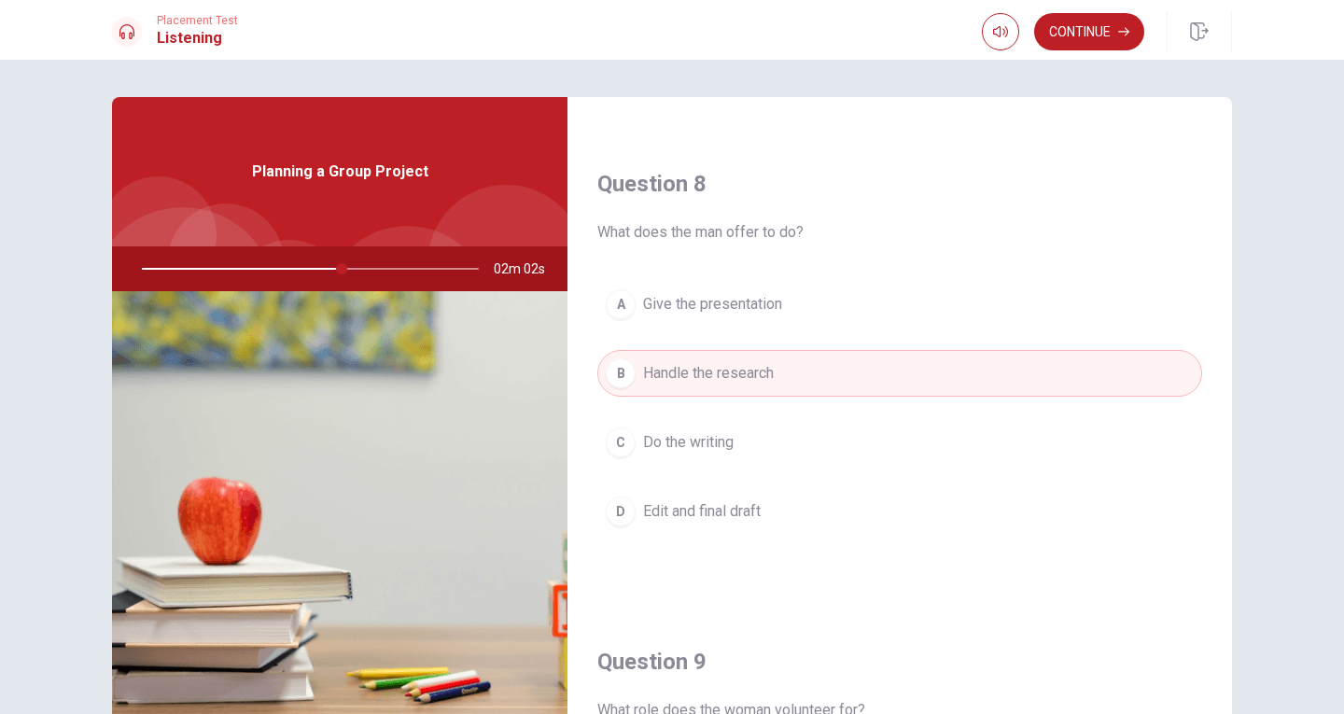
scroll to position [840, 0]
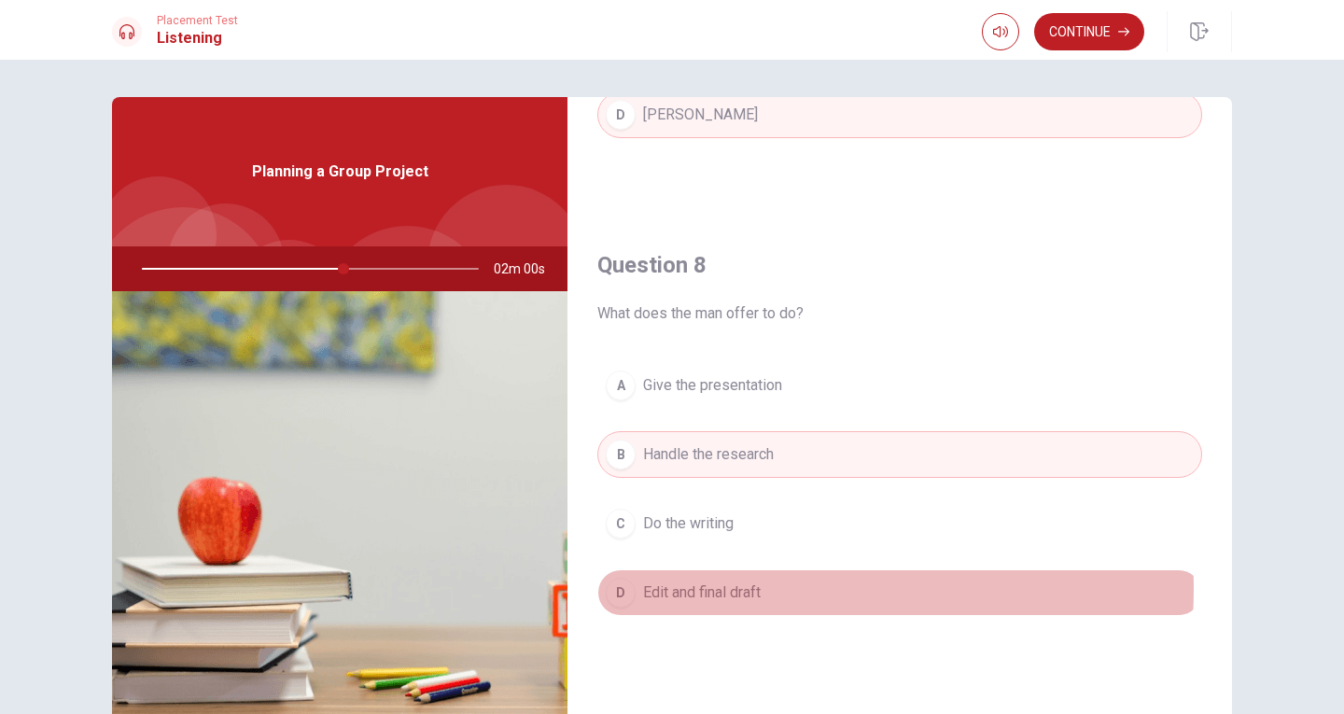
click at [756, 589] on span "Edit and final draft" at bounding box center [702, 592] width 118 height 22
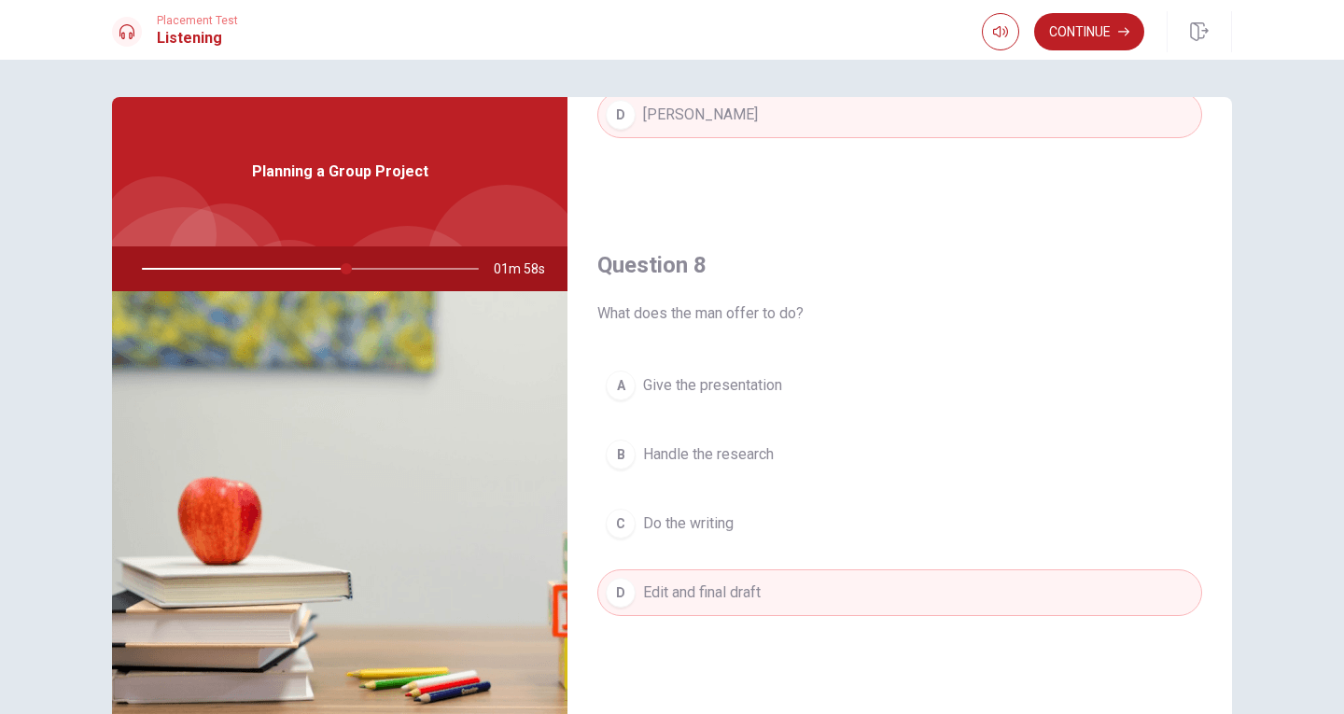
click at [751, 381] on span "Give the presentation" at bounding box center [712, 385] width 139 height 22
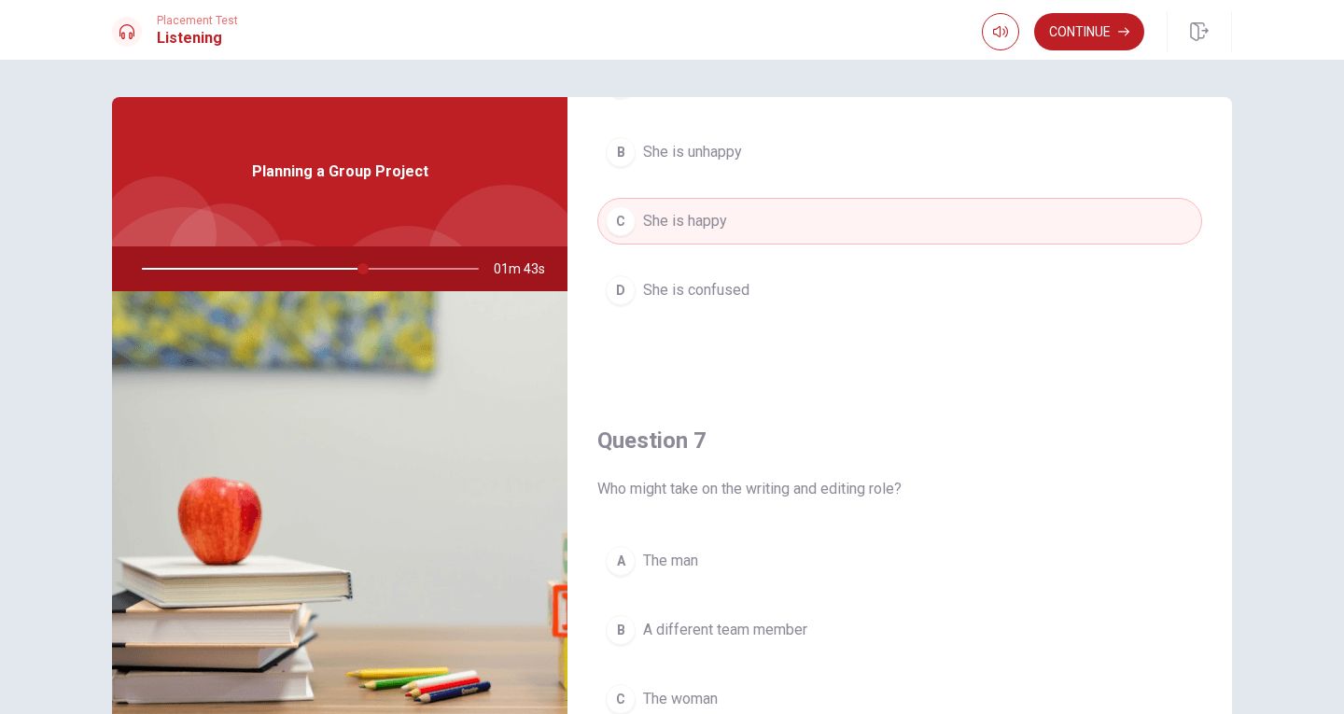
scroll to position [0, 0]
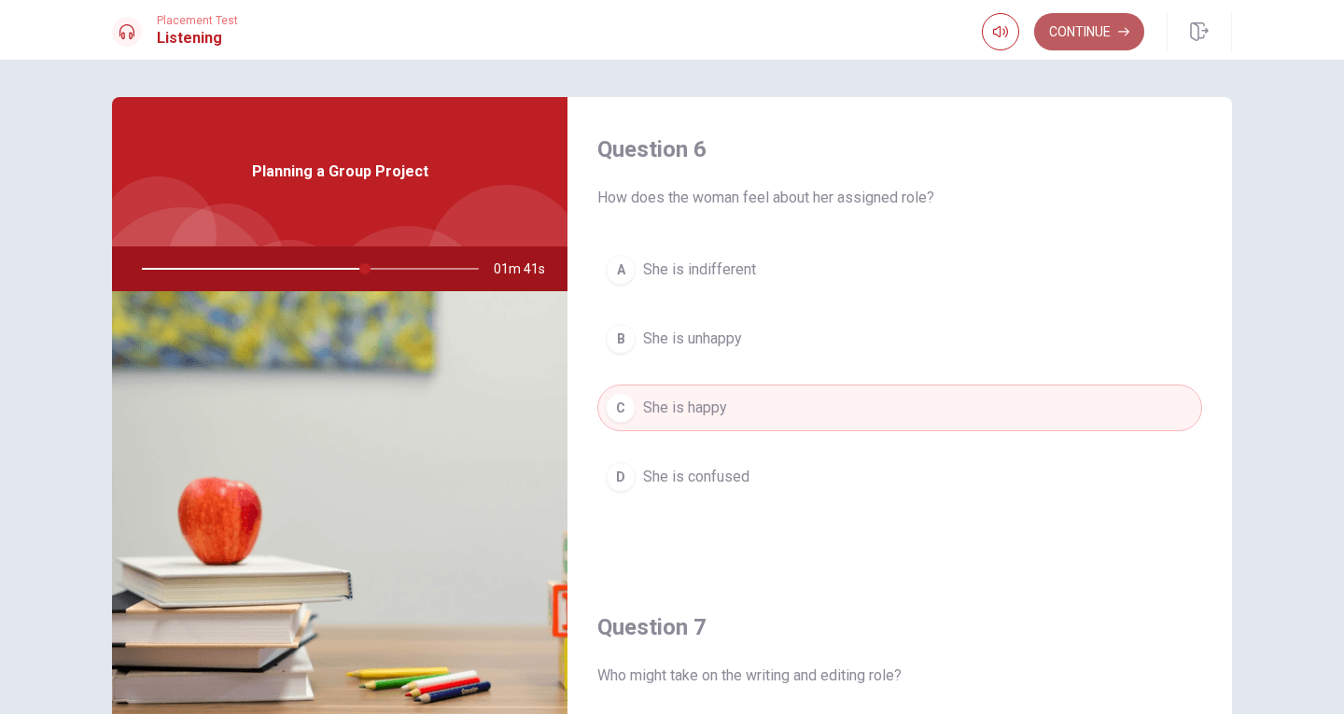
click at [1072, 33] on button "Continue" at bounding box center [1089, 31] width 110 height 37
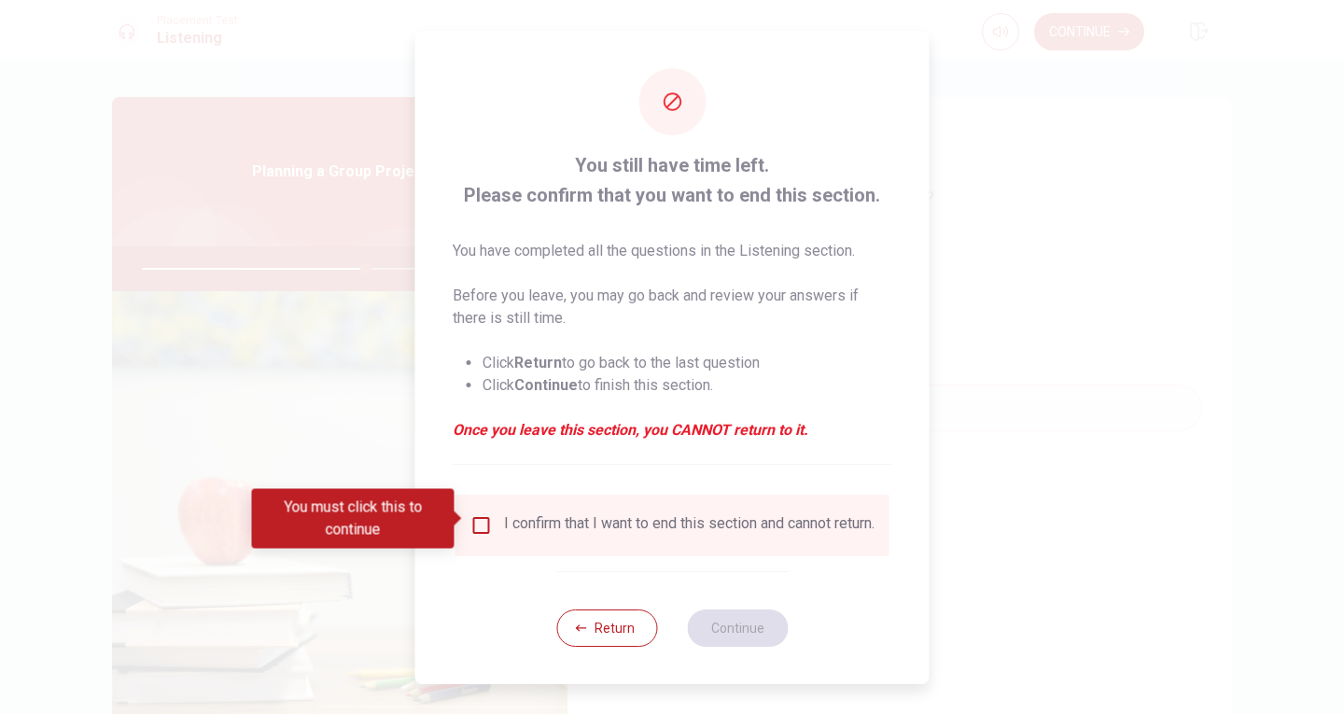
click at [484, 521] on input "You must click this to continue" at bounding box center [481, 525] width 22 height 22
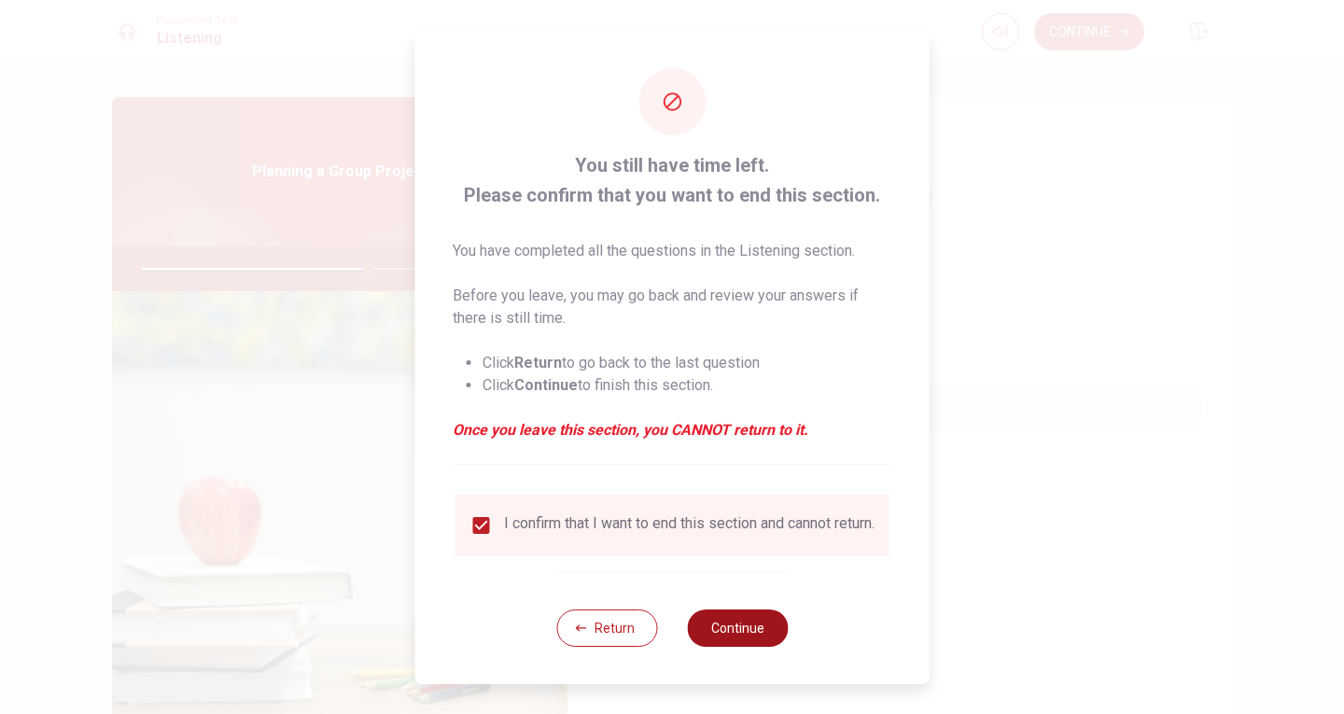
click at [728, 626] on button "Continue" at bounding box center [737, 627] width 101 height 37
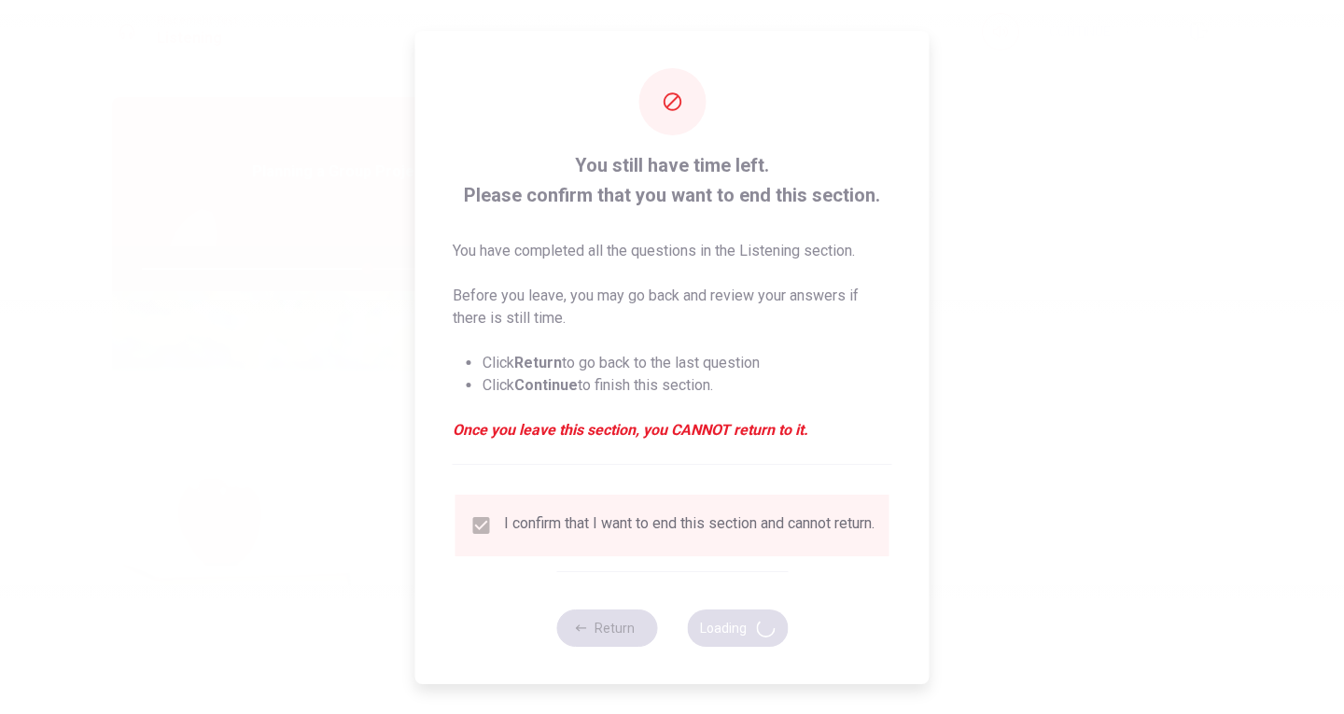
type input "67"
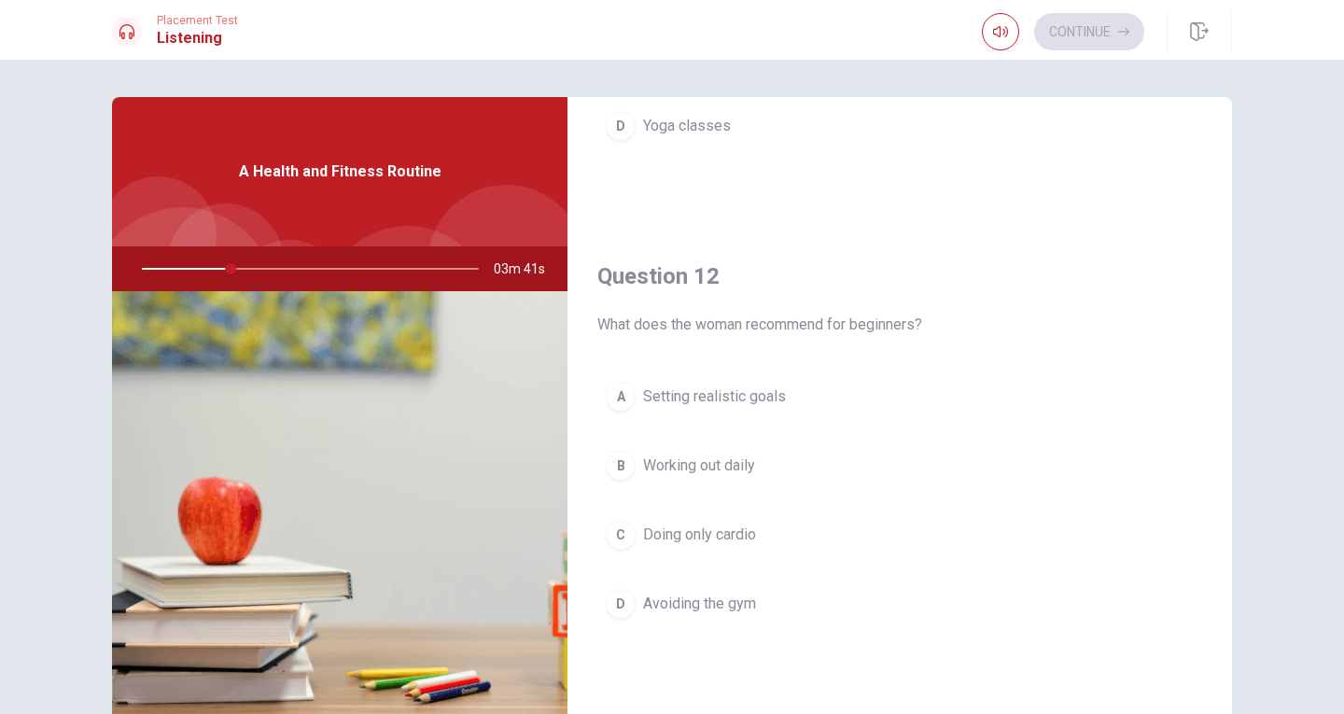
scroll to position [373, 0]
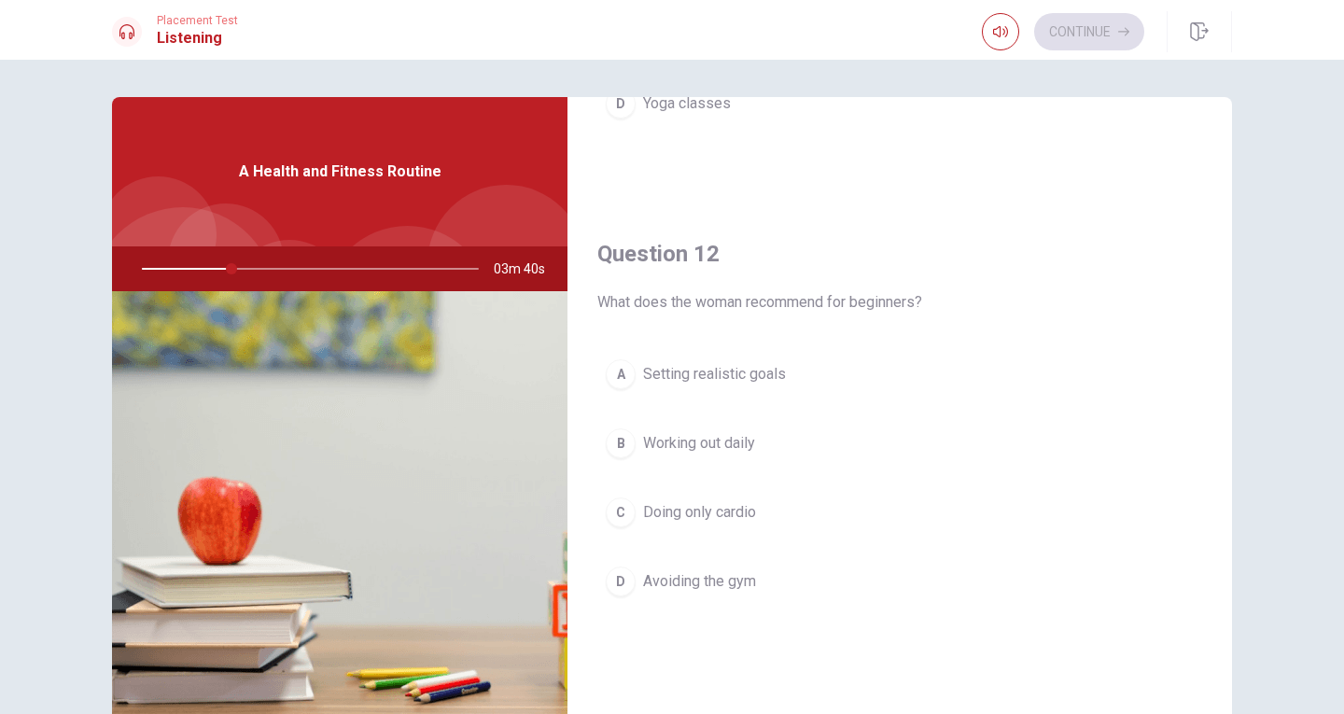
click at [728, 504] on span "Doing only cardio" at bounding box center [699, 512] width 113 height 22
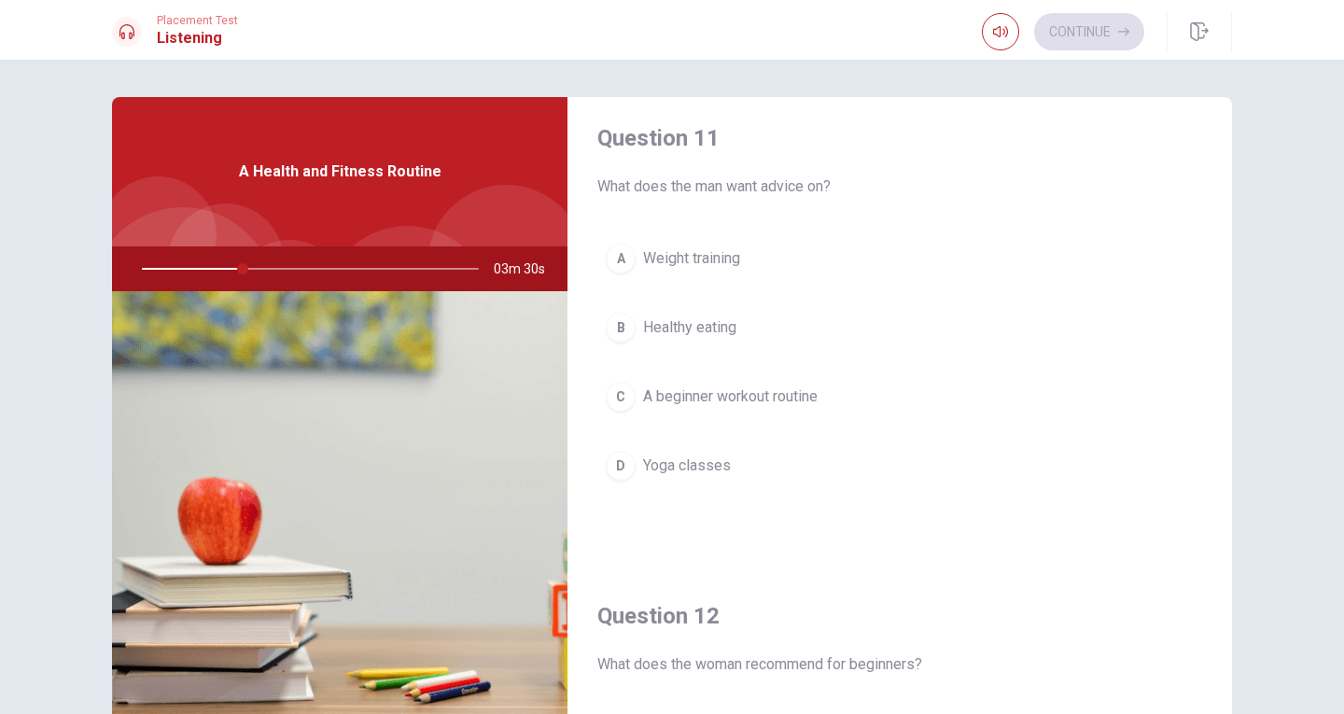
scroll to position [0, 0]
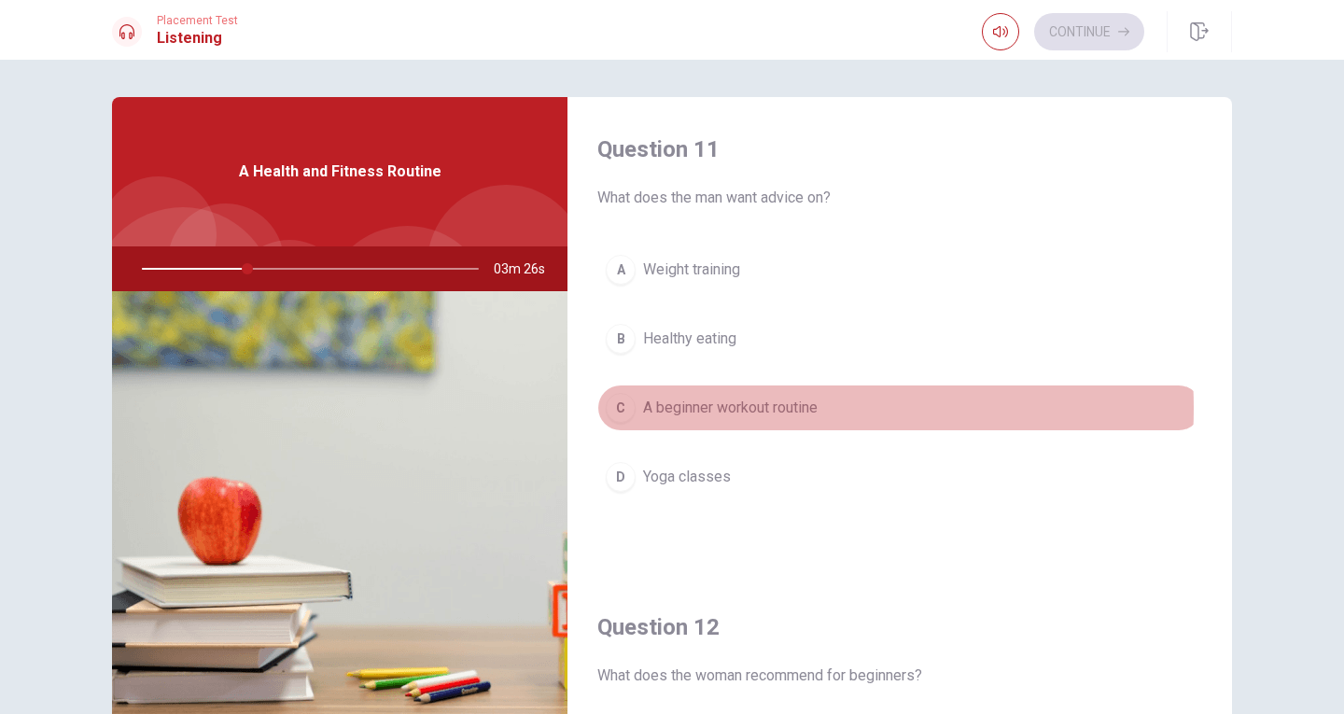
click at [744, 408] on span "A beginner workout routine" at bounding box center [730, 408] width 174 height 22
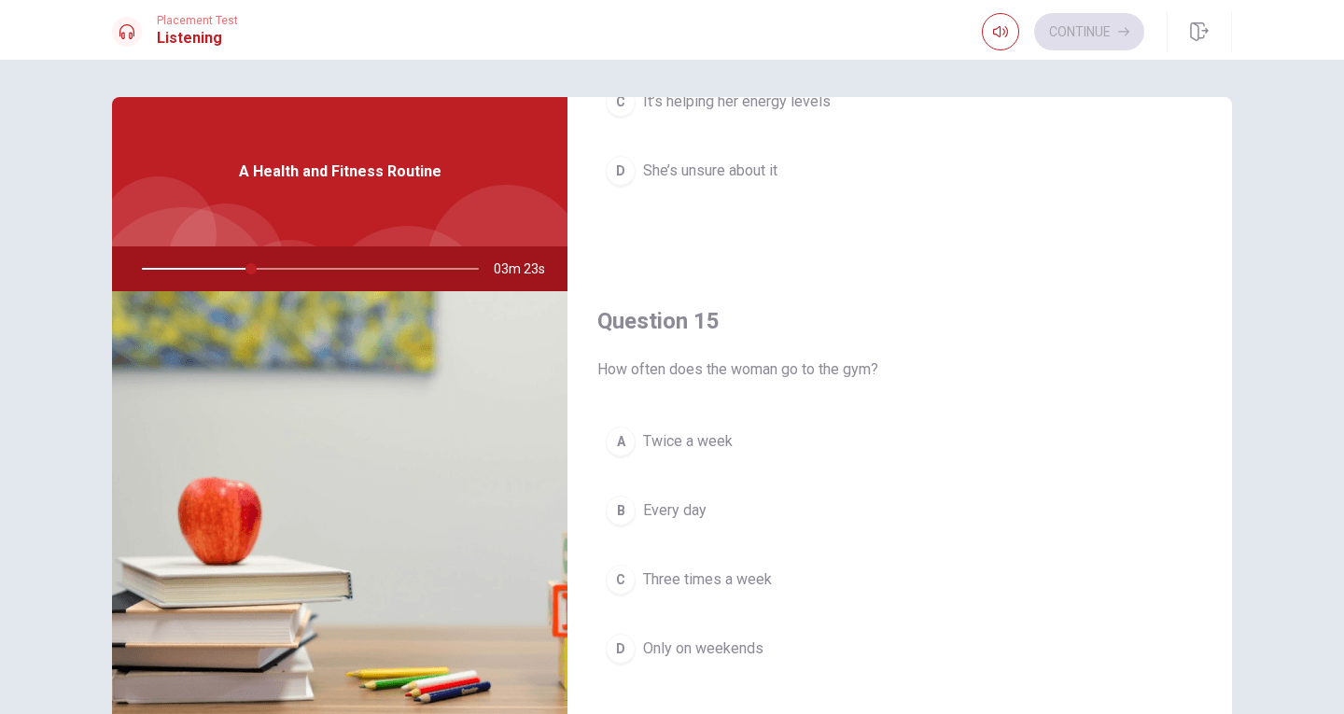
scroll to position [1740, 0]
click at [722, 579] on span "Three times a week" at bounding box center [707, 578] width 129 height 22
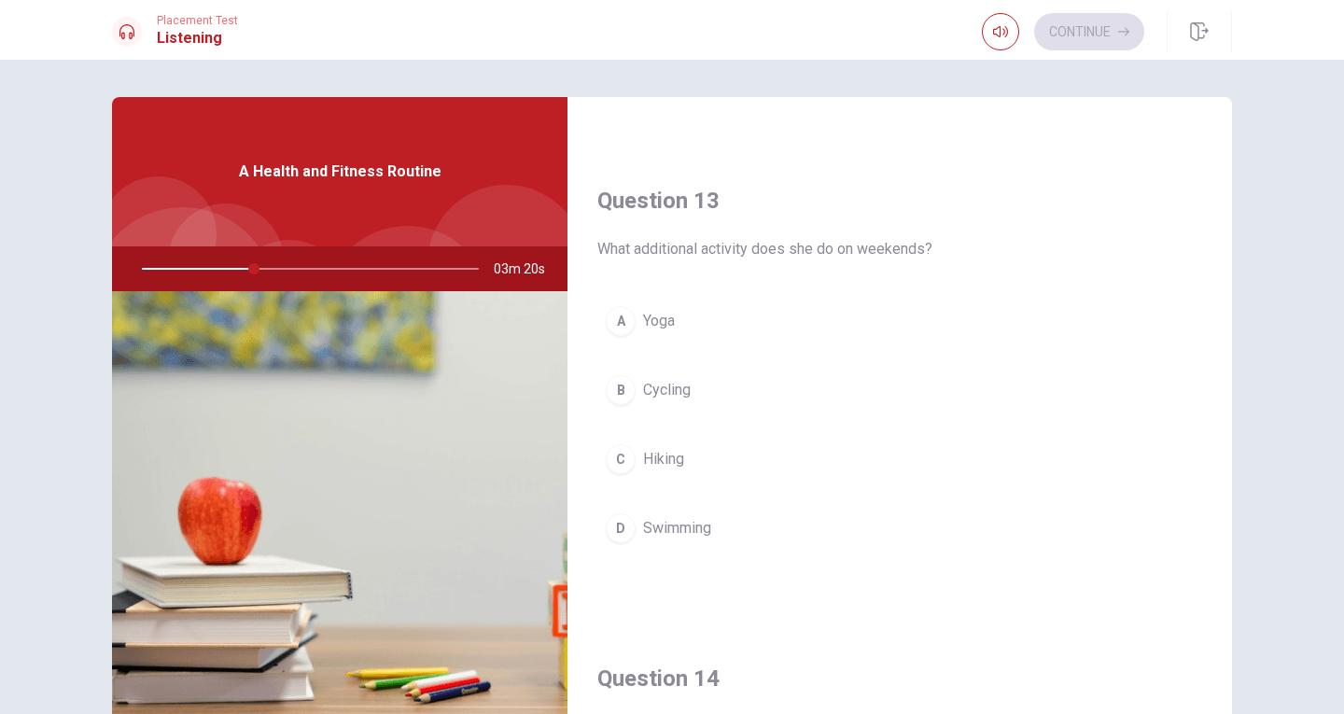
scroll to position [900, 0]
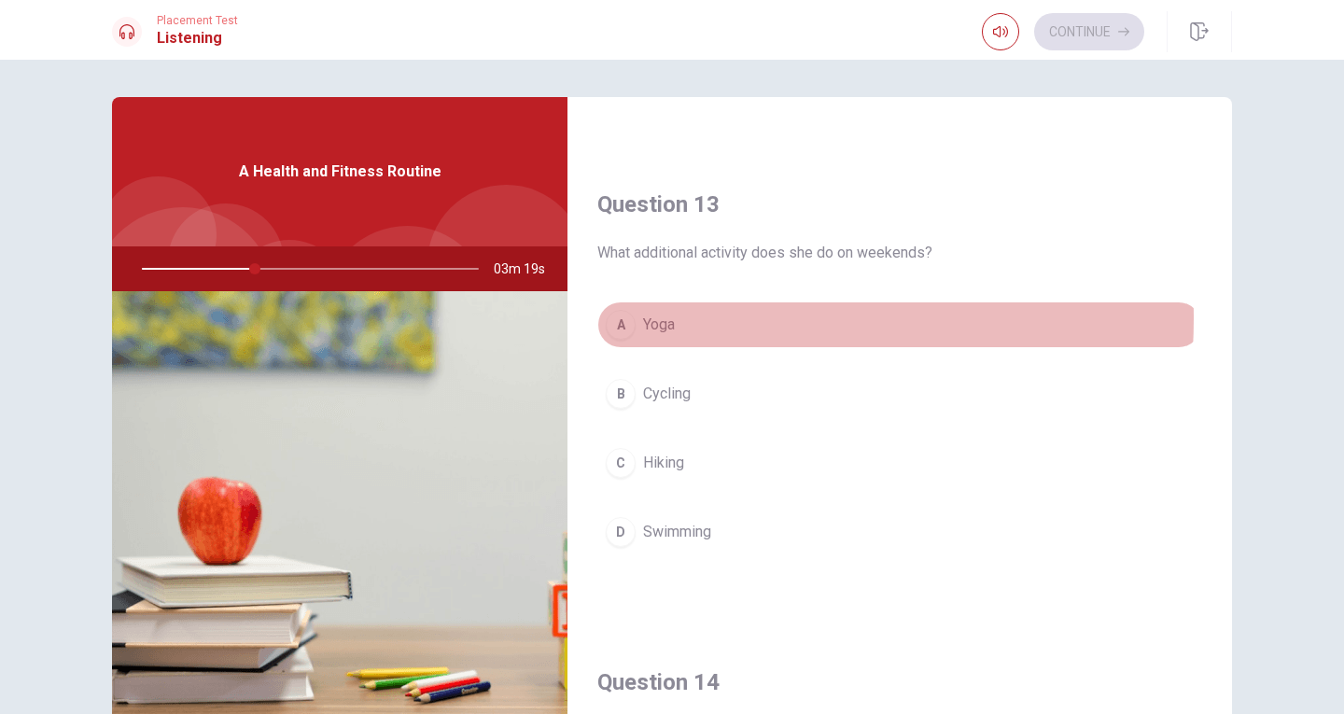
click at [656, 318] on span "Yoga" at bounding box center [659, 325] width 32 height 22
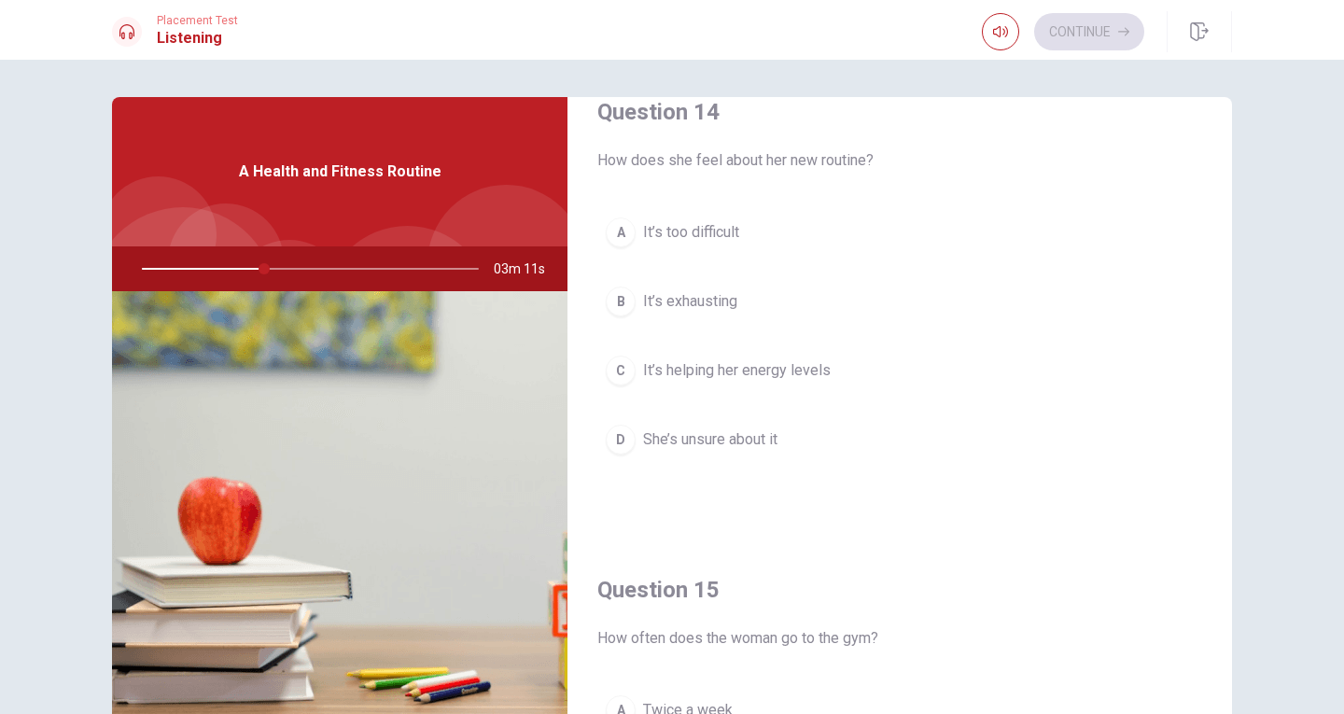
scroll to position [1493, 0]
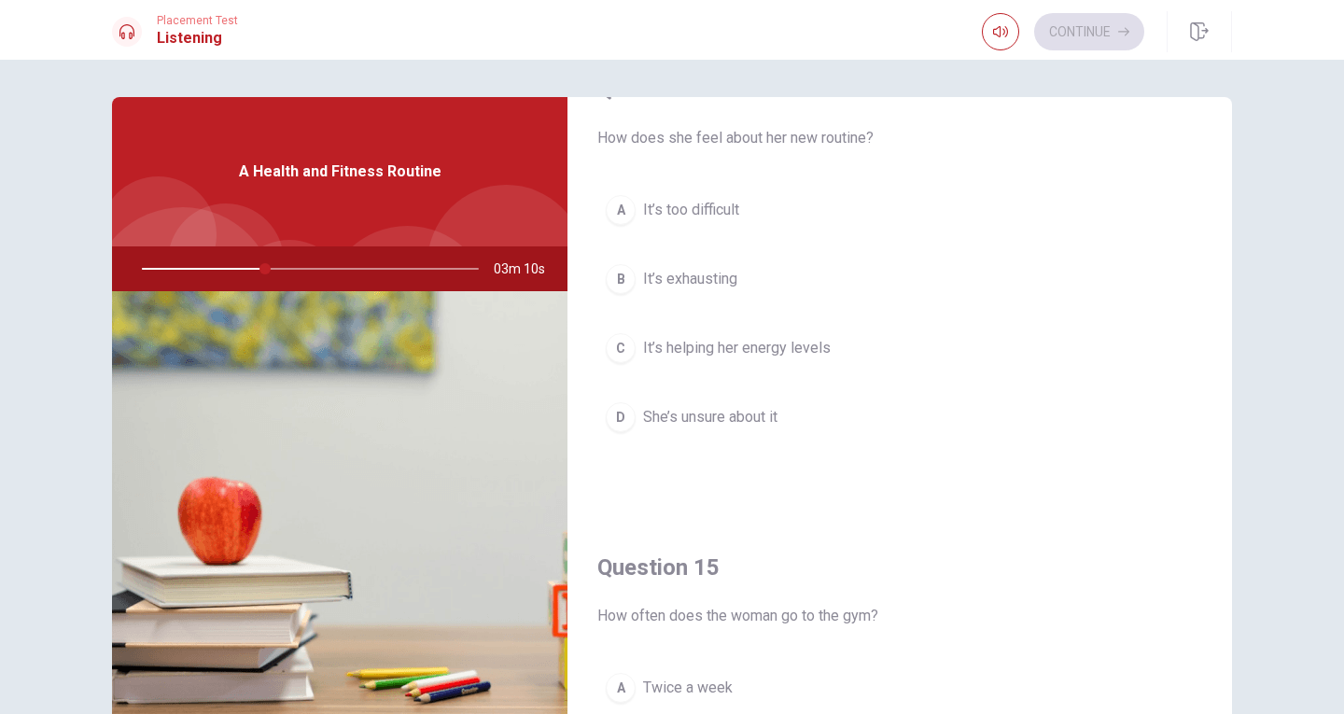
click at [800, 350] on span "It’s helping her energy levels" at bounding box center [737, 348] width 188 height 22
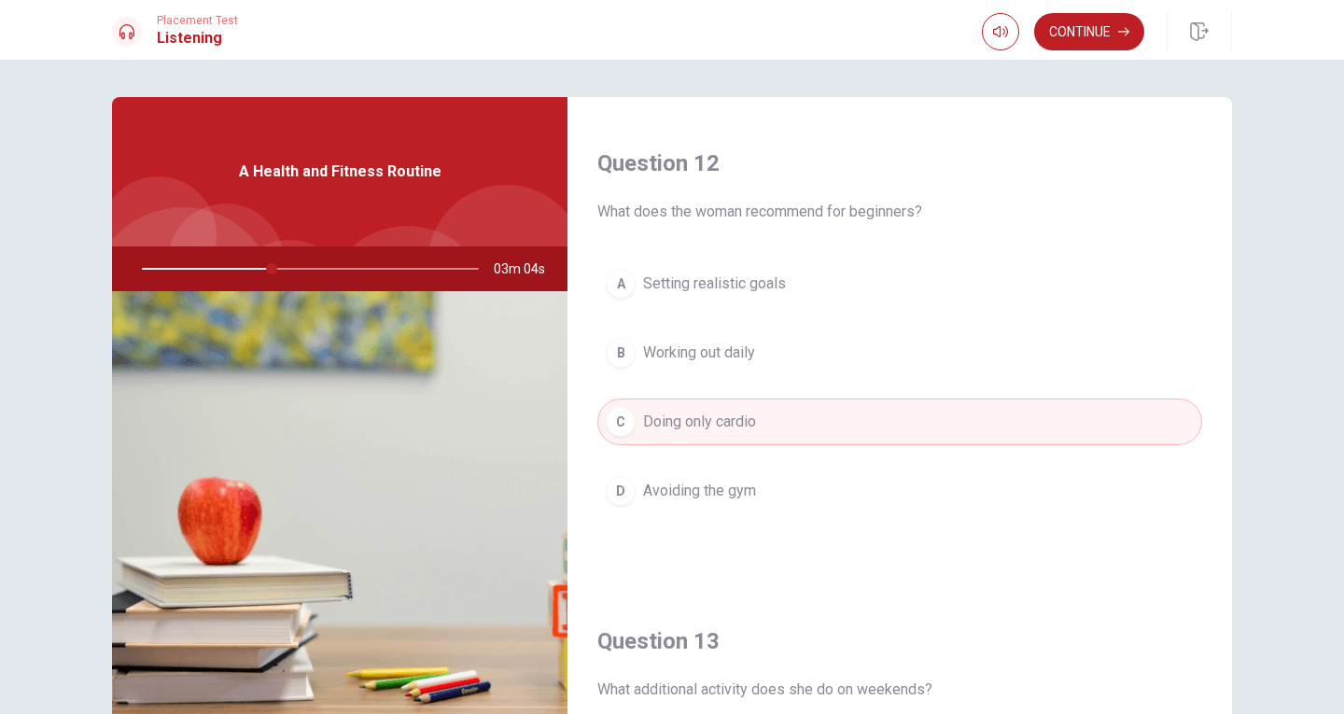
scroll to position [467, 0]
click at [707, 274] on span "Setting realistic goals" at bounding box center [714, 281] width 143 height 22
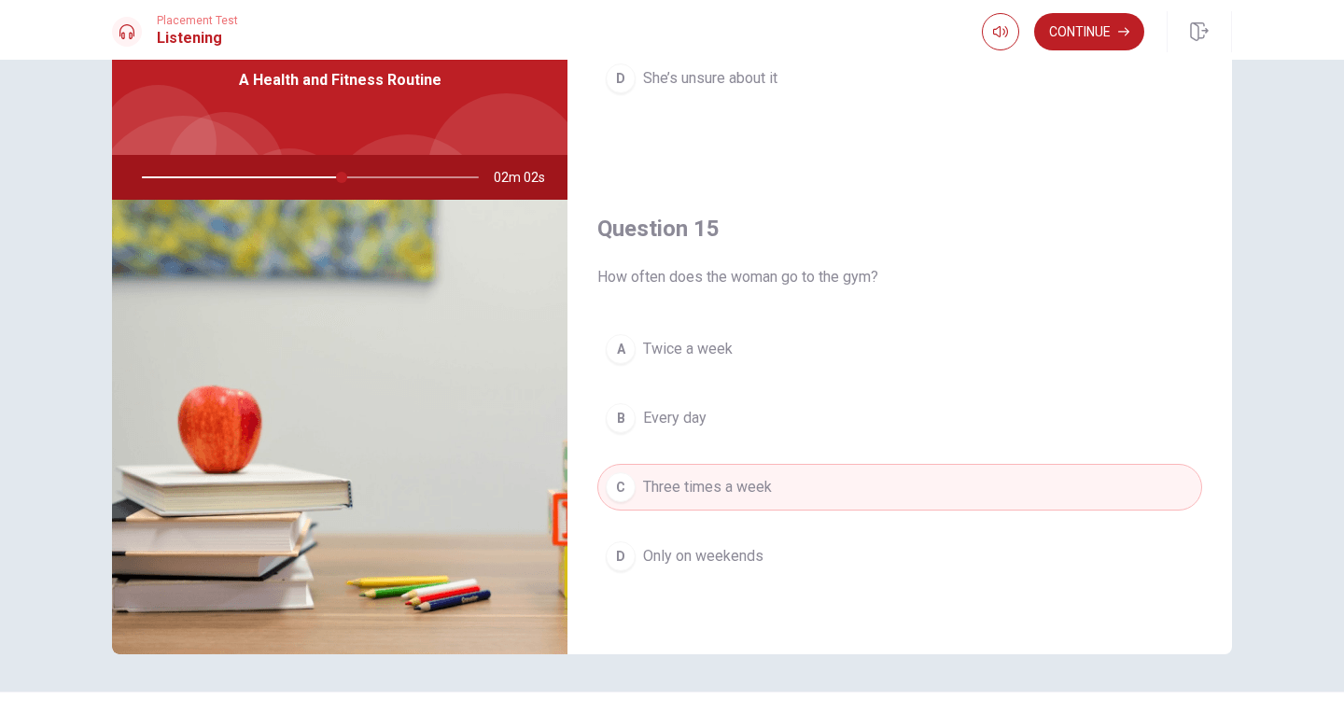
scroll to position [93, 0]
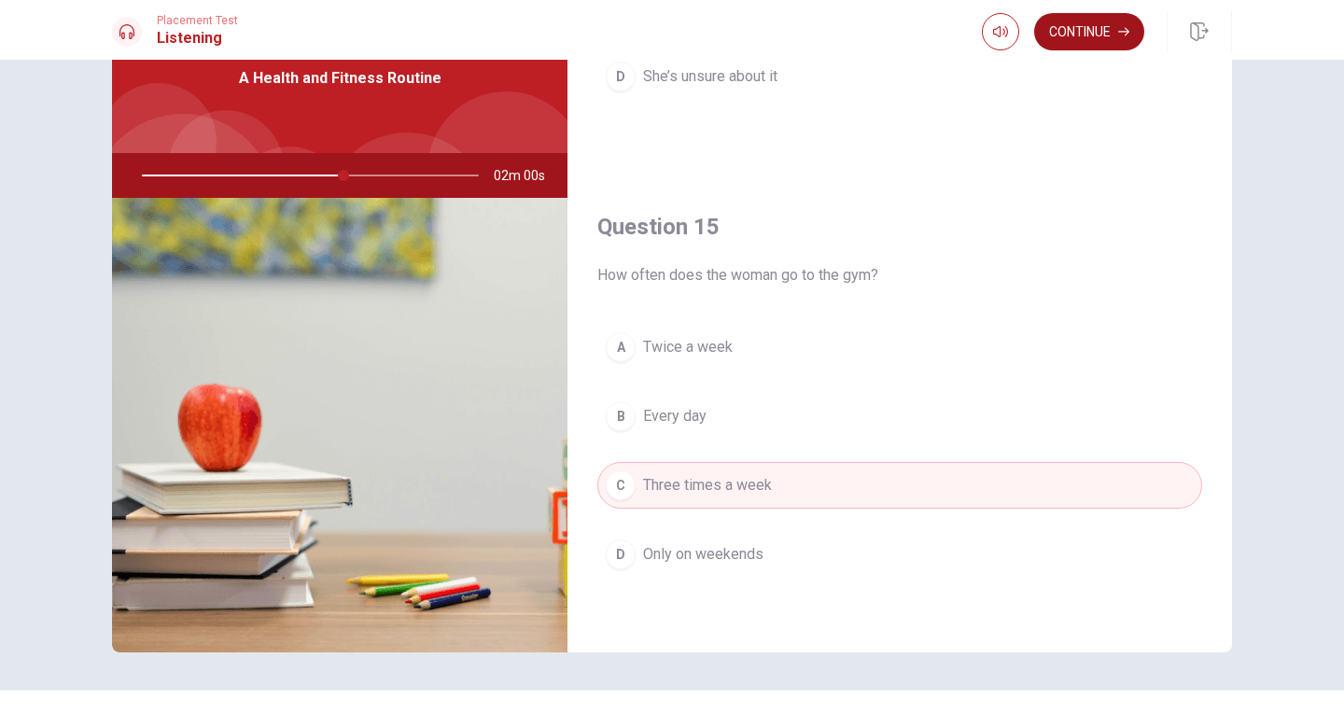
click at [1093, 31] on button "Continue" at bounding box center [1089, 31] width 110 height 37
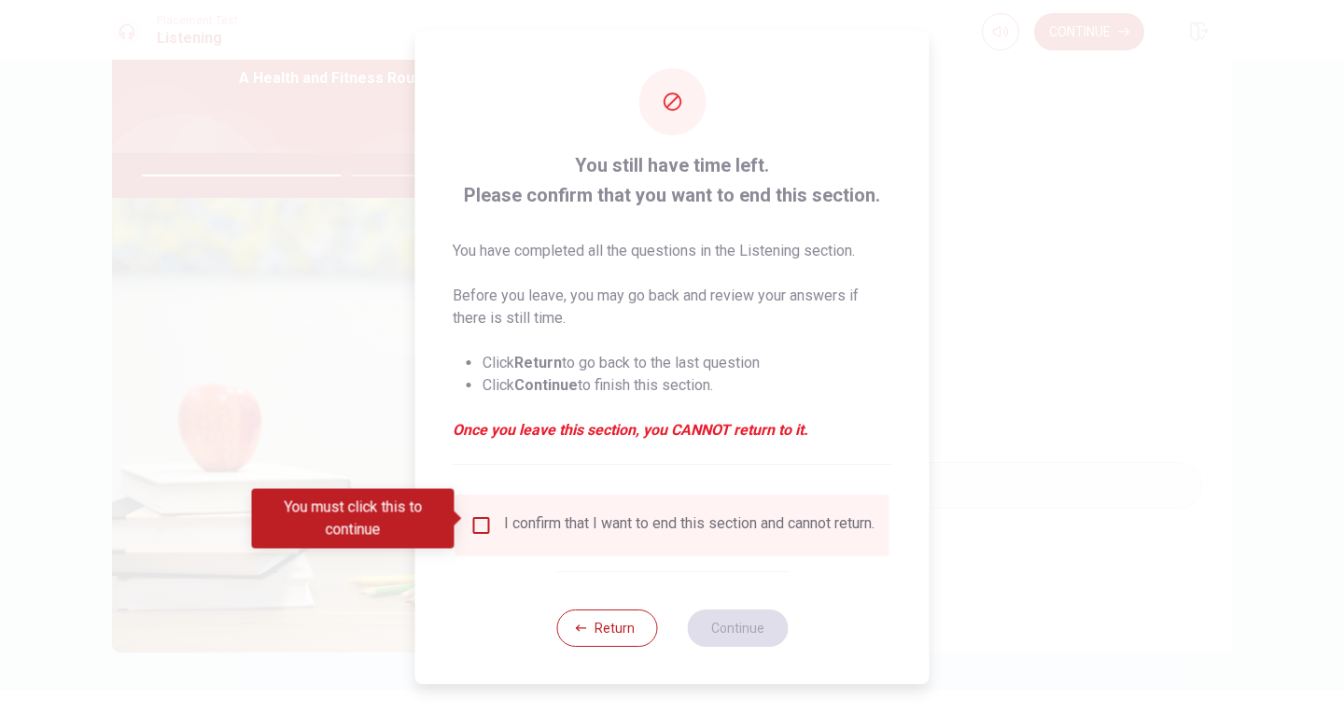
click at [477, 518] on input "You must click this to continue" at bounding box center [481, 525] width 22 height 22
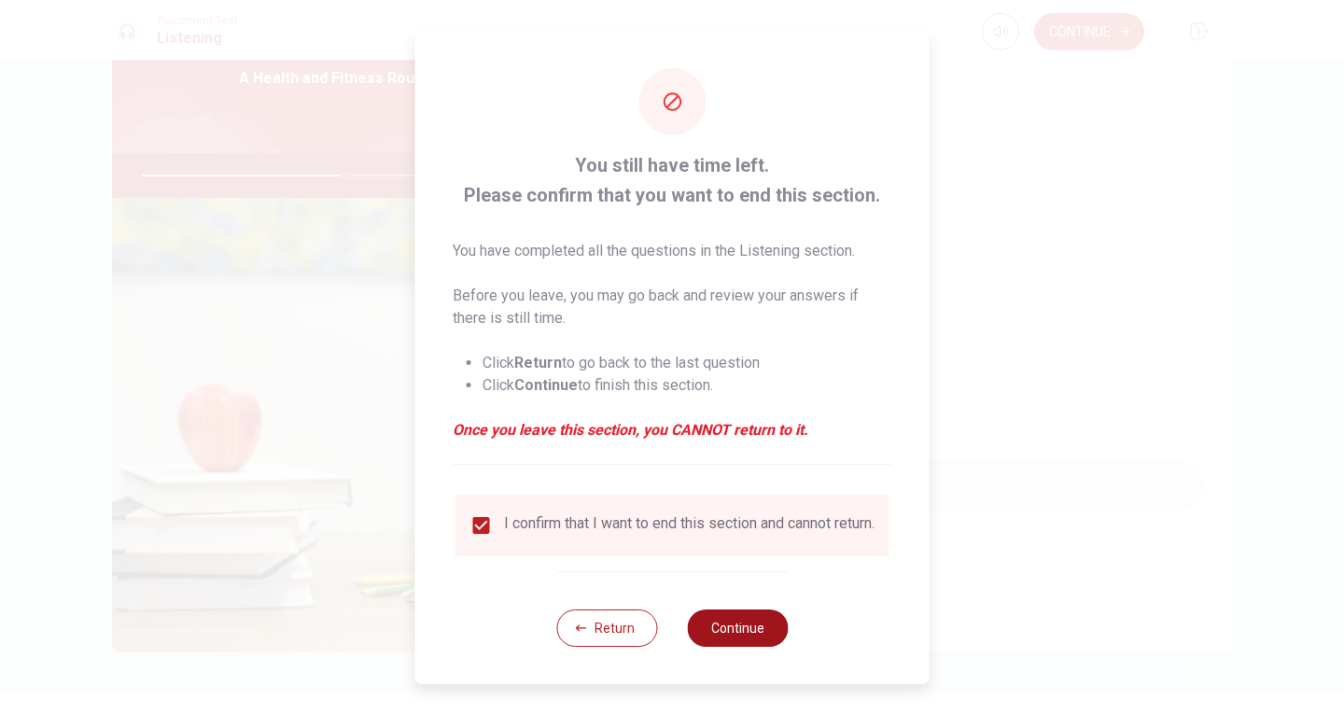
click at [780, 639] on button "Continue" at bounding box center [737, 627] width 101 height 37
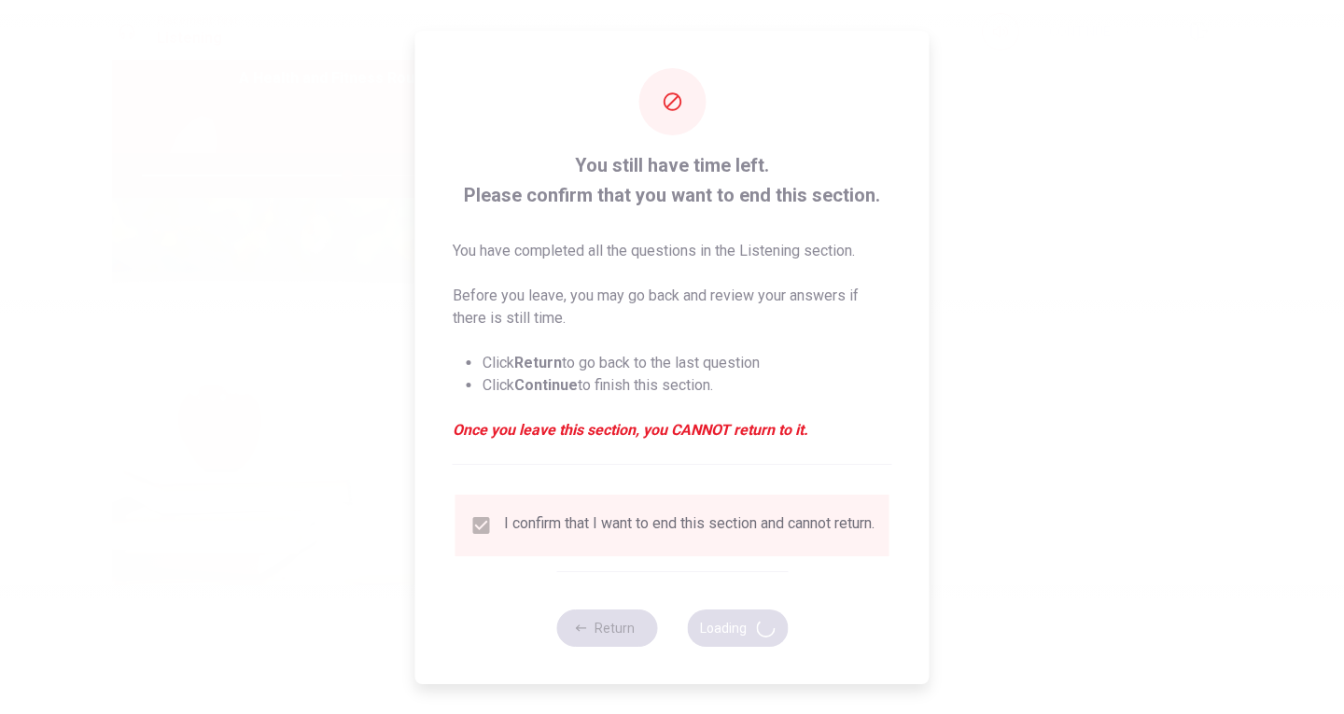
type input "61"
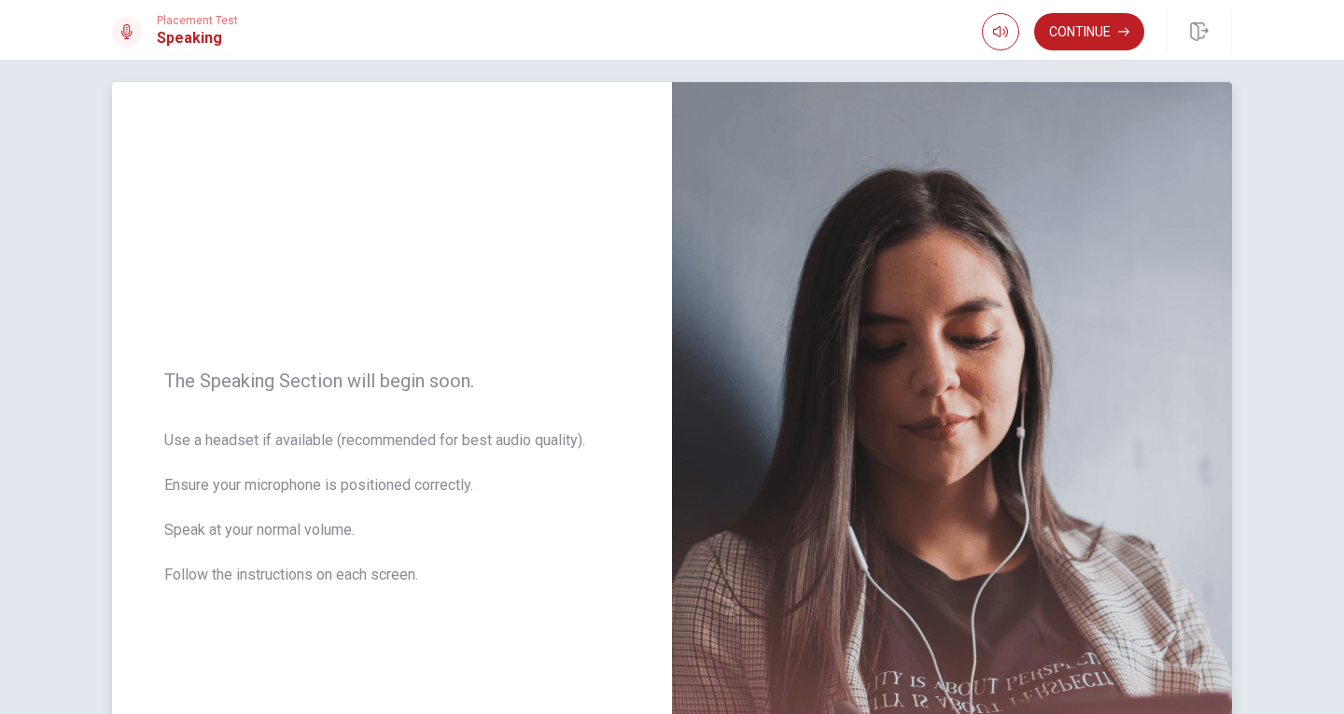
scroll to position [0, 0]
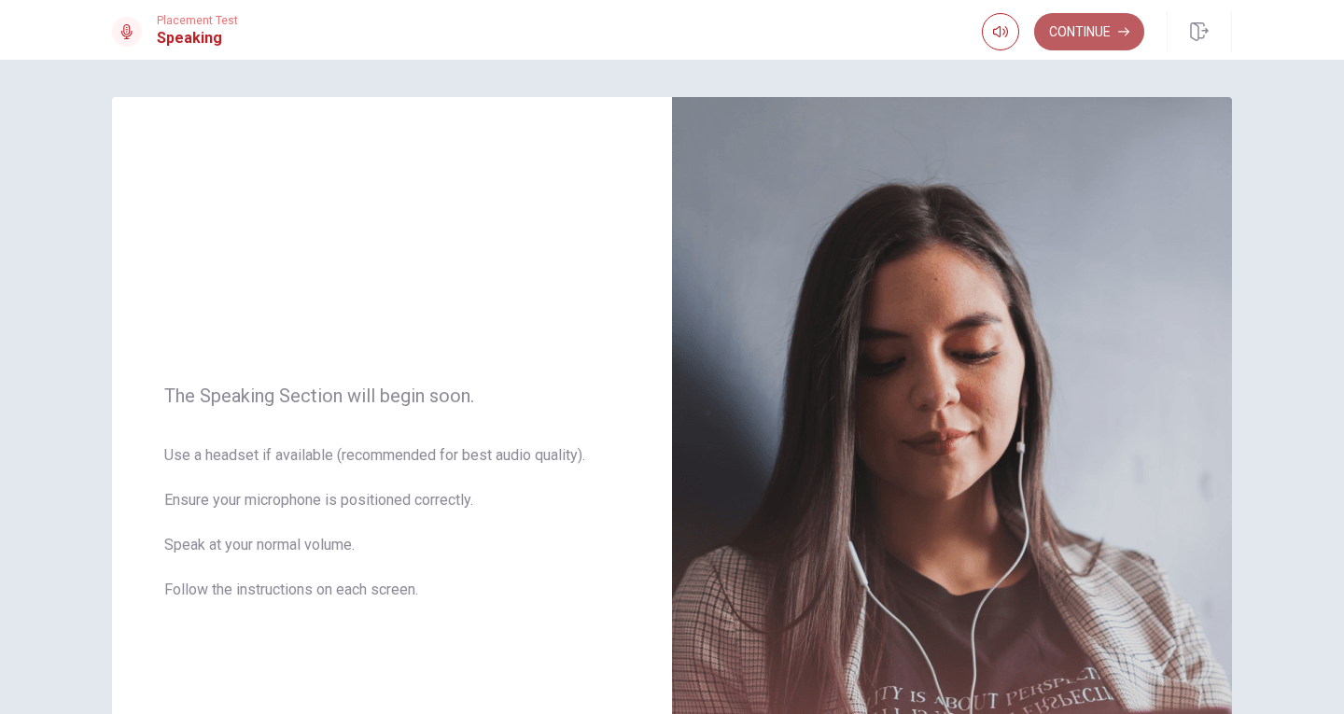
click at [1080, 34] on button "Continue" at bounding box center [1089, 31] width 110 height 37
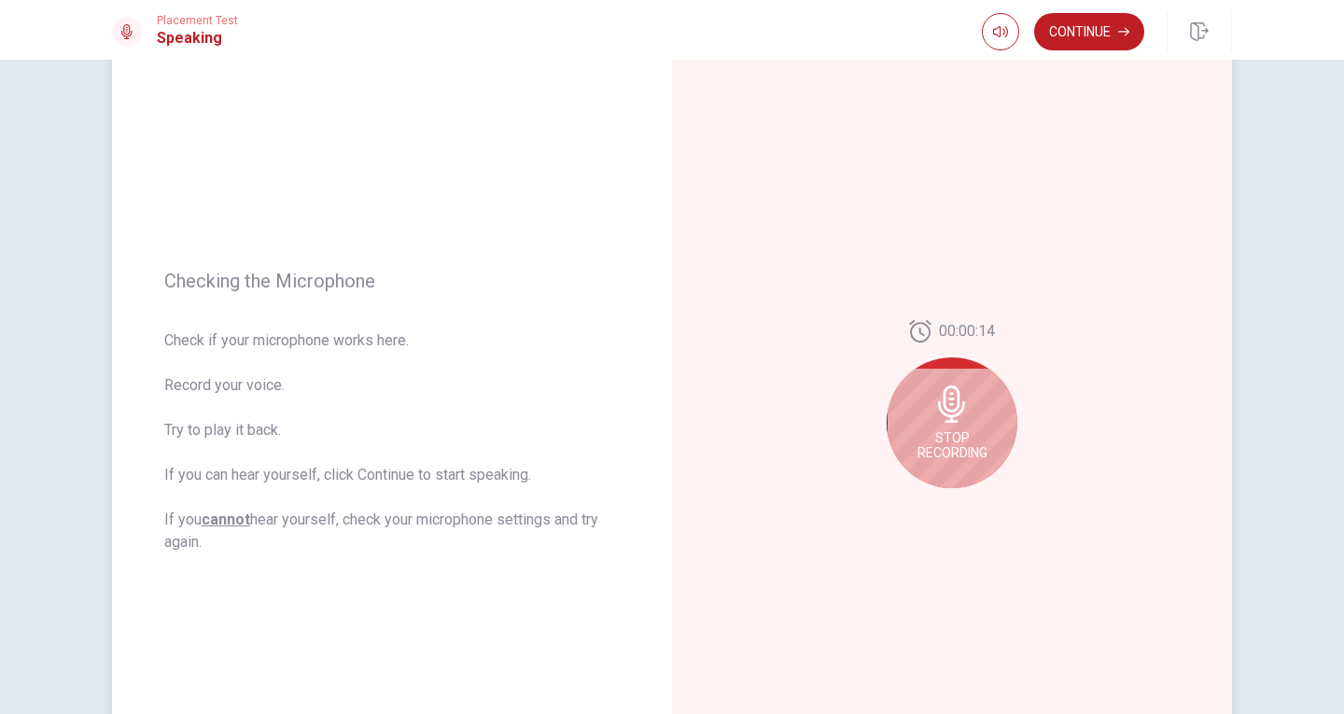
scroll to position [93, 0]
click at [942, 406] on icon at bounding box center [951, 402] width 27 height 37
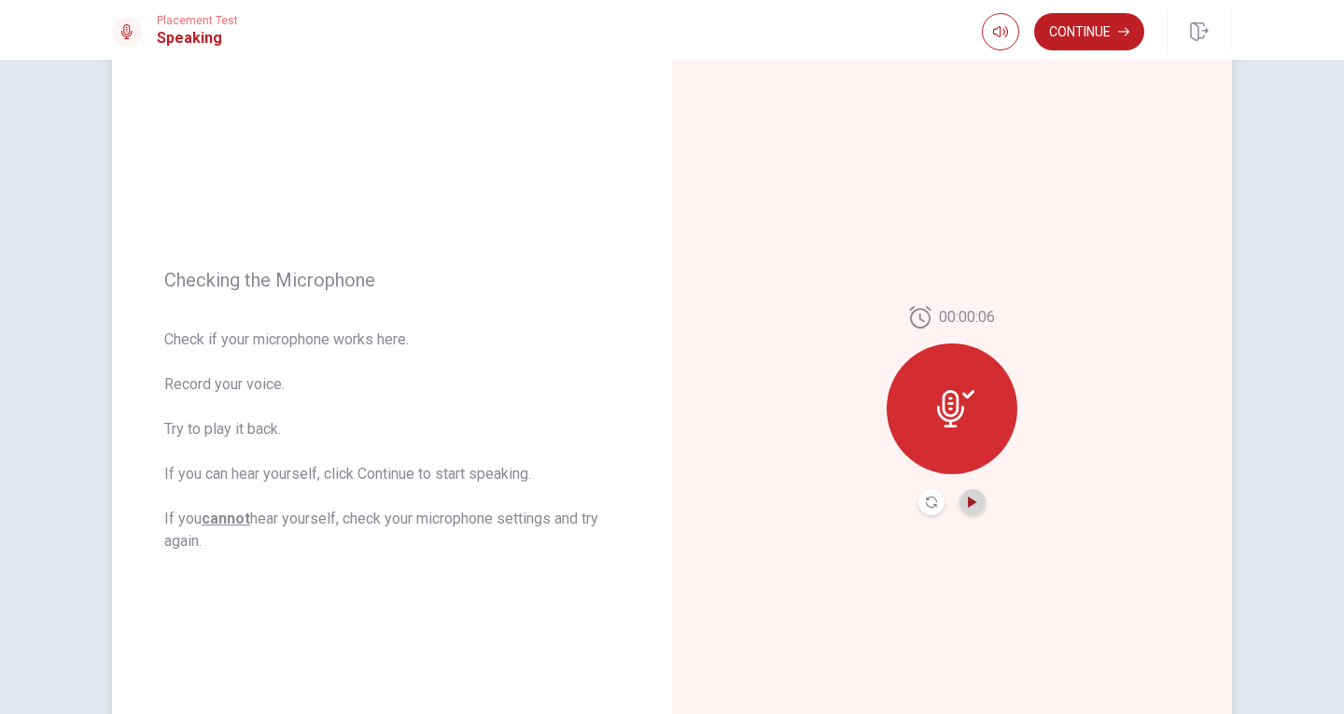
click at [968, 499] on icon "Play Audio" at bounding box center [972, 501] width 8 height 11
click at [967, 504] on icon "Pause Audio" at bounding box center [972, 501] width 11 height 11
drag, startPoint x: 936, startPoint y: 397, endPoint x: 935, endPoint y: 407, distance: 9.4
click at [937, 407] on icon at bounding box center [955, 408] width 37 height 37
click at [926, 504] on icon "Record Again" at bounding box center [931, 501] width 11 height 11
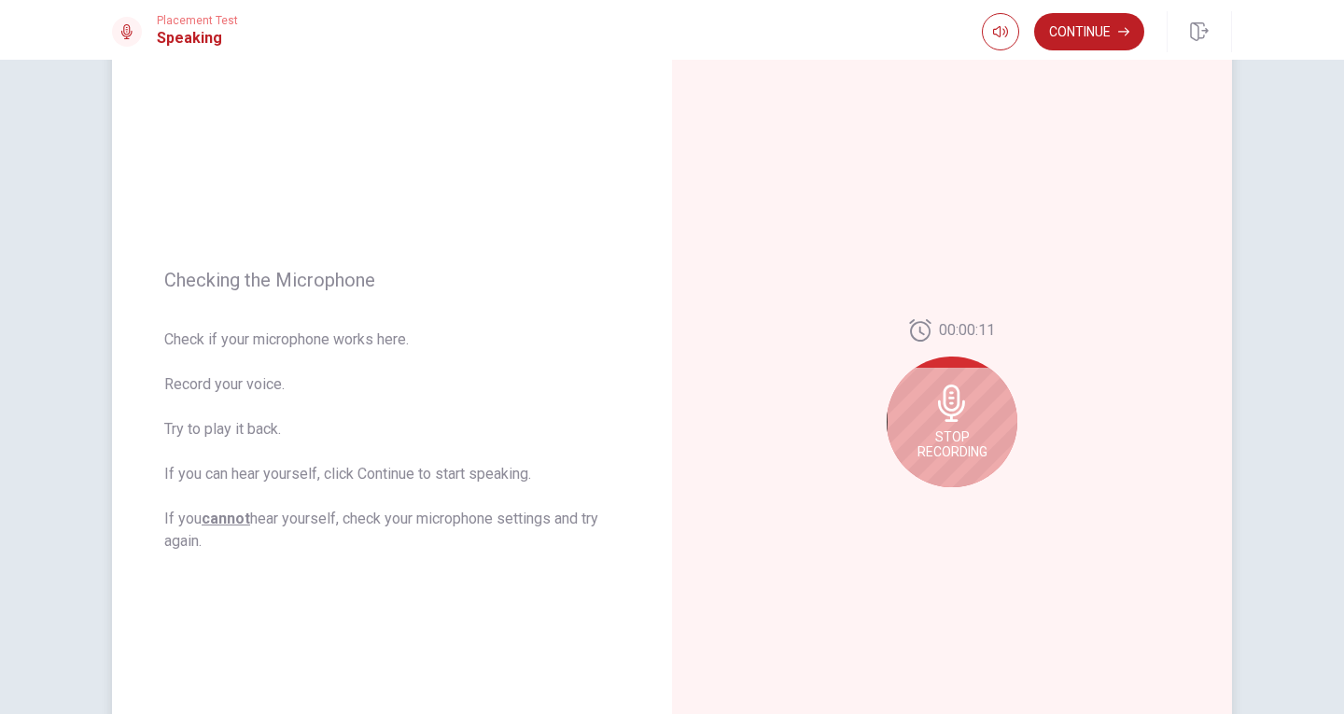
click at [946, 426] on div "Stop Recording" at bounding box center [951, 421] width 131 height 131
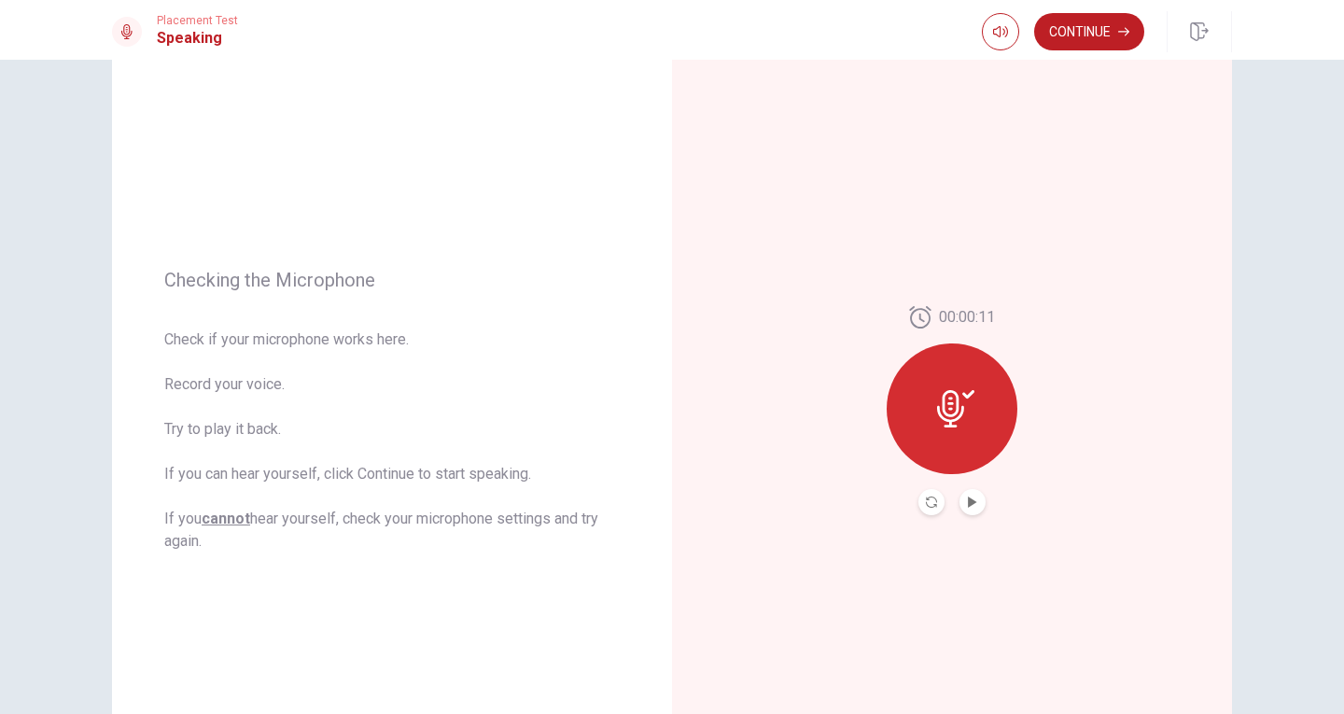
click at [965, 509] on button "Play Audio" at bounding box center [972, 502] width 26 height 26
click at [1061, 32] on button "Continue" at bounding box center [1089, 31] width 110 height 37
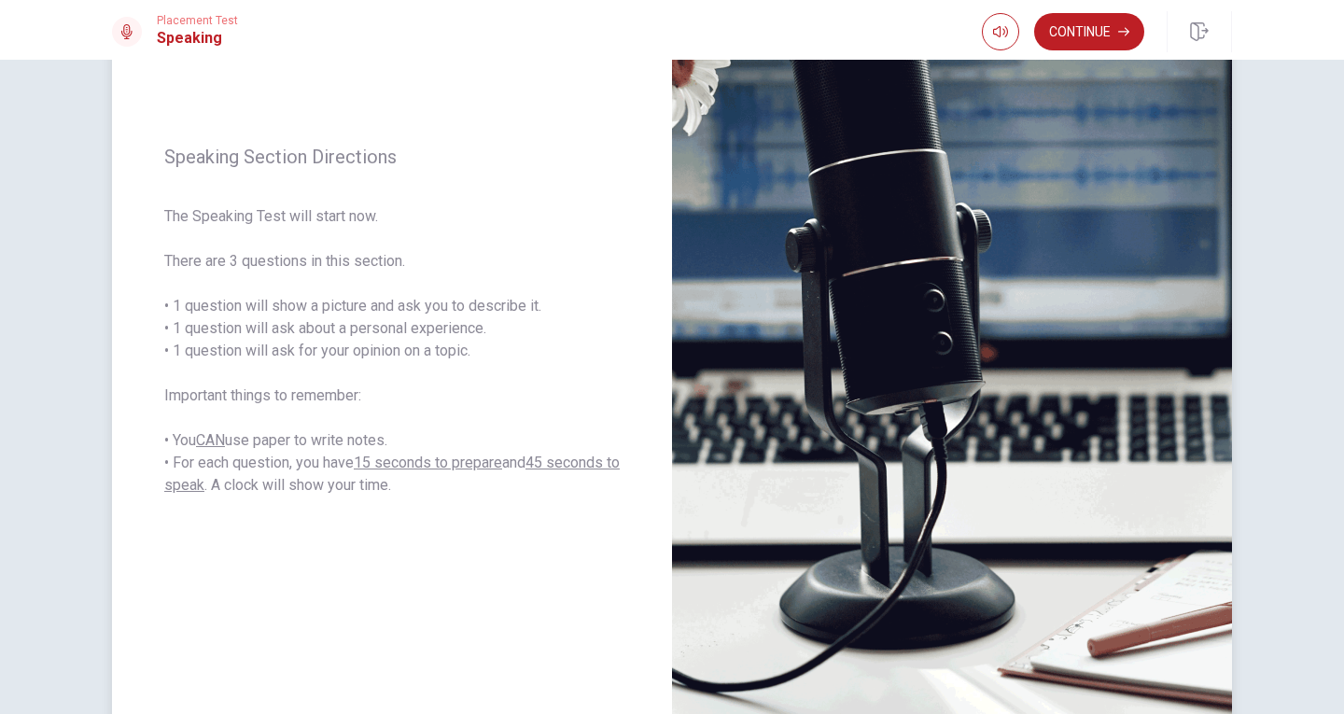
scroll to position [187, 0]
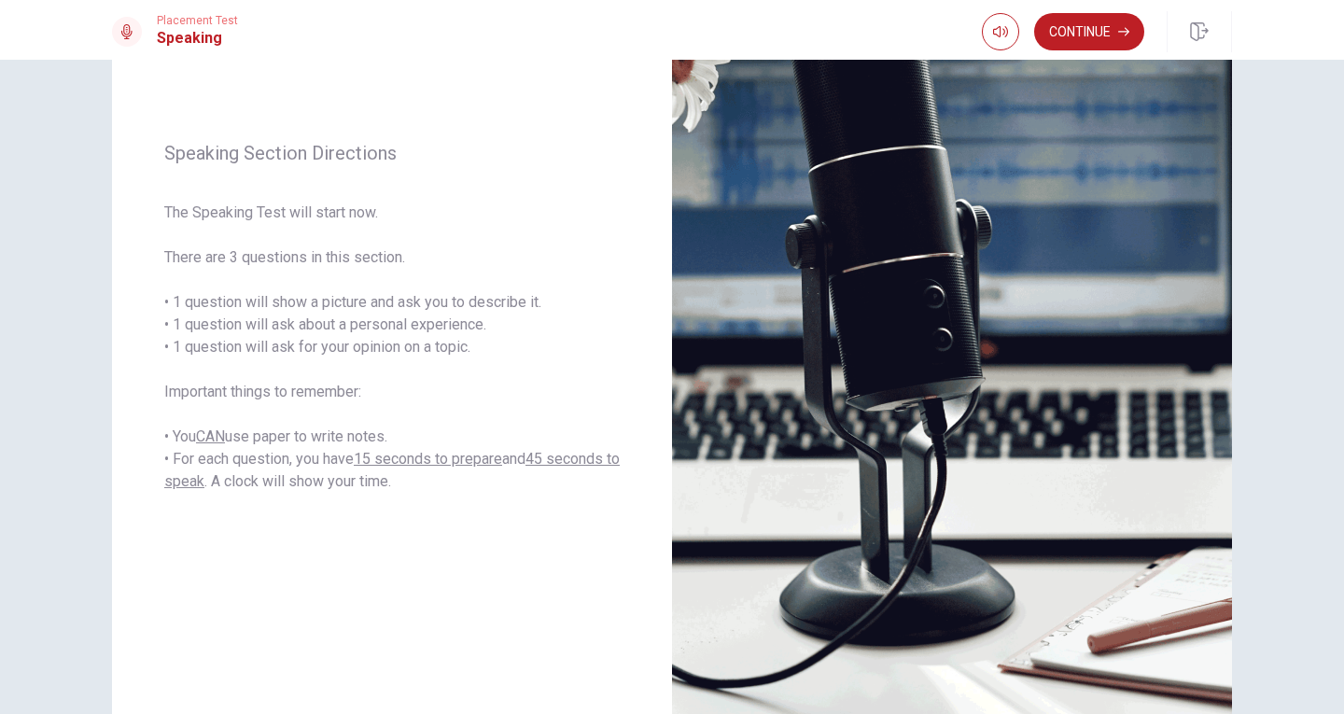
click at [1080, 37] on button "Continue" at bounding box center [1089, 31] width 110 height 37
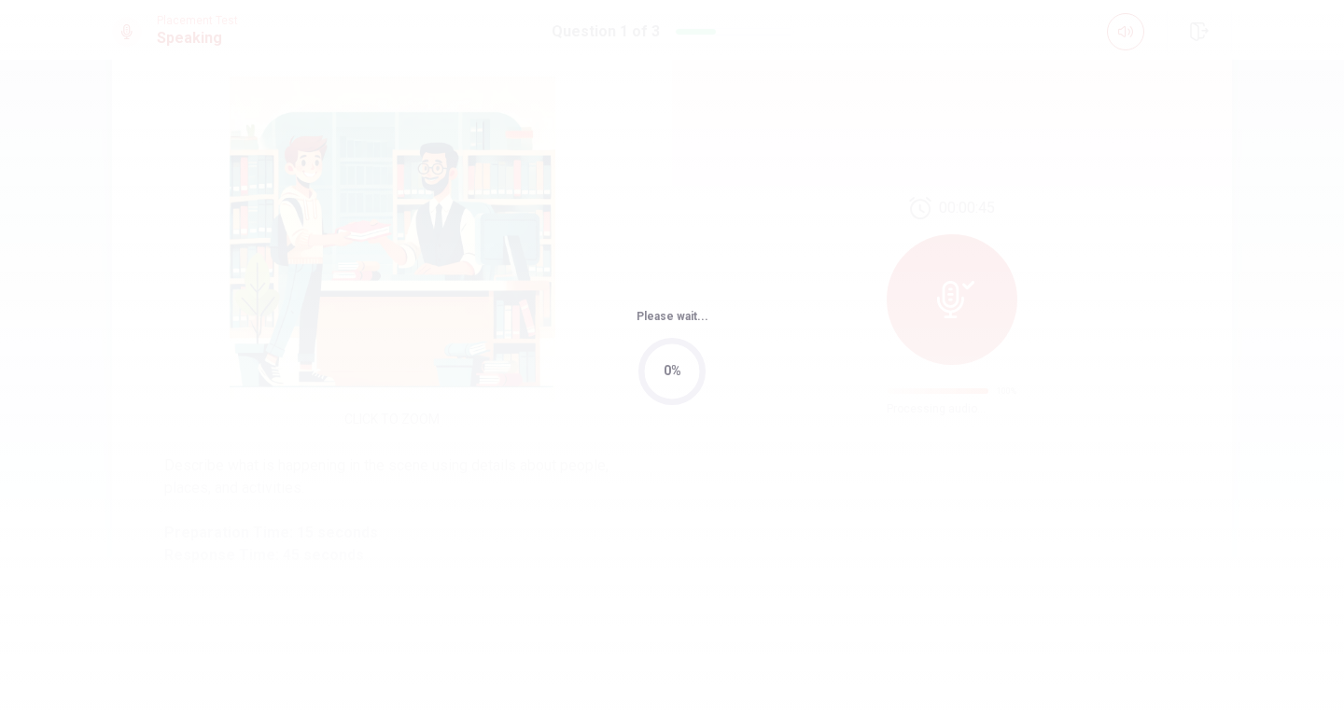
scroll to position [0, 0]
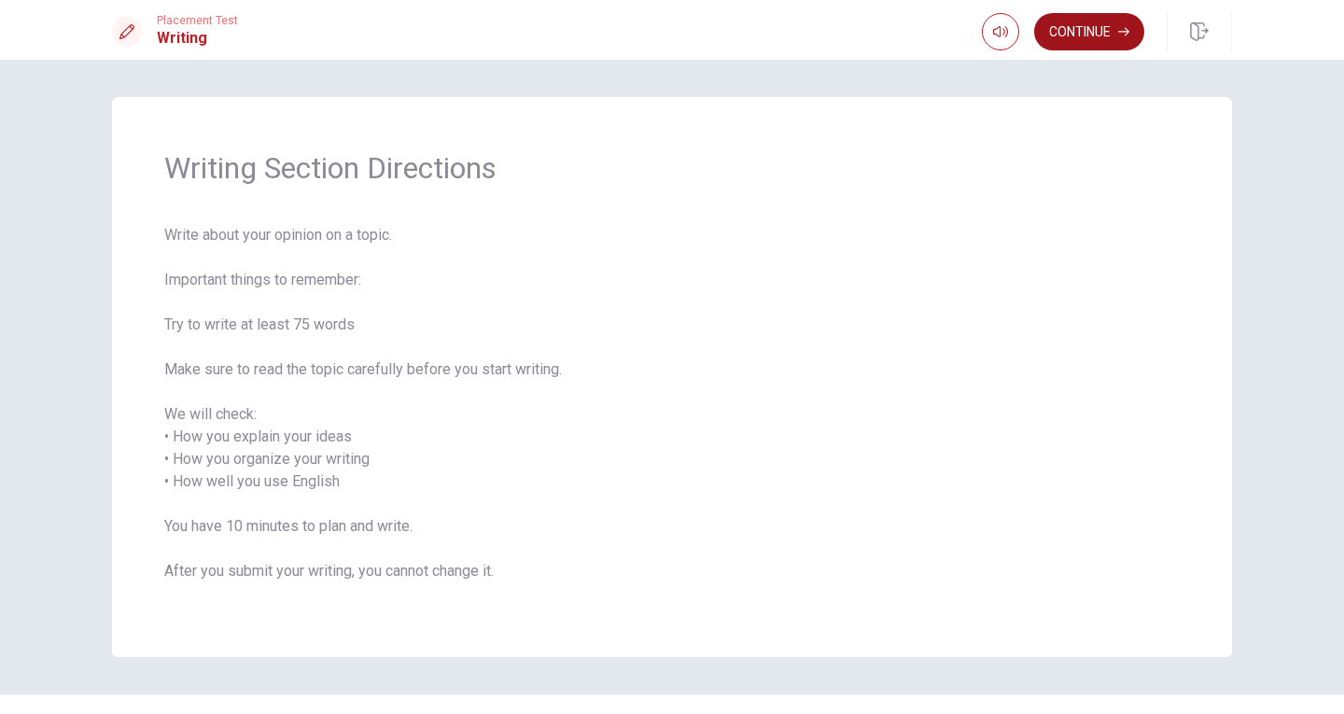
click at [1084, 27] on button "Continue" at bounding box center [1089, 31] width 110 height 37
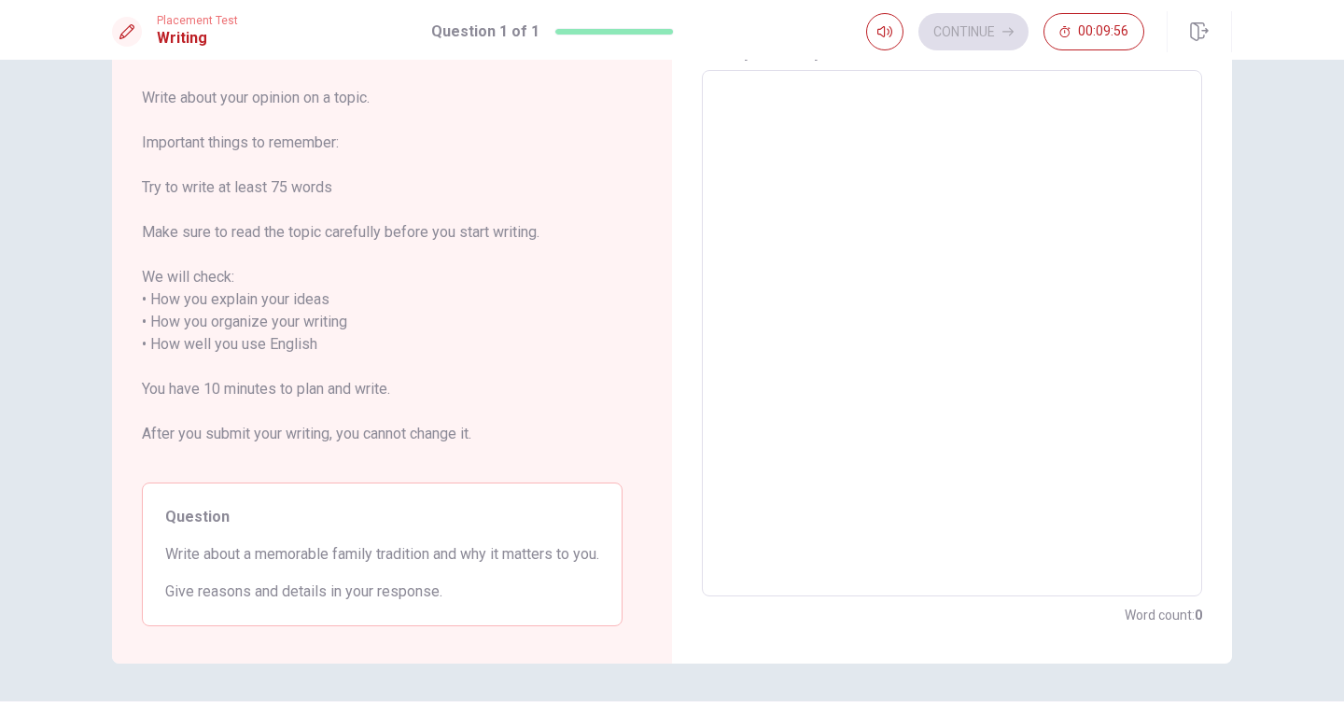
scroll to position [93, 0]
click at [774, 125] on textarea at bounding box center [952, 332] width 474 height 495
type textarea "A"
type textarea "x"
type textarea "A"
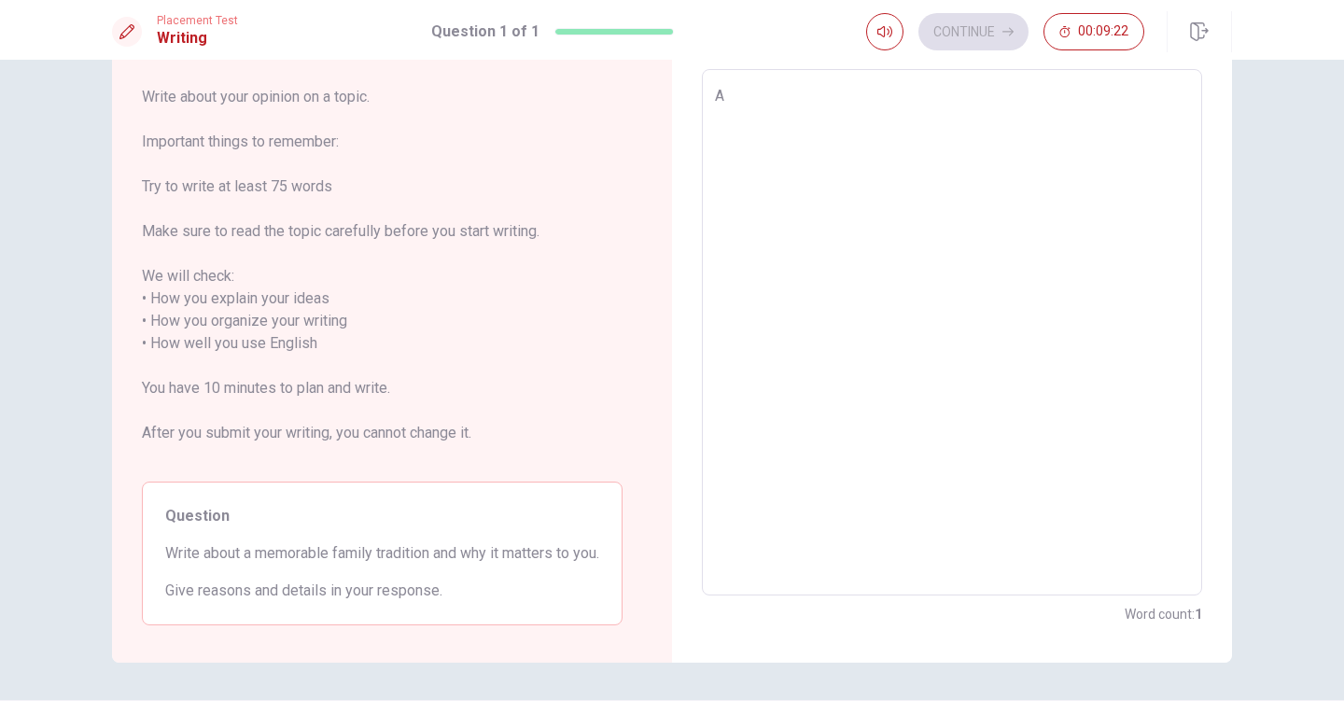
type textarea "x"
type textarea "A p"
type textarea "x"
type textarea "A pr"
type textarea "x"
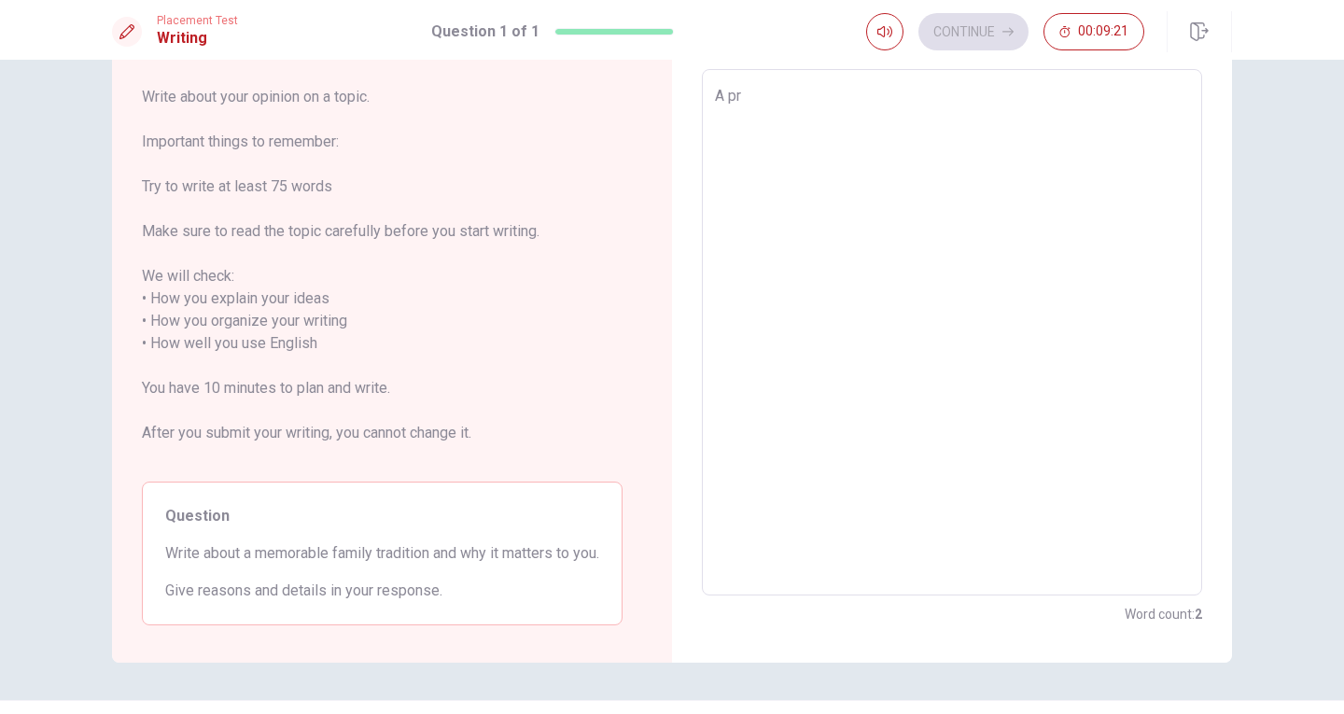
type textarea "A pri"
type textarea "x"
type textarea "A prin"
type textarea "x"
type textarea "A princ"
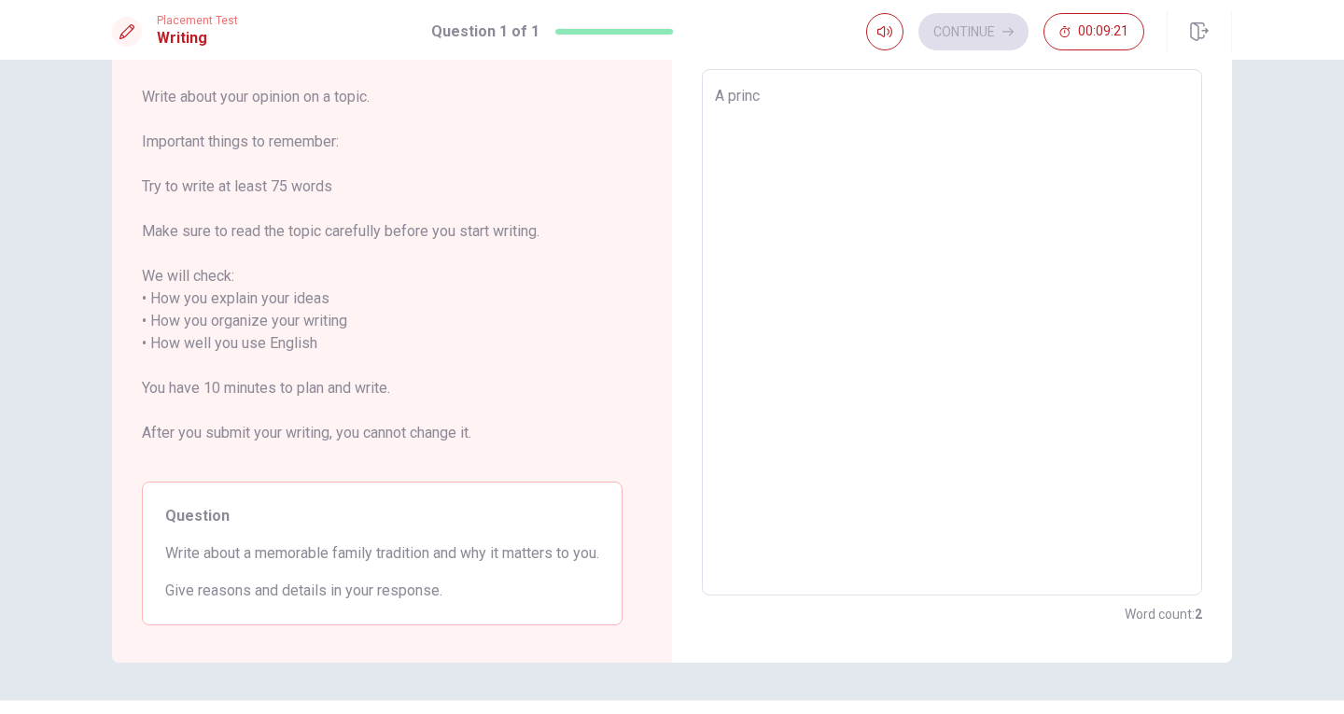
type textarea "x"
type textarea "A princi"
type textarea "x"
type textarea "A princip"
type textarea "x"
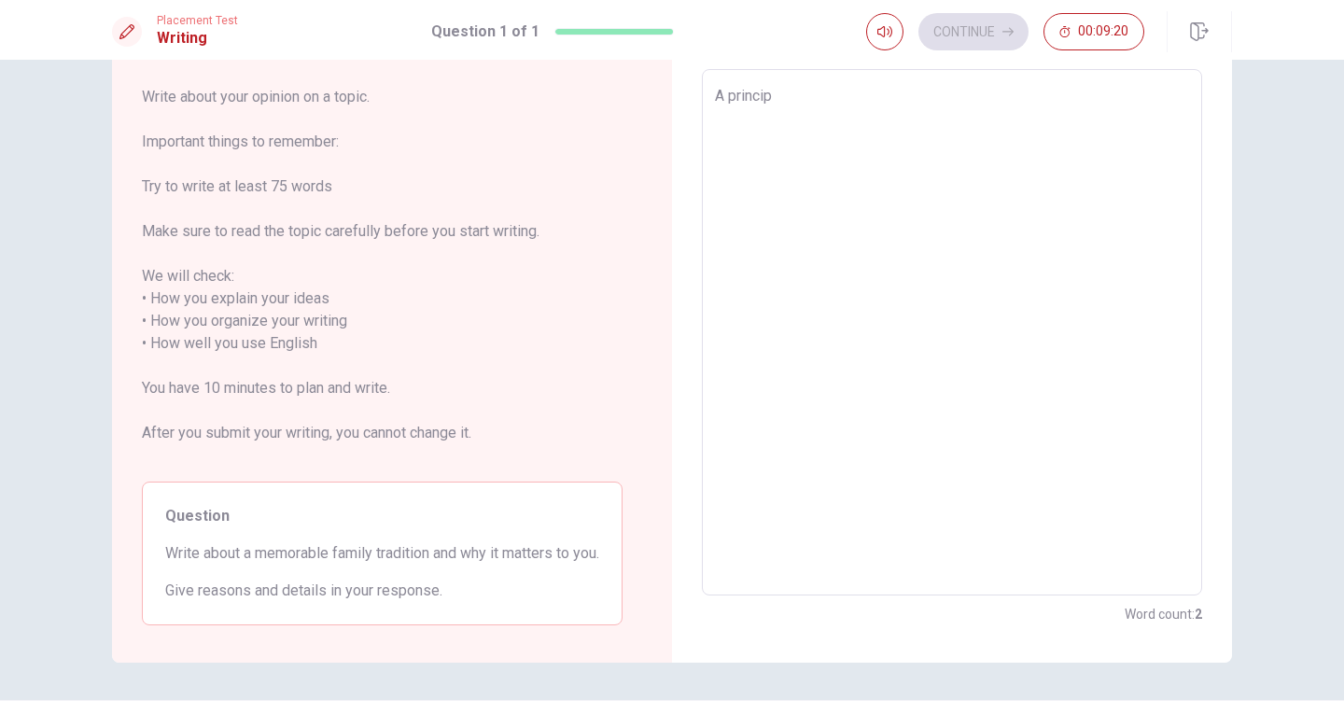
type textarea "A principa"
type textarea "x"
type textarea "A principal"
type textarea "x"
type textarea "A principal"
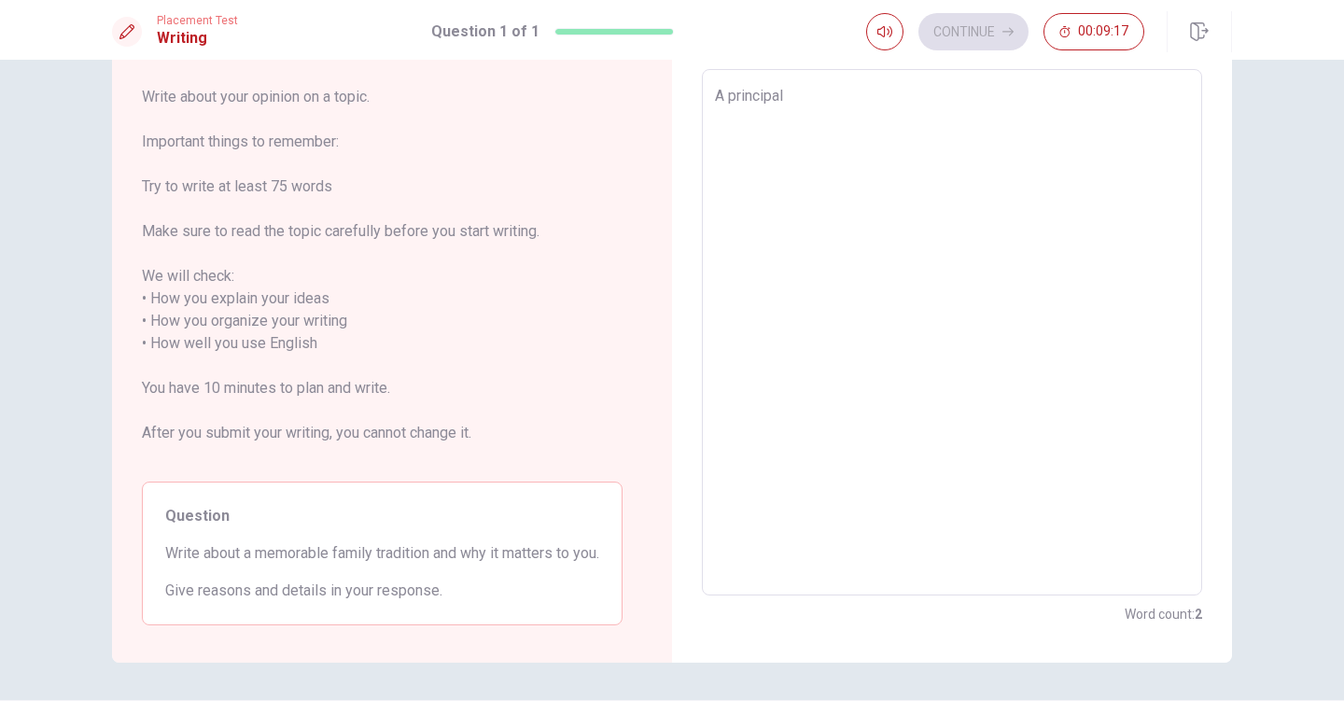
type textarea "x"
type textarea "A principal m"
type textarea "x"
type textarea "A principal me"
type textarea "x"
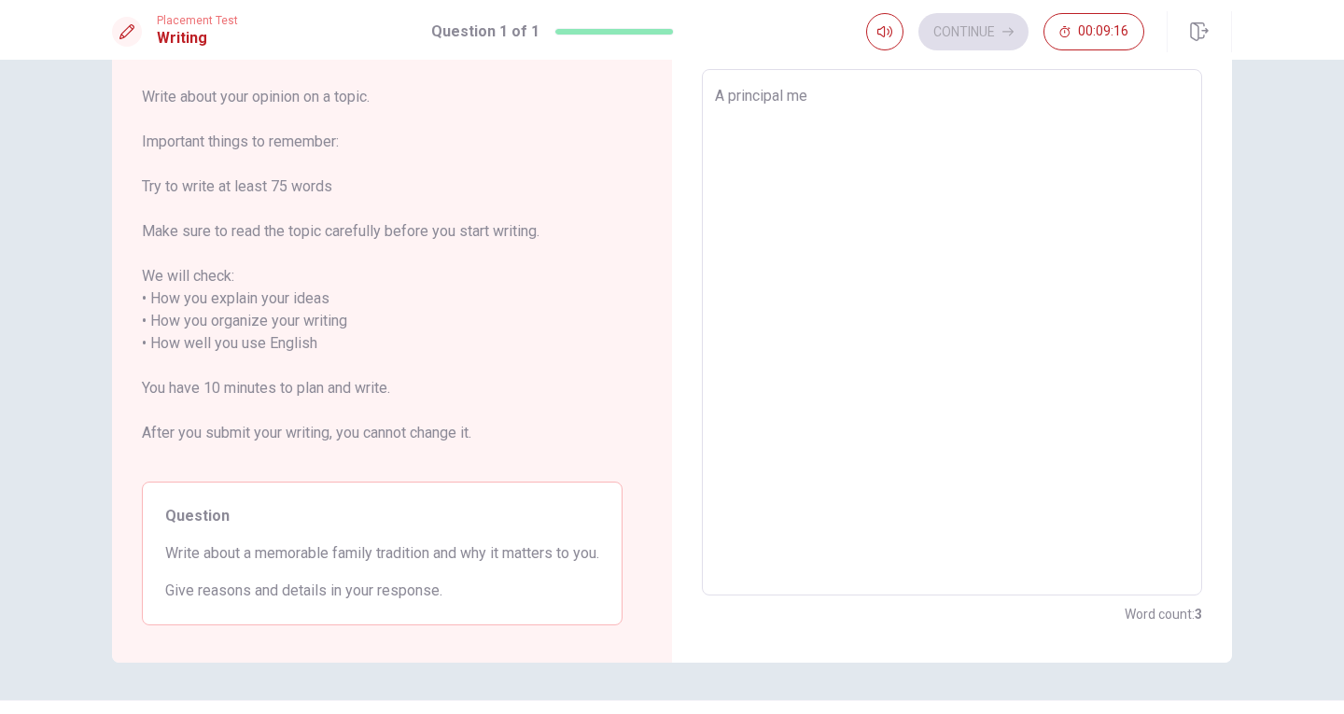
type textarea "A principal mem"
type textarea "x"
type textarea "A principal memo"
type textarea "x"
type textarea "A principal memor"
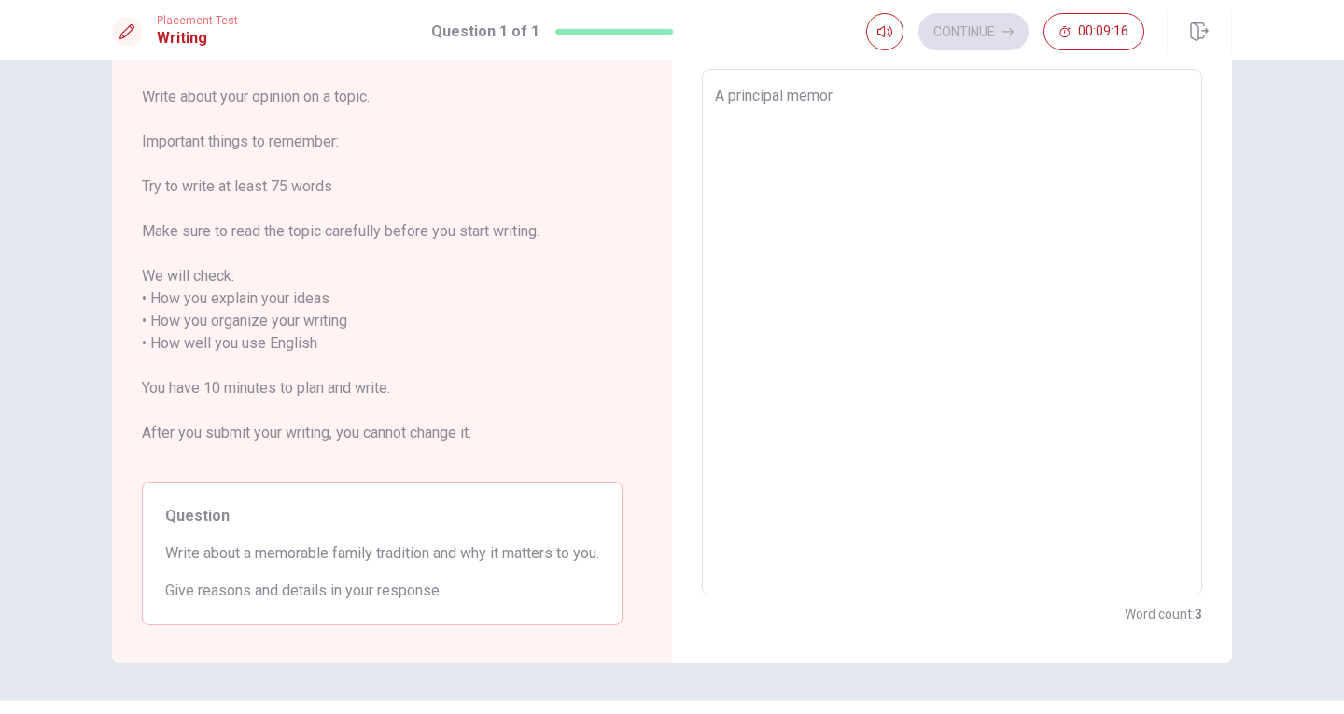
type textarea "x"
type textarea "A principal memora"
type textarea "x"
type textarea "A principal memorab"
type textarea "x"
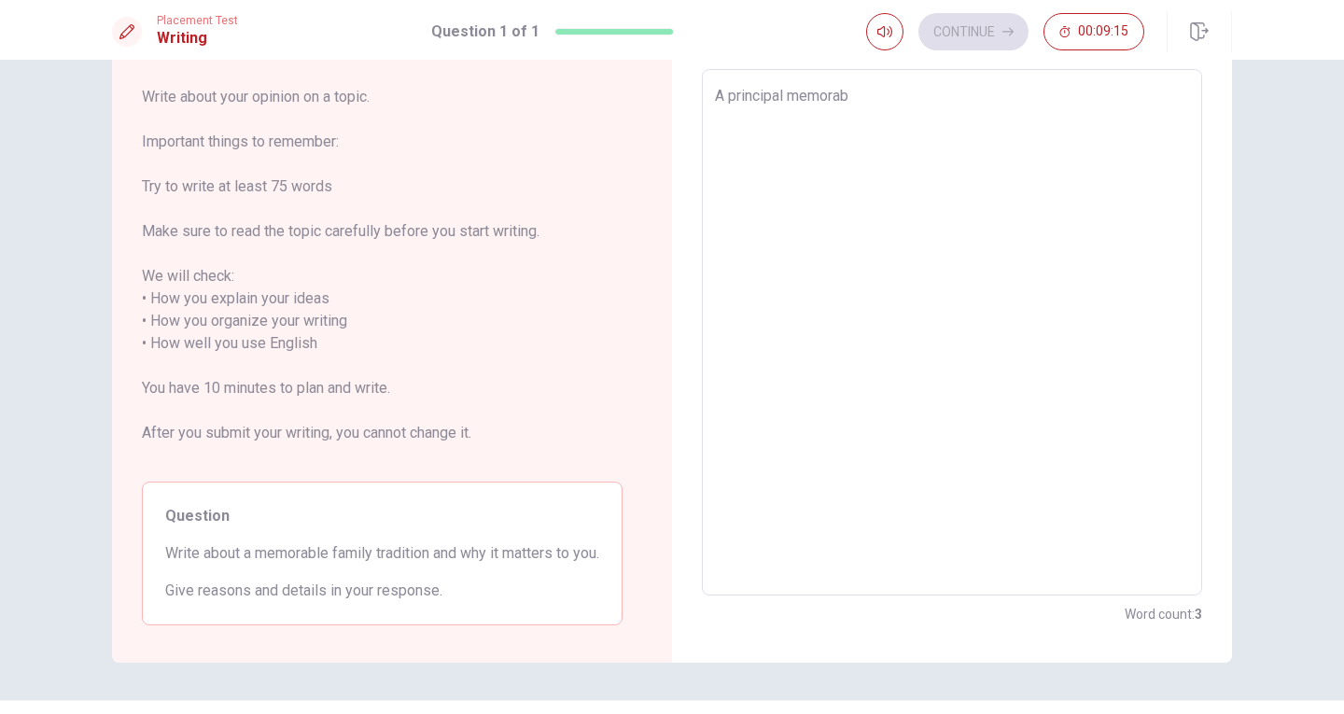
type textarea "A principal memorabl"
type textarea "x"
type textarea "A principal memorable"
type textarea "x"
type textarea "A principal memorable"
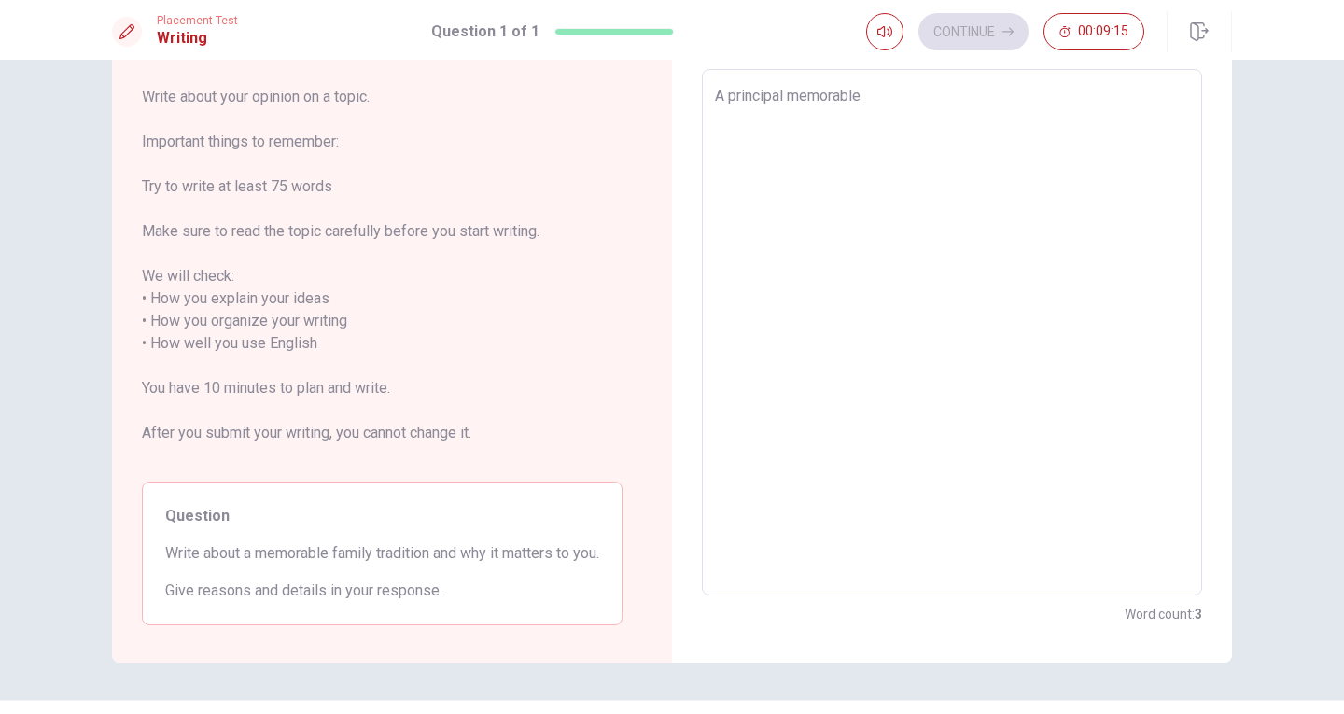
type textarea "x"
type textarea "A principal memorable"
type textarea "x"
type textarea "A principal memorabl"
type textarea "x"
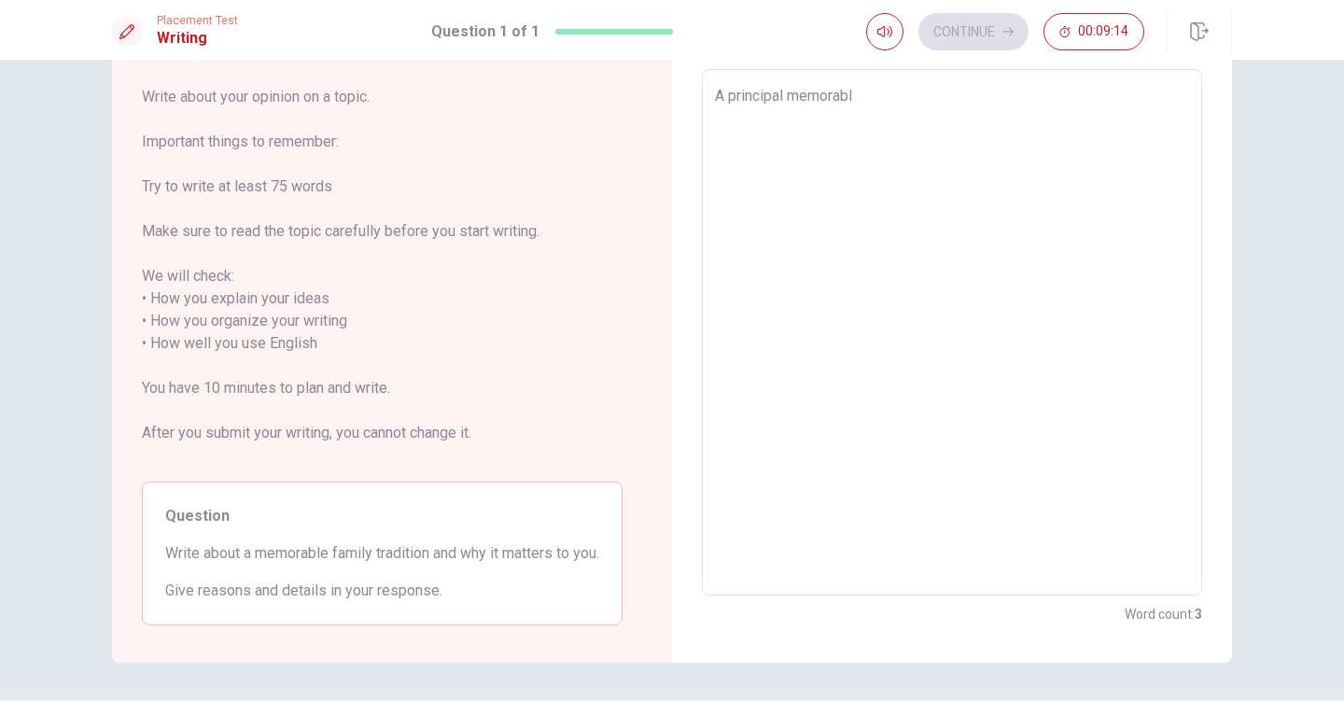
type textarea "A principal memorab"
type textarea "x"
type textarea "A principal memora"
type textarea "x"
type textarea "A principal memor"
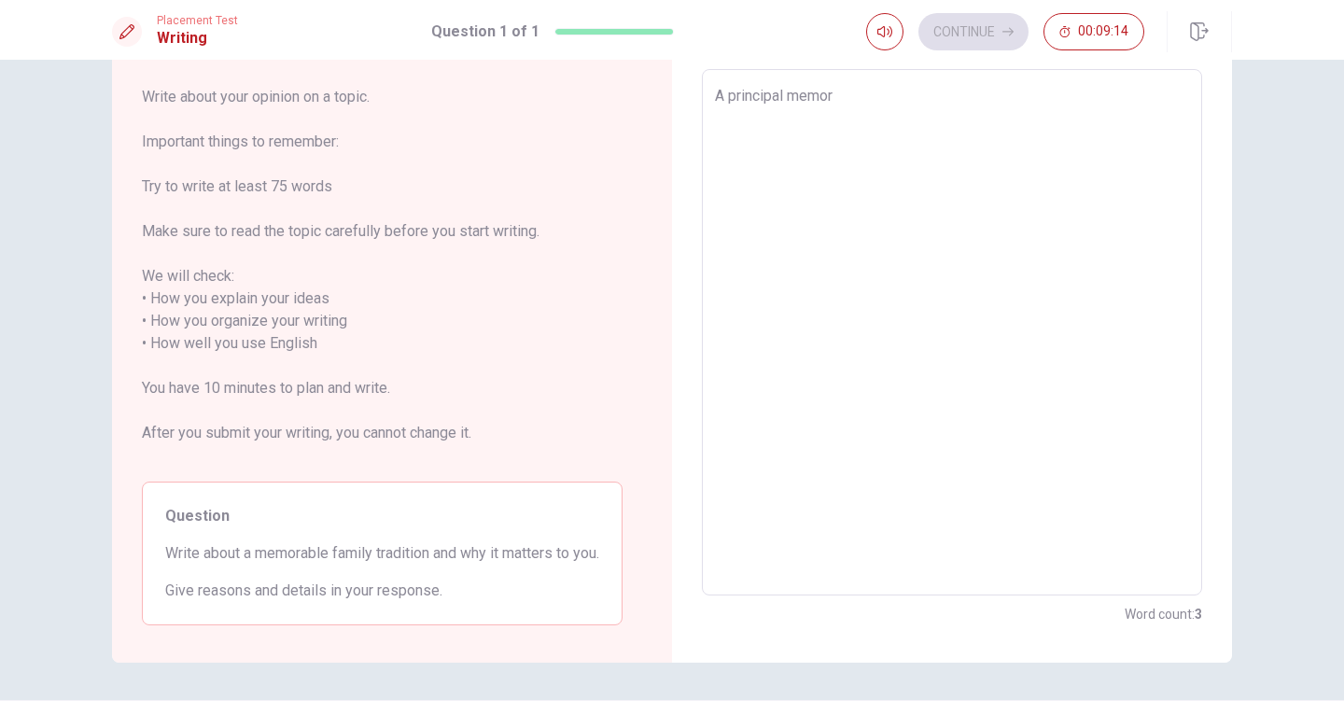
type textarea "x"
type textarea "A principal memo"
type textarea "x"
type textarea "A principal mem"
type textarea "x"
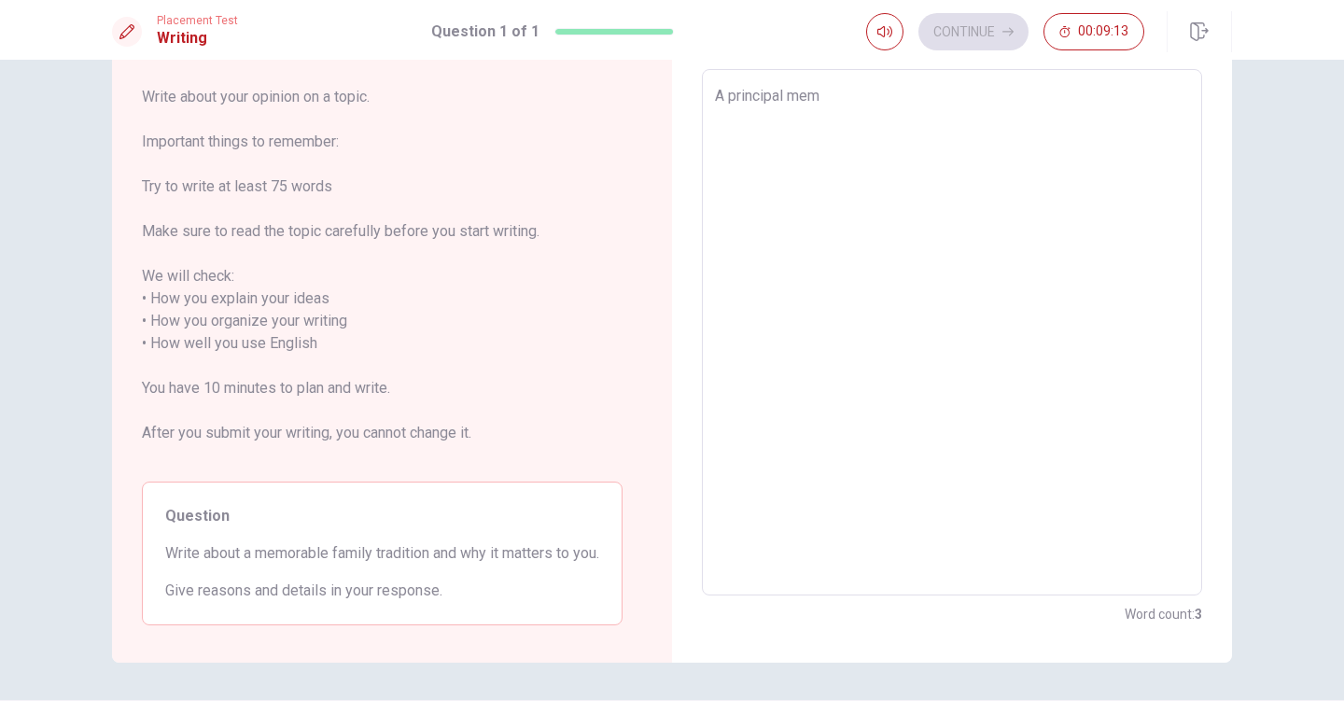
type textarea "A principal me"
type textarea "x"
type textarea "A principal m"
type textarea "x"
type textarea "A principal"
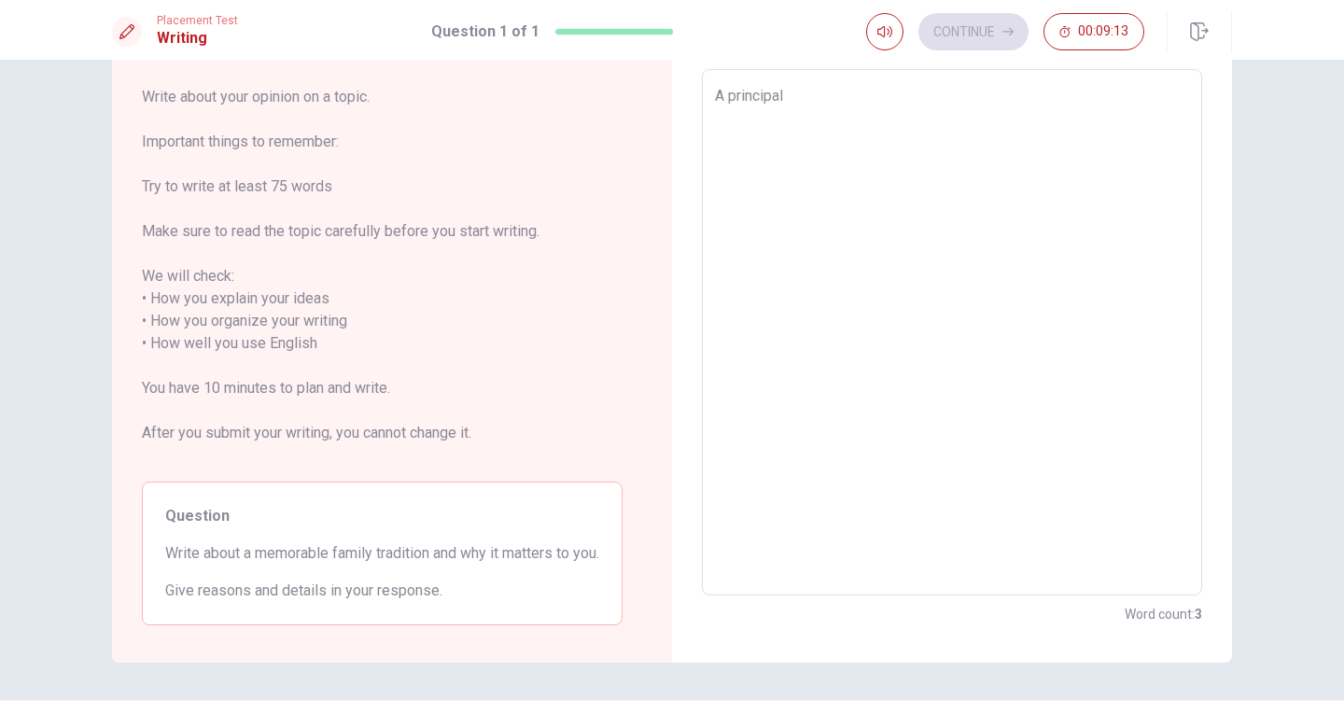
type textarea "x"
type textarea "A principal"
type textarea "x"
type textarea "A principa"
type textarea "x"
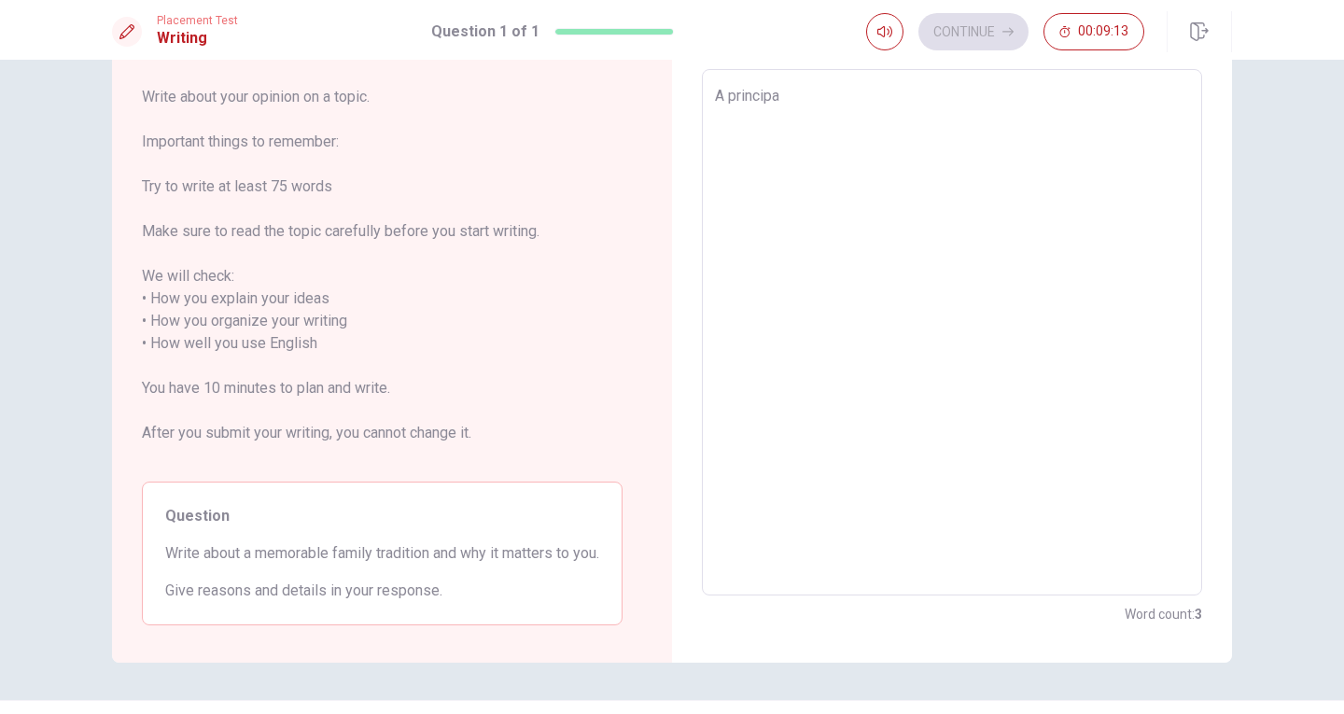
type textarea "A princip"
type textarea "x"
type textarea "A princi"
type textarea "x"
type textarea "A princ"
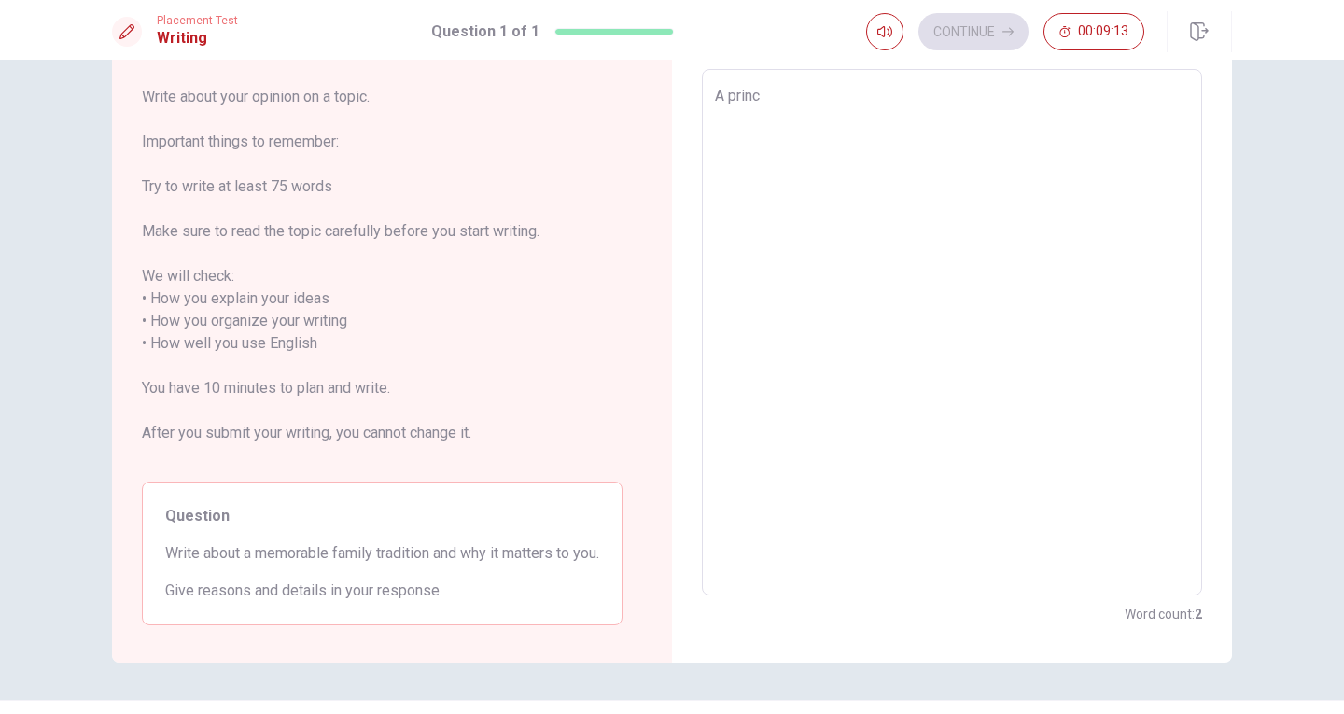
type textarea "x"
type textarea "A prin"
type textarea "x"
type textarea "A pri"
type textarea "x"
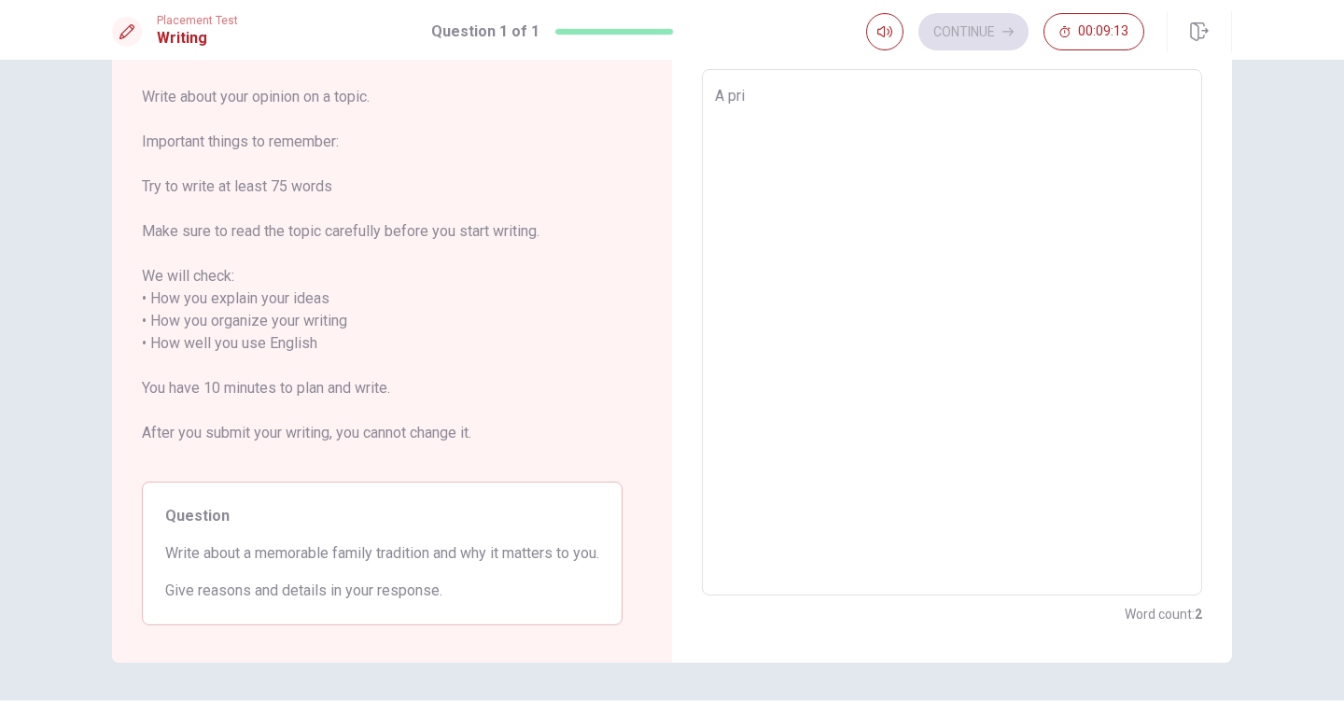
type textarea "A pr"
type textarea "x"
type textarea "A p"
type textarea "x"
type textarea "A"
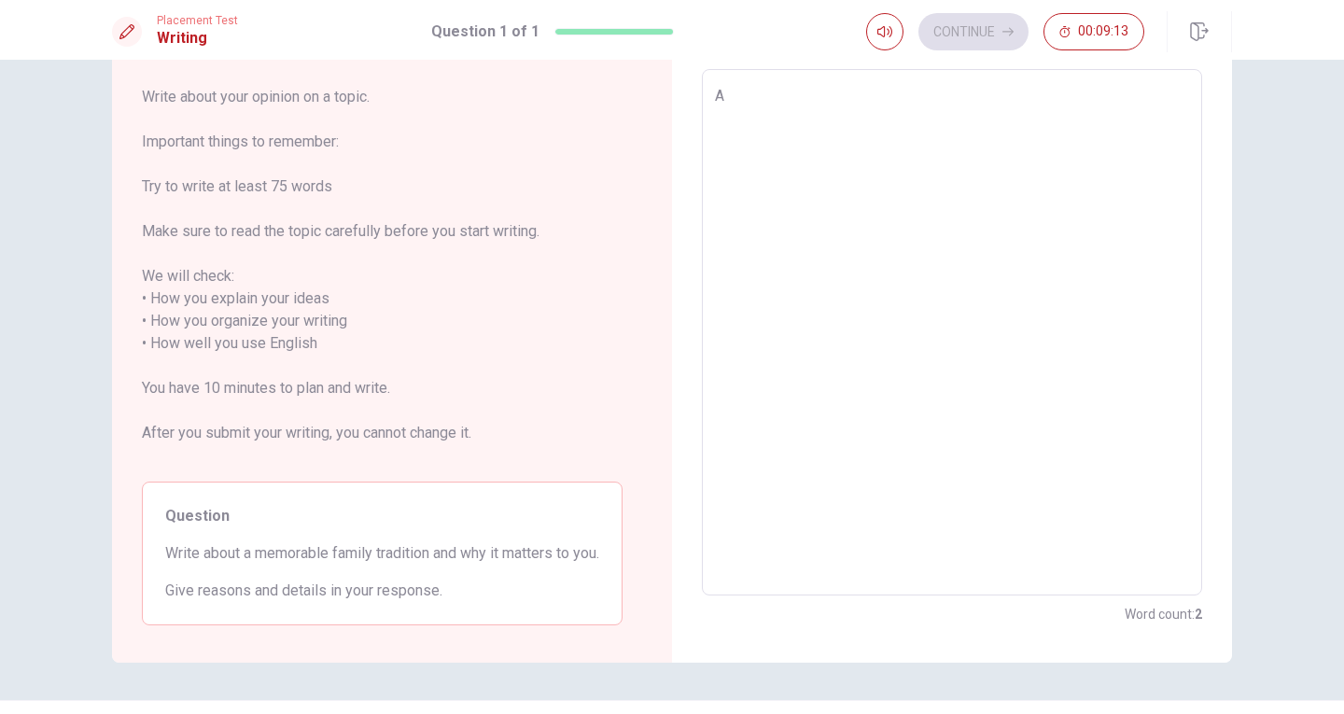
type textarea "x"
type textarea "A"
type textarea "x"
type textarea "I"
type textarea "x"
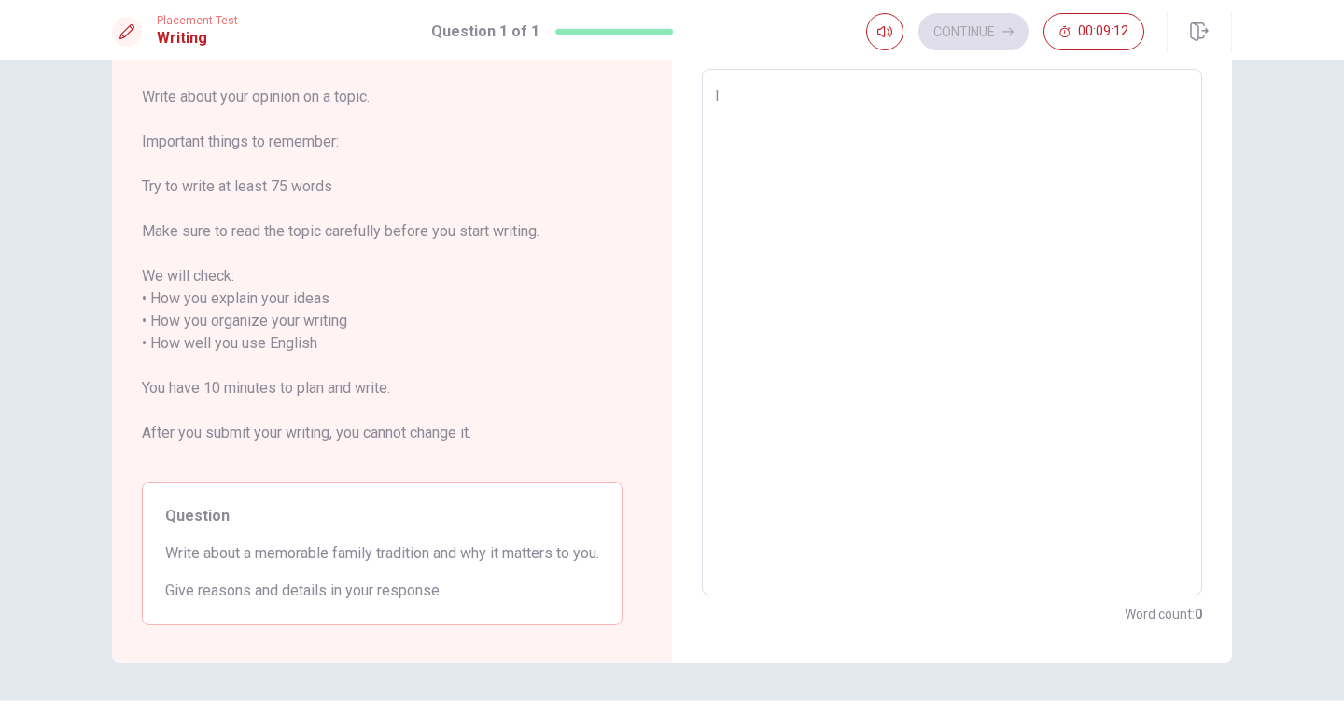
type textarea "In"
type textarea "x"
type textarea "In"
type textarea "x"
type textarea "In m"
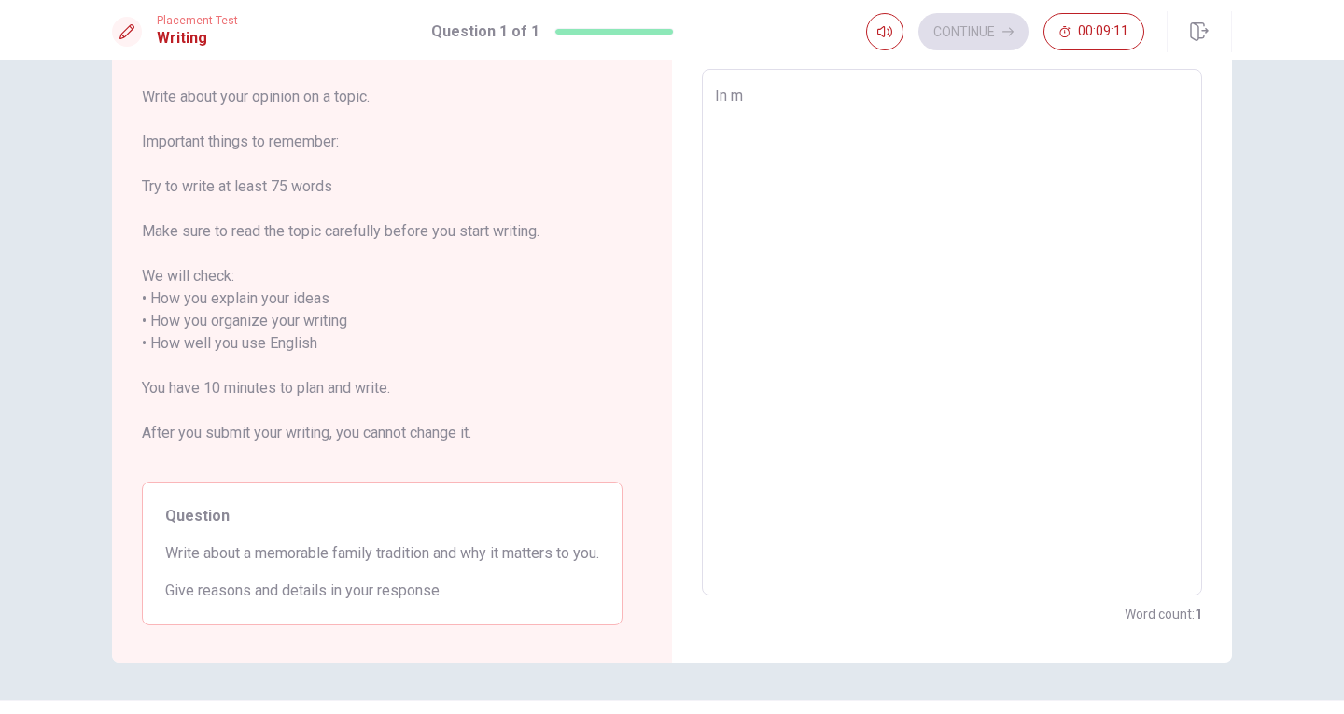
type textarea "x"
type textarea "In my"
type textarea "x"
type textarea "In my"
type textarea "x"
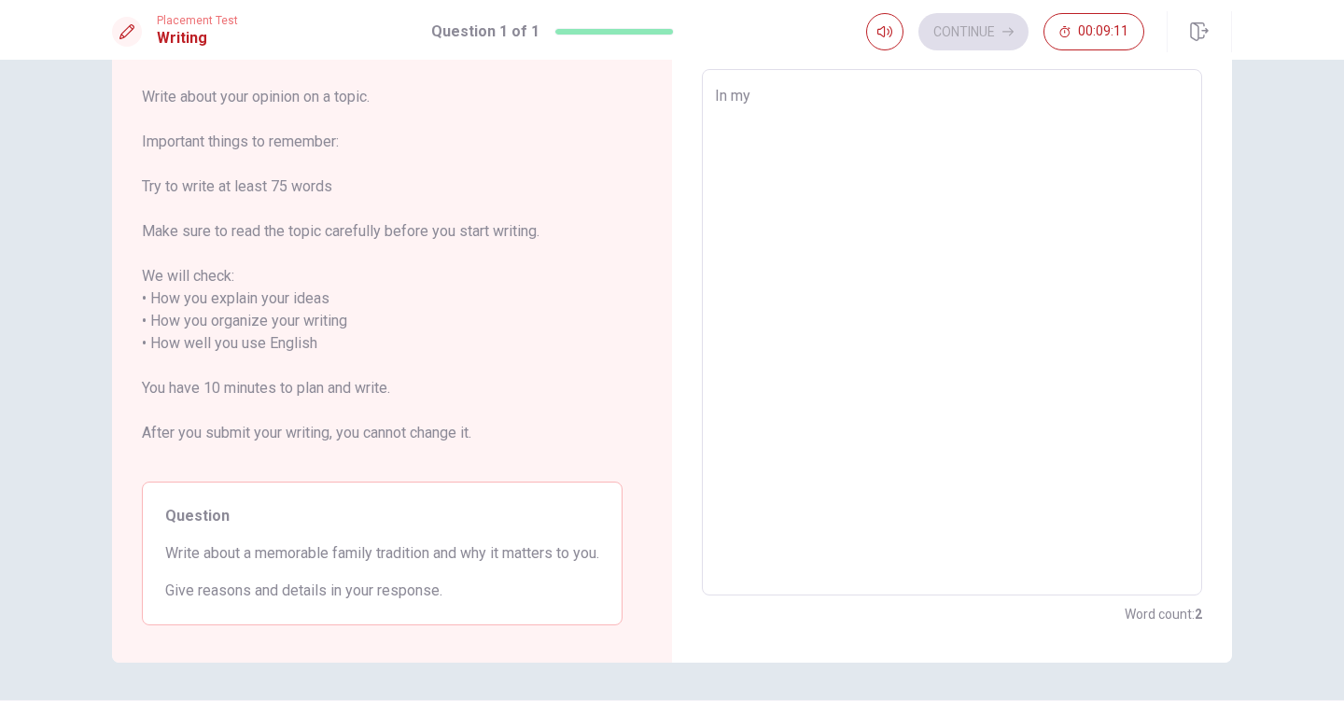
type textarea "In my f"
type textarea "x"
type textarea "In my fa"
type textarea "x"
type textarea "In my fam"
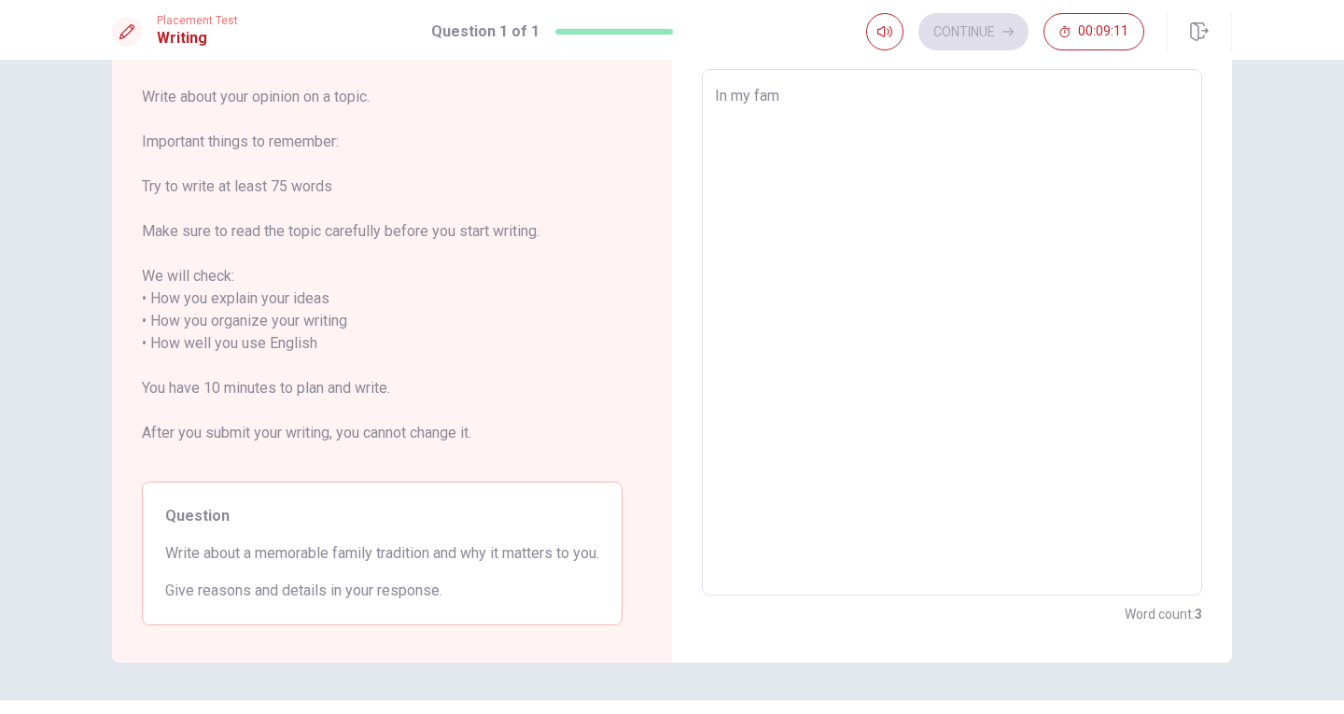
type textarea "x"
type textarea "In my fami"
type textarea "x"
type textarea "In my famil"
type textarea "x"
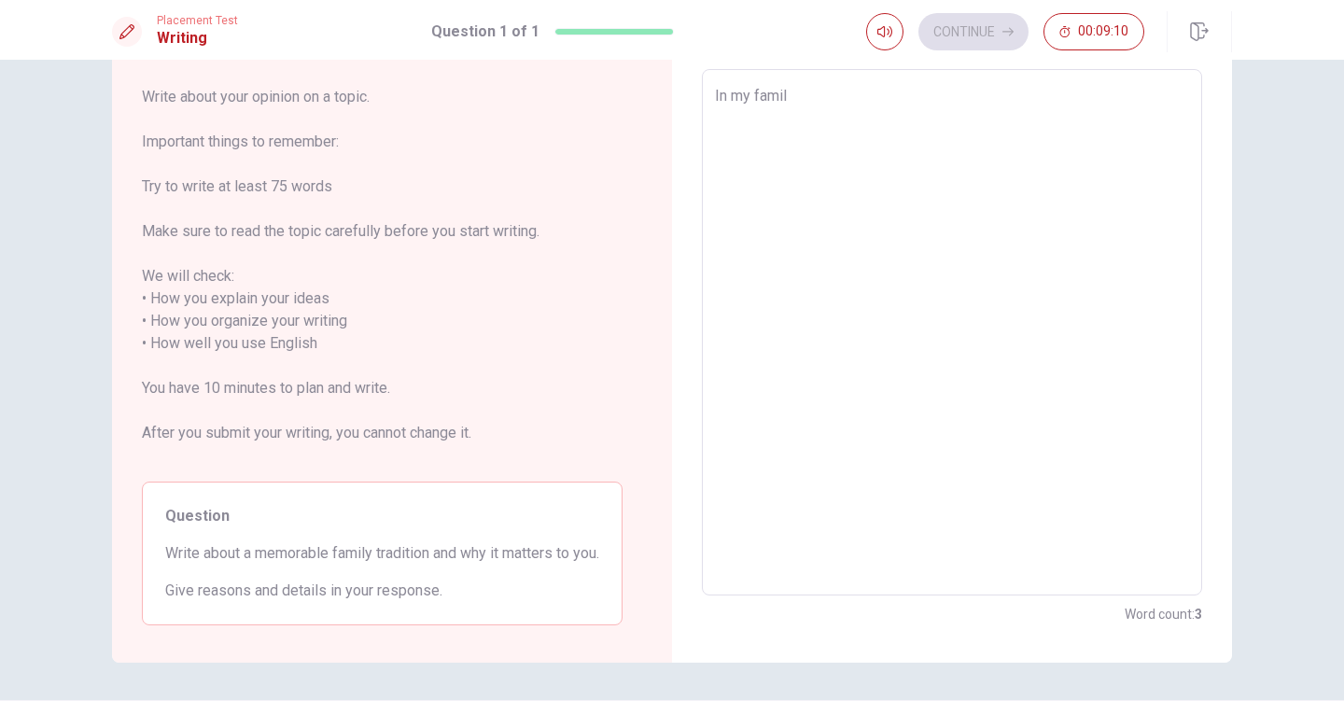
type textarea "In my family"
type textarea "x"
type textarea "In my family"
type textarea "x"
type textarea "In my family"
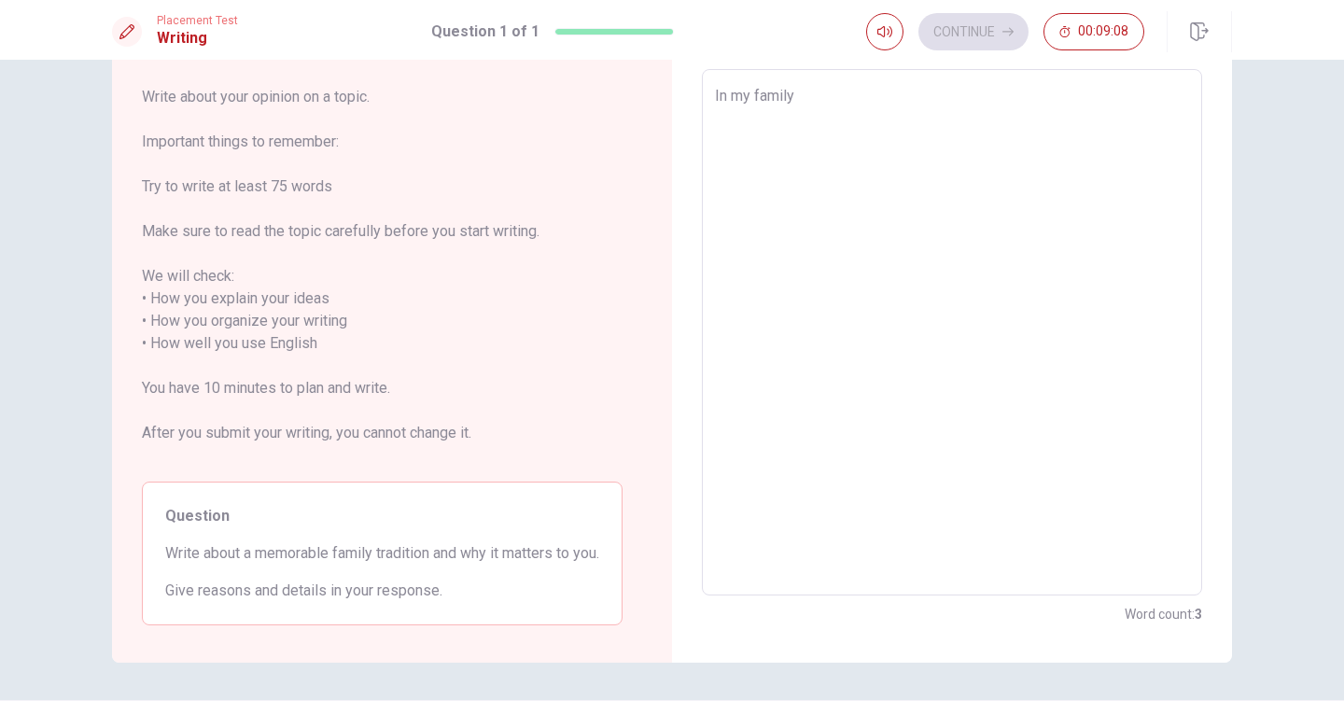
type textarea "x"
type textarea "In my famil"
type textarea "x"
type textarea "In my fami"
type textarea "x"
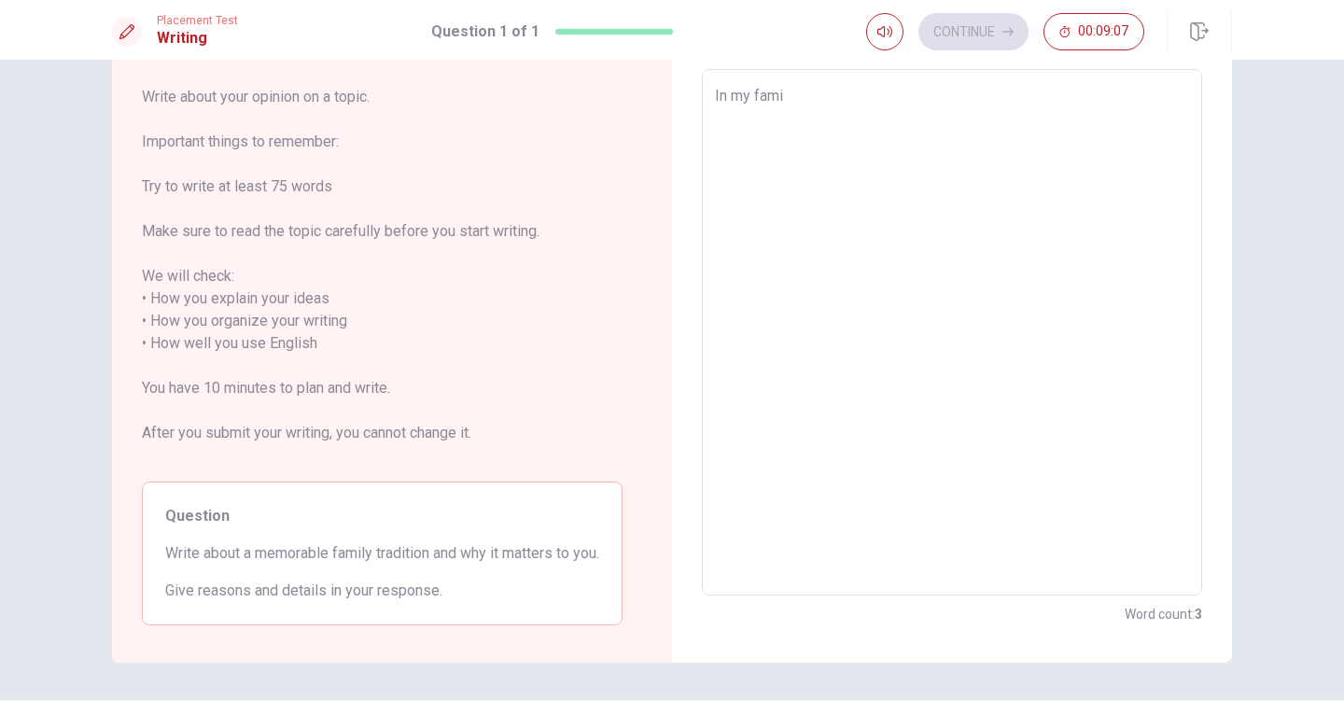
type textarea "In my fam"
type textarea "x"
type textarea "In my fa"
type textarea "x"
type textarea "In my f"
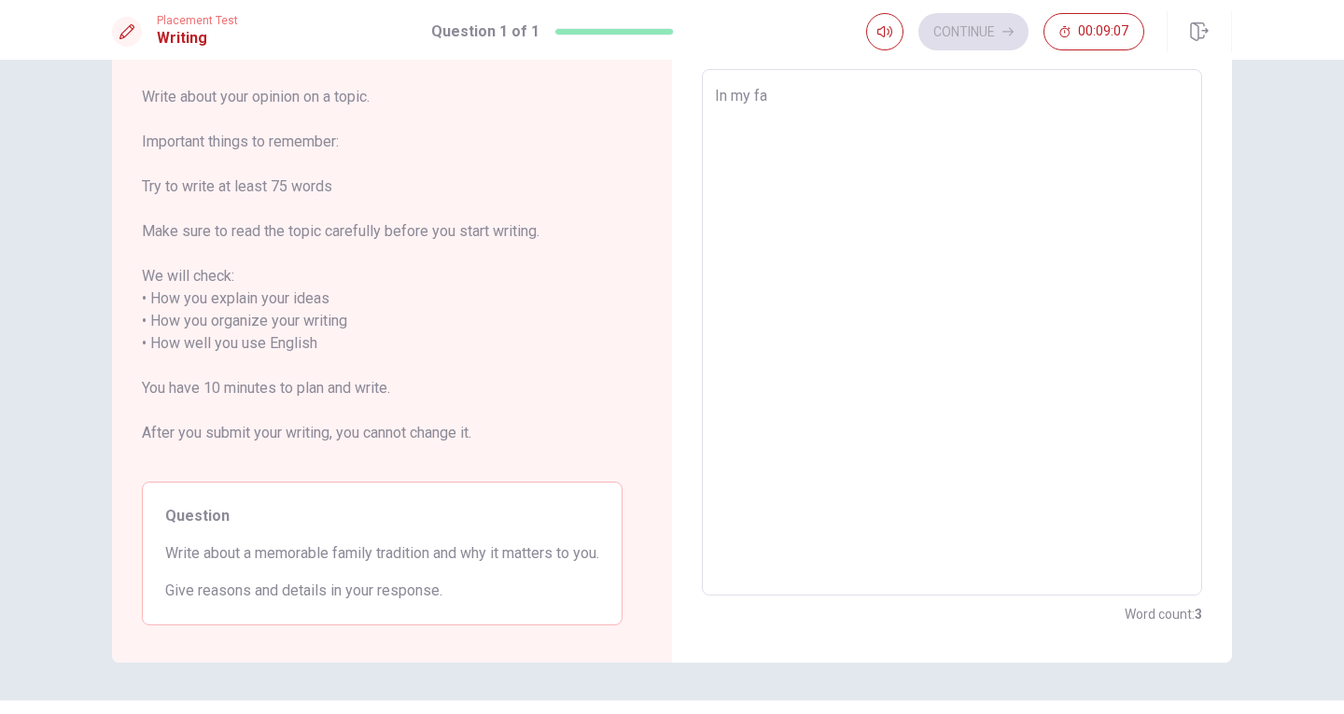
type textarea "x"
type textarea "In my"
type textarea "x"
type textarea "In my"
type textarea "x"
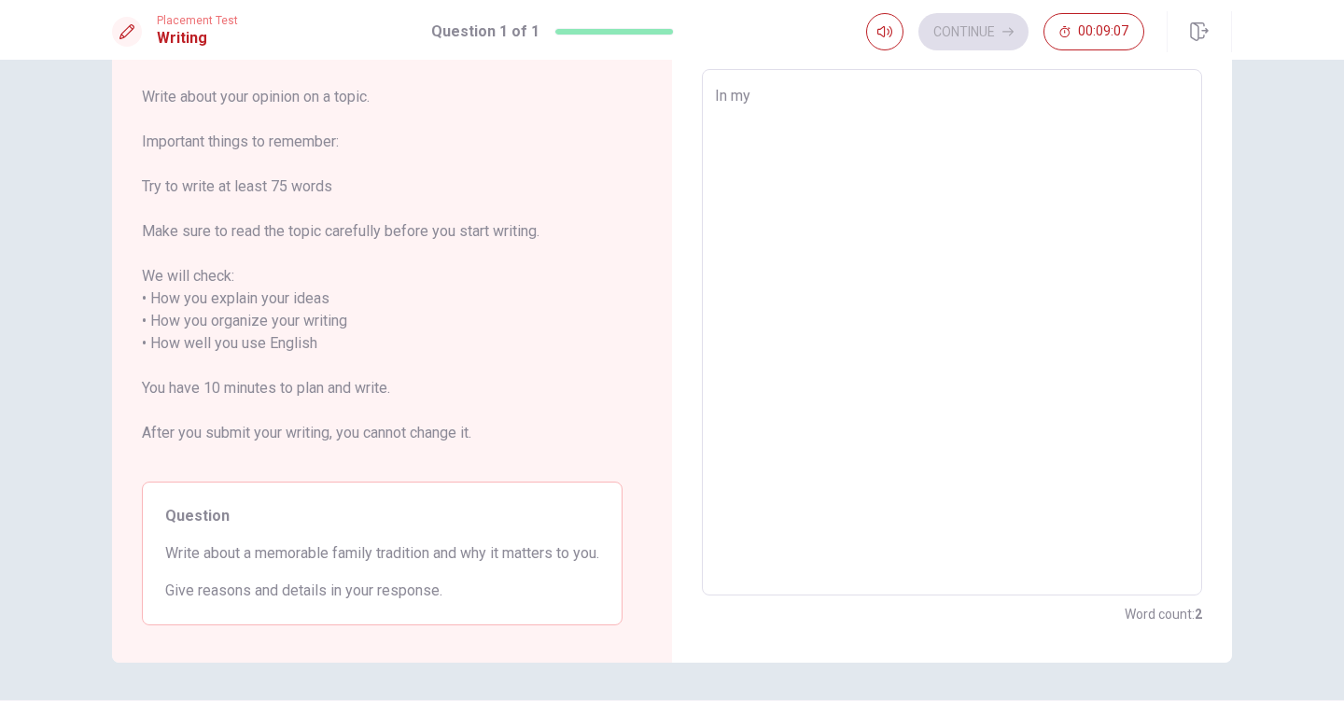
type textarea "In m"
type textarea "x"
type textarea "In"
type textarea "x"
type textarea "In"
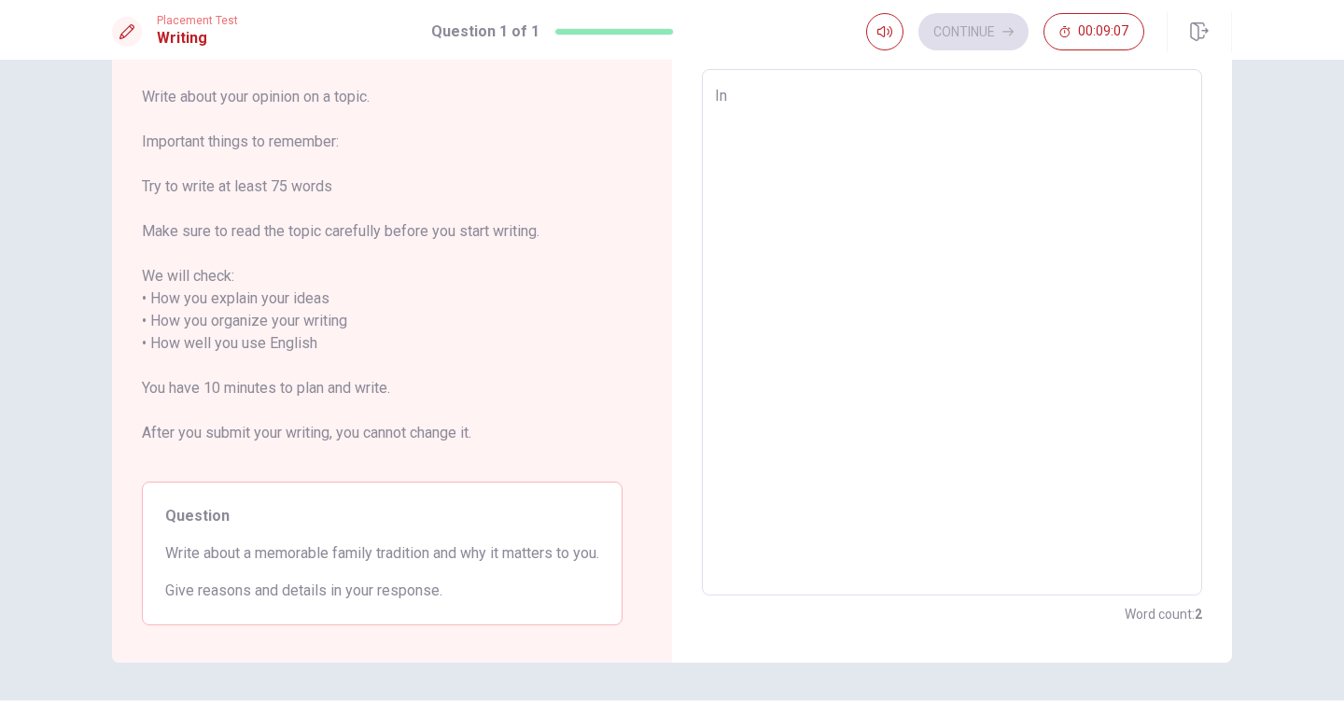
type textarea "x"
type textarea "I"
type textarea "x"
type textarea "M"
type textarea "x"
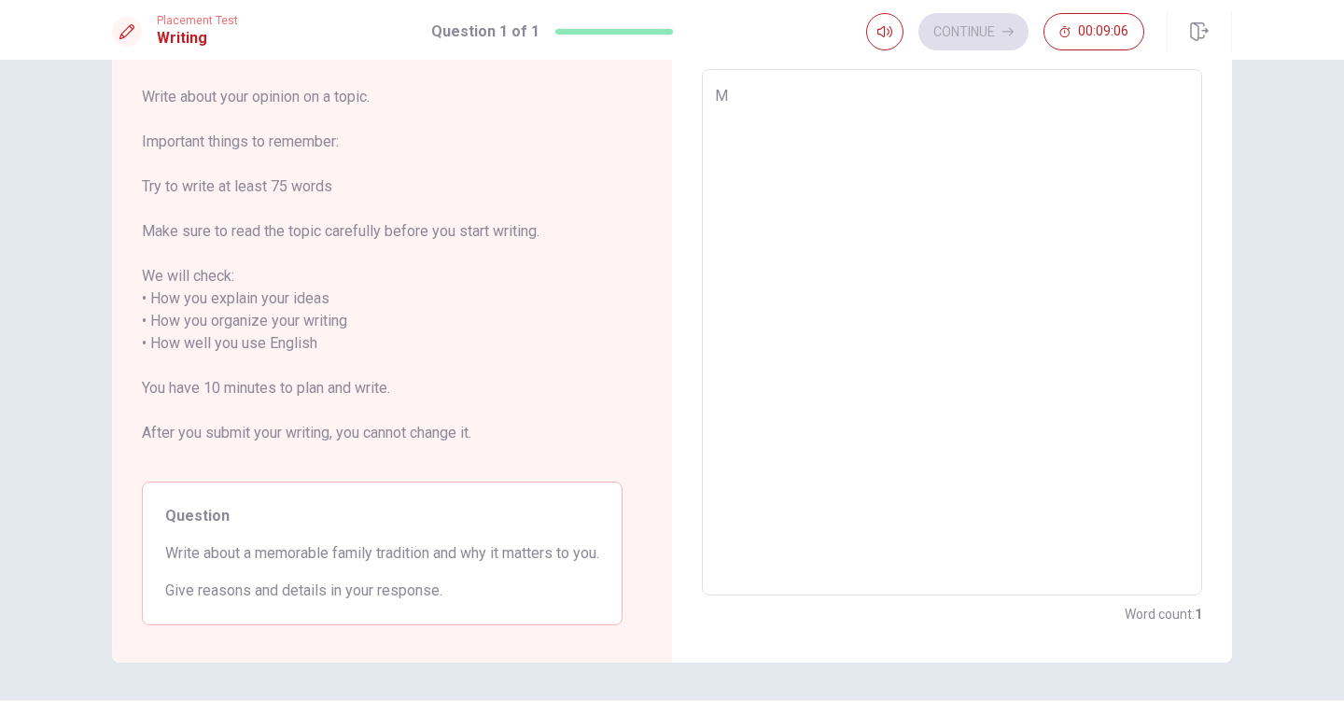
type textarea "My"
type textarea "x"
type textarea "My"
type textarea "x"
type textarea "My f"
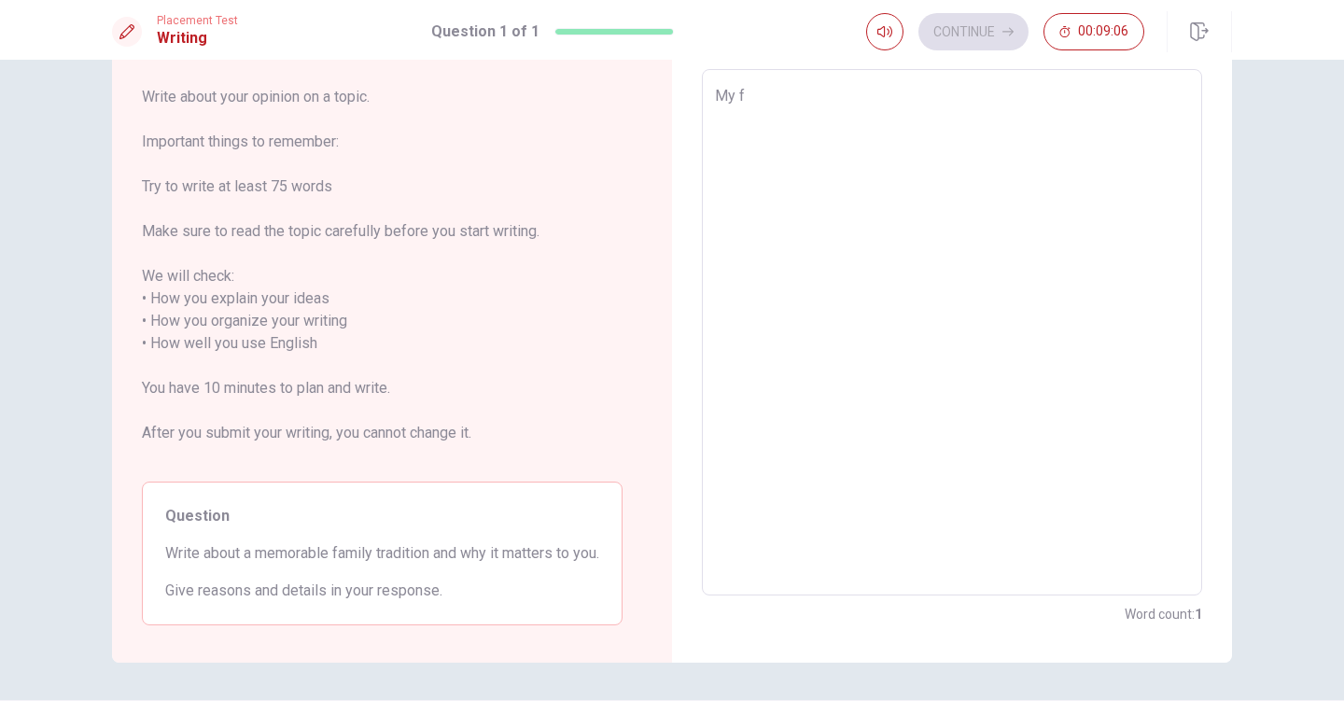
type textarea "x"
type textarea "My fa"
type textarea "x"
type textarea "My fam"
type textarea "x"
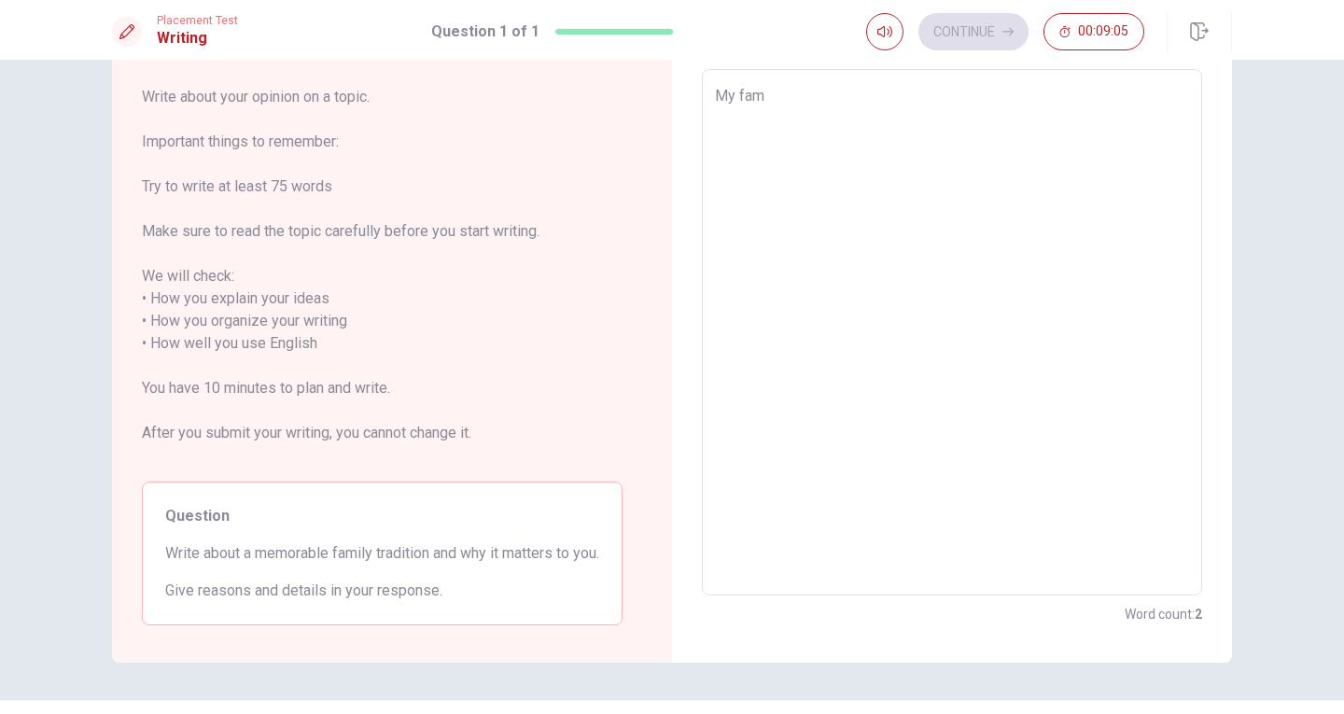
type textarea "My fami"
type textarea "x"
type textarea "My famil"
type textarea "x"
type textarea "My family"
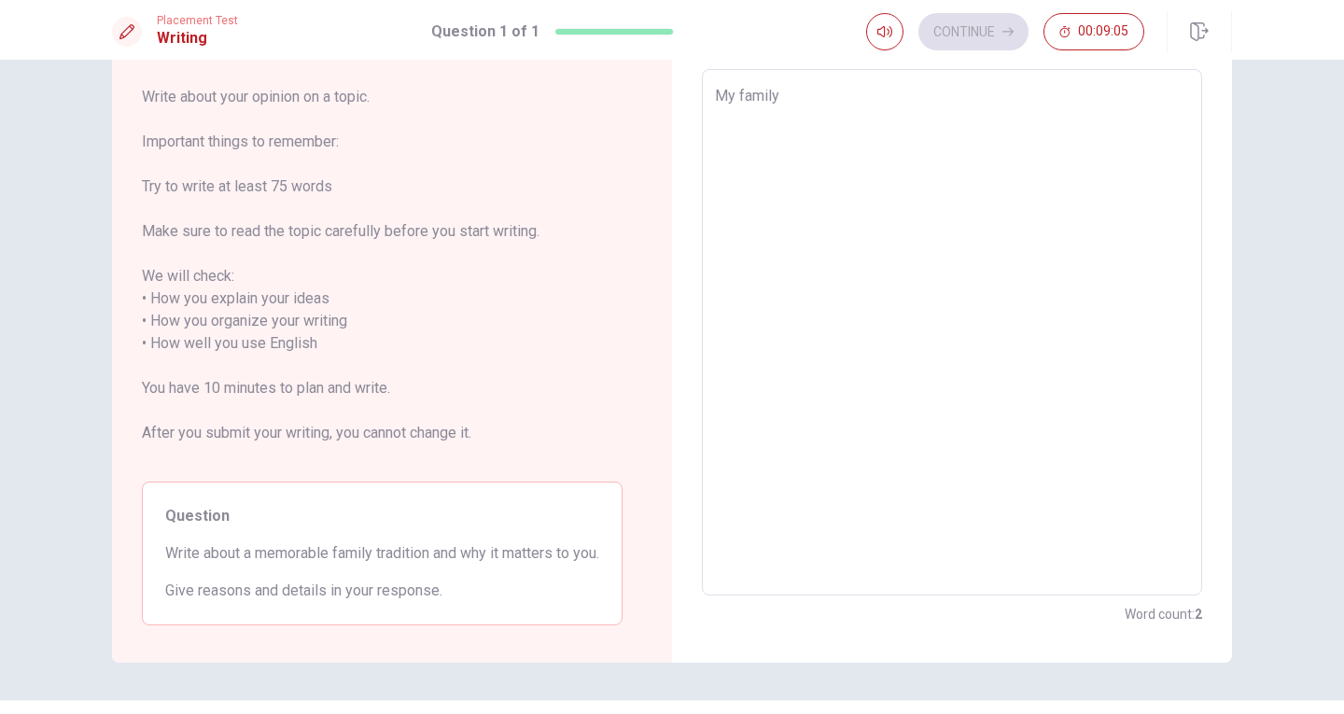
type textarea "x"
type textarea "My family"
type textarea "x"
type textarea "My family h"
type textarea "x"
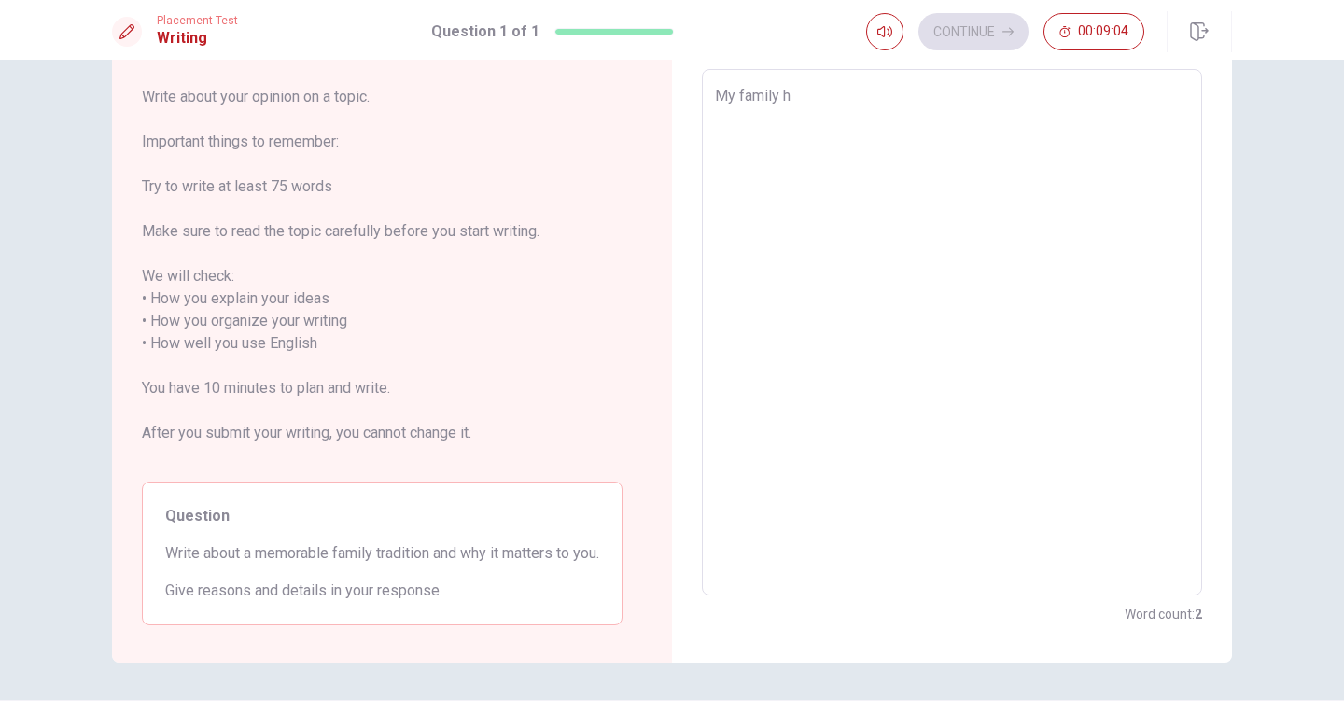
type textarea "My family ha"
type textarea "x"
type textarea "My family hav"
type textarea "x"
type textarea "My family have"
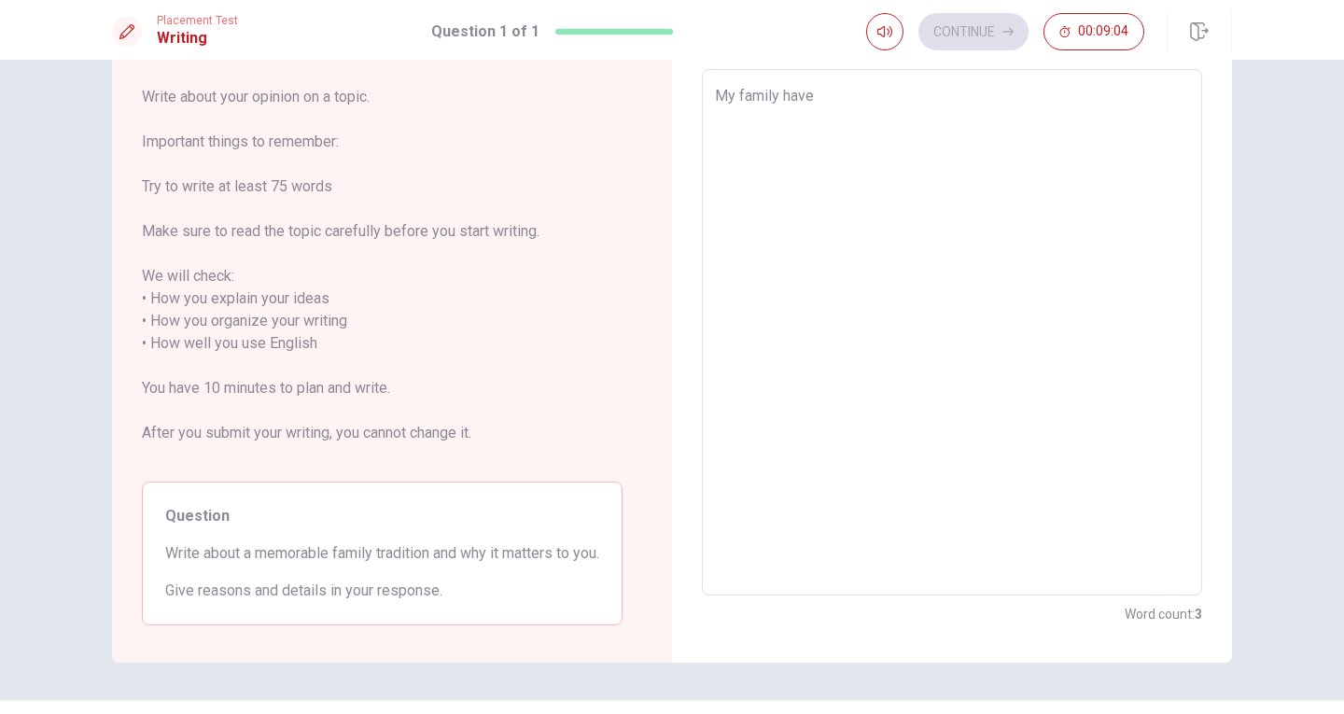
type textarea "x"
type textarea "My family have"
type textarea "x"
type textarea "My family have a"
type textarea "x"
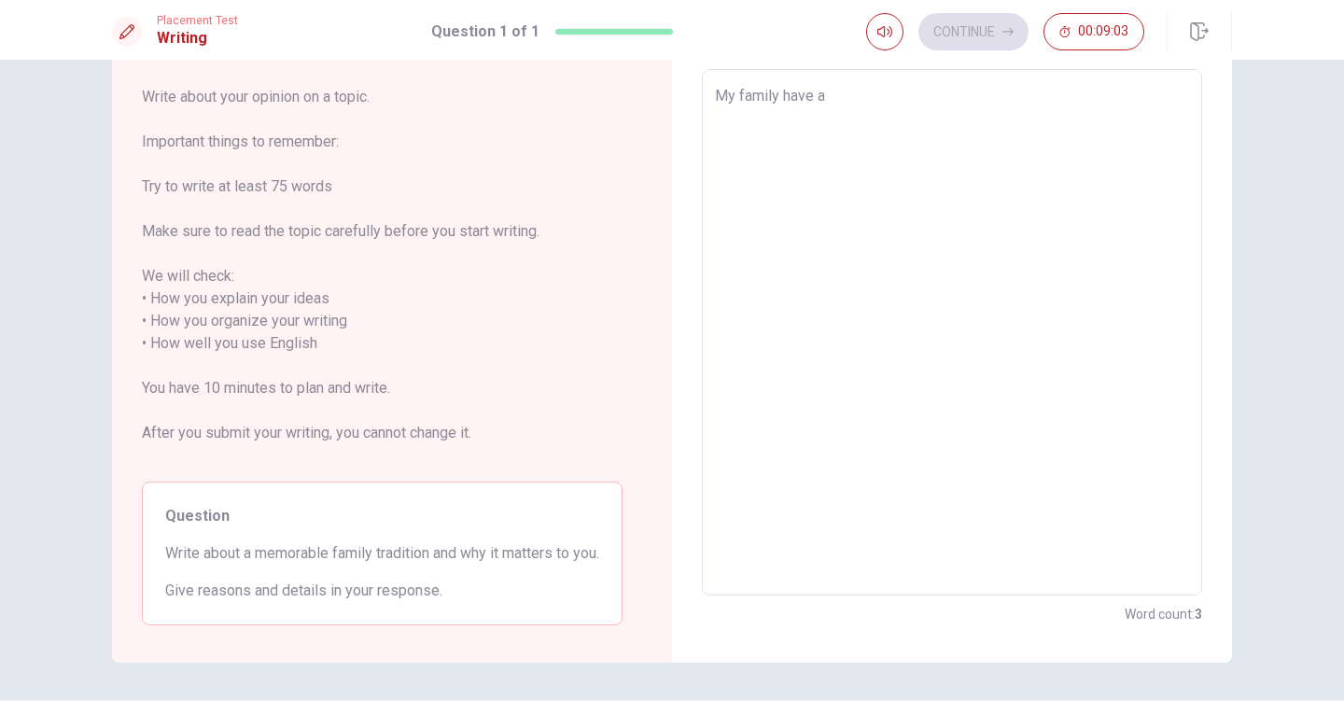
type textarea "My family have a"
type textarea "x"
type textarea "My family have a l"
type textarea "x"
type textarea "My family have a lo"
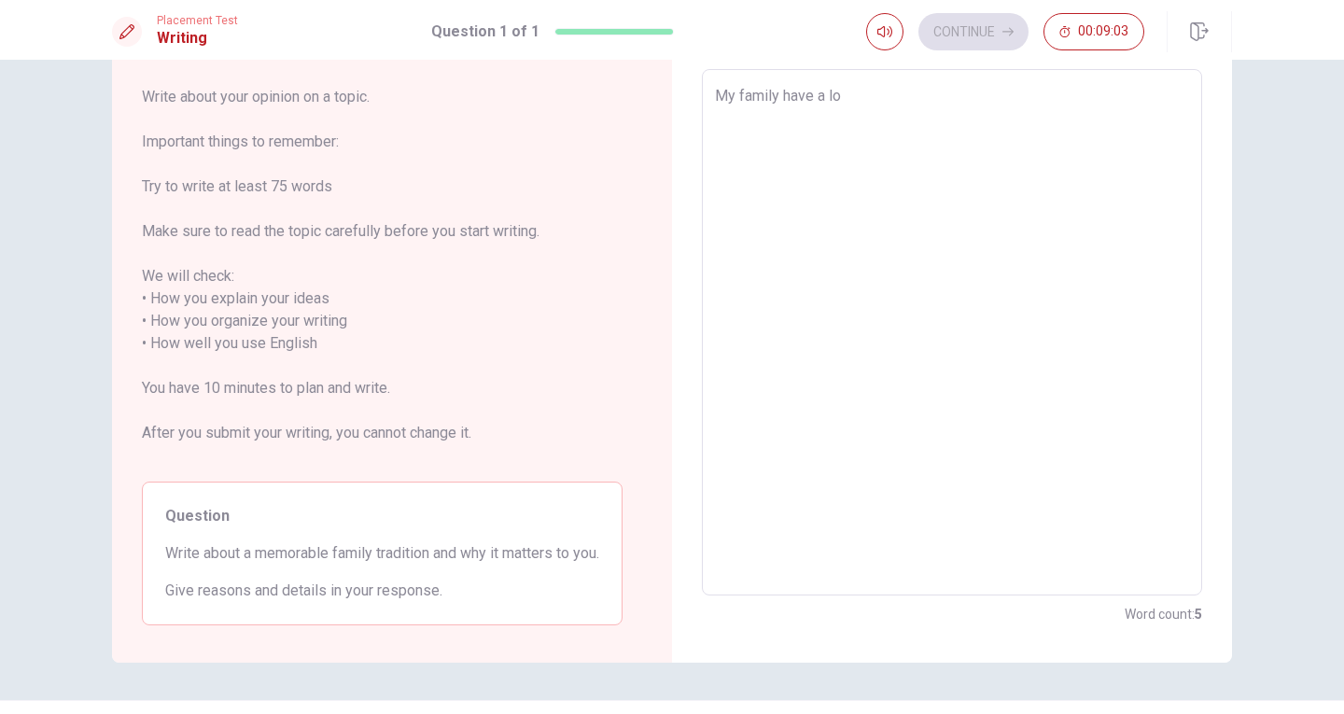
type textarea "x"
type textarea "My family have a lot"
type textarea "x"
type textarea "My family have a lot"
type textarea "x"
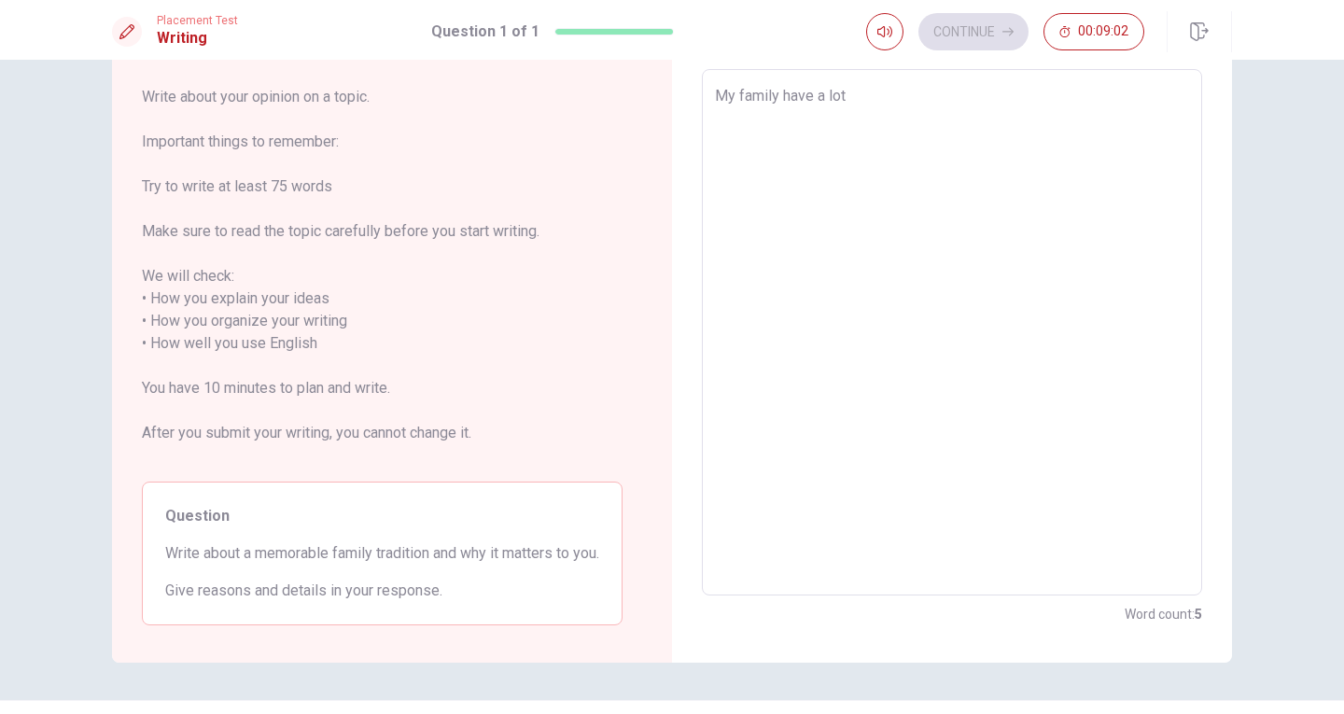
type textarea "My family have a lot o"
type textarea "x"
type textarea "My family have a lot of"
type textarea "x"
type textarea "My family have a lot of"
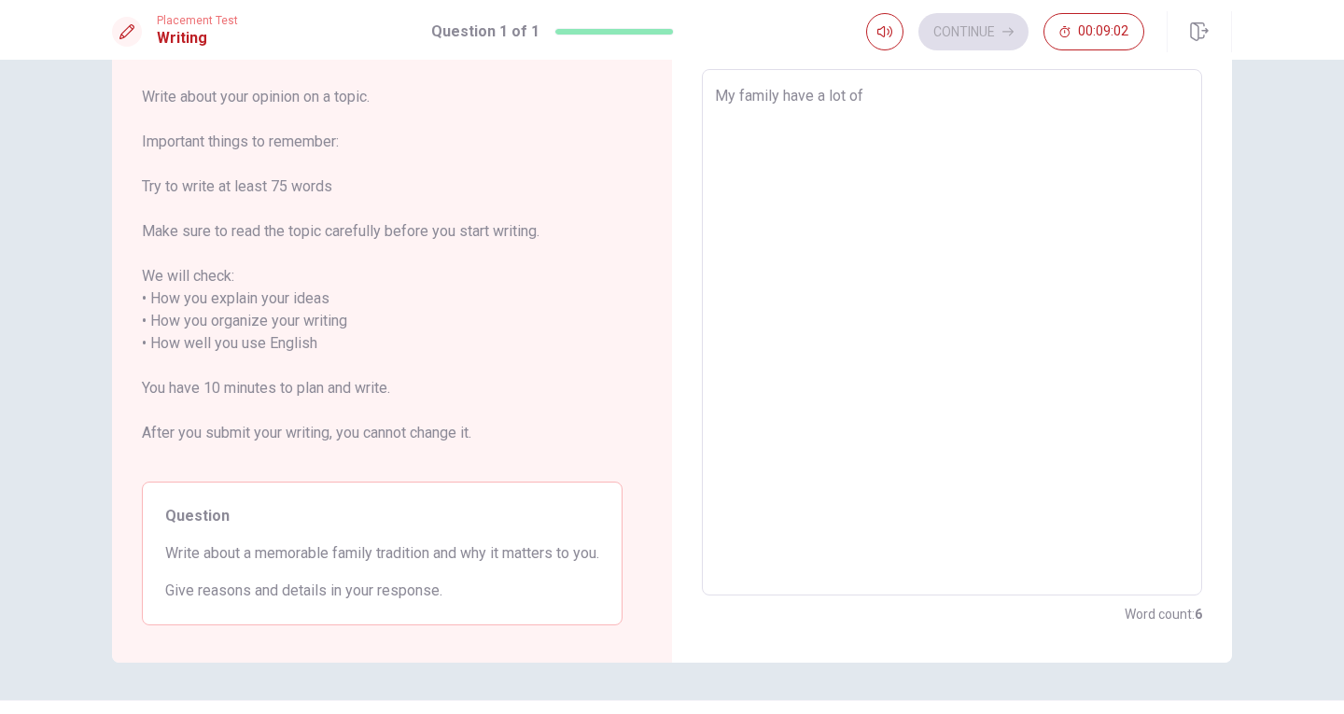
type textarea "x"
type textarea "My family have a lot of a"
type textarea "x"
type textarea "My family have a lot of a"
type textarea "x"
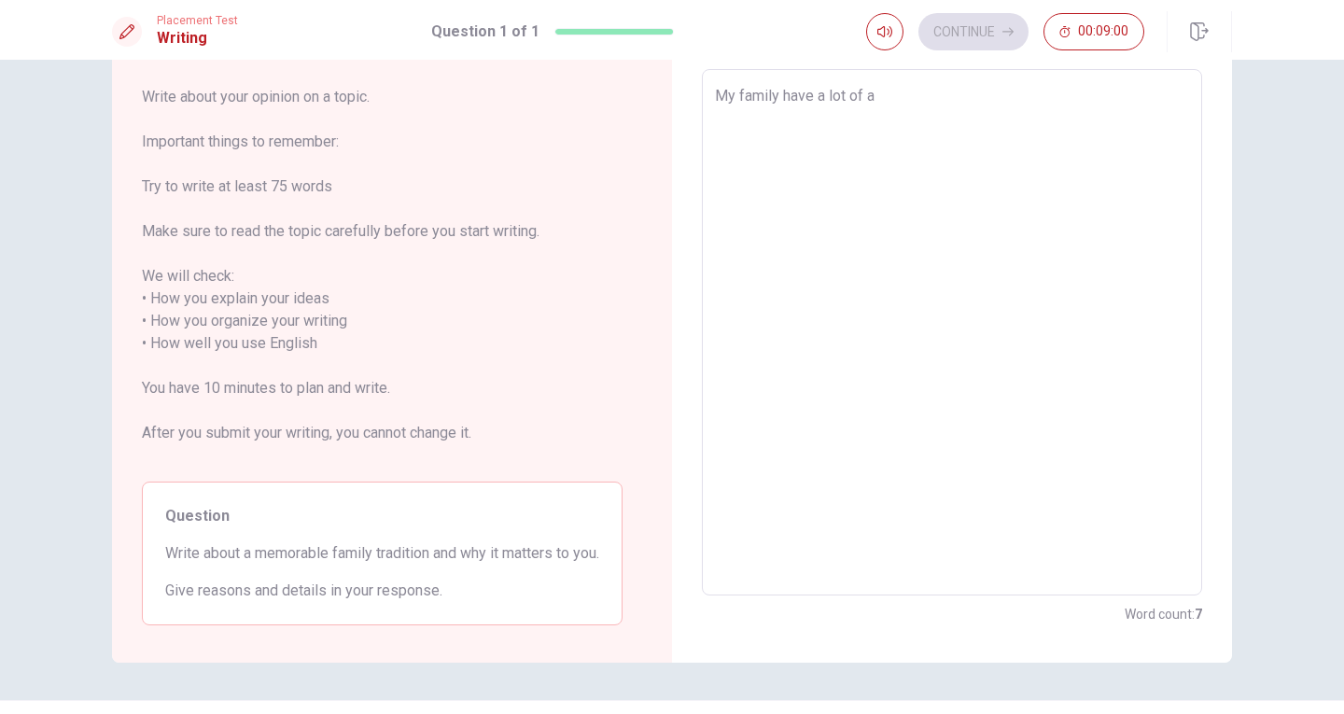
type textarea "My family have a lot of a m"
type textarea "x"
type textarea "My family have a lot of a me"
type textarea "x"
type textarea "My family have a lot of a mem"
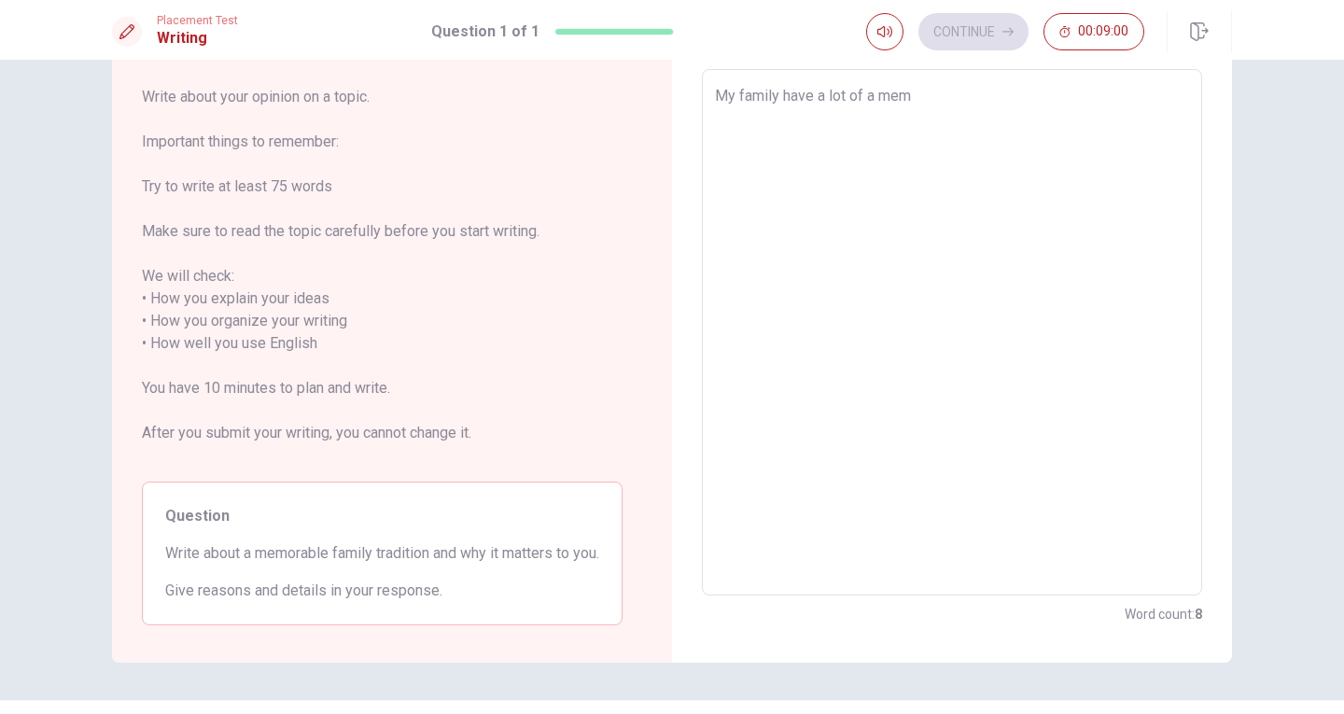
type textarea "x"
type textarea "My family have a lot of a memo"
type textarea "x"
click at [951, 96] on textarea "My family have a lot of a memorable traditions such as" at bounding box center [952, 332] width 474 height 495
click at [1087, 94] on textarea "My family have a lot of a memorables traditions such as" at bounding box center [952, 332] width 474 height 495
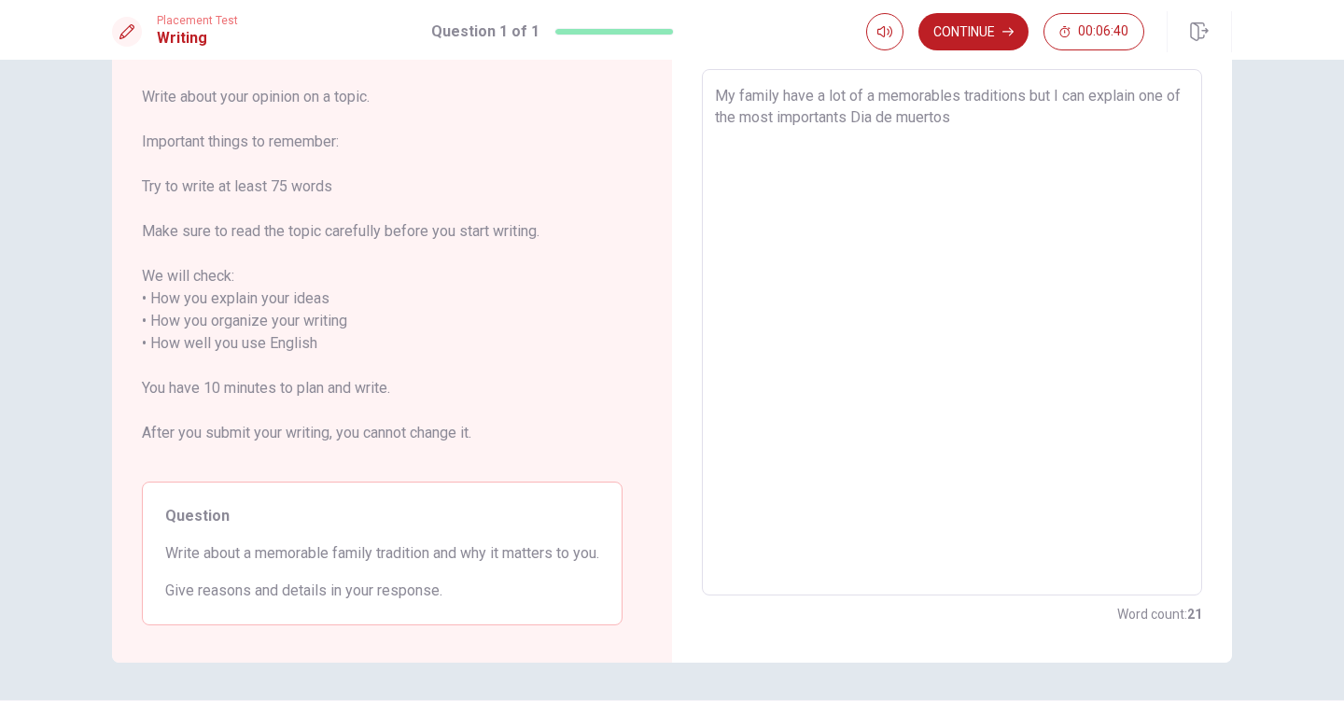
drag, startPoint x: 901, startPoint y: 114, endPoint x: 969, endPoint y: 118, distance: 67.3
click at [969, 118] on textarea "My family have a lot of a memorables traditions but I can explain one of the mo…" at bounding box center [952, 332] width 474 height 495
click at [970, 116] on textarea "My family have a lot of a memorables traditions but I can explain one of the mo…" at bounding box center [952, 332] width 474 height 495
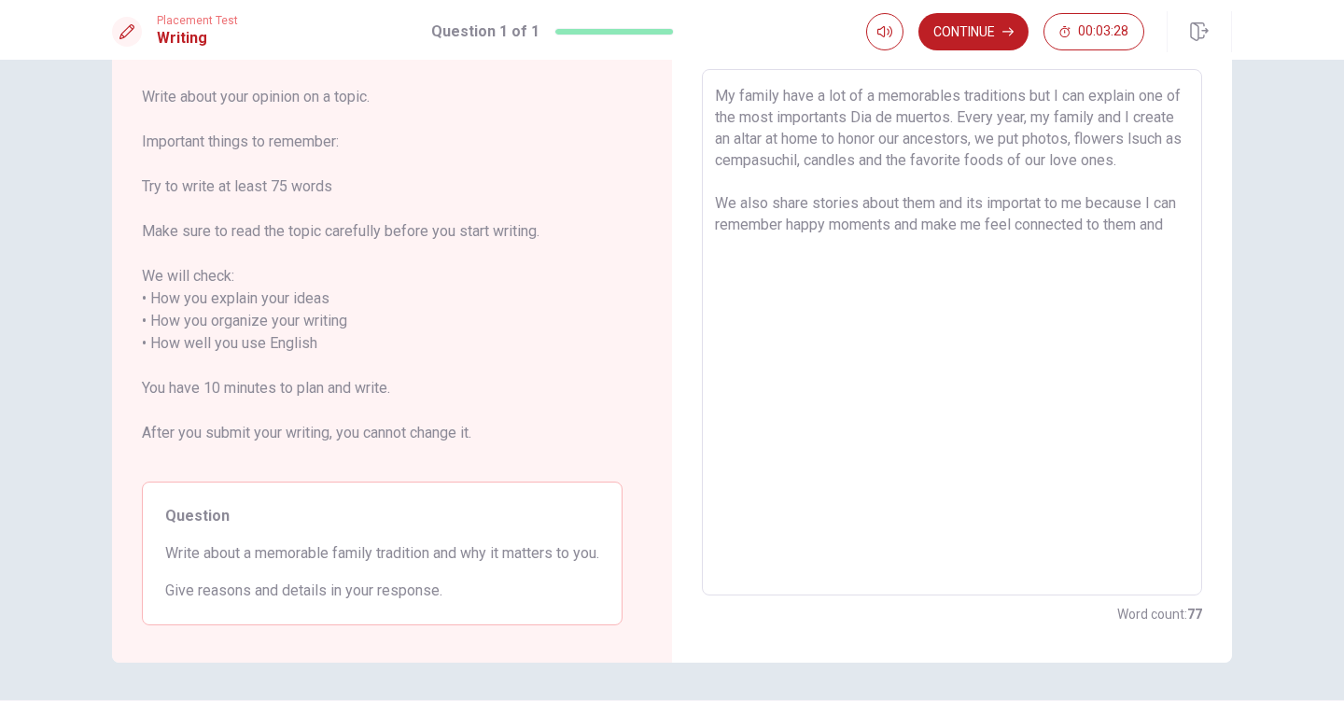
click at [931, 199] on textarea "My family have a lot of a memorables traditions but I can explain one of the mo…" at bounding box center [952, 332] width 474 height 495
click at [748, 244] on textarea "My family have a lot of a memorables traditions but I can explain one of the mo…" at bounding box center [952, 332] width 474 height 495
drag, startPoint x: 711, startPoint y: 205, endPoint x: 928, endPoint y: 211, distance: 217.5
click at [928, 211] on textarea "My family have a lot of a memorables traditions but I can explain one of the mo…" at bounding box center [952, 332] width 474 height 495
click at [1176, 160] on textarea "My family have a lot of a memorables traditions but I can explain one of the mo…" at bounding box center [952, 332] width 474 height 495
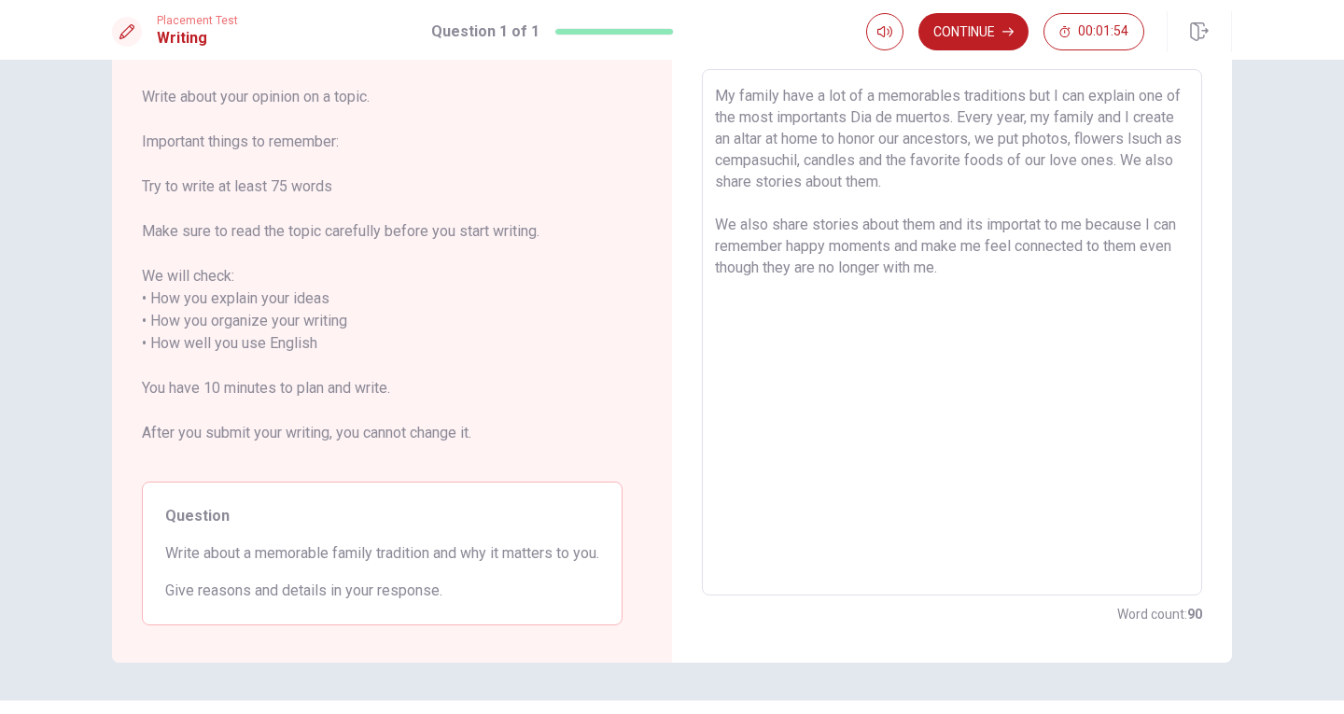
drag, startPoint x: 713, startPoint y: 223, endPoint x: 961, endPoint y: 226, distance: 248.2
click at [961, 226] on textarea "My family have a lot of a memorables traditions but I can explain one of the mo…" at bounding box center [952, 332] width 474 height 495
click at [719, 225] on textarea "My family have a lot of a memorables traditions but I can explain one of the mo…" at bounding box center [952, 332] width 474 height 495
click at [867, 116] on textarea "My family have a lot of a memorables traditions but I can explain one of the mo…" at bounding box center [952, 332] width 474 height 495
click at [973, 120] on textarea "My family have a lot of a memorables traditions but I can explain one of the mo…" at bounding box center [952, 332] width 474 height 495
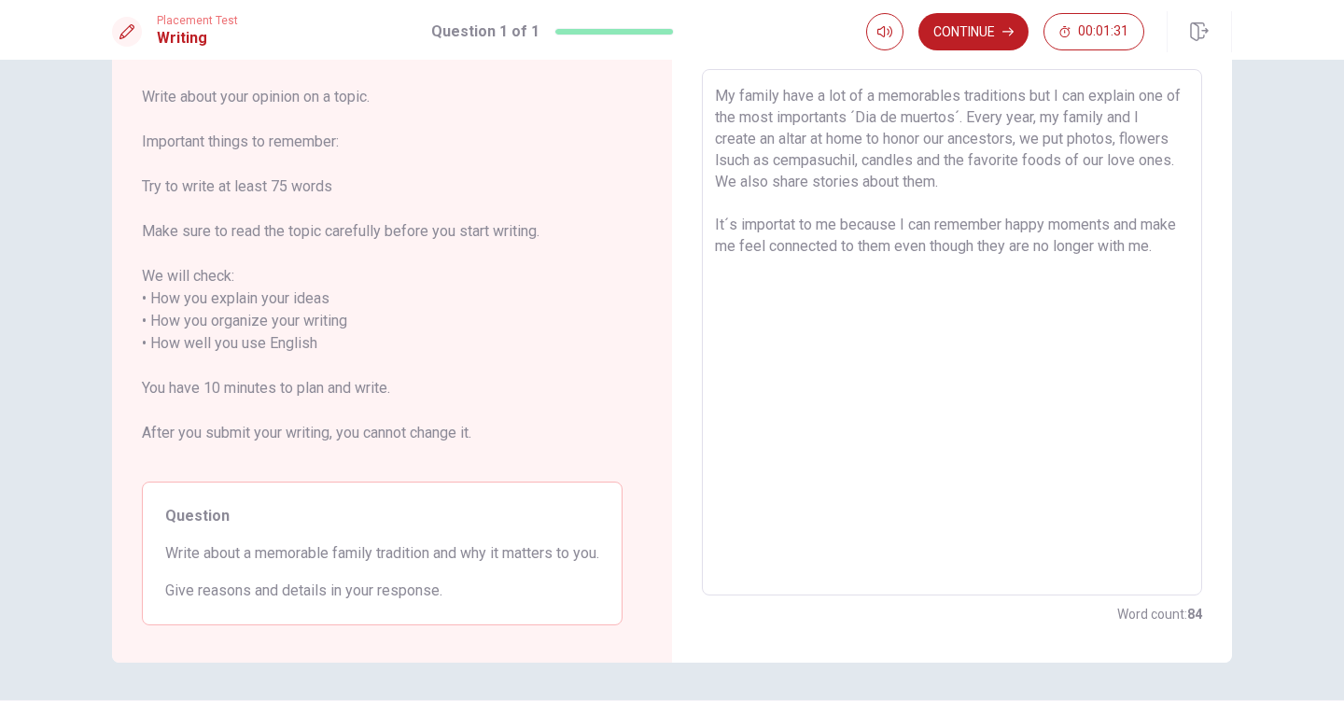
click at [854, 161] on textarea "My family have a lot of a memorables traditions but I can explain one of the mo…" at bounding box center [952, 332] width 474 height 495
click at [919, 161] on textarea "My family have a lot of a memorables traditions but I can explain one of the mo…" at bounding box center [952, 332] width 474 height 495
click at [927, 204] on textarea "My family have a lot of a memorables traditions but I can explain one of the mo…" at bounding box center [952, 332] width 474 height 495
click at [747, 265] on textarea "My family have a lot of a memorables traditions but I can explain one of the mo…" at bounding box center [952, 332] width 474 height 495
click at [885, 162] on textarea "My family have a lot of a memorables traditions but I can explain one of the mo…" at bounding box center [952, 332] width 474 height 495
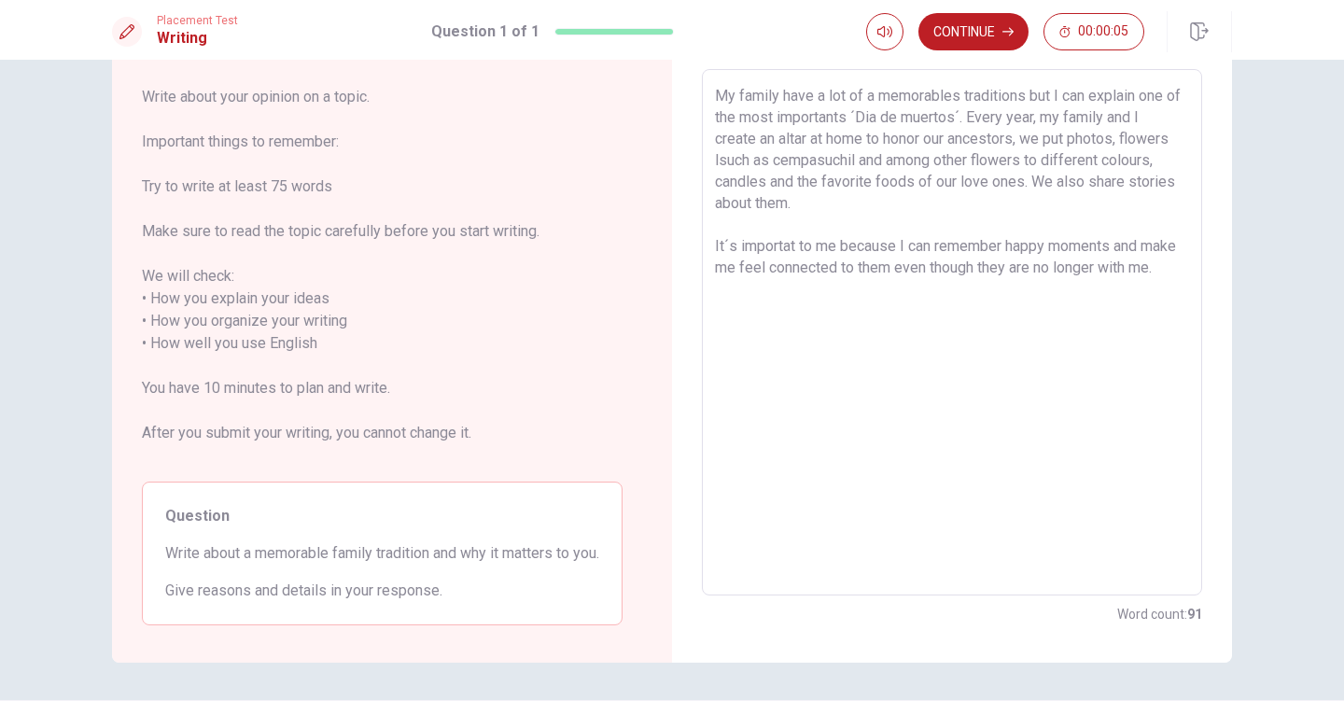
click at [1039, 159] on textarea "My family have a lot of a memorables traditions but I can explain one of the mo…" at bounding box center [952, 332] width 474 height 495
click at [971, 27] on div "Placement Test Writing Question 1 of 1 Continue 00:00:00 Question 1 of 1 Contin…" at bounding box center [672, 357] width 1344 height 714
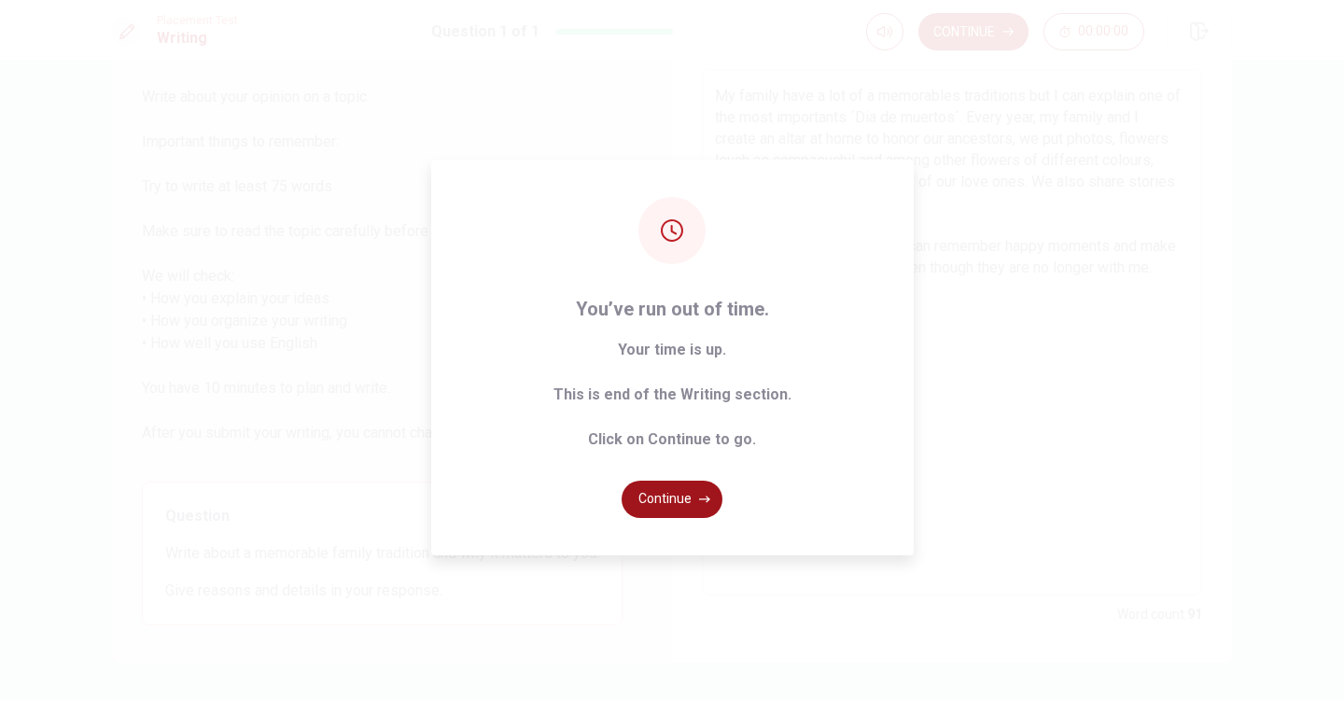
click at [688, 492] on button "Continue" at bounding box center [671, 499] width 101 height 37
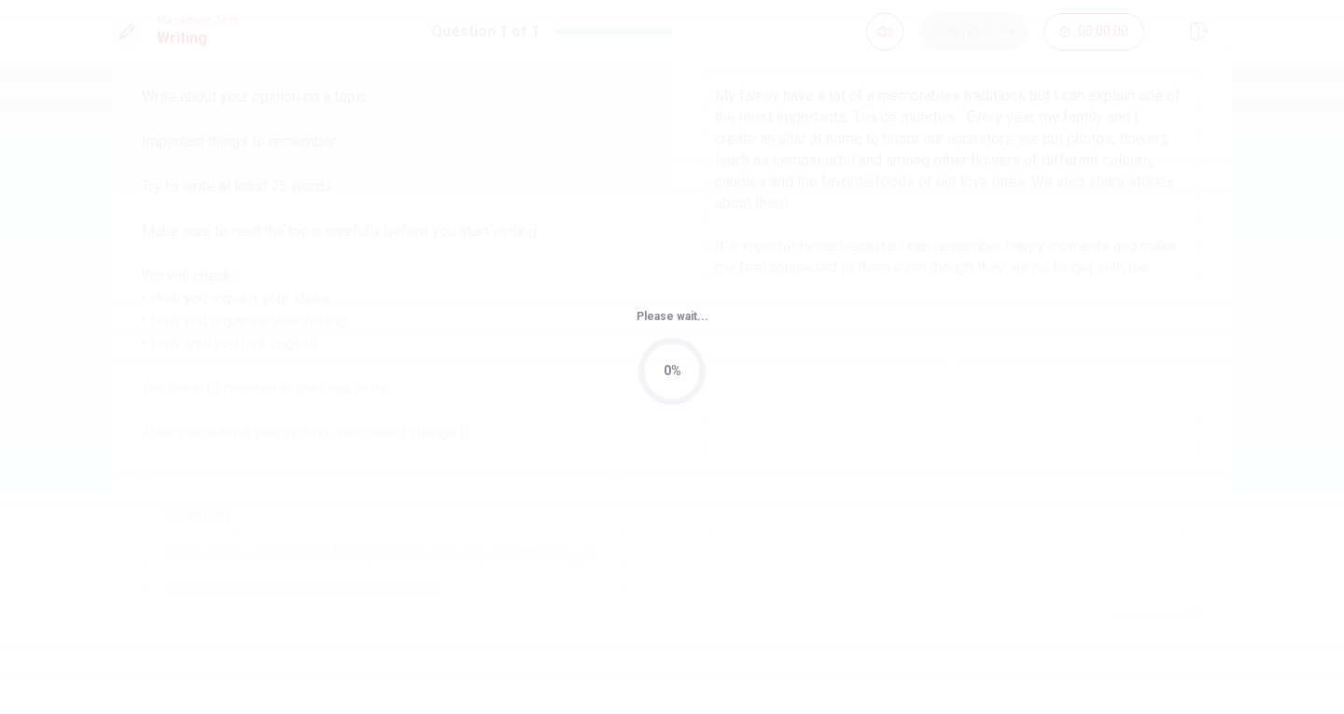
scroll to position [0, 0]
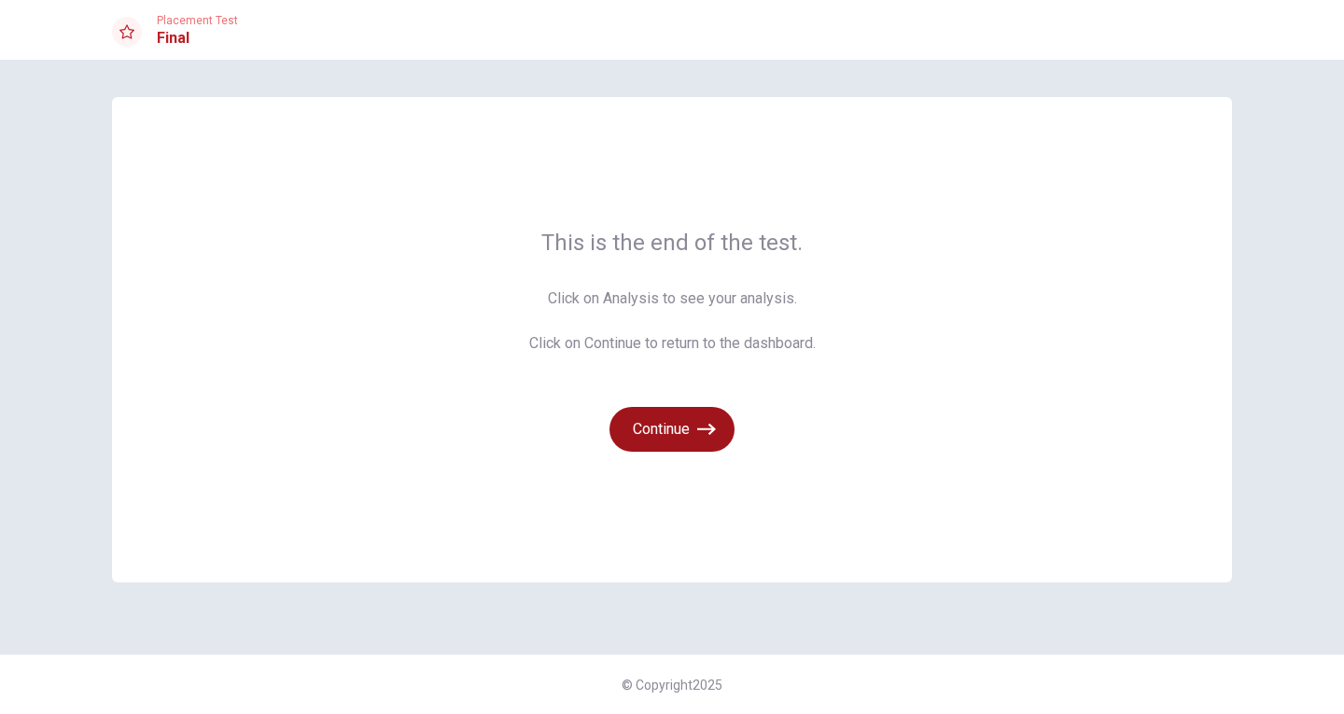
click at [701, 433] on icon "button" at bounding box center [706, 429] width 19 height 19
